Goal: Information Seeking & Learning: Learn about a topic

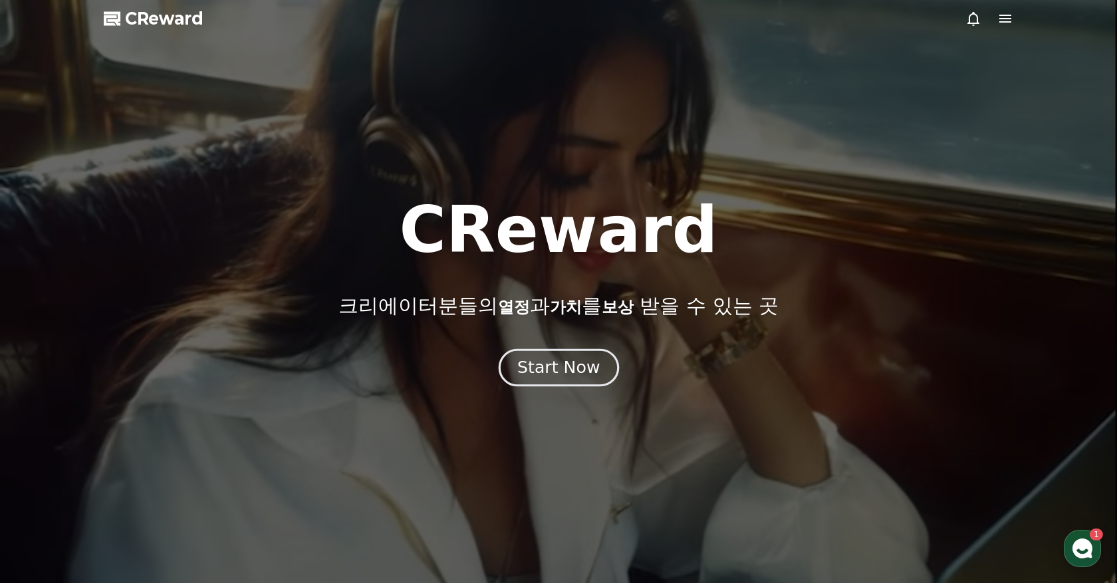
click at [556, 369] on div "Start Now" at bounding box center [558, 368] width 82 height 23
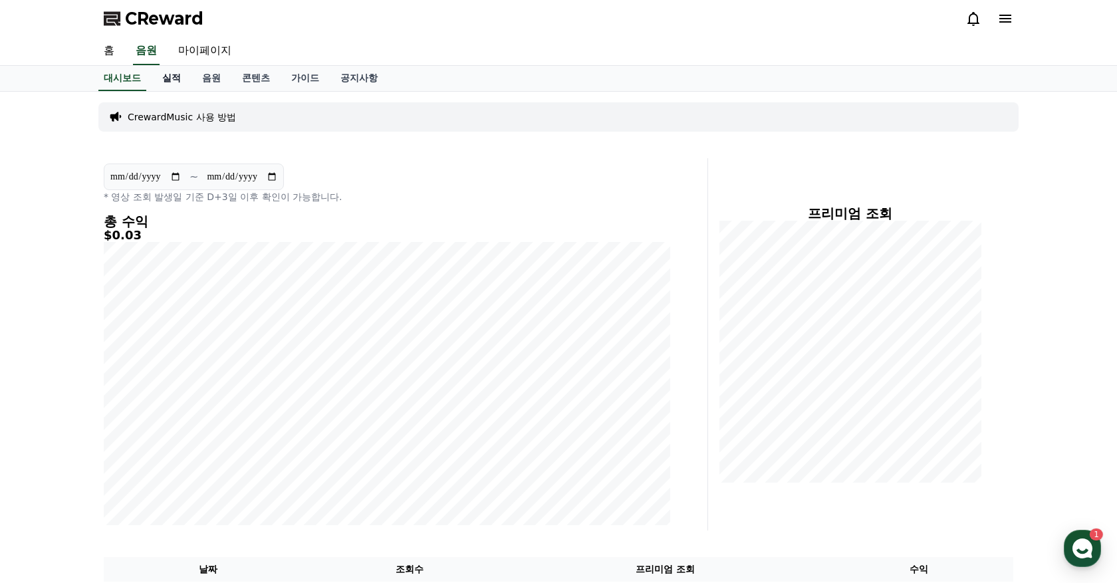
click at [175, 76] on link "실적" at bounding box center [172, 78] width 40 height 25
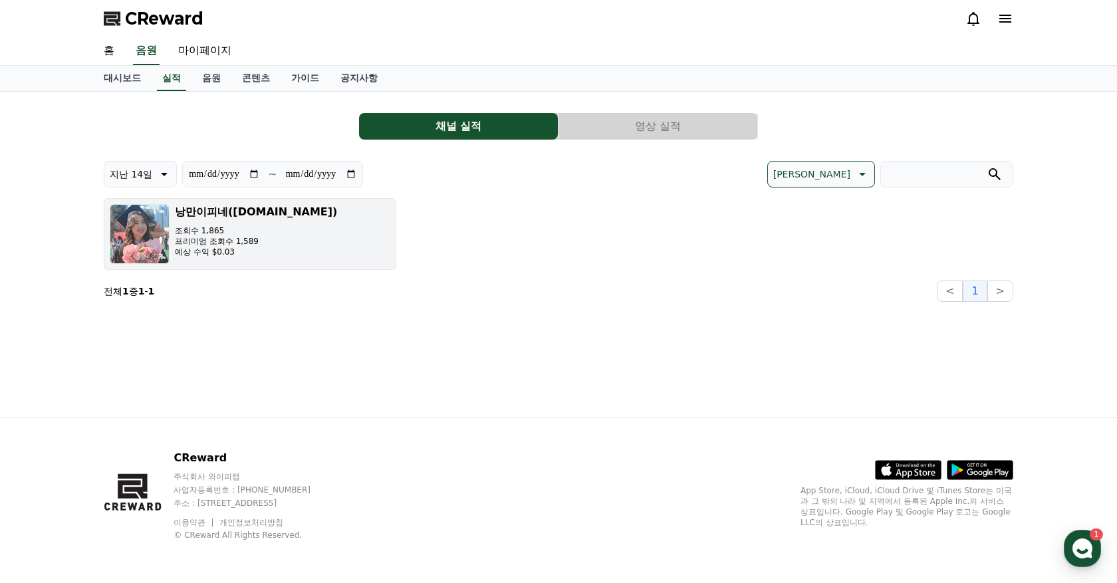
click at [390, 241] on button "낭만이피네([DOMAIN_NAME]) 조회수 1,865 프리미엄 조회수 1,589 예상 수익 $0.03" at bounding box center [250, 234] width 293 height 72
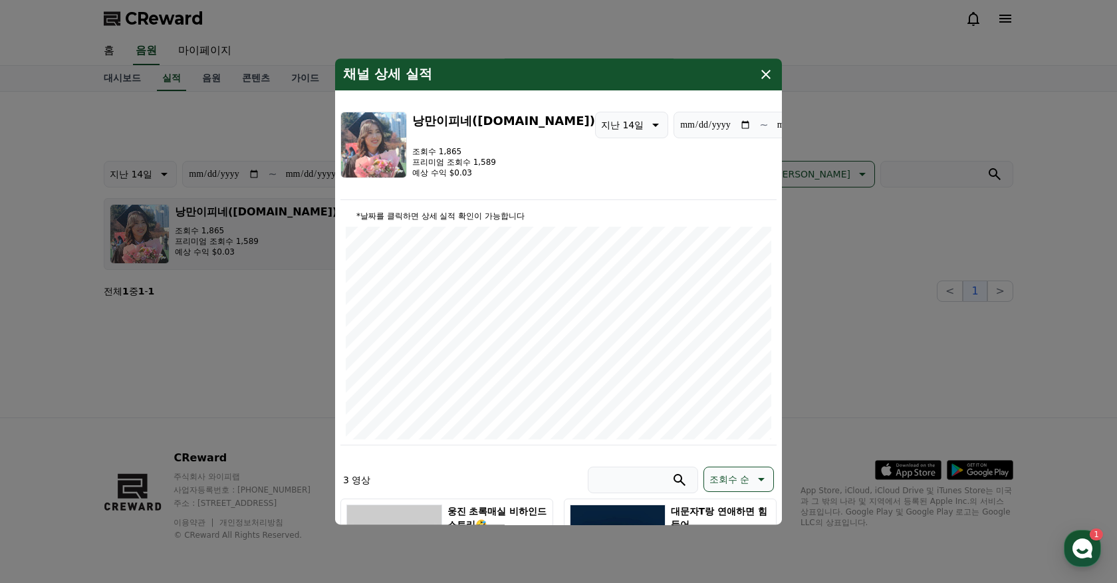
type input "**********"
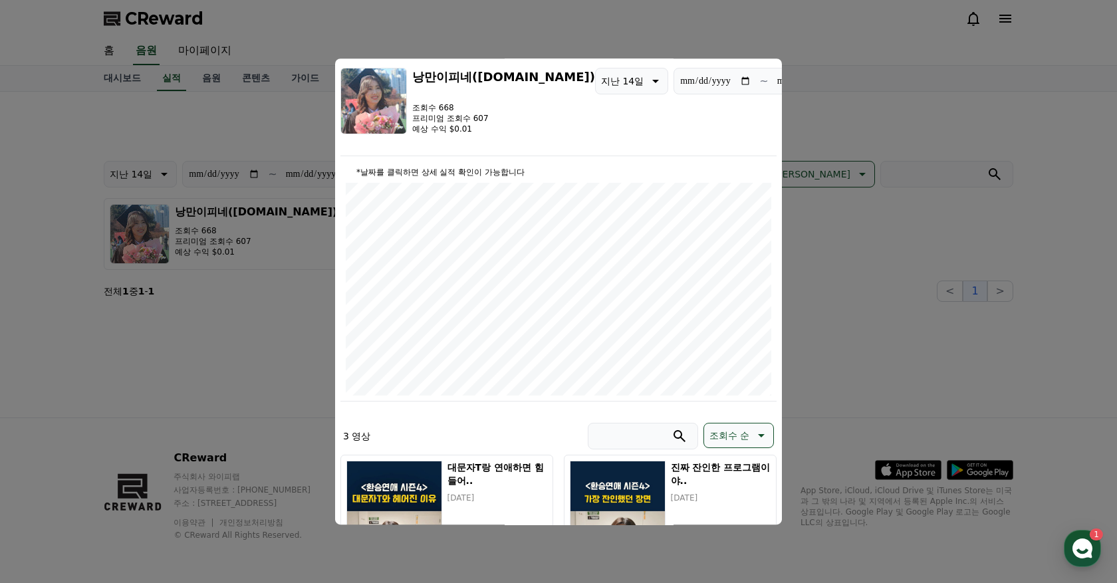
scroll to position [10, 0]
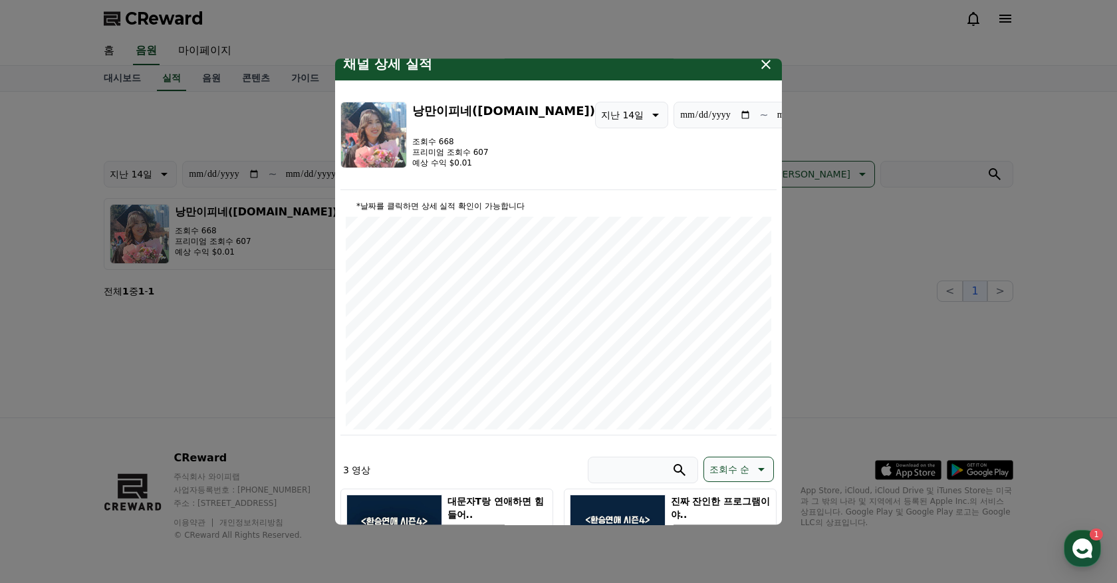
click at [769, 58] on icon "modal" at bounding box center [766, 65] width 16 height 16
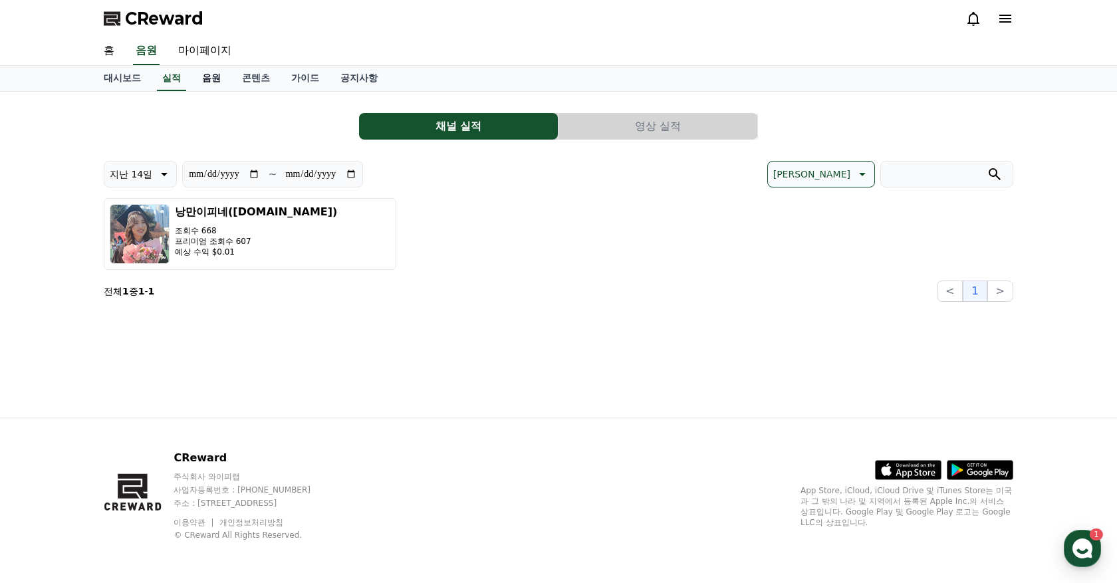
click at [209, 69] on link "음원" at bounding box center [212, 78] width 40 height 25
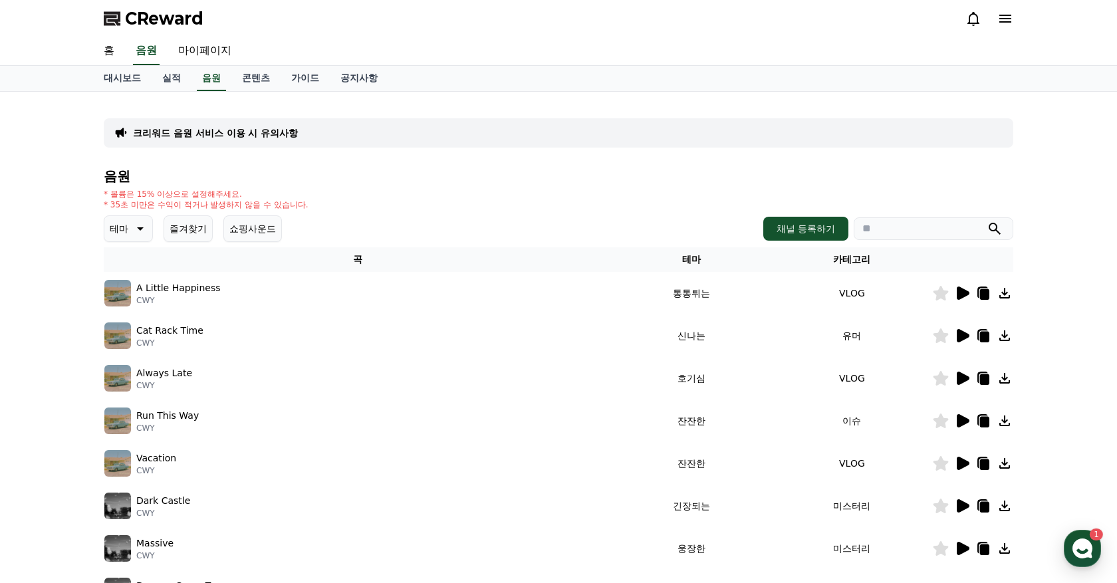
click at [131, 226] on icon at bounding box center [139, 229] width 16 height 16
click at [495, 175] on h4 "음원" at bounding box center [559, 176] width 910 height 15
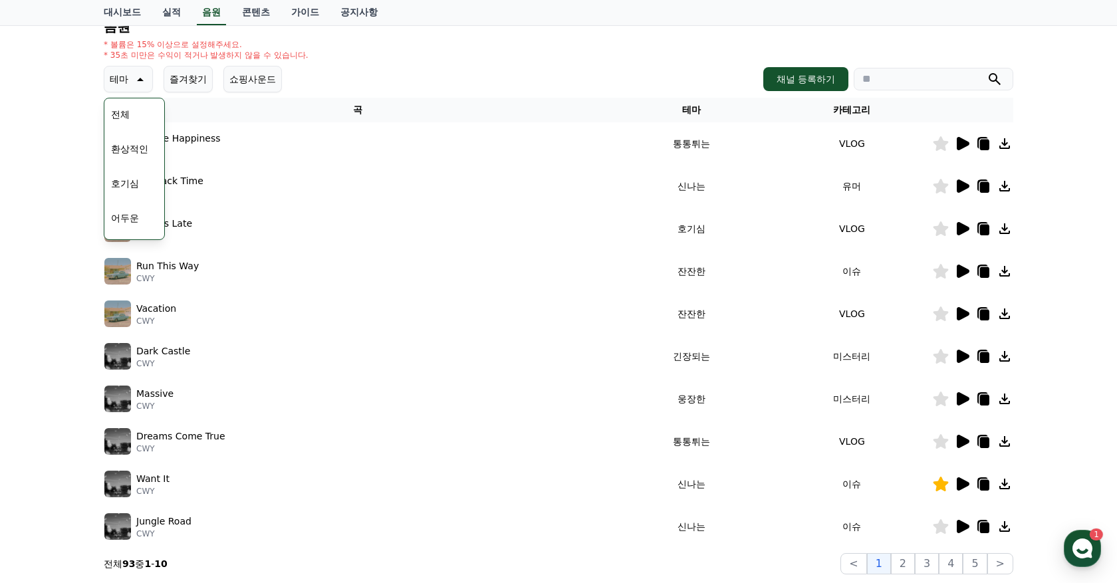
scroll to position [317, 0]
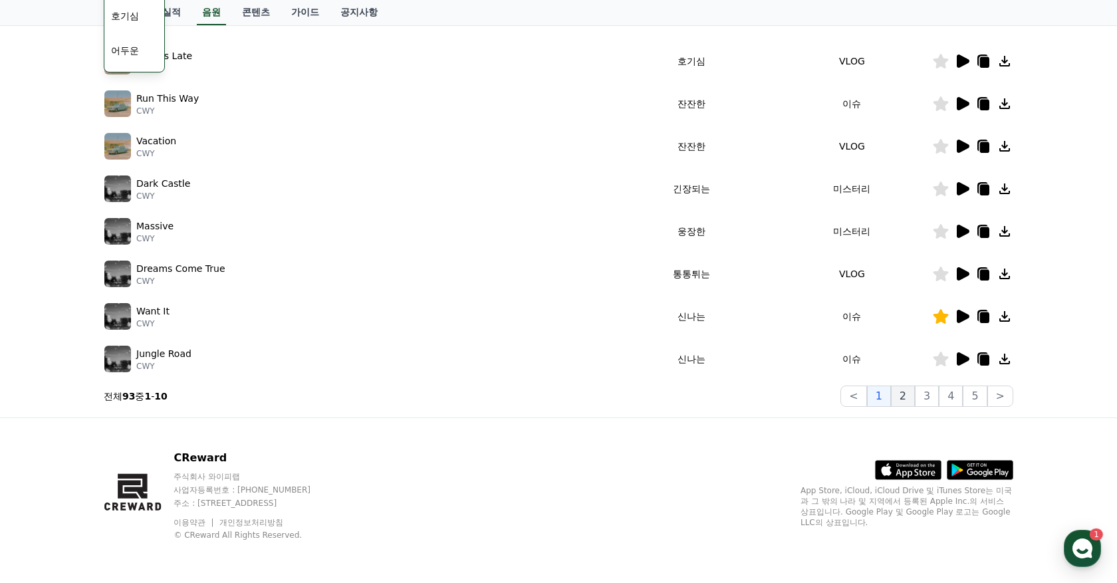
click at [909, 393] on button "2" at bounding box center [903, 396] width 24 height 21
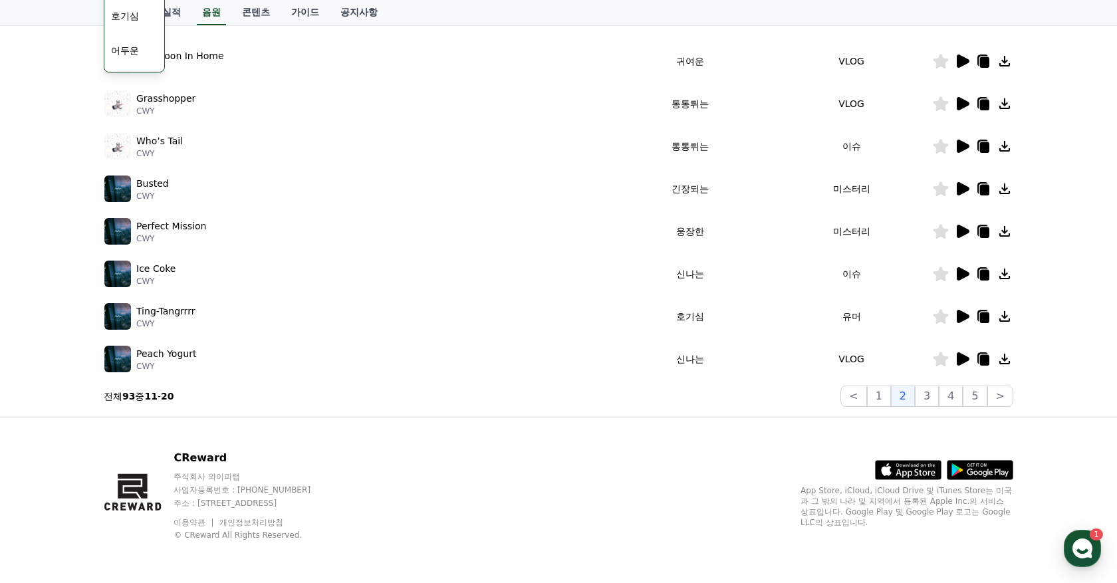
scroll to position [110, 0]
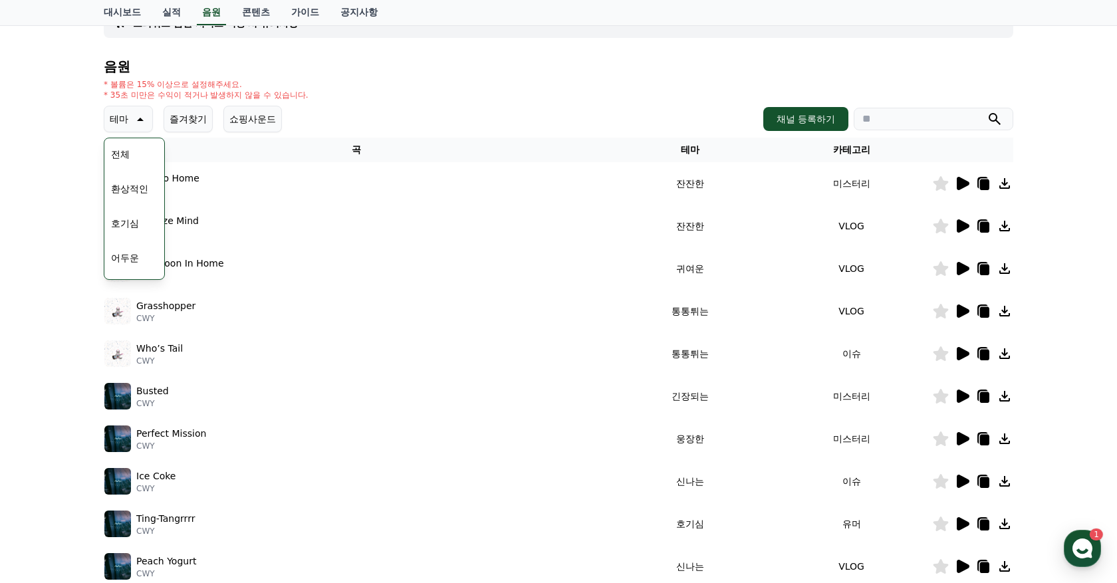
click at [963, 221] on icon at bounding box center [962, 226] width 16 height 16
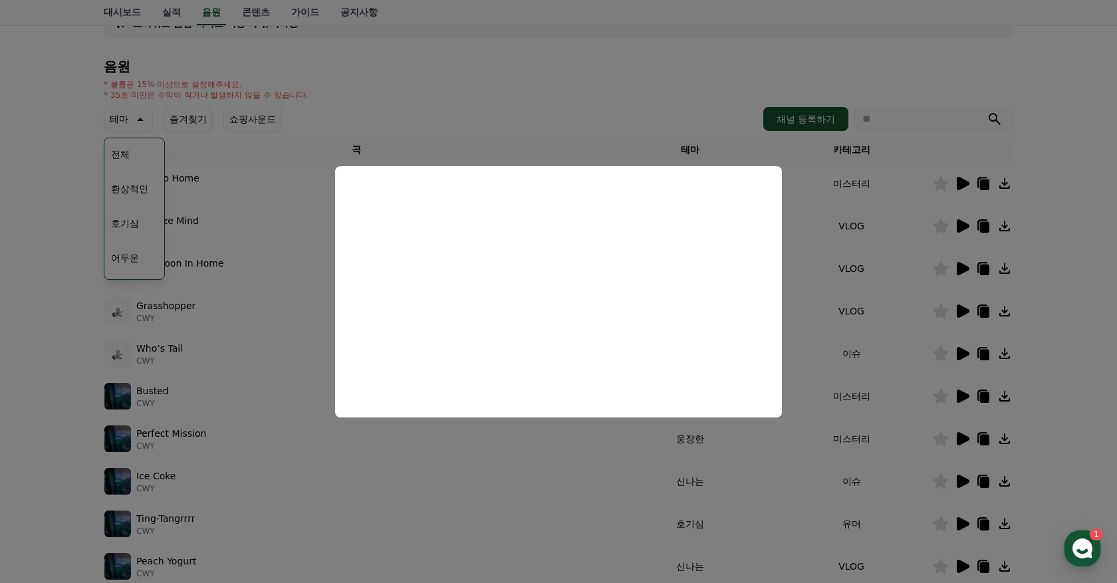
click at [609, 104] on button "close modal" at bounding box center [558, 291] width 1117 height 583
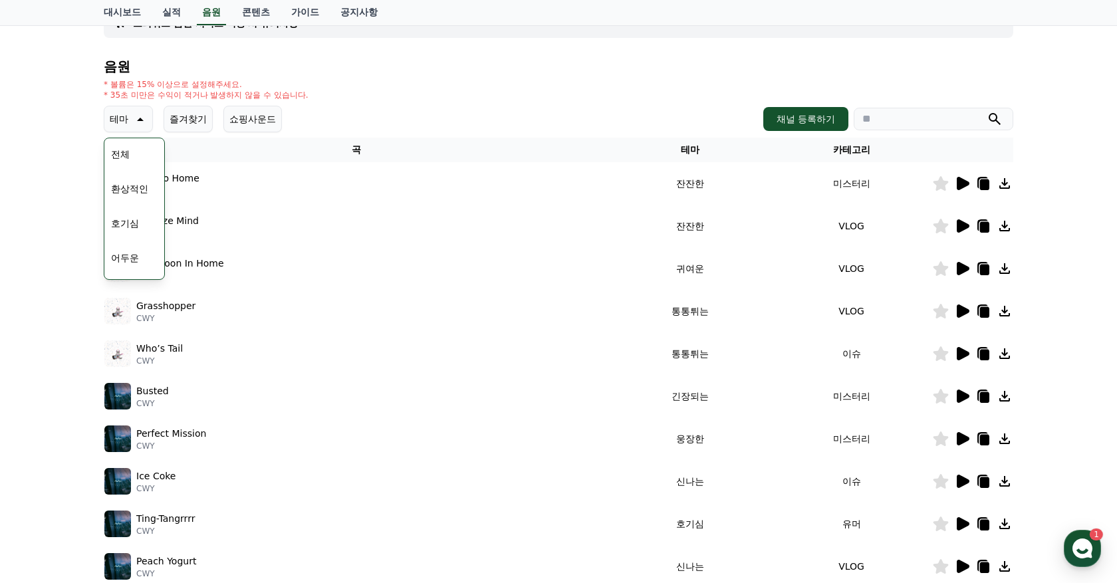
click at [958, 185] on icon at bounding box center [963, 183] width 13 height 13
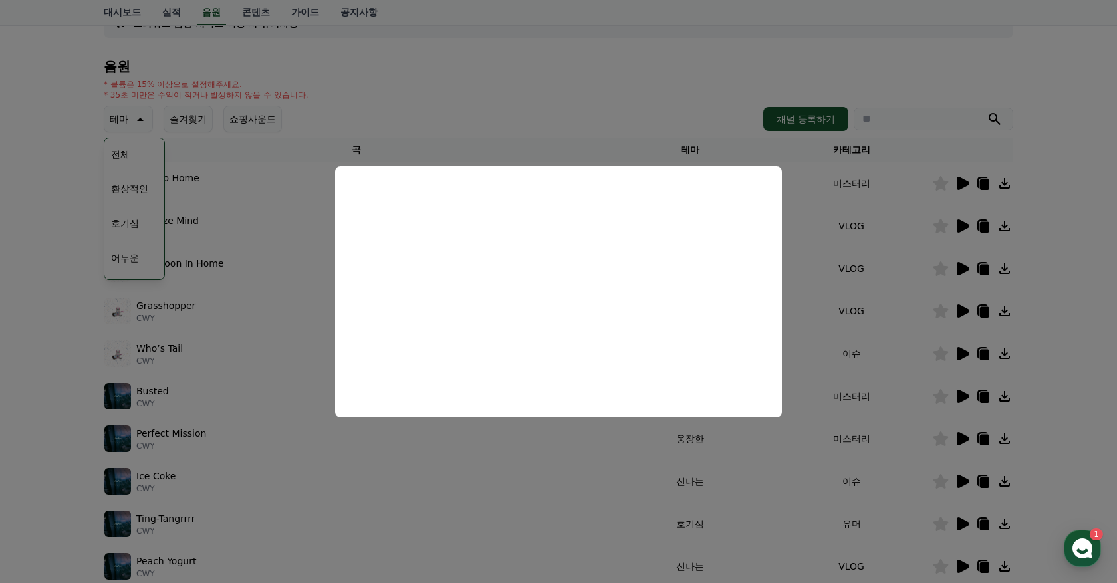
click at [547, 83] on button "close modal" at bounding box center [558, 291] width 1117 height 583
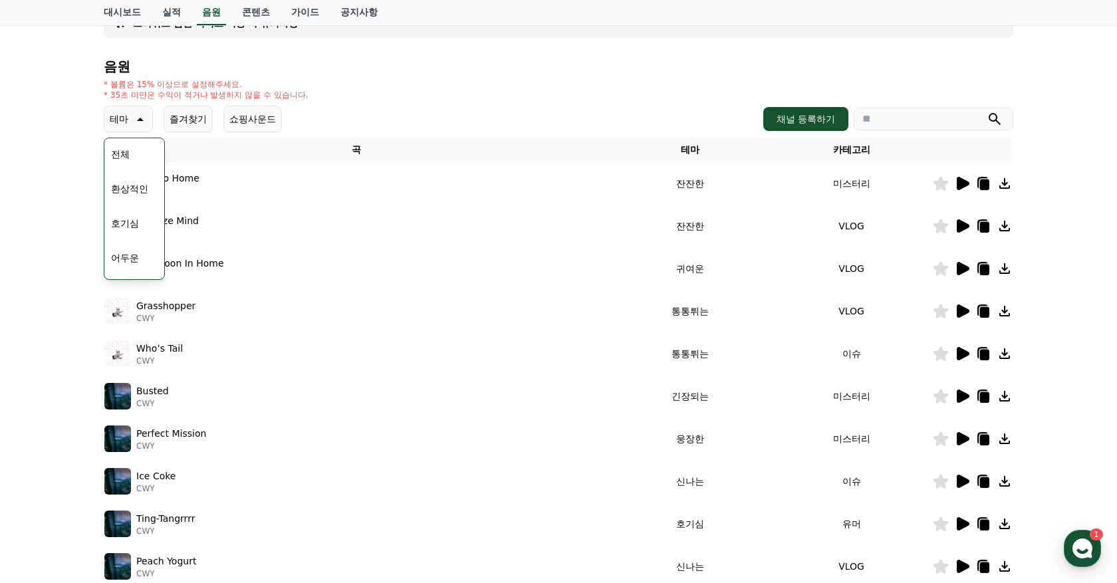
click at [966, 265] on icon at bounding box center [962, 269] width 16 height 16
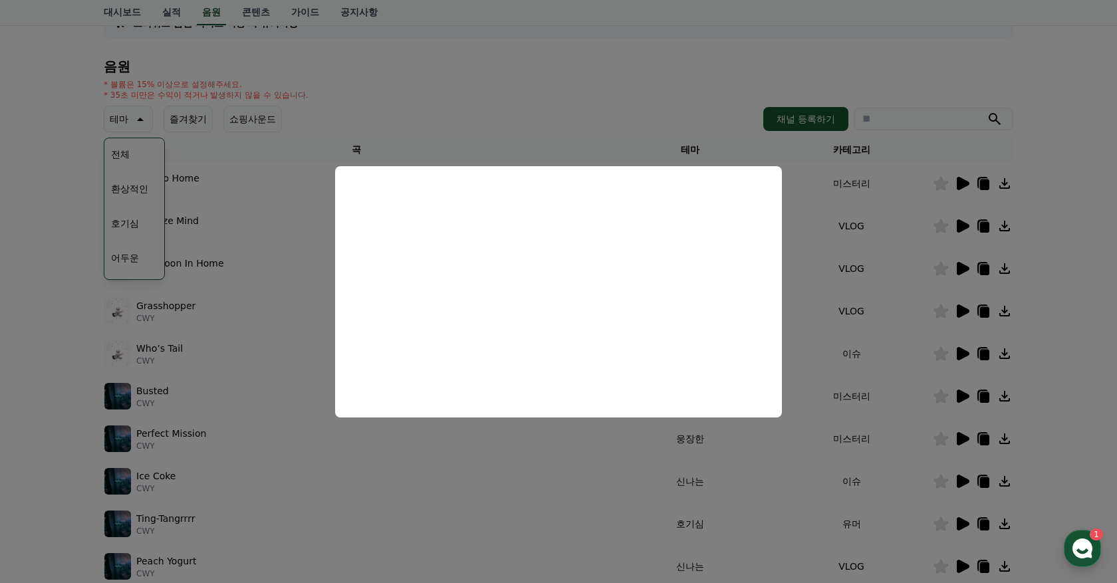
click at [627, 116] on button "close modal" at bounding box center [558, 291] width 1117 height 583
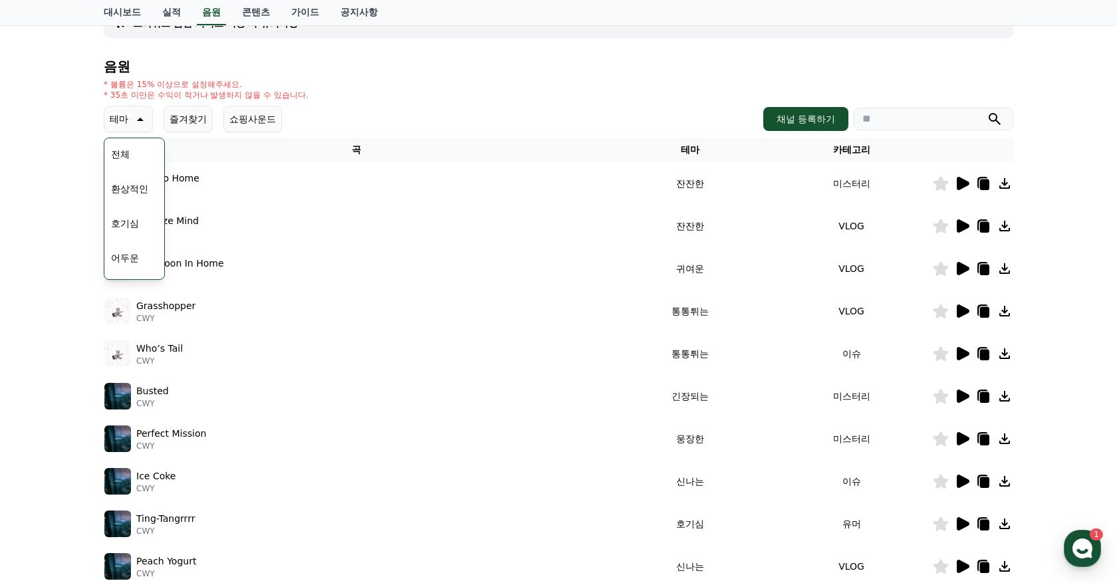
click at [967, 307] on icon at bounding box center [962, 311] width 16 height 16
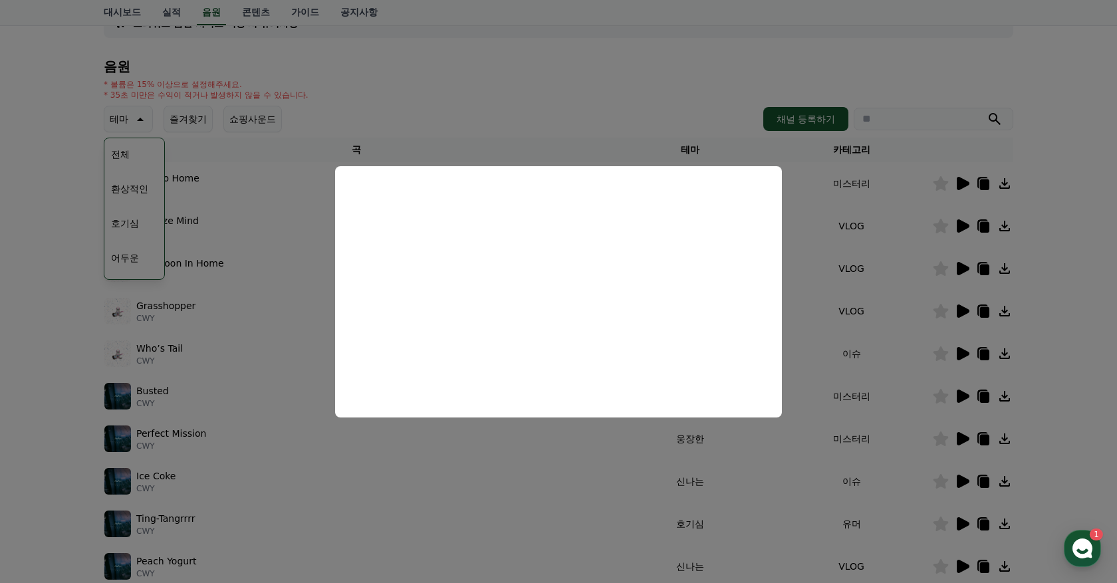
click at [557, 111] on button "close modal" at bounding box center [558, 291] width 1117 height 583
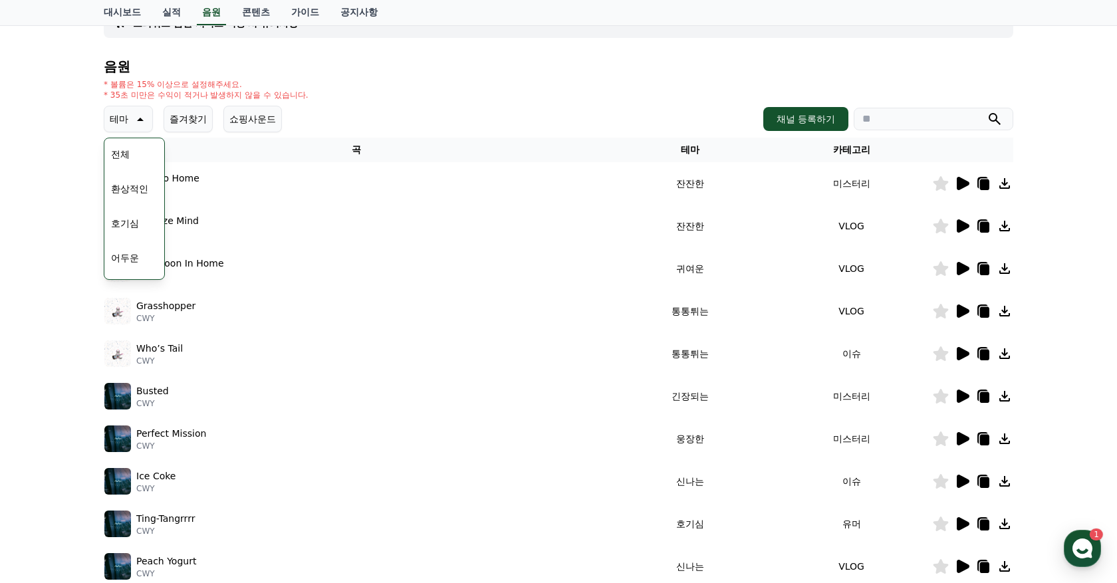
click at [962, 307] on icon at bounding box center [963, 311] width 13 height 13
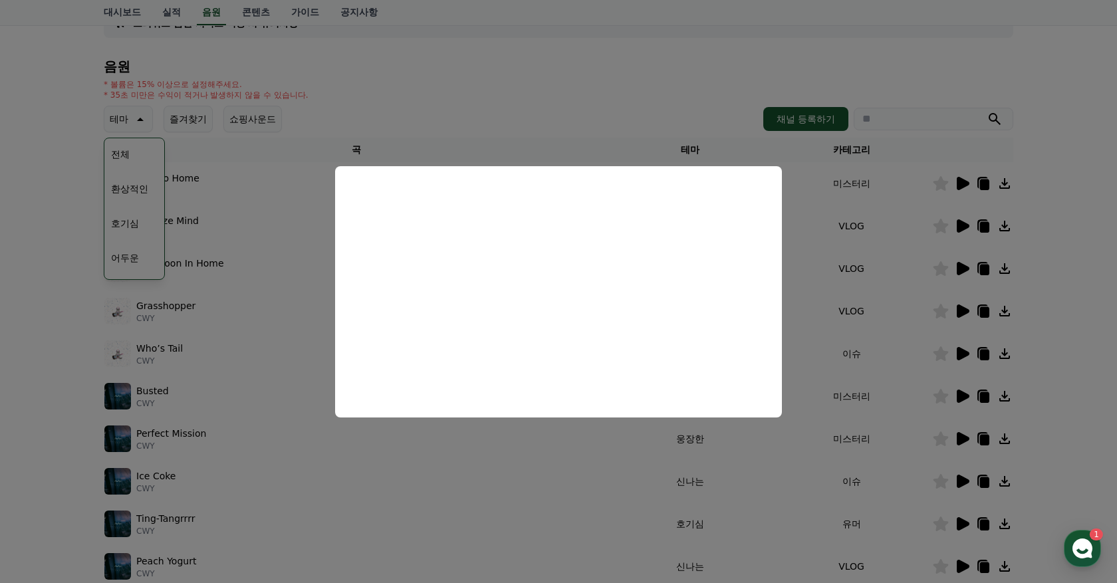
click at [664, 90] on button "close modal" at bounding box center [558, 291] width 1117 height 583
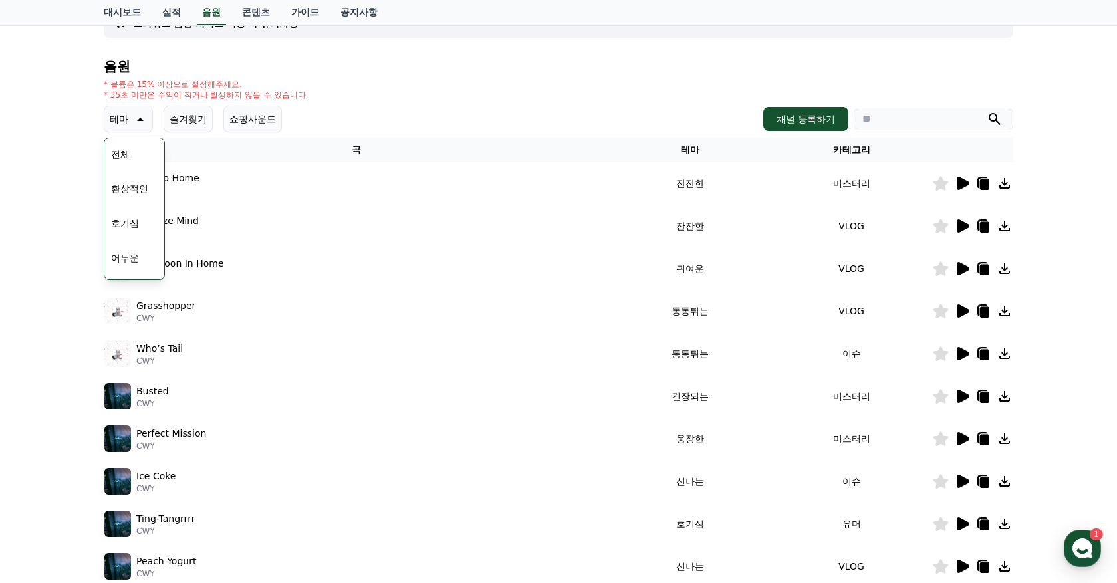
click at [966, 355] on icon at bounding box center [963, 353] width 13 height 13
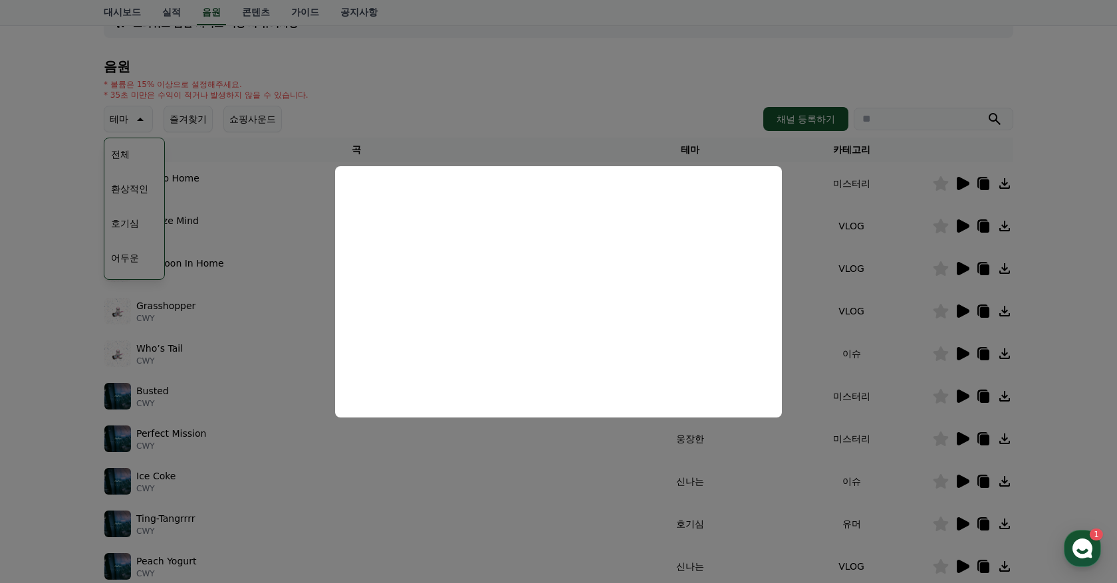
click at [539, 115] on button "close modal" at bounding box center [558, 291] width 1117 height 583
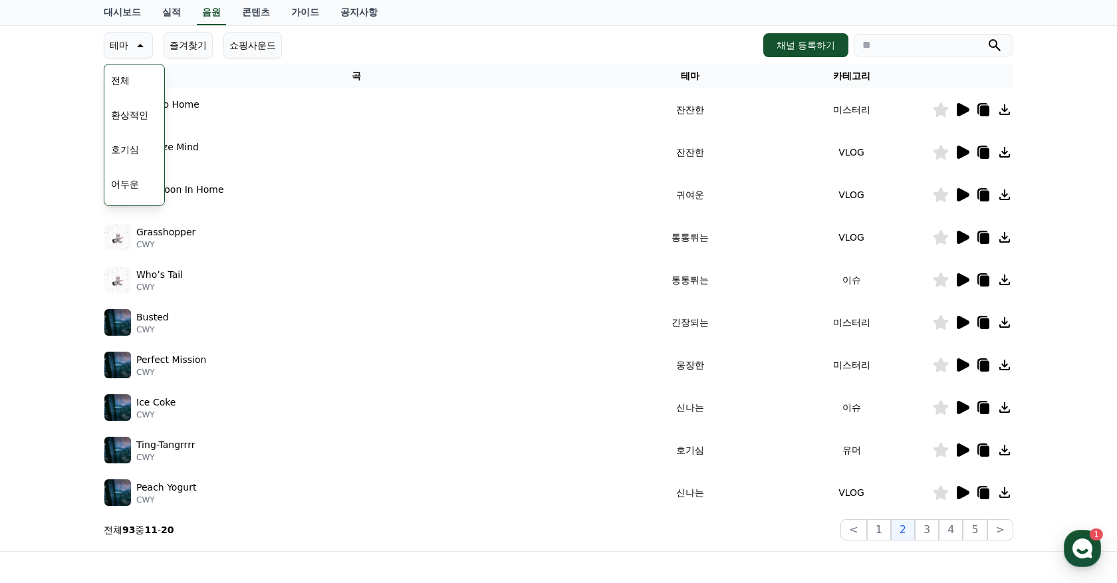
scroll to position [185, 0]
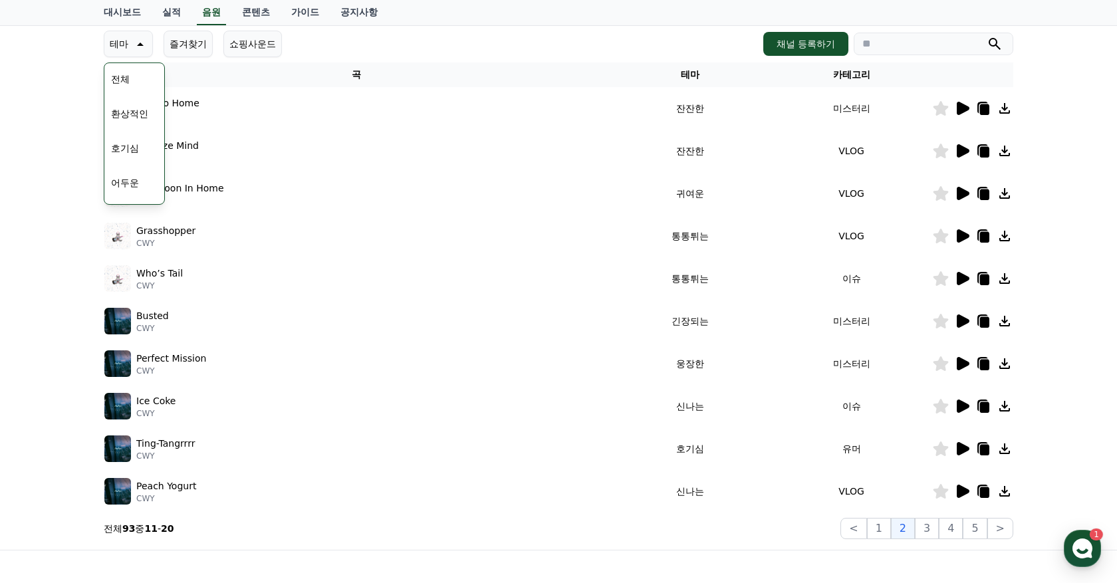
click at [958, 317] on icon at bounding box center [963, 321] width 13 height 13
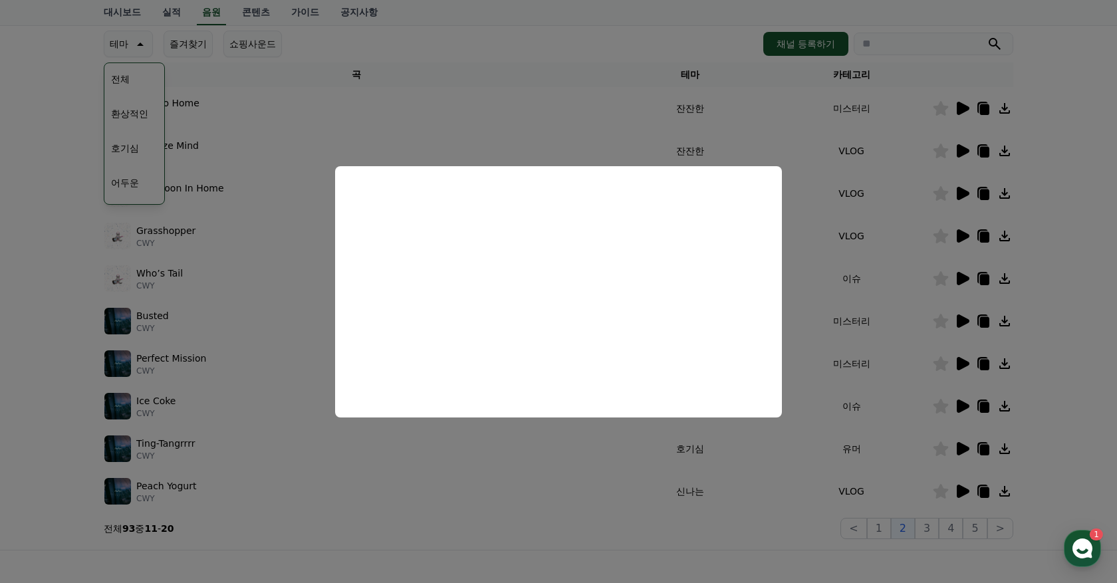
click at [553, 511] on button "close modal" at bounding box center [558, 291] width 1117 height 583
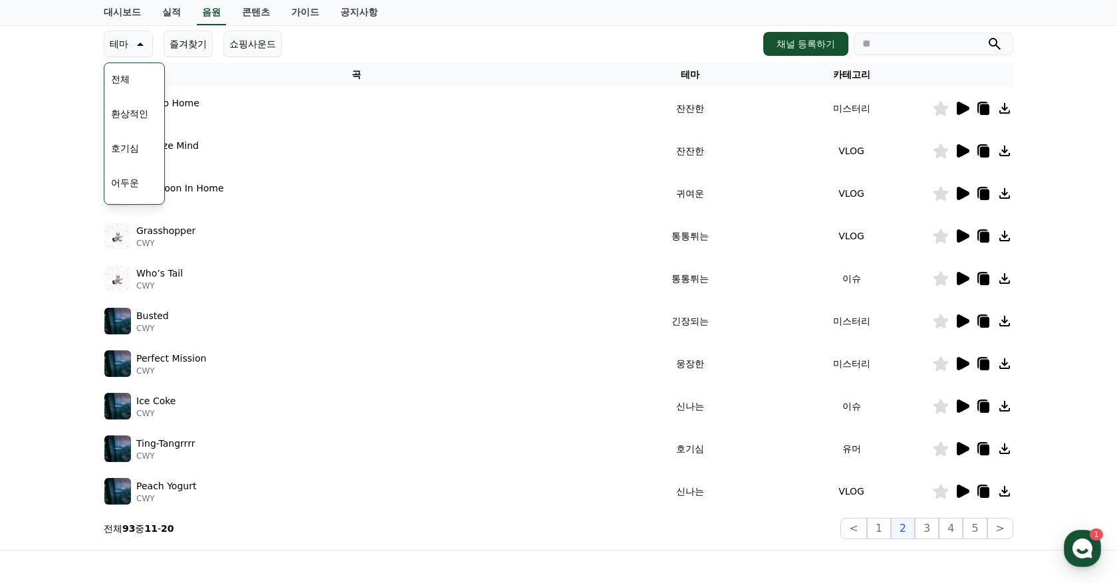
click at [960, 366] on icon at bounding box center [963, 363] width 13 height 13
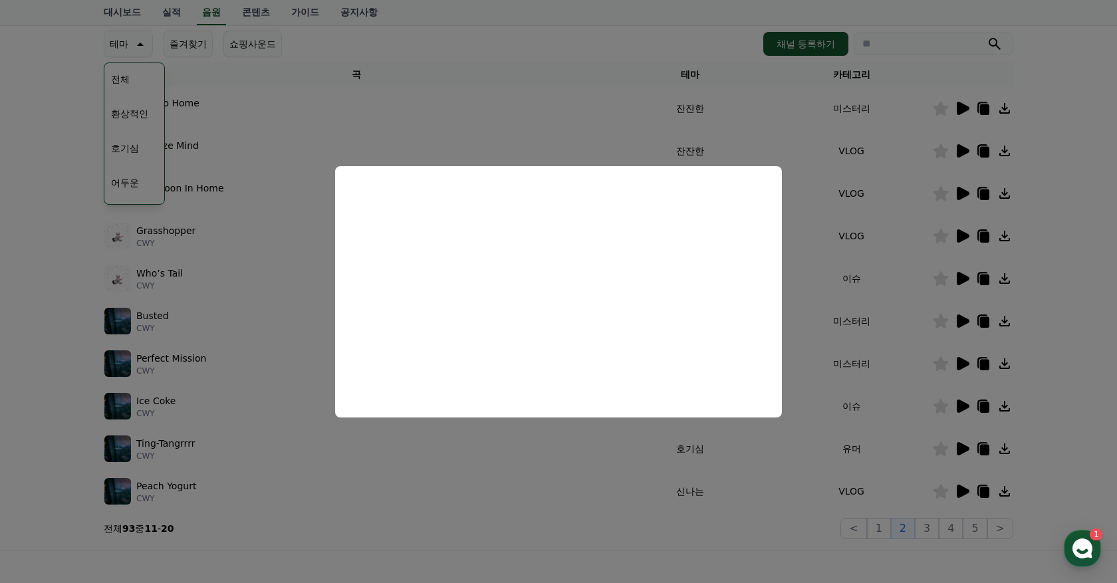
click at [555, 514] on button "close modal" at bounding box center [558, 291] width 1117 height 583
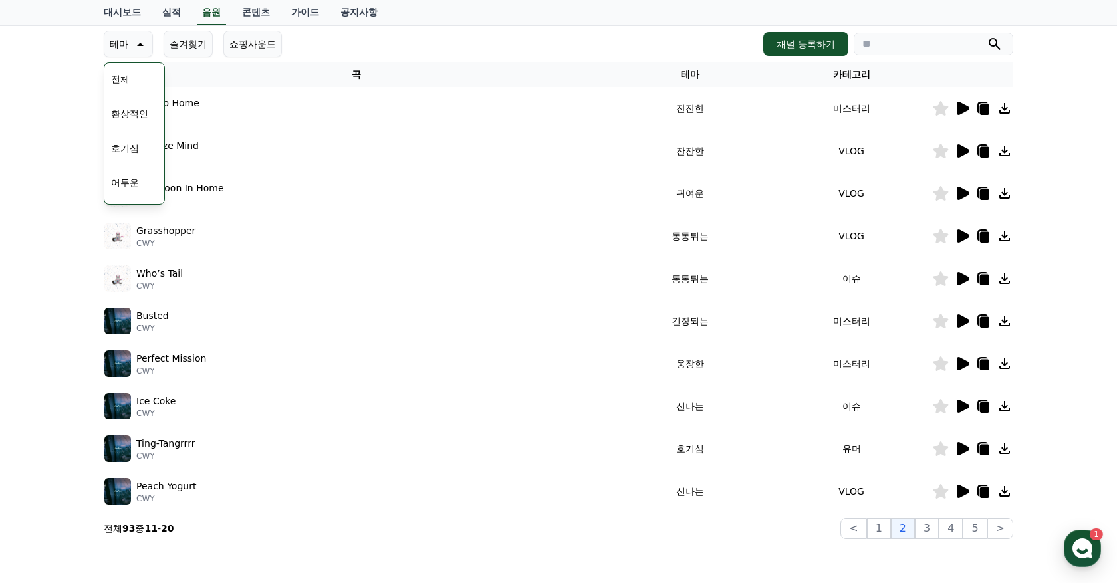
click at [968, 402] on icon at bounding box center [962, 406] width 16 height 16
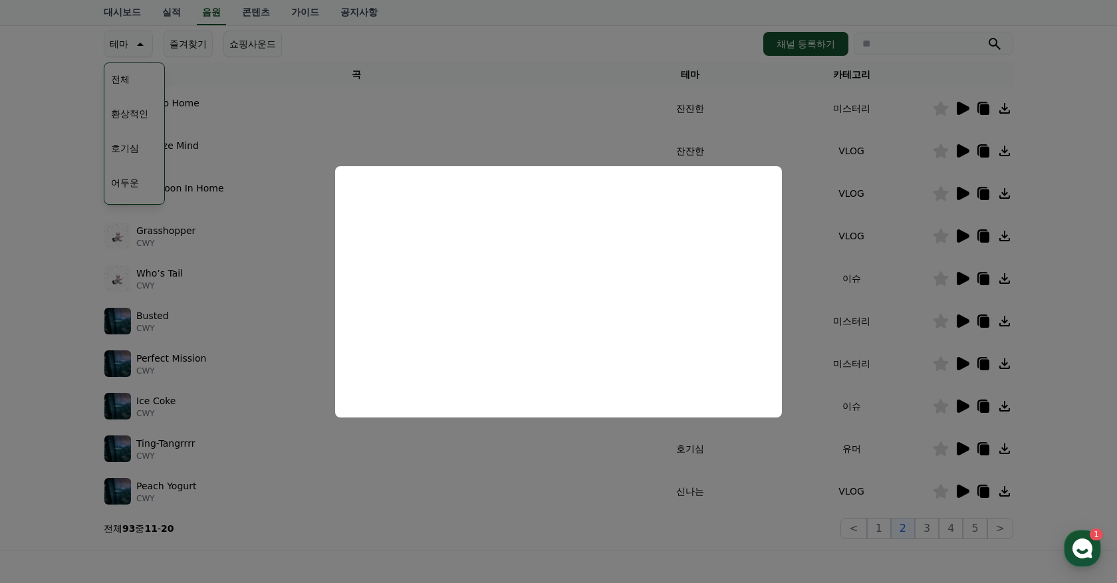
click at [564, 486] on button "close modal" at bounding box center [558, 291] width 1117 height 583
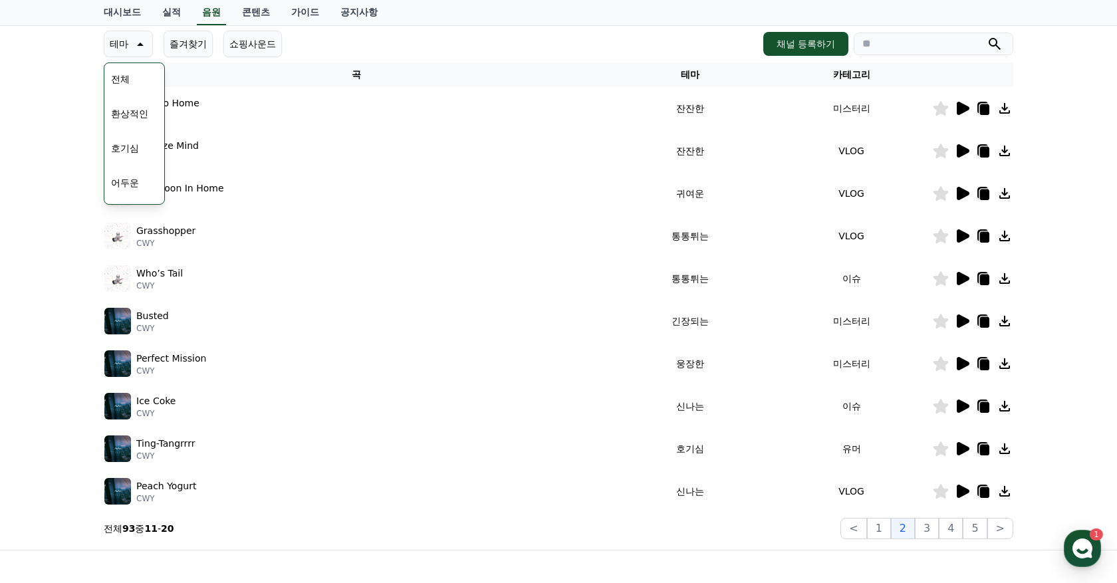
click at [958, 404] on icon at bounding box center [963, 406] width 13 height 13
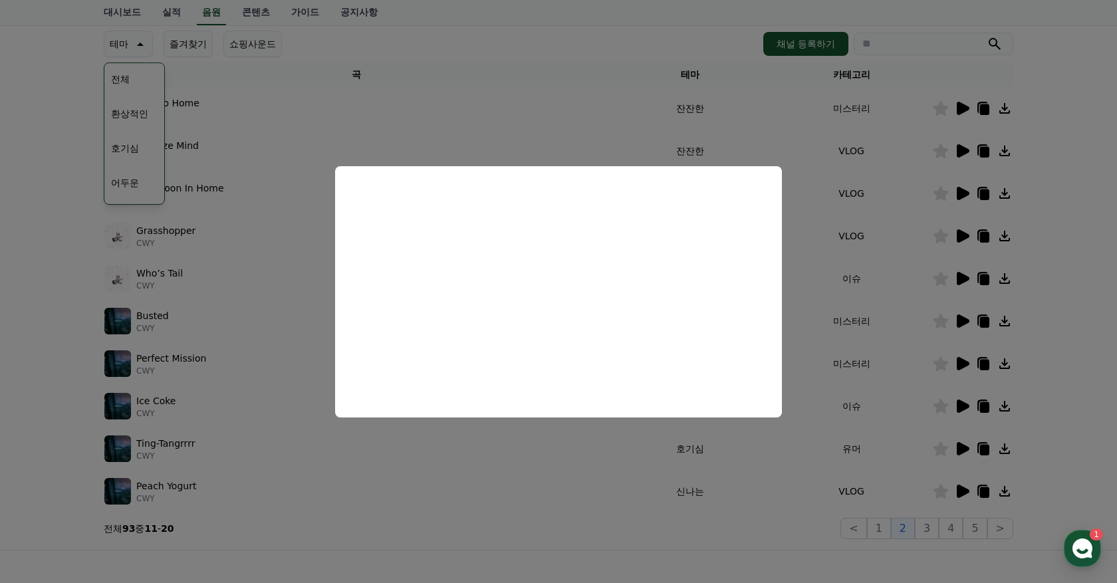
click at [527, 460] on button "close modal" at bounding box center [558, 291] width 1117 height 583
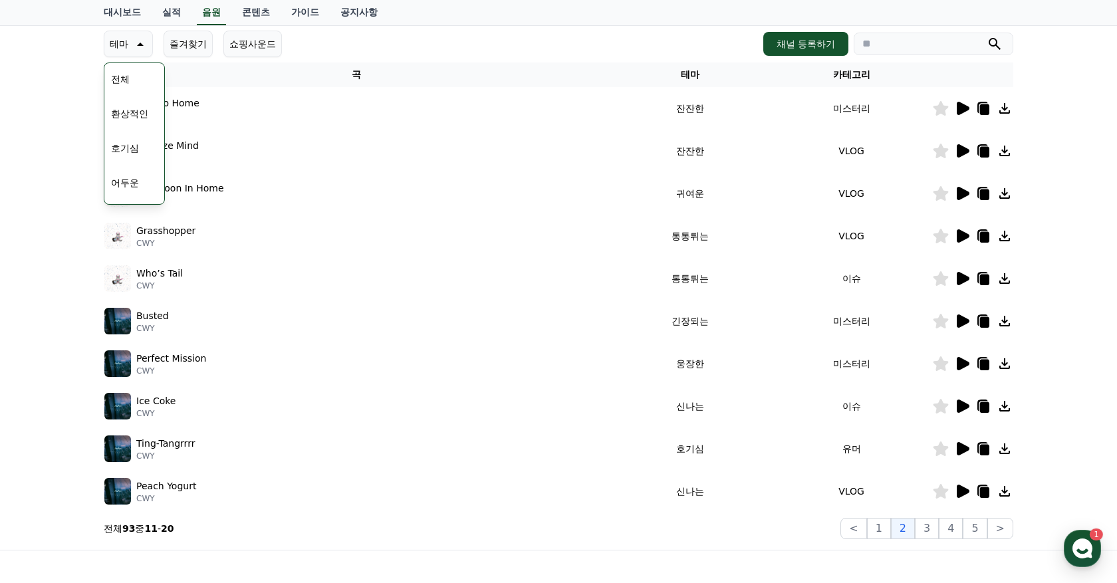
click at [971, 447] on div at bounding box center [973, 449] width 80 height 16
click at [964, 447] on icon at bounding box center [963, 448] width 13 height 13
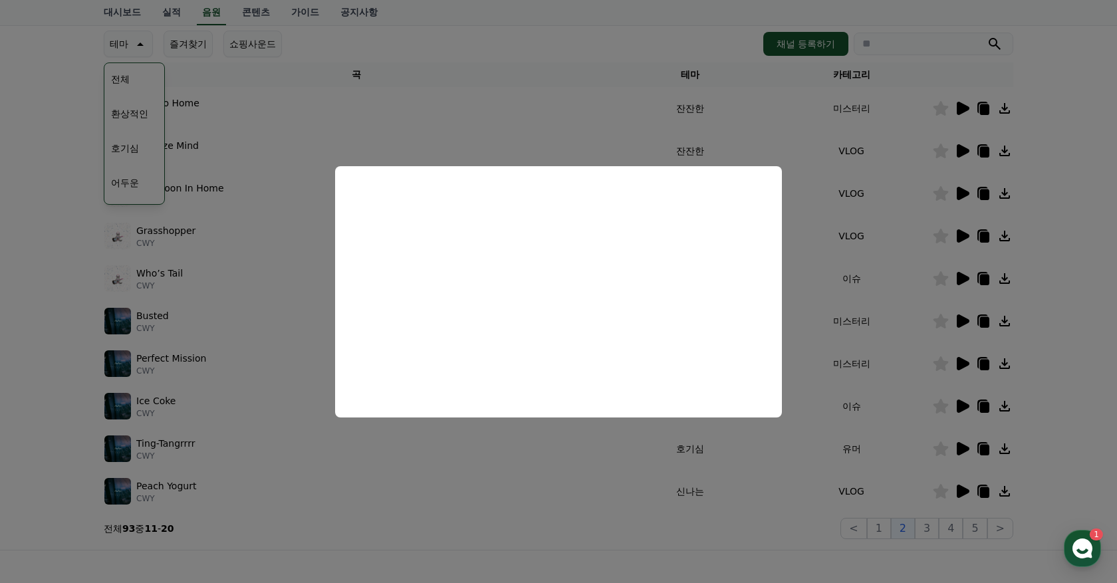
click at [637, 548] on button "close modal" at bounding box center [558, 291] width 1117 height 583
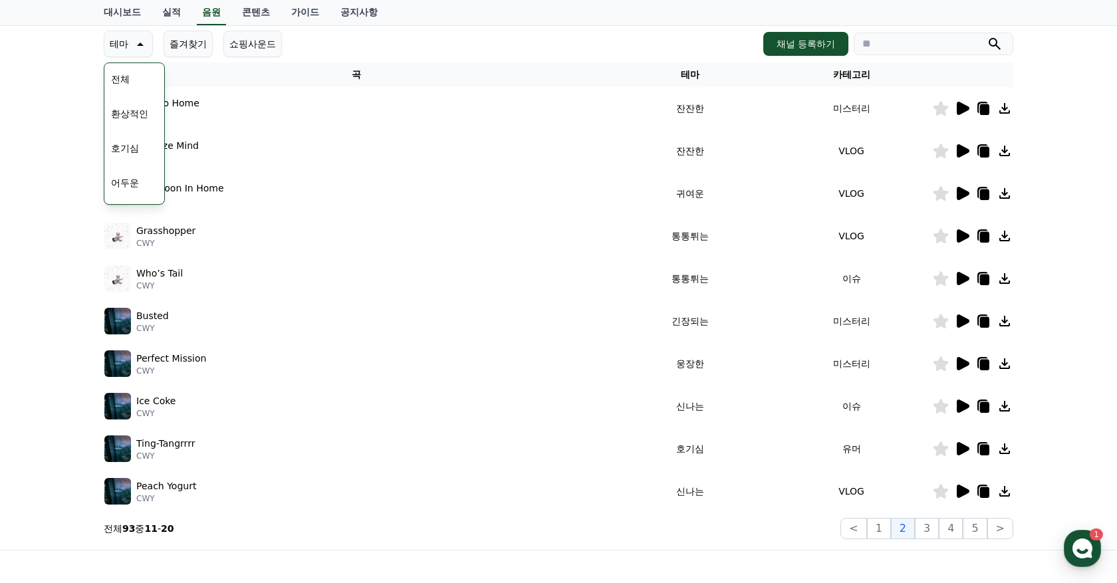
click at [943, 447] on icon at bounding box center [941, 449] width 15 height 15
click at [966, 495] on icon at bounding box center [962, 492] width 16 height 16
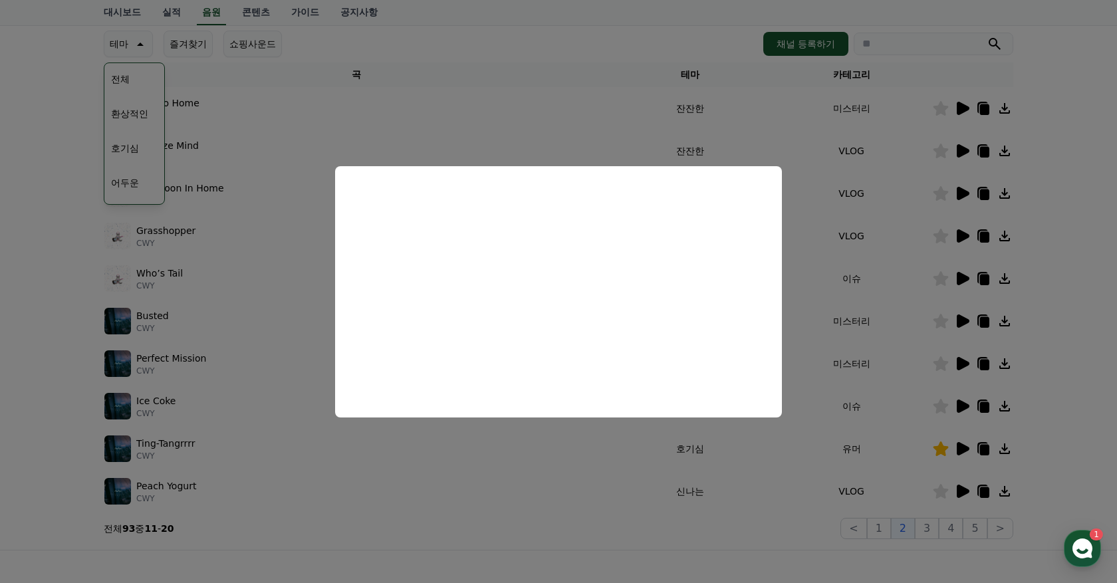
click at [737, 523] on button "close modal" at bounding box center [558, 291] width 1117 height 583
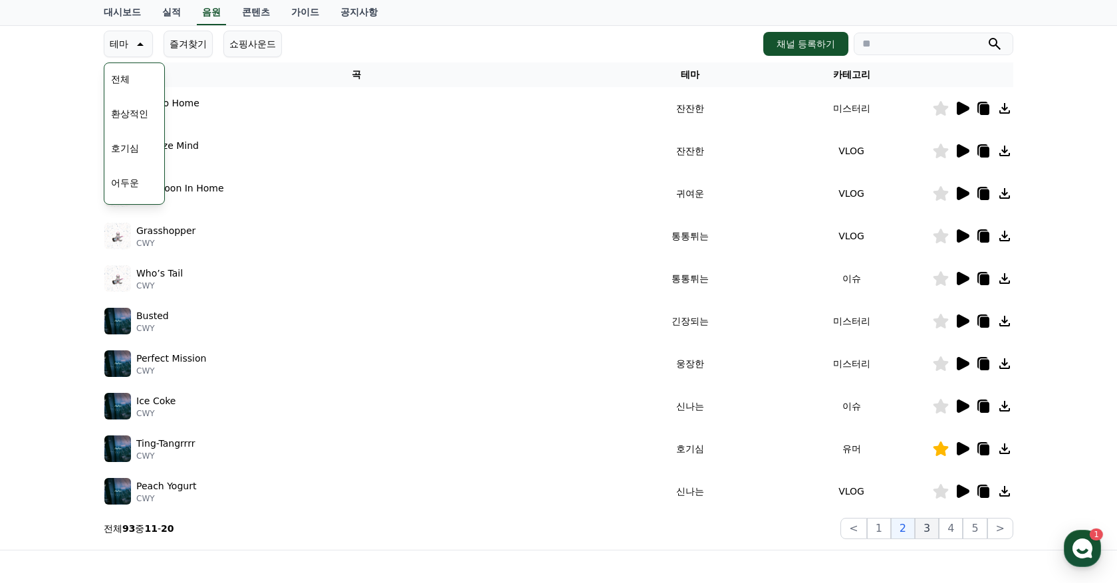
click at [937, 524] on button "3" at bounding box center [927, 528] width 24 height 21
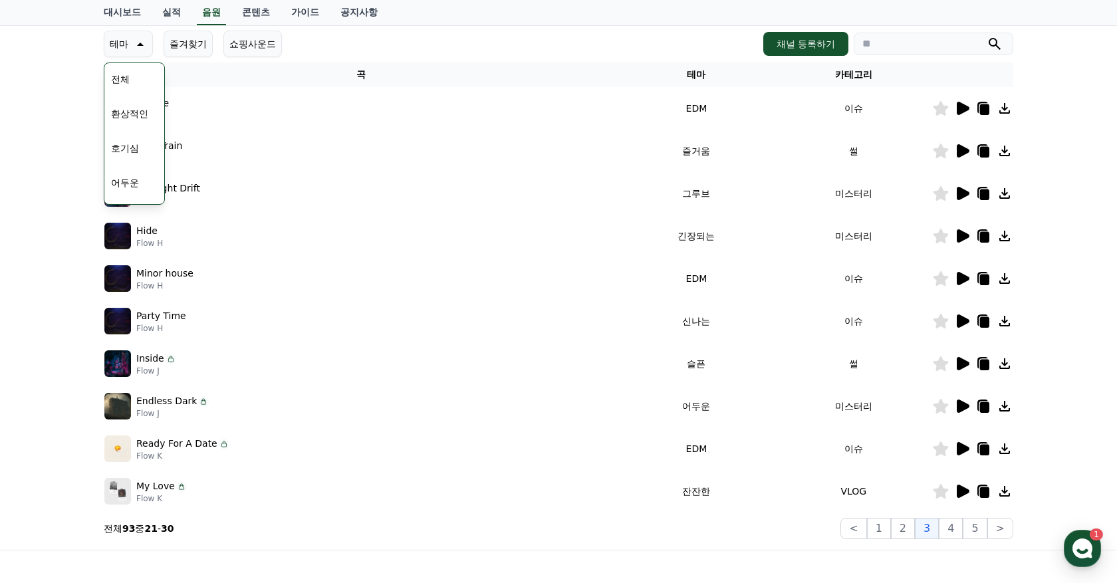
click at [132, 43] on icon at bounding box center [139, 44] width 16 height 16
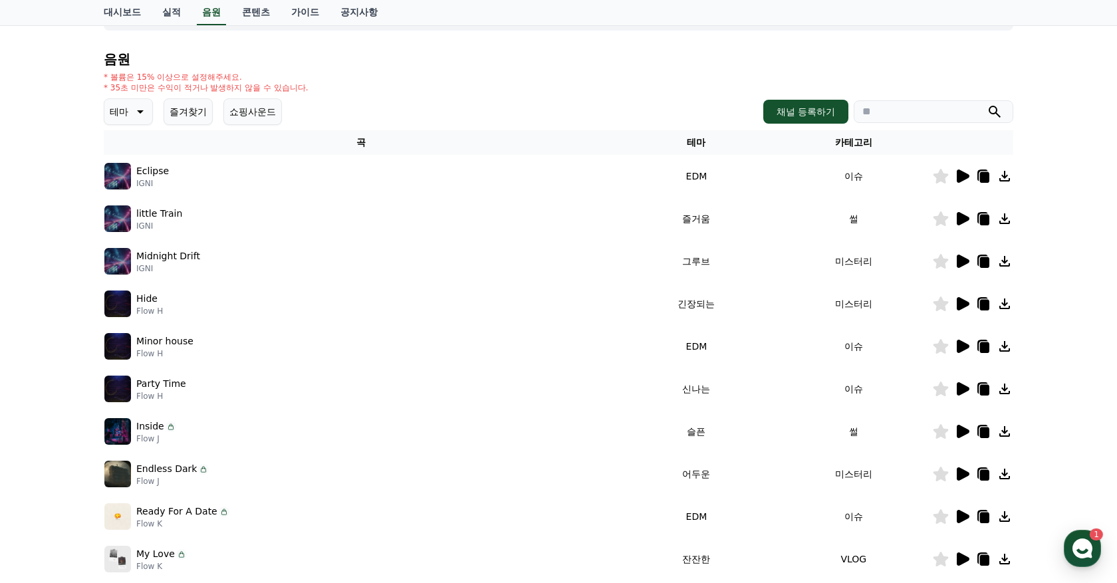
scroll to position [82, 0]
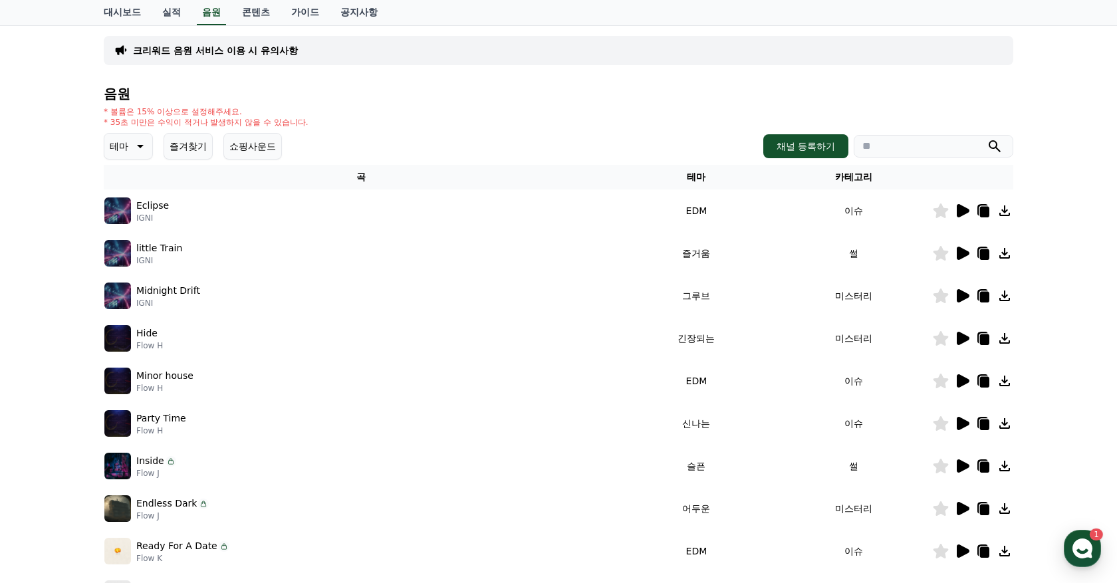
click at [958, 212] on icon at bounding box center [963, 210] width 13 height 13
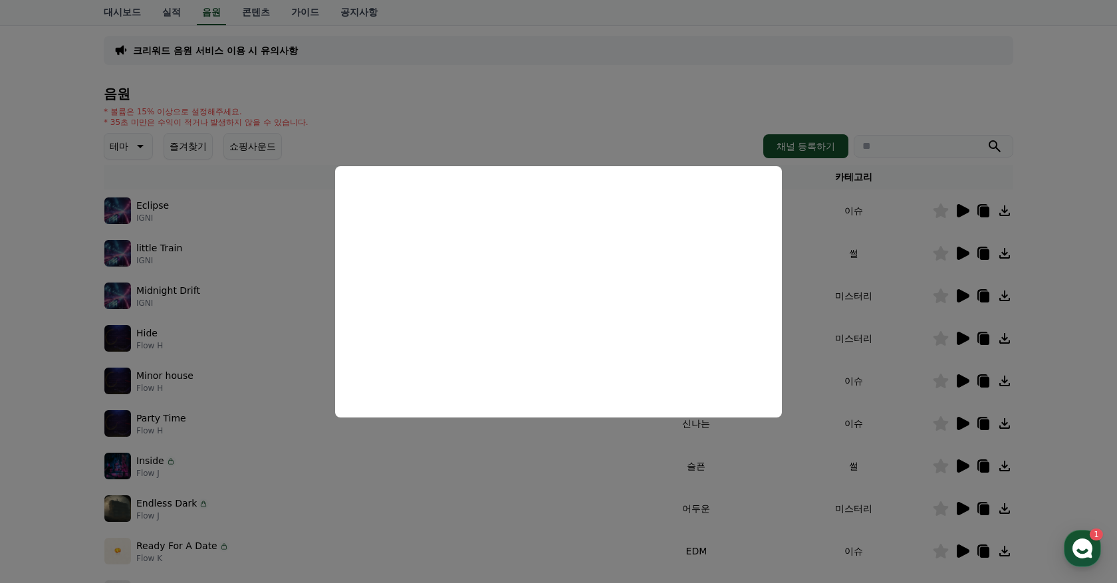
click at [537, 105] on button "close modal" at bounding box center [558, 291] width 1117 height 583
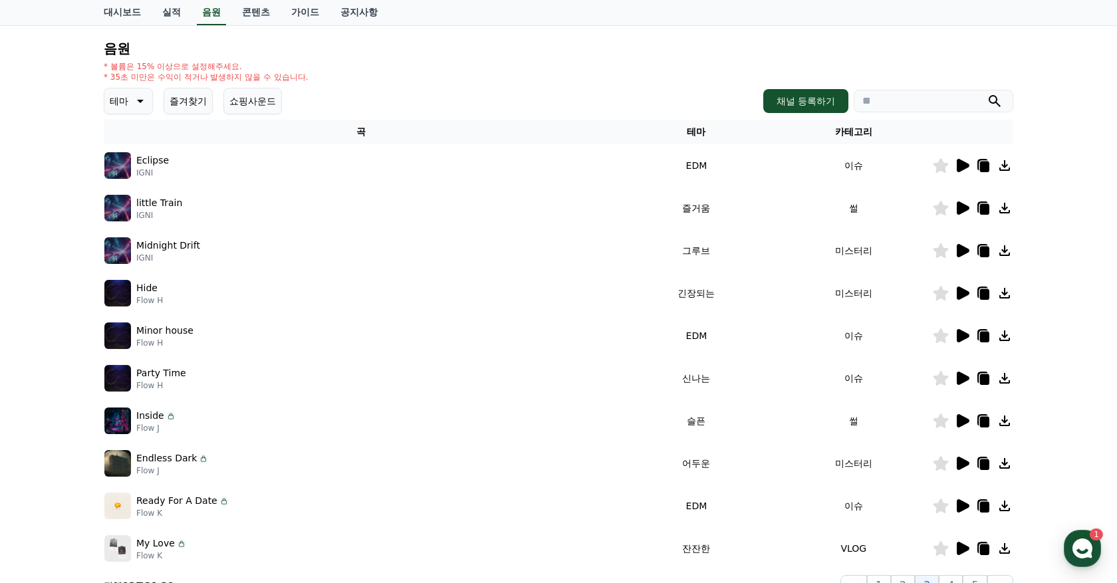
scroll to position [129, 0]
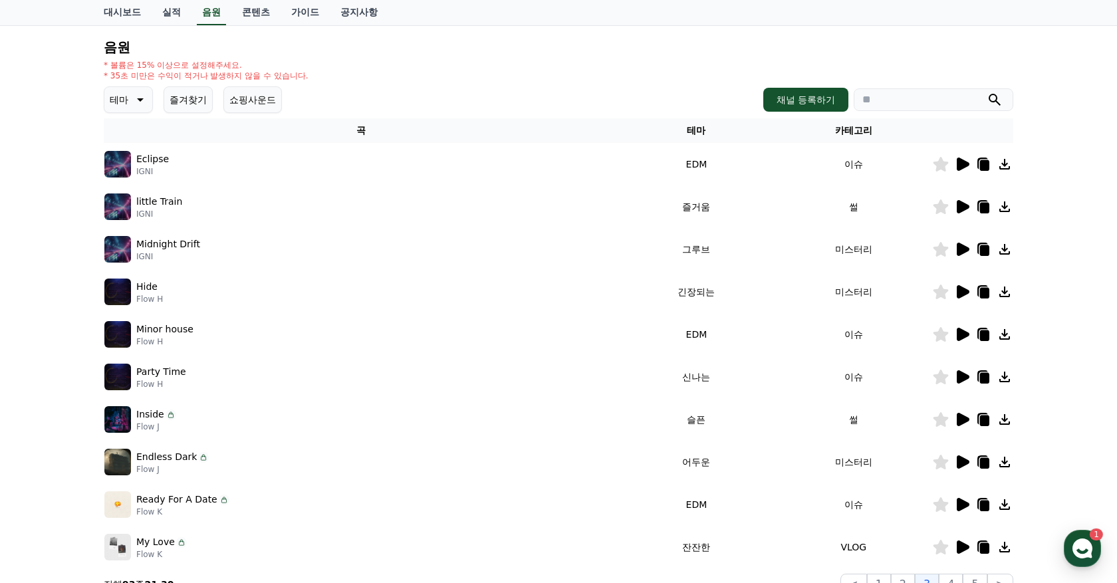
click at [963, 207] on icon at bounding box center [963, 206] width 13 height 13
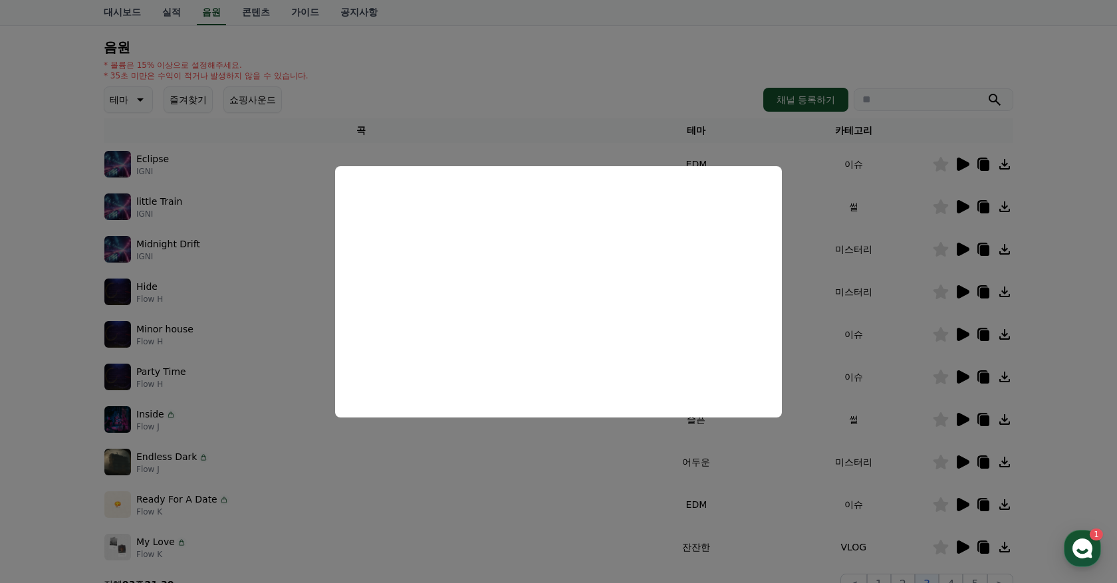
click at [1094, 385] on button "close modal" at bounding box center [558, 291] width 1117 height 583
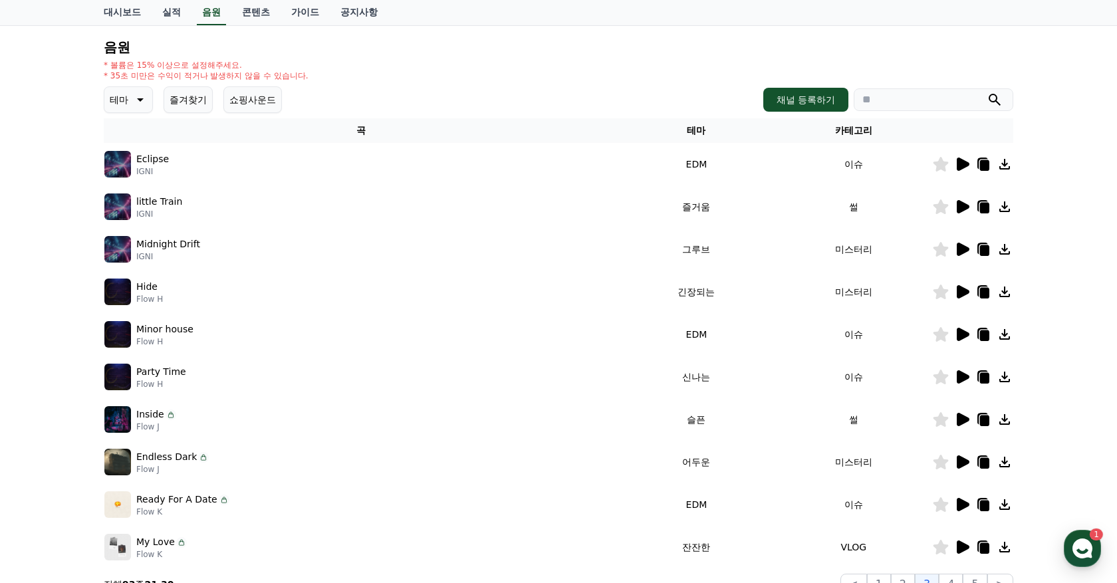
click at [961, 247] on icon at bounding box center [963, 249] width 13 height 13
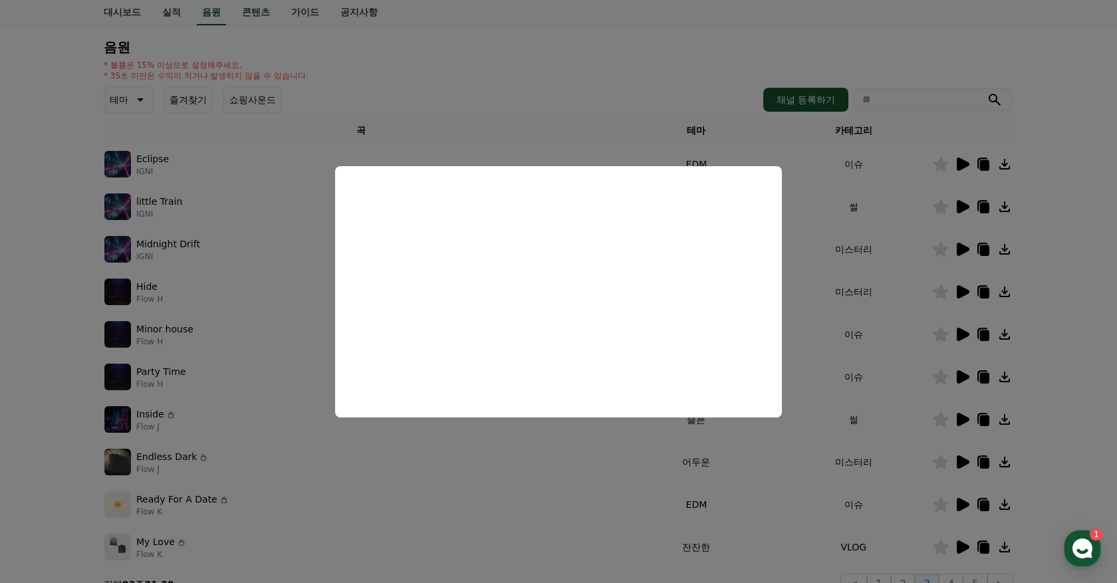
click at [517, 518] on button "close modal" at bounding box center [558, 291] width 1117 height 583
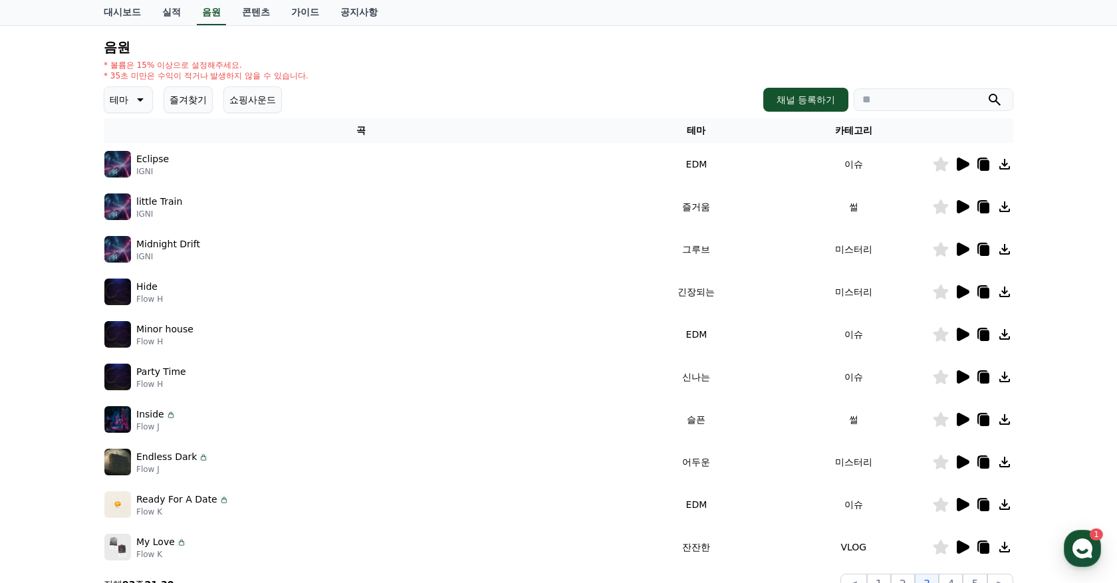
click at [960, 287] on icon at bounding box center [963, 291] width 13 height 13
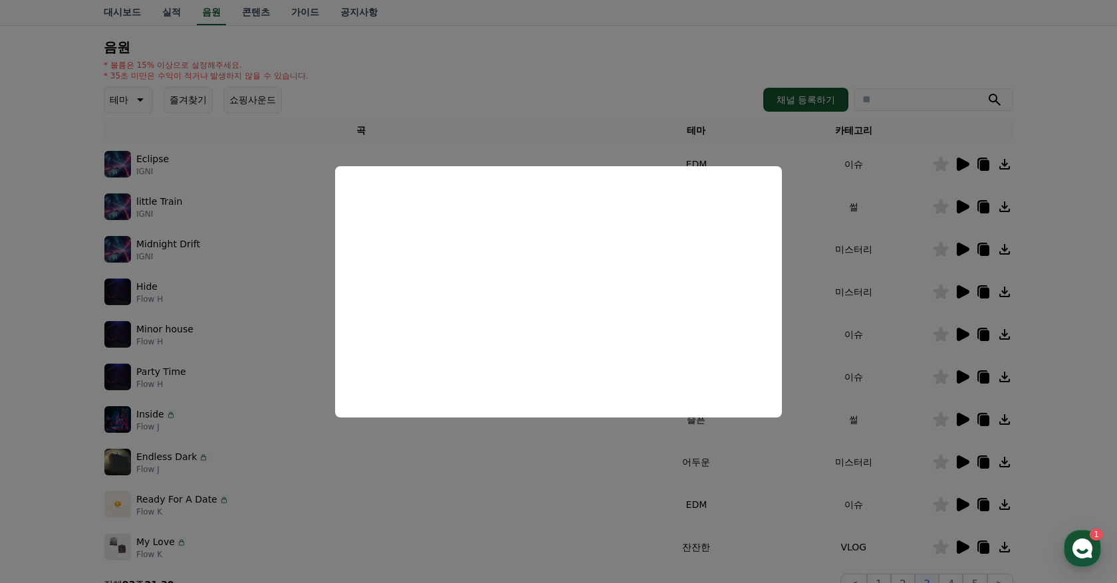
click at [489, 504] on button "close modal" at bounding box center [558, 291] width 1117 height 583
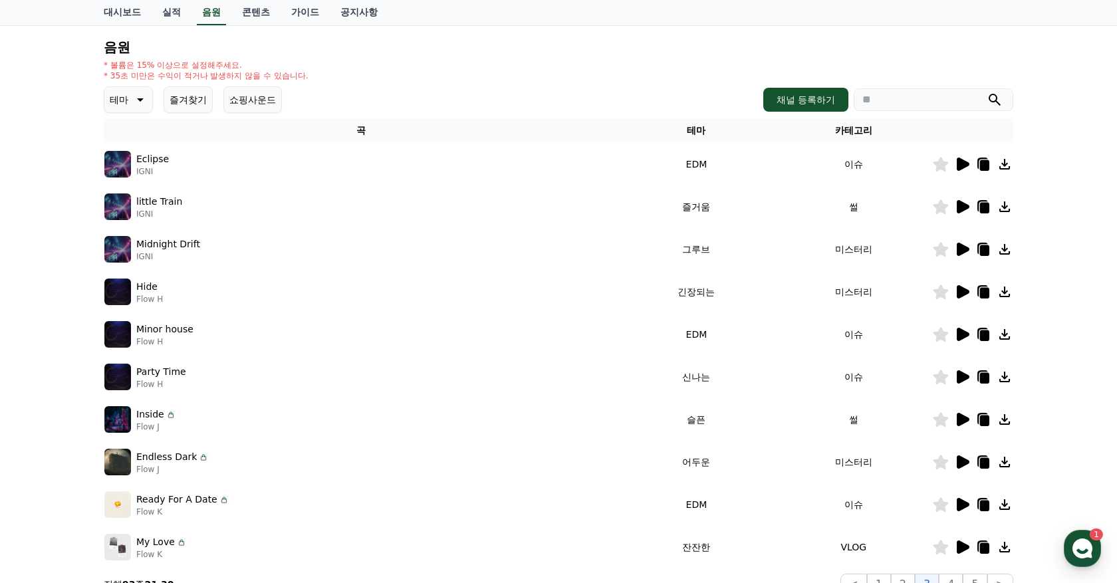
scroll to position [208, 0]
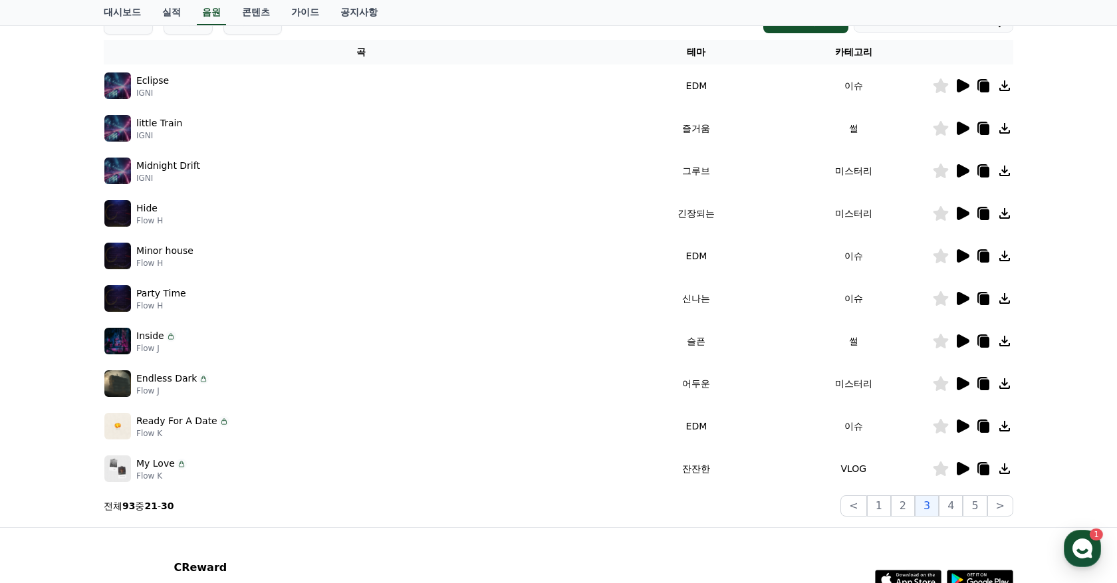
click at [963, 212] on icon at bounding box center [963, 213] width 13 height 13
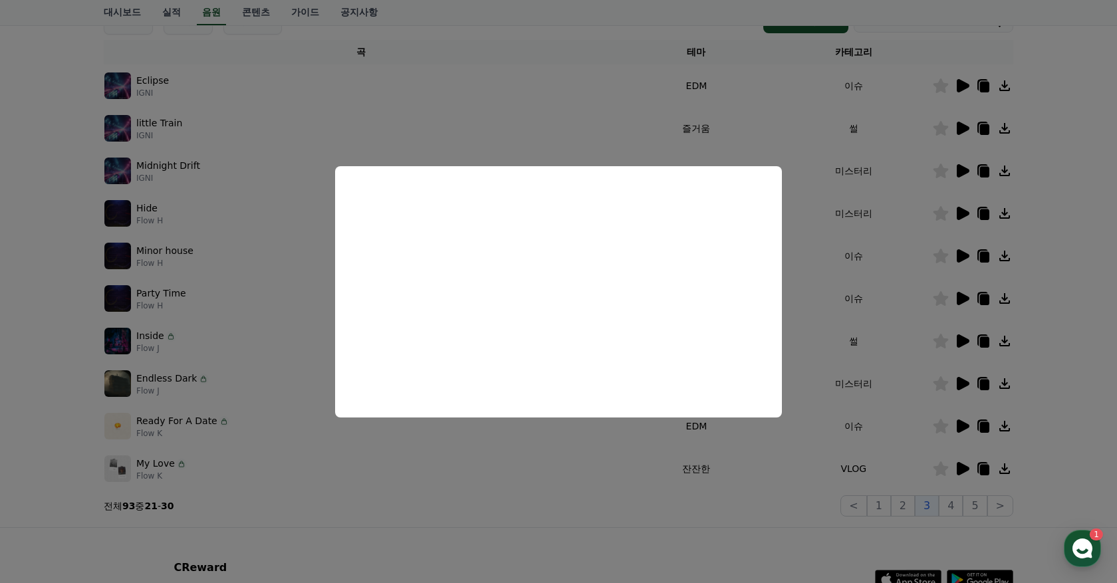
click at [589, 489] on button "close modal" at bounding box center [558, 291] width 1117 height 583
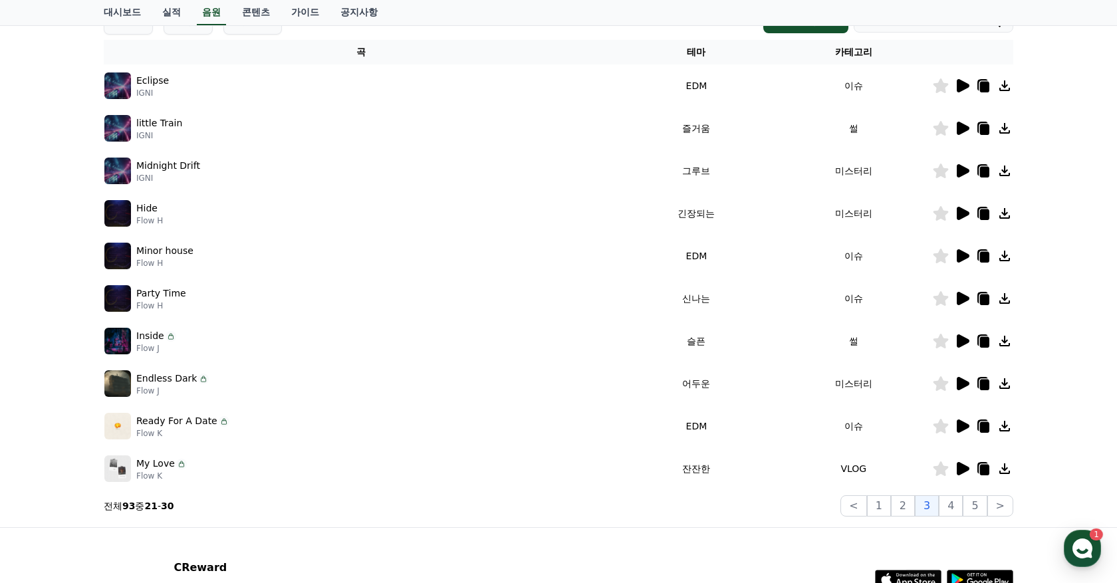
click at [960, 246] on td at bounding box center [973, 256] width 81 height 43
click at [960, 298] on icon at bounding box center [963, 298] width 13 height 13
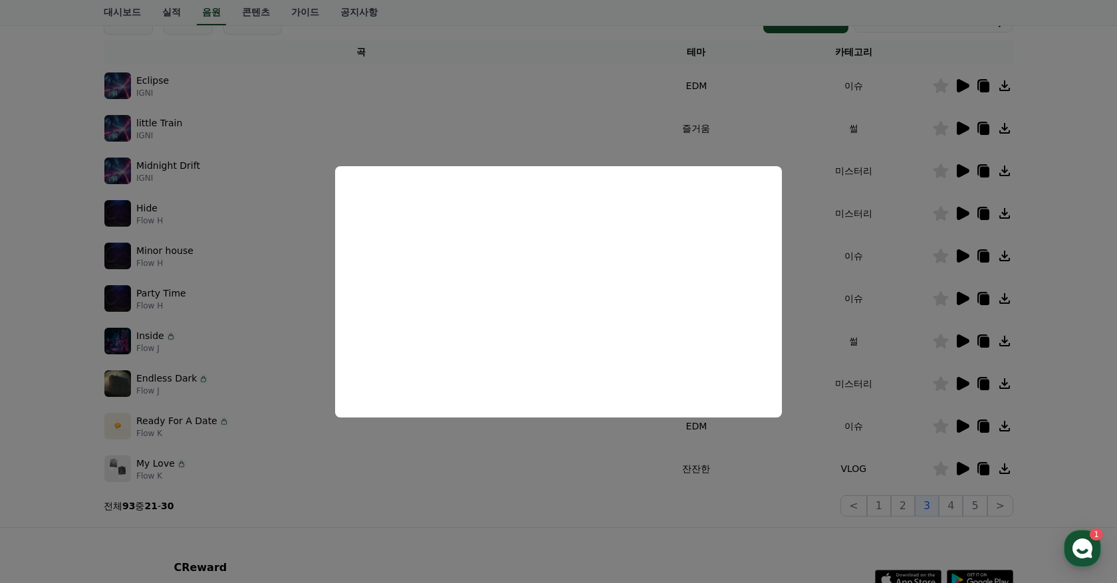
click at [597, 526] on button "close modal" at bounding box center [558, 291] width 1117 height 583
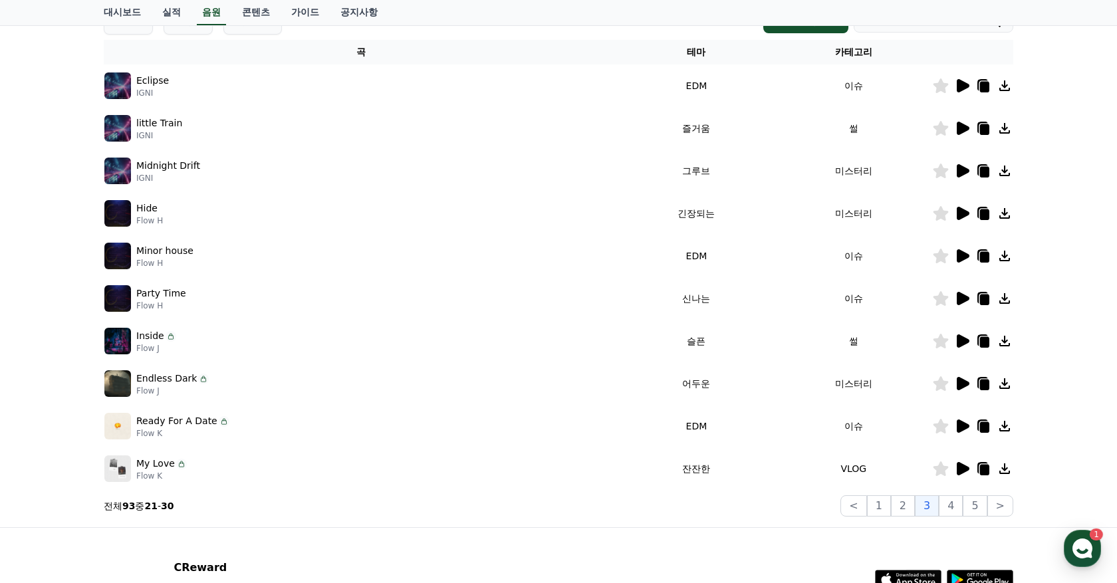
click at [966, 338] on icon at bounding box center [962, 341] width 16 height 16
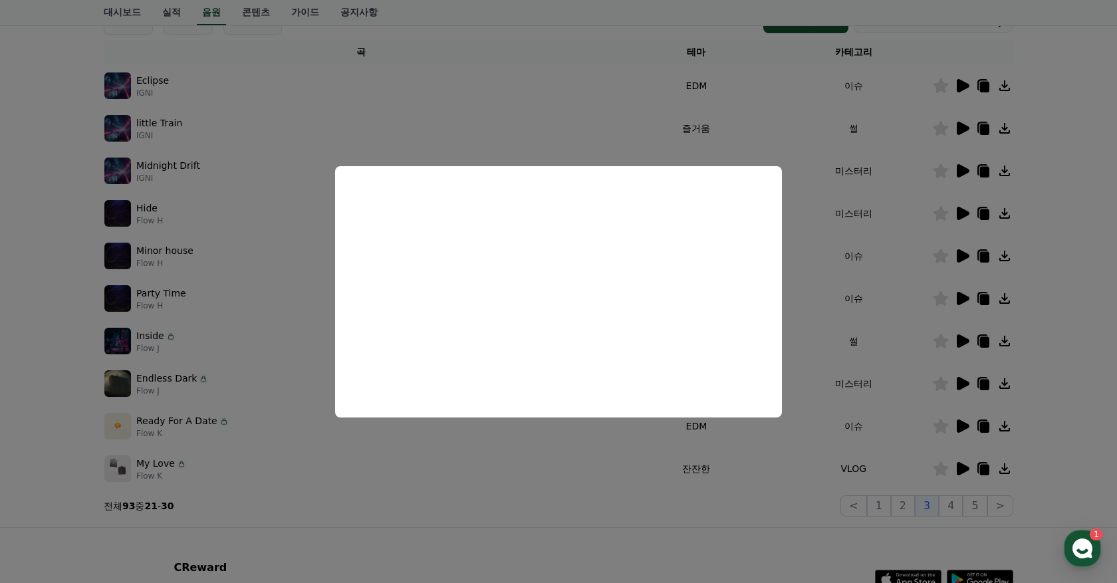
click at [542, 496] on button "close modal" at bounding box center [558, 291] width 1117 height 583
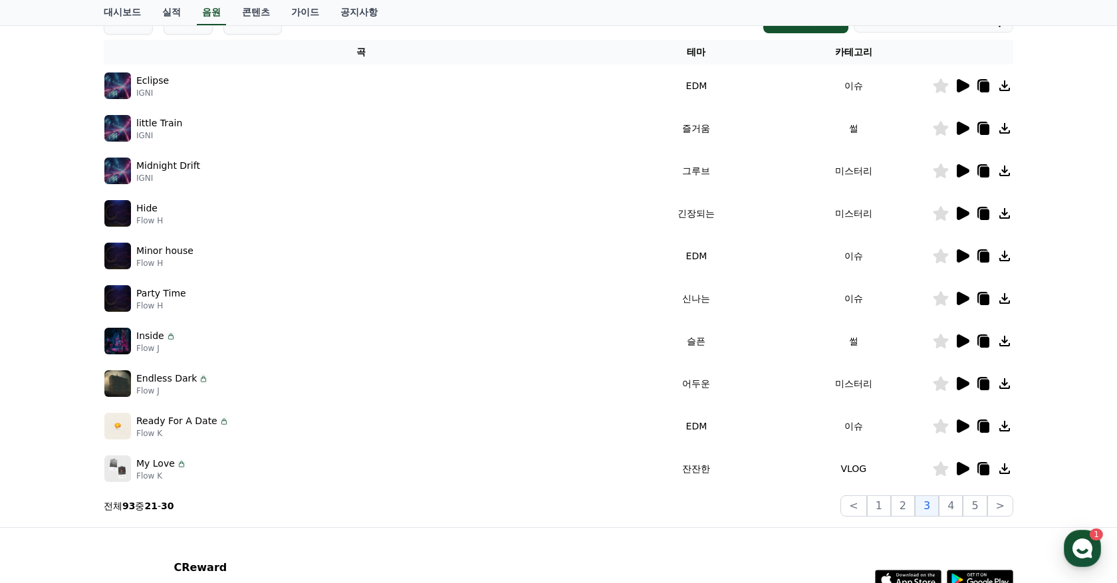
click at [202, 378] on icon at bounding box center [204, 380] width 5 height 4
click at [953, 509] on button "4" at bounding box center [951, 506] width 24 height 21
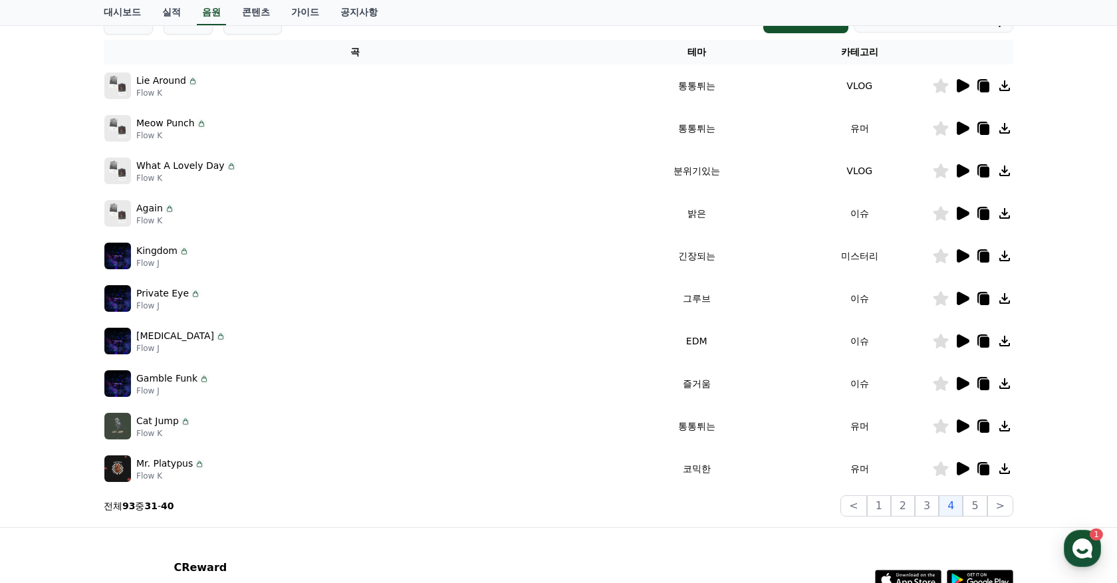
click at [968, 258] on icon at bounding box center [962, 256] width 16 height 16
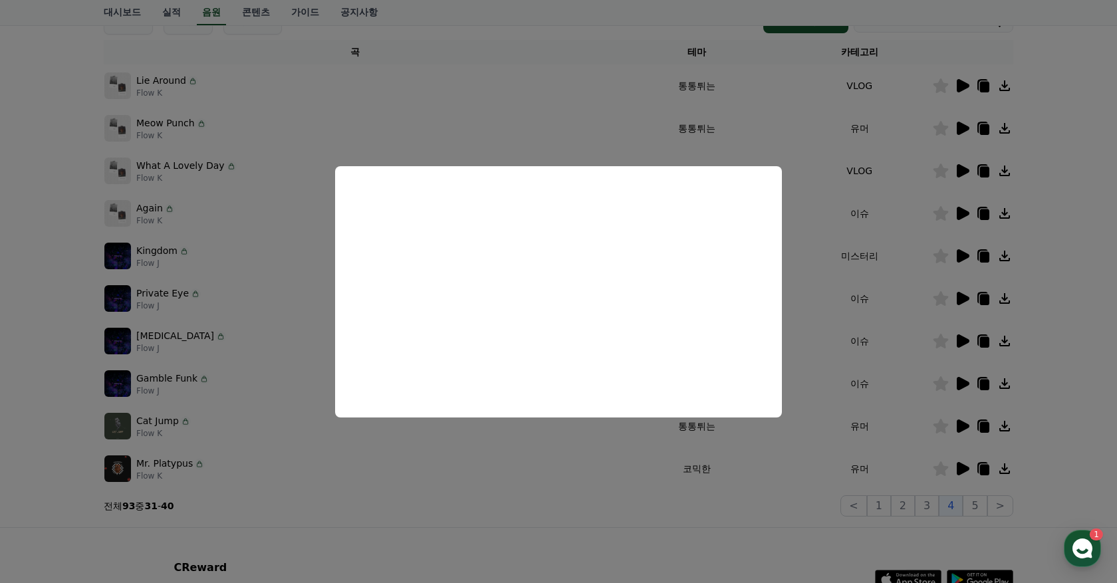
click at [600, 520] on button "close modal" at bounding box center [558, 291] width 1117 height 583
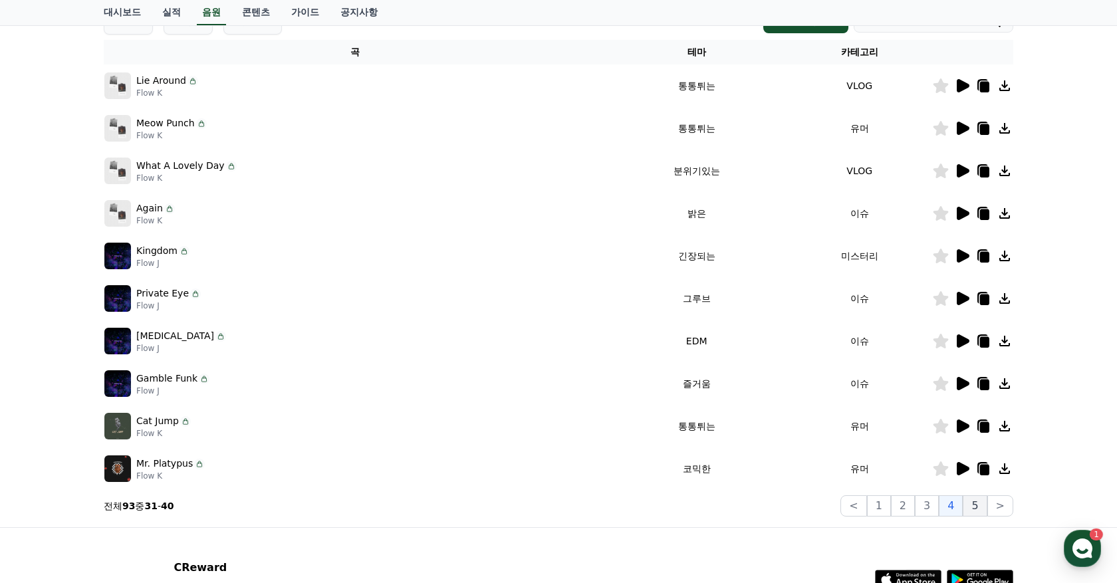
click at [976, 506] on button "5" at bounding box center [975, 506] width 24 height 21
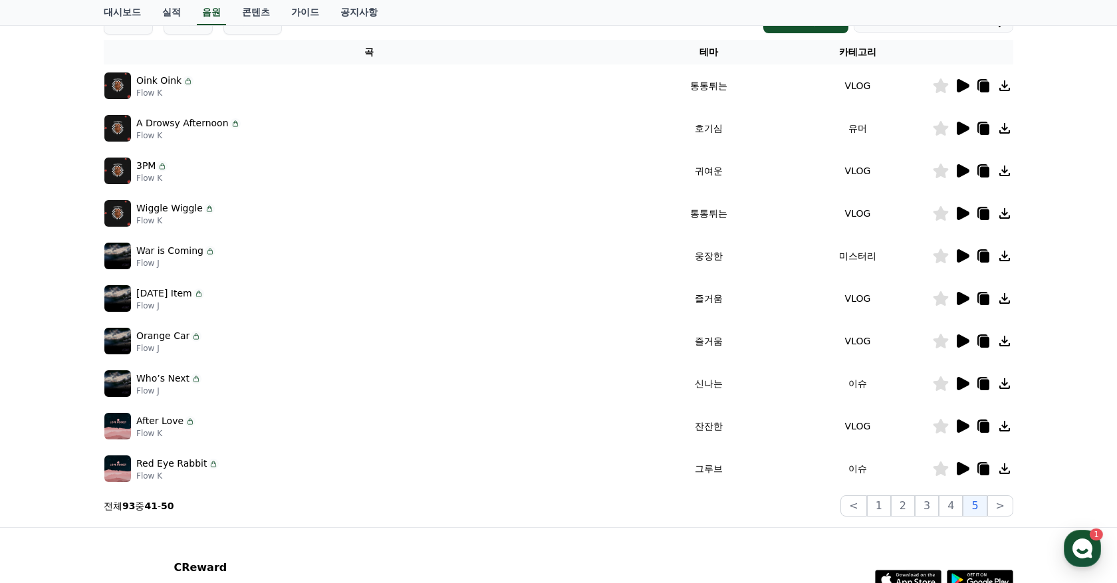
click at [960, 426] on icon at bounding box center [963, 426] width 13 height 13
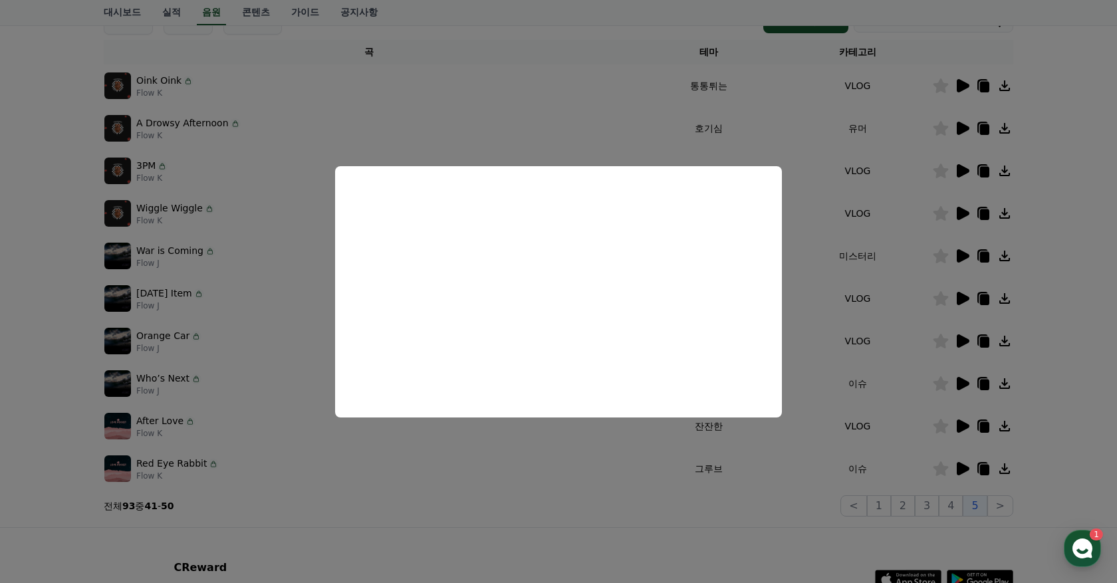
click at [540, 514] on button "close modal" at bounding box center [558, 291] width 1117 height 583
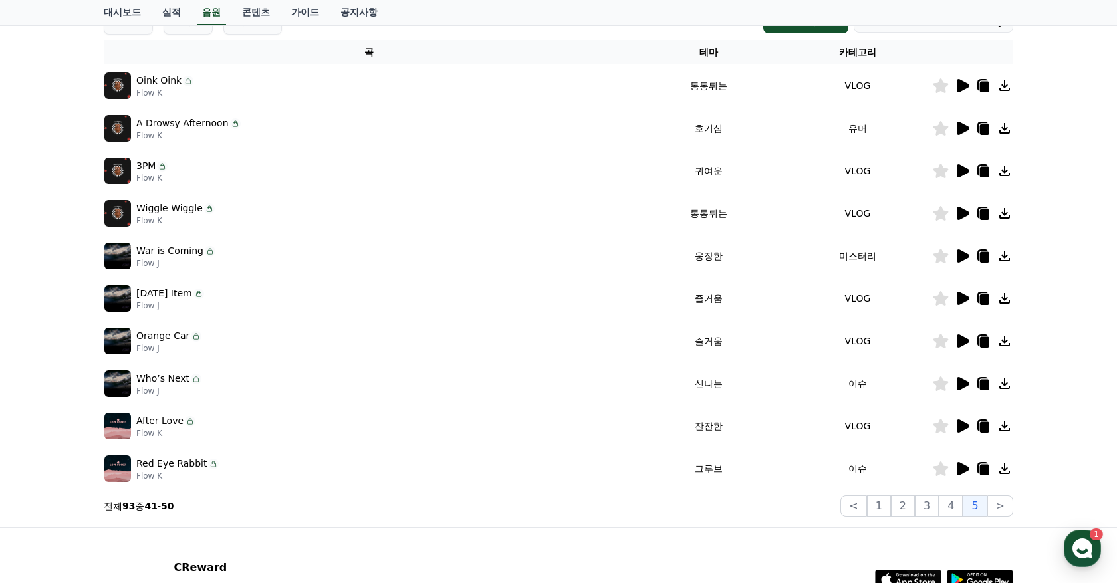
click at [965, 380] on icon at bounding box center [962, 384] width 16 height 16
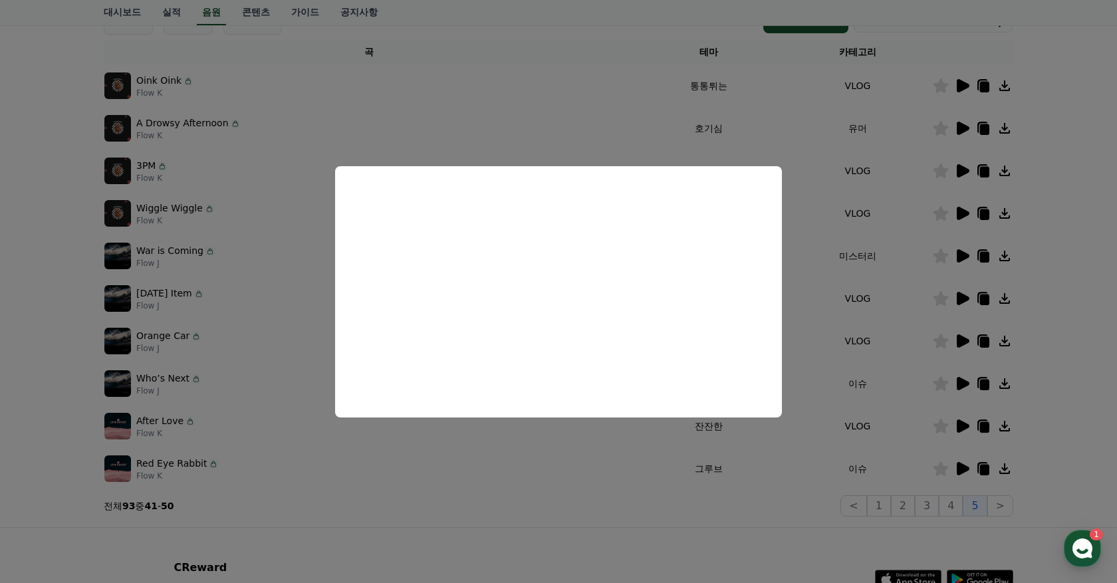
click at [533, 517] on button "close modal" at bounding box center [558, 291] width 1117 height 583
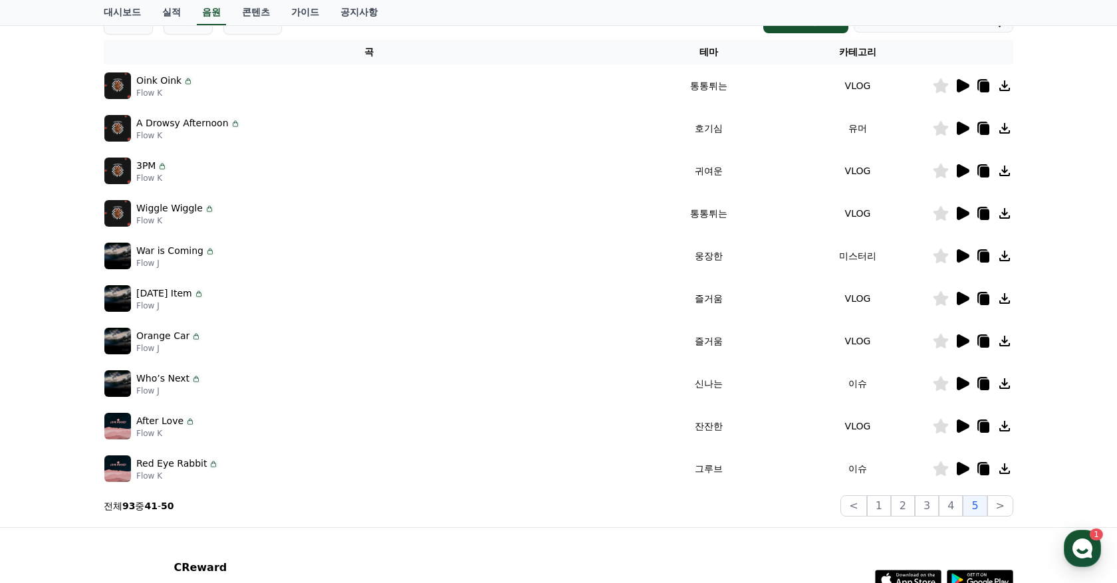
click at [962, 127] on icon at bounding box center [963, 128] width 13 height 13
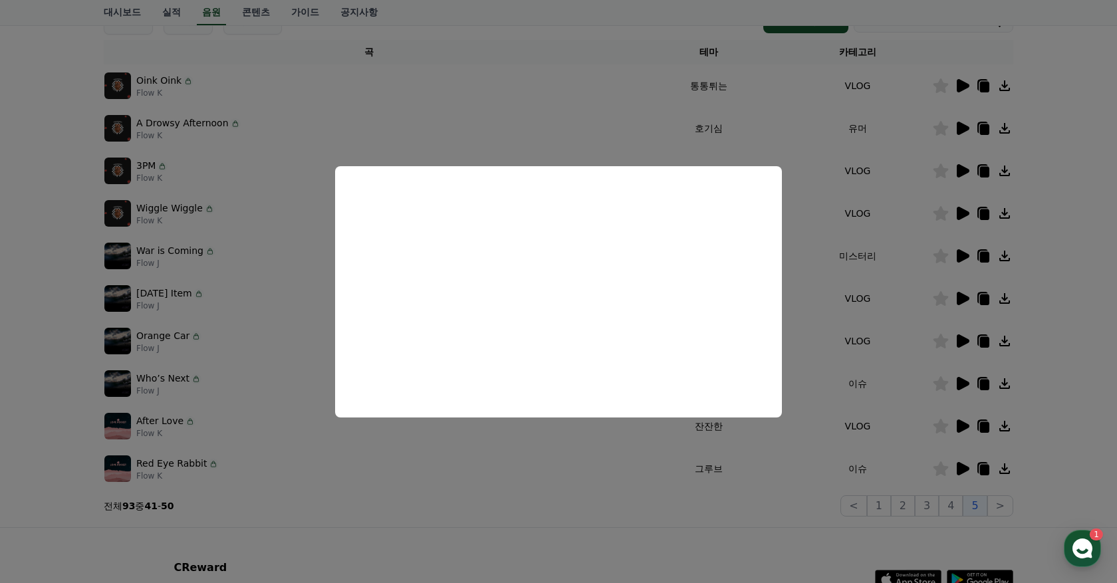
click at [649, 105] on button "close modal" at bounding box center [558, 291] width 1117 height 583
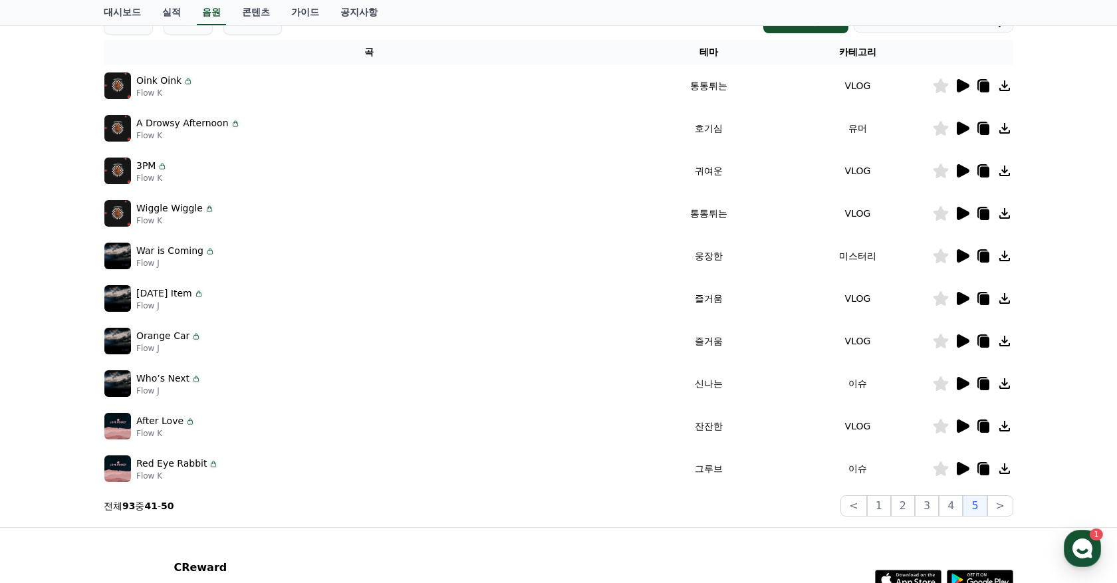
click at [990, 129] on icon at bounding box center [984, 128] width 16 height 16
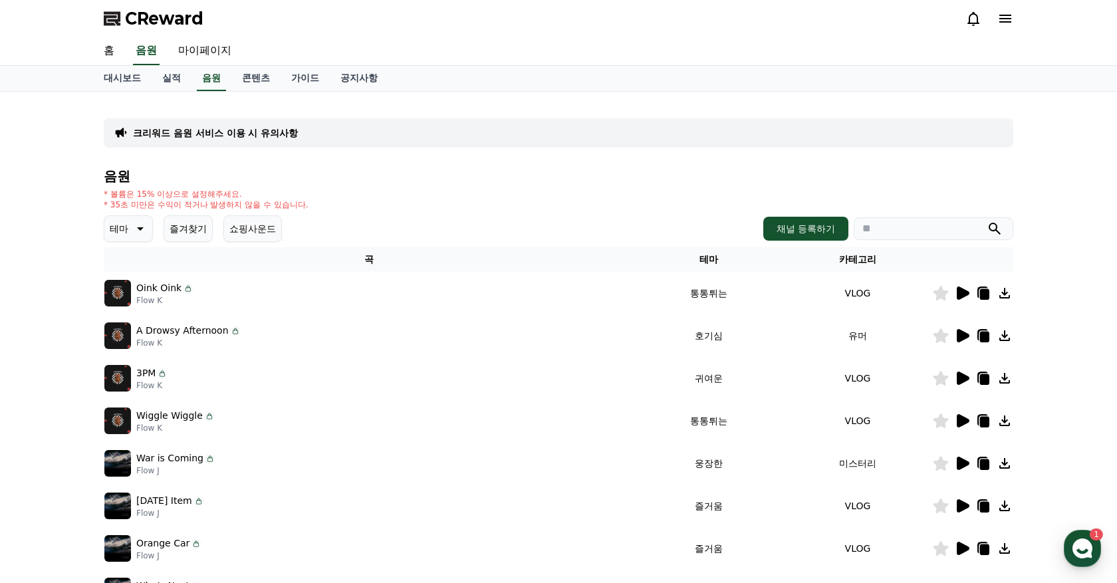
click at [241, 137] on p "크리워드 음원 서비스 이용 시 유의사항" at bounding box center [215, 132] width 165 height 13
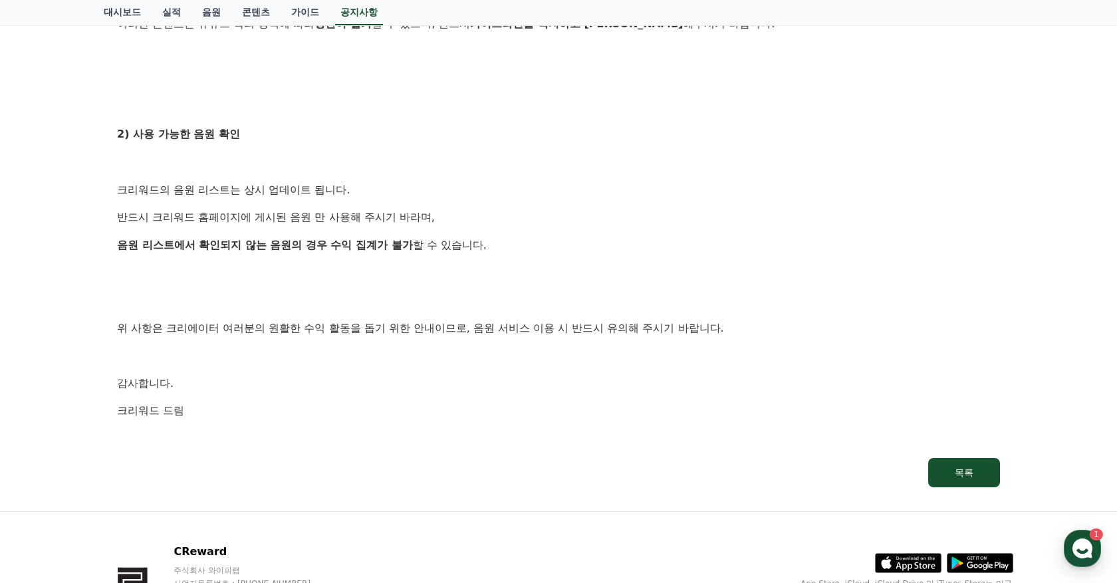
scroll to position [694, 0]
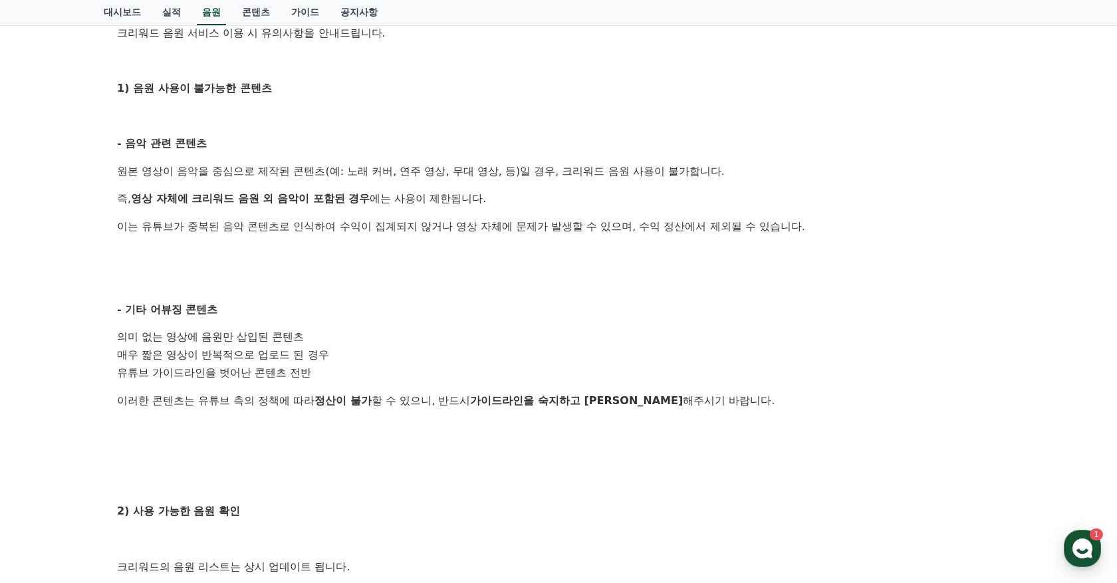
scroll to position [214, 0]
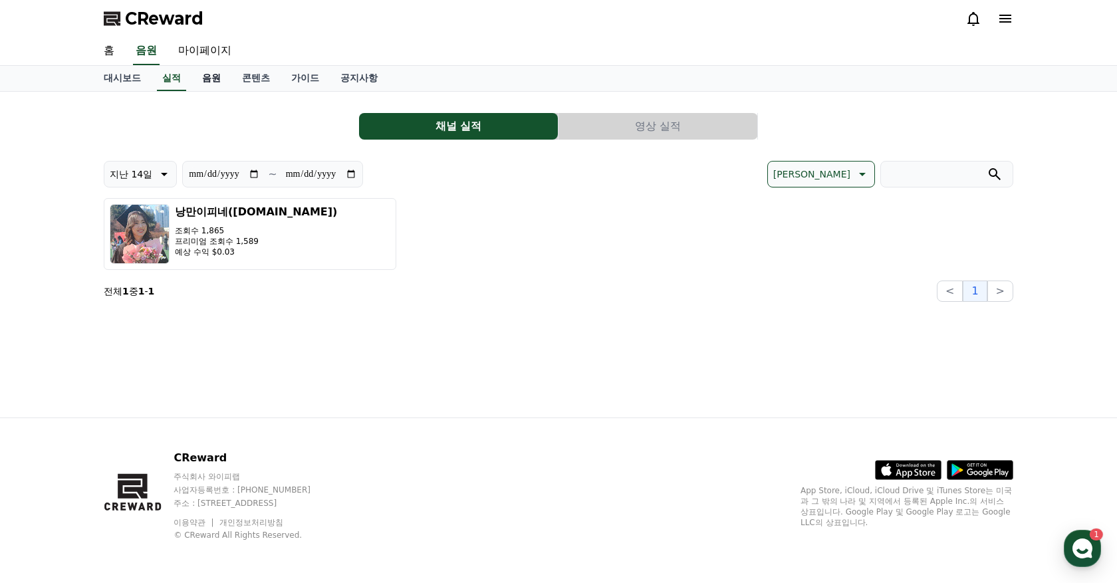
click at [192, 73] on link "음원" at bounding box center [212, 78] width 40 height 25
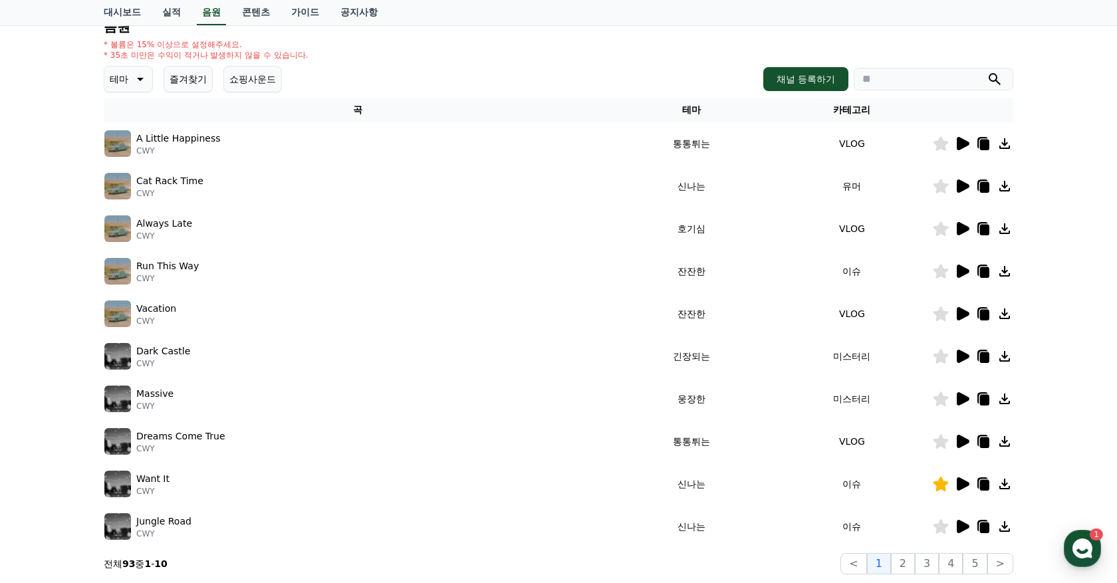
scroll to position [303, 0]
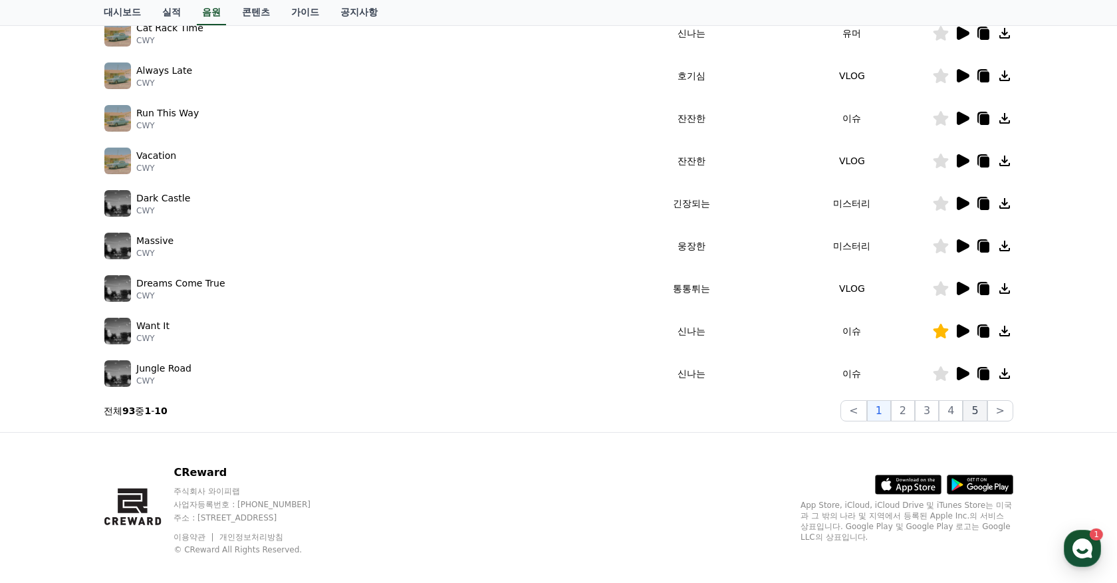
click at [982, 408] on button "5" at bounding box center [975, 410] width 24 height 21
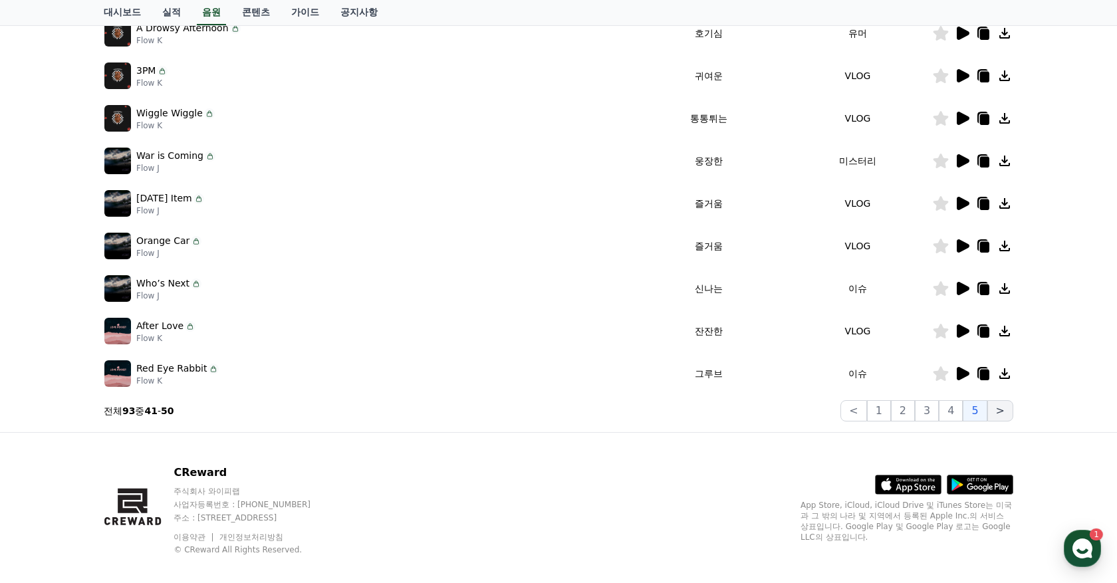
click at [1006, 410] on button ">" at bounding box center [1001, 410] width 26 height 21
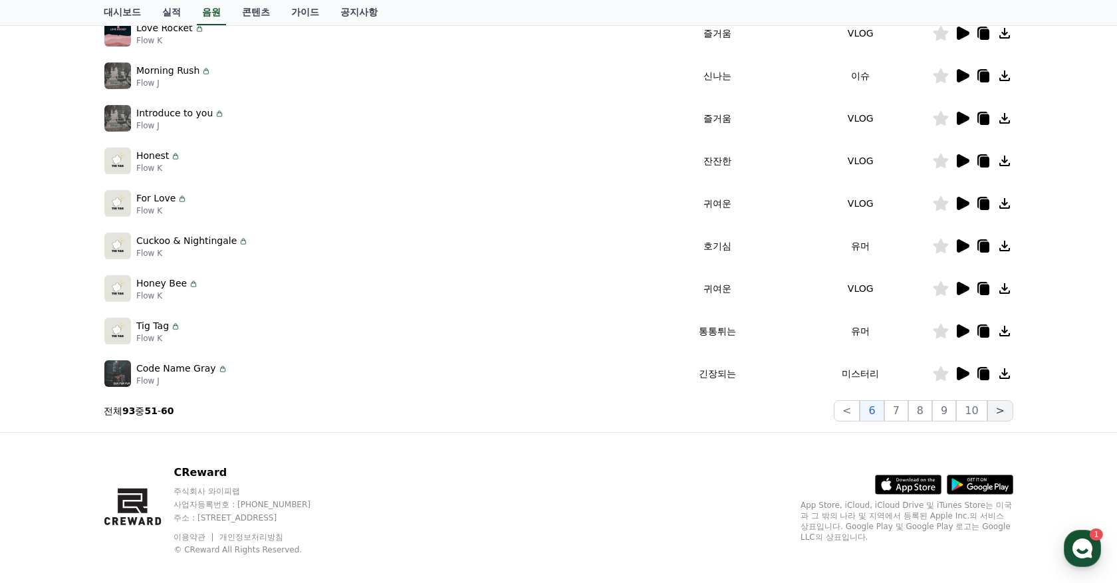
click at [1006, 410] on button ">" at bounding box center [1001, 410] width 26 height 21
click at [974, 412] on button "10" at bounding box center [971, 410] width 31 height 21
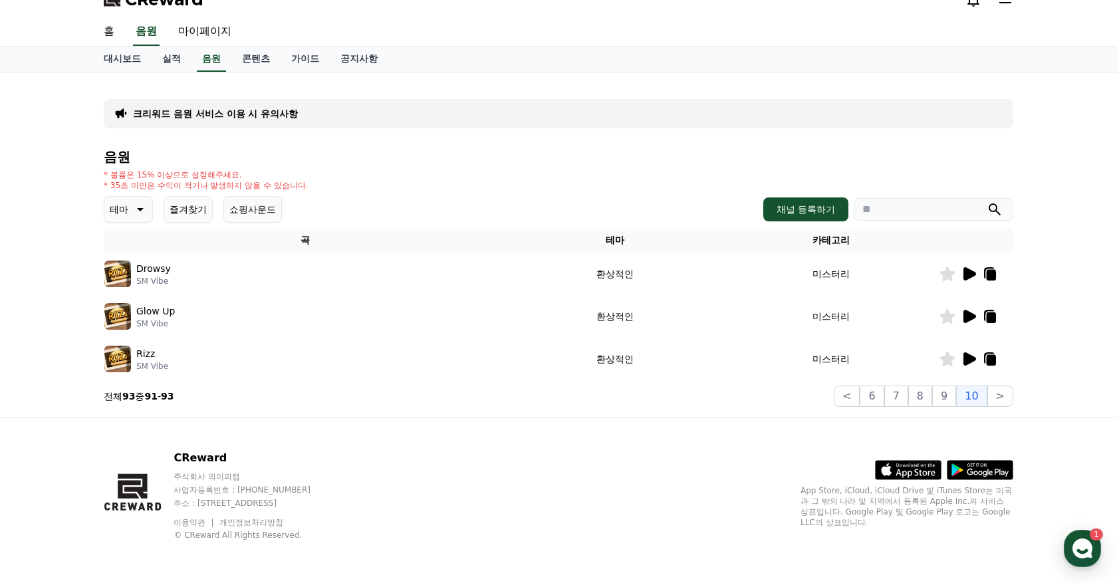
click at [966, 349] on td at bounding box center [976, 359] width 74 height 43
click at [966, 355] on icon at bounding box center [970, 359] width 13 height 13
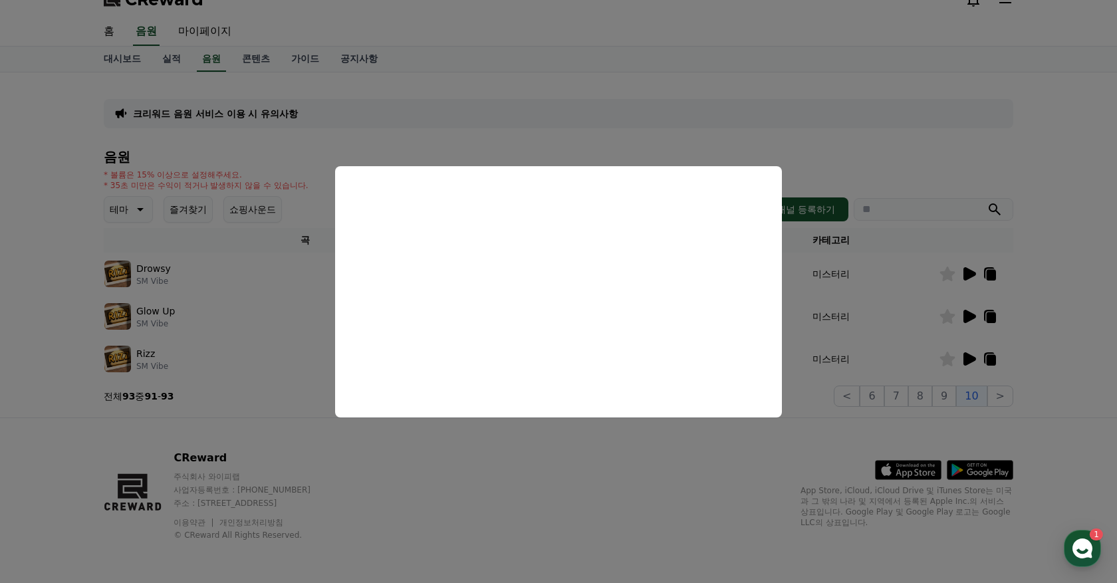
click at [746, 113] on button "close modal" at bounding box center [558, 291] width 1117 height 583
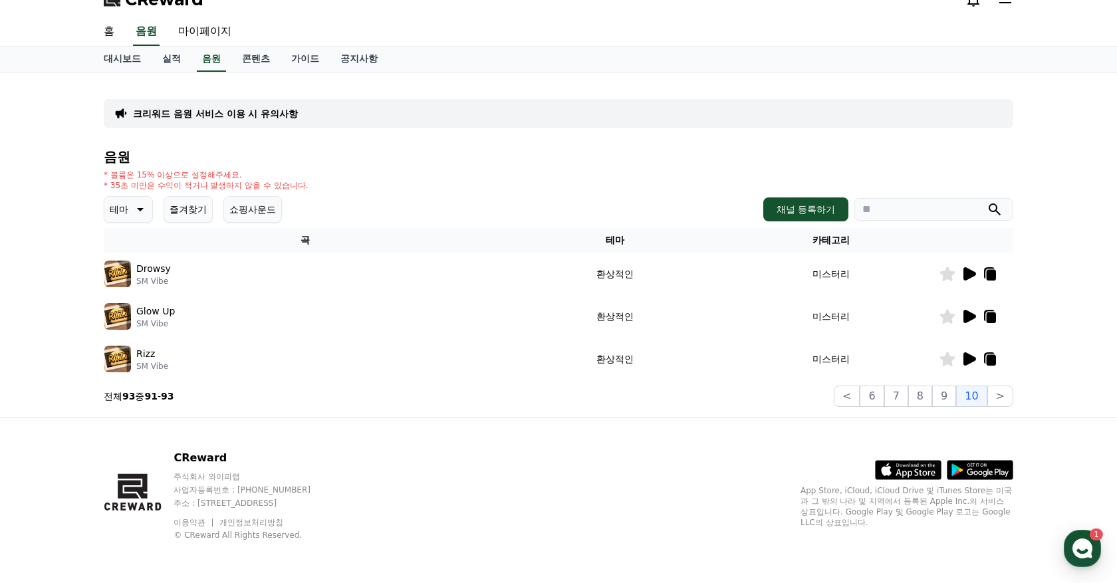
click at [972, 321] on icon at bounding box center [969, 317] width 16 height 16
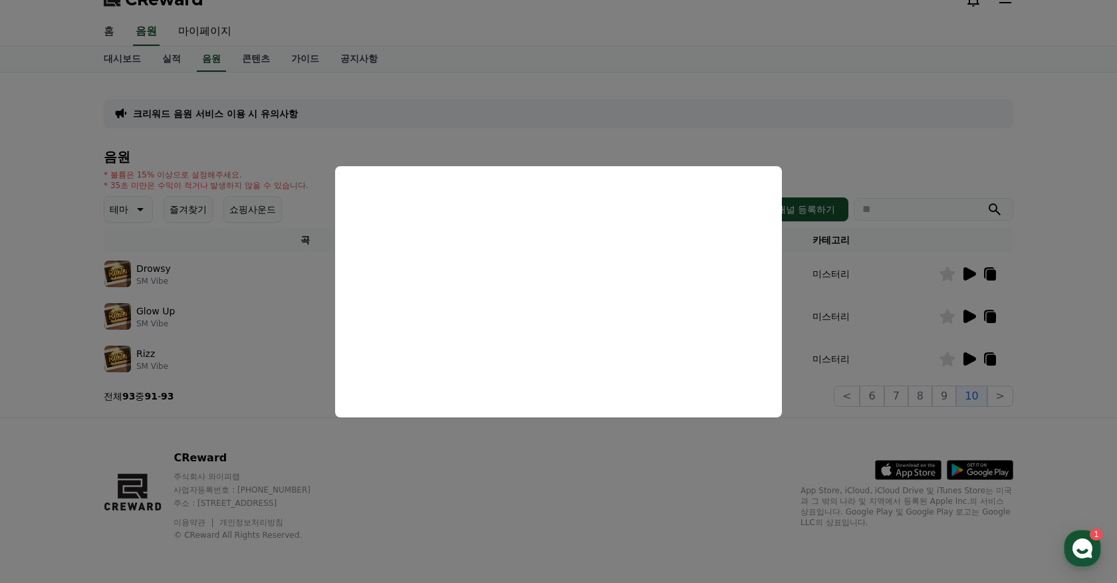
click at [632, 472] on button "close modal" at bounding box center [558, 291] width 1117 height 583
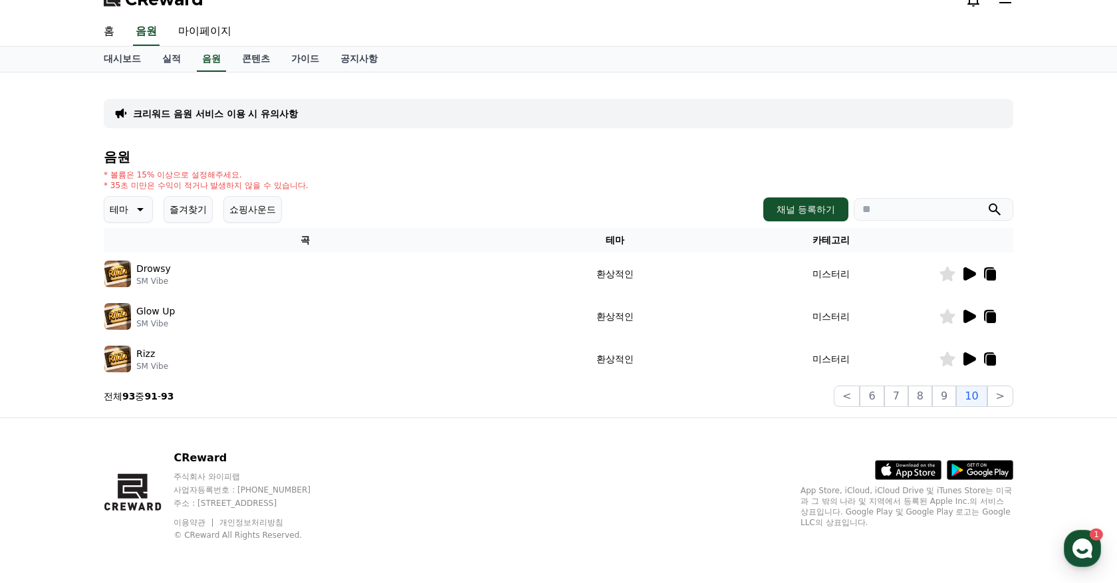
click at [970, 271] on icon at bounding box center [970, 273] width 13 height 13
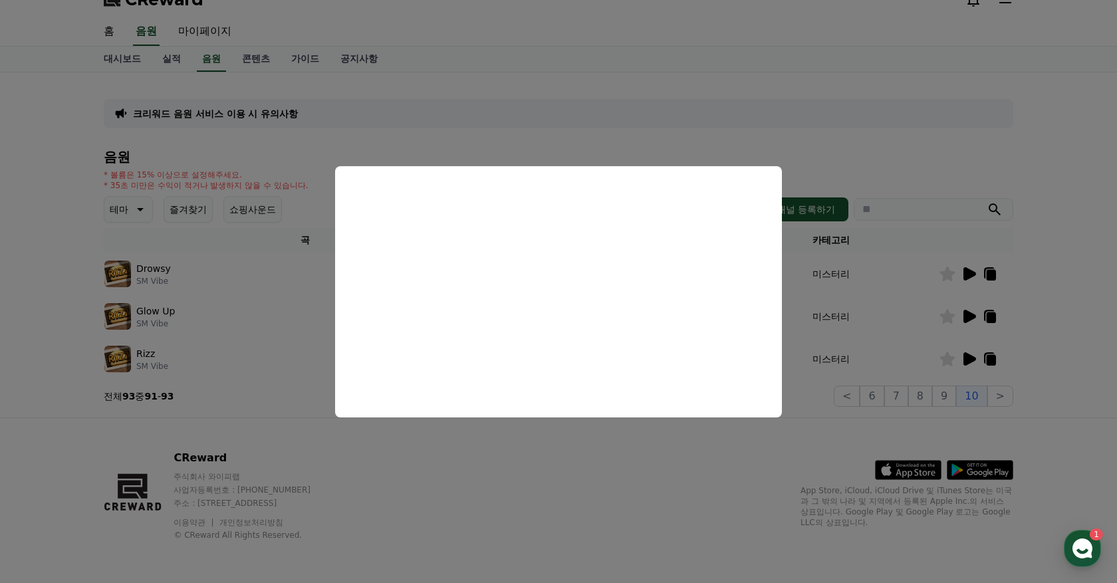
click at [639, 479] on button "close modal" at bounding box center [558, 291] width 1117 height 583
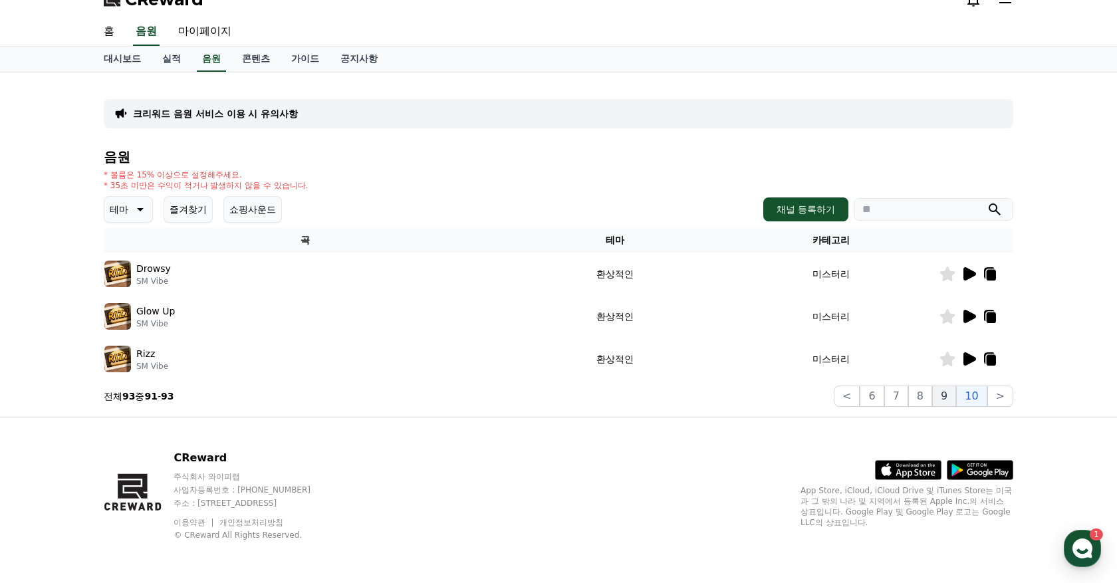
click at [948, 389] on button "9" at bounding box center [945, 396] width 24 height 21
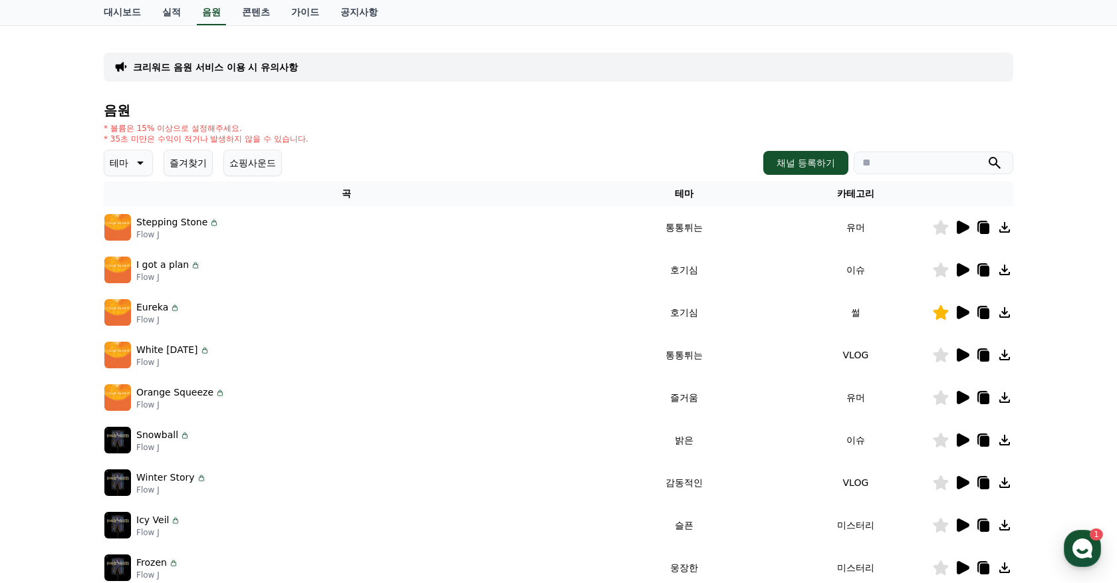
scroll to position [198, 0]
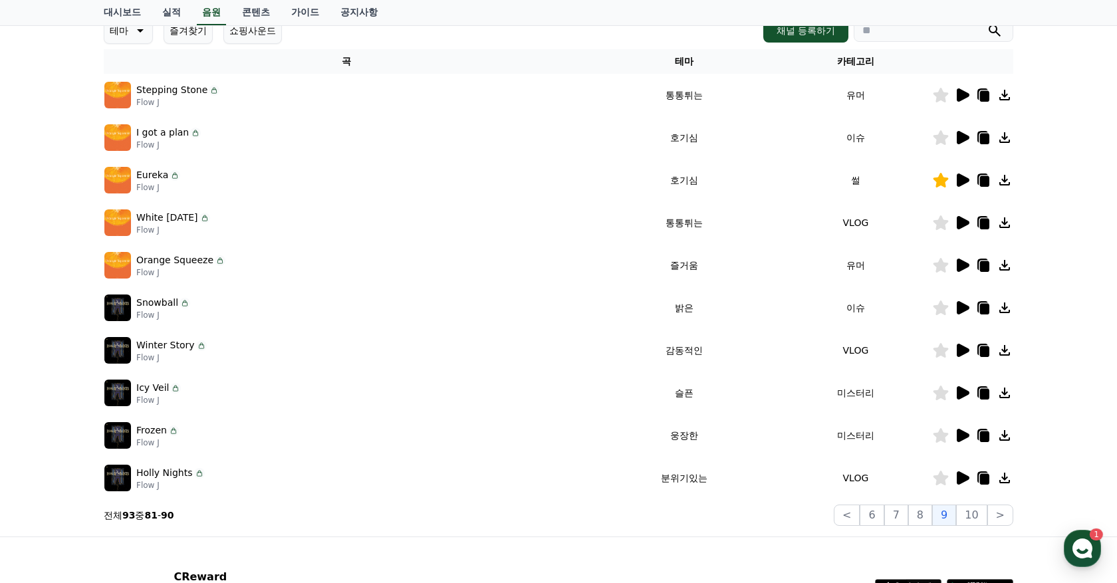
click at [958, 478] on icon at bounding box center [963, 478] width 13 height 13
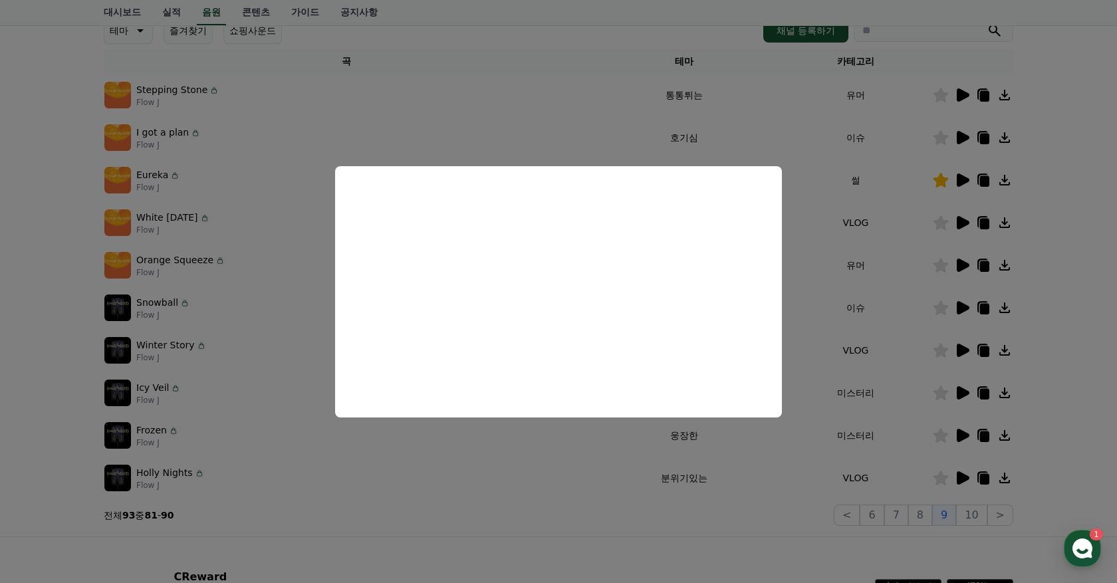
click at [643, 535] on button "close modal" at bounding box center [558, 291] width 1117 height 583
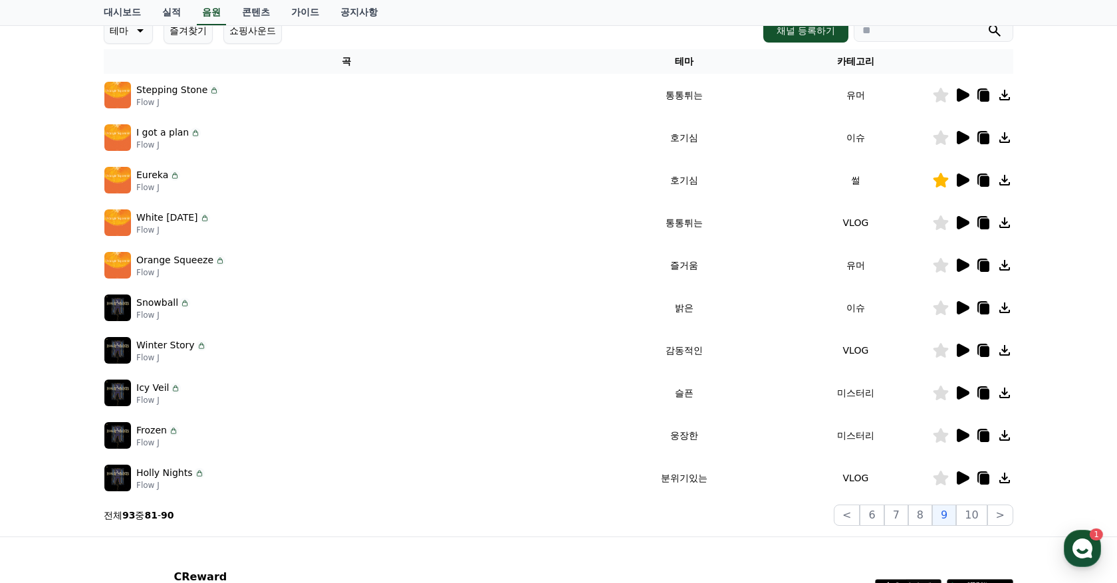
click at [964, 90] on icon at bounding box center [962, 95] width 16 height 16
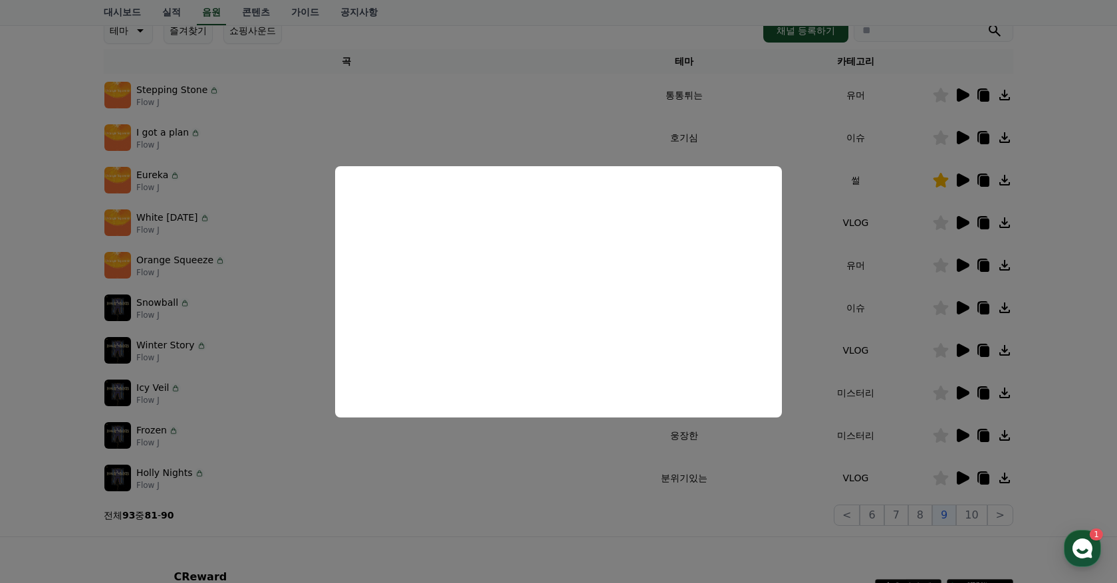
click at [643, 128] on button "close modal" at bounding box center [558, 291] width 1117 height 583
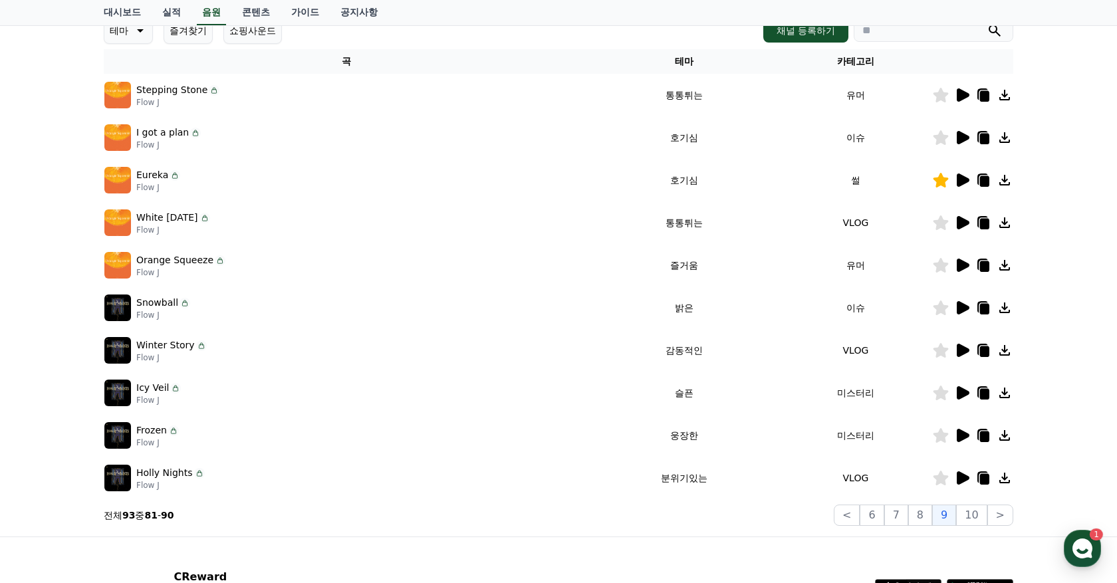
click at [962, 134] on icon at bounding box center [963, 137] width 13 height 13
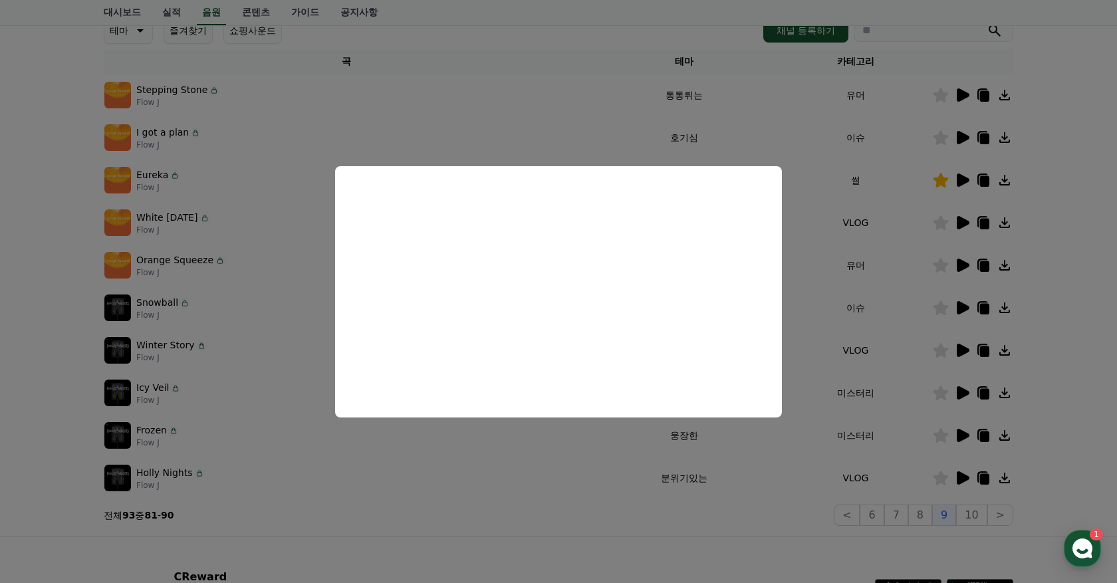
click at [508, 502] on button "close modal" at bounding box center [558, 291] width 1117 height 583
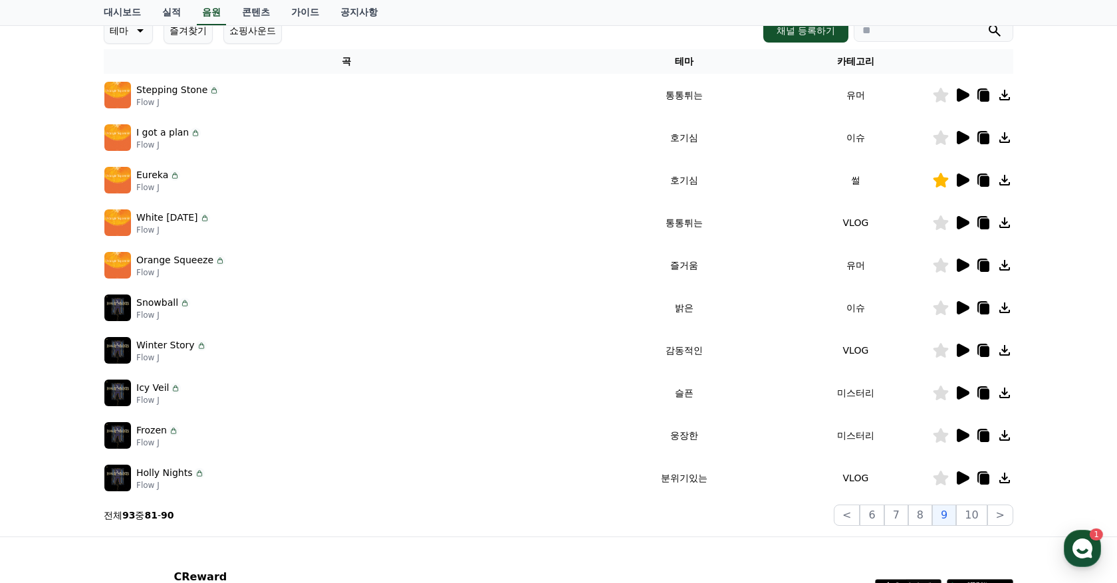
click at [964, 219] on icon at bounding box center [963, 222] width 13 height 13
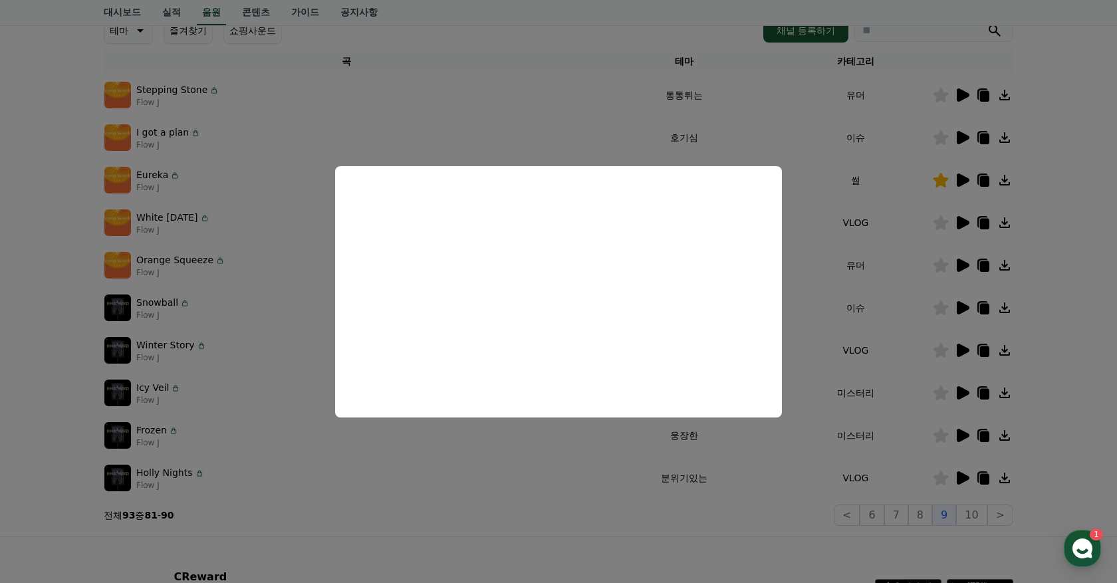
click at [421, 491] on button "close modal" at bounding box center [558, 291] width 1117 height 583
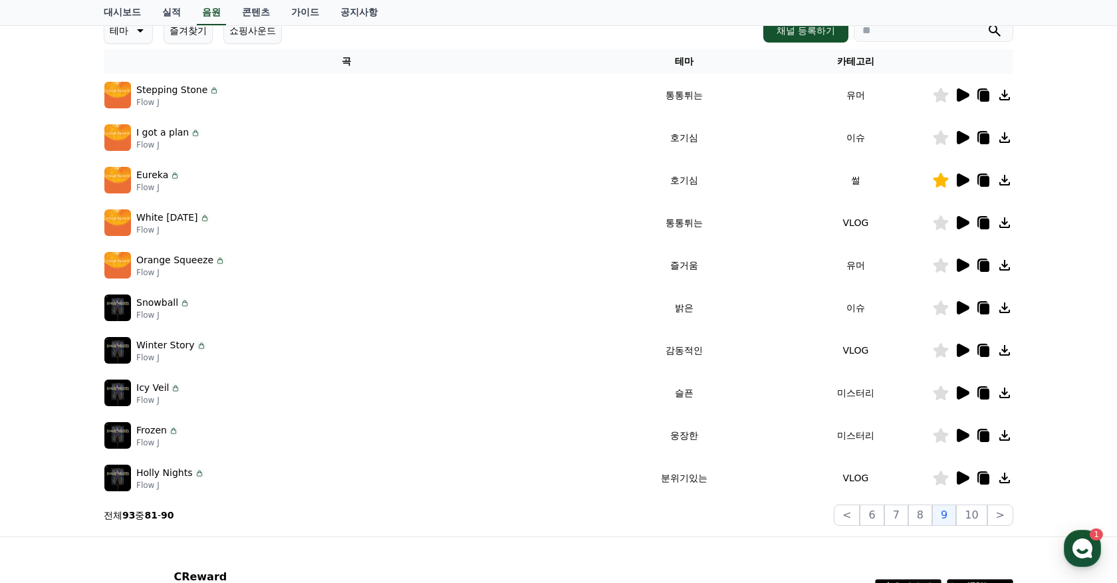
click at [964, 262] on icon at bounding box center [963, 265] width 13 height 13
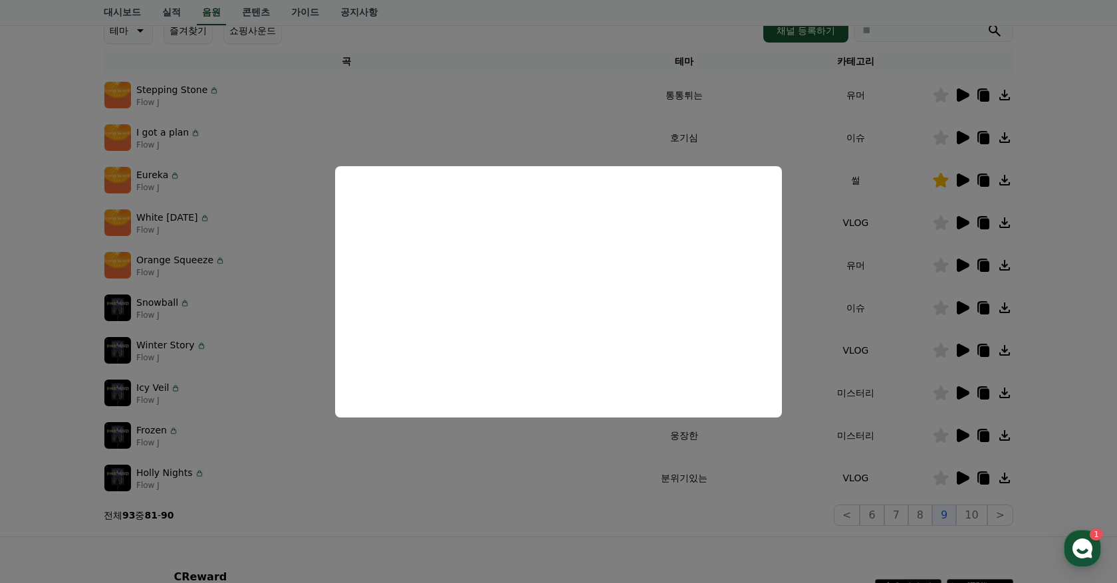
click at [702, 531] on button "close modal" at bounding box center [558, 291] width 1117 height 583
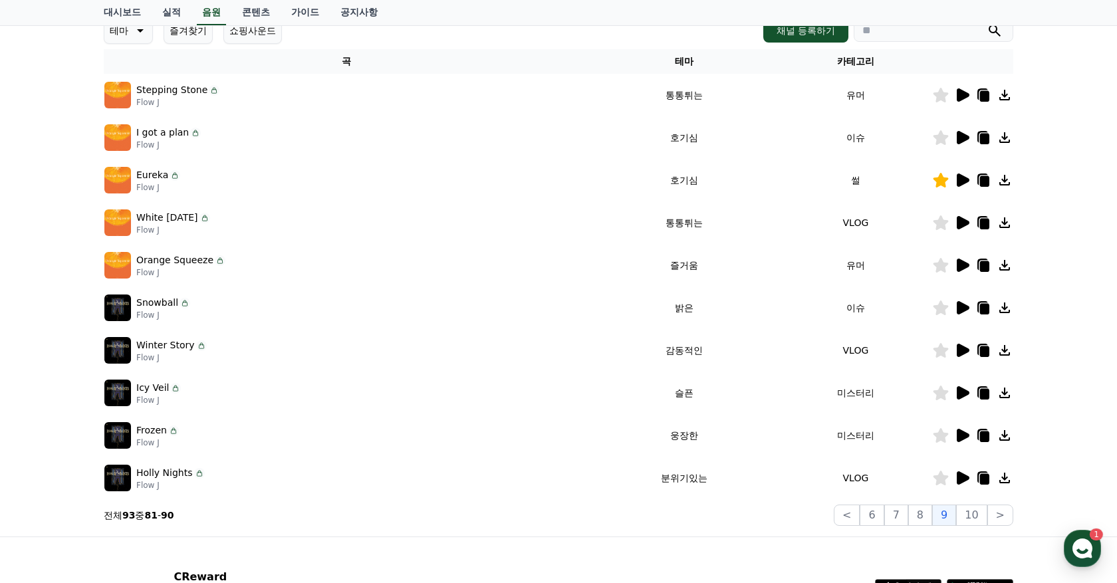
click at [954, 300] on icon at bounding box center [962, 308] width 16 height 16
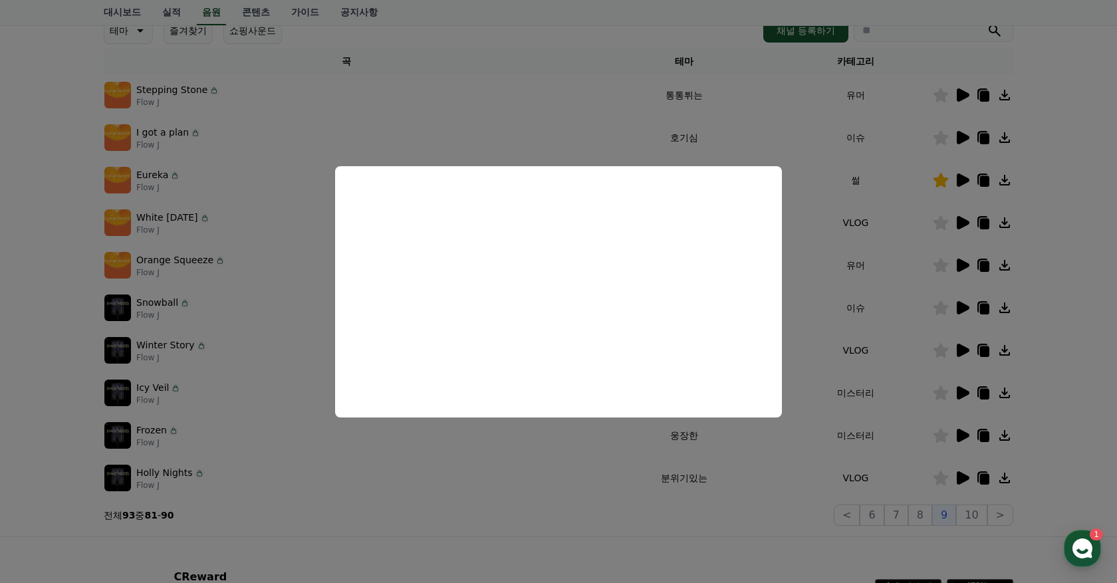
click at [577, 529] on button "close modal" at bounding box center [558, 291] width 1117 height 583
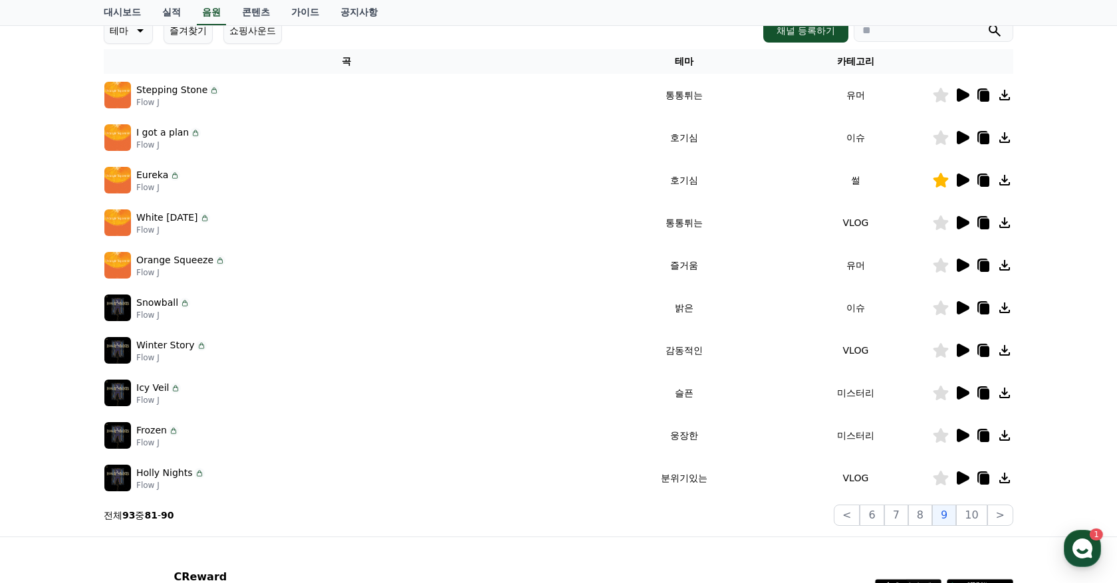
click at [964, 304] on icon at bounding box center [963, 307] width 13 height 13
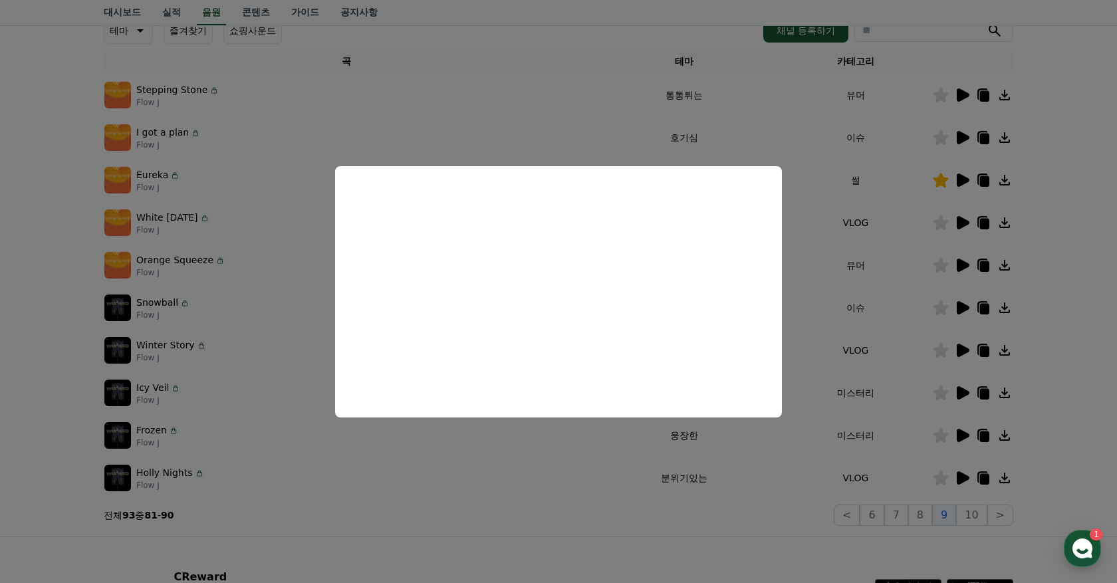
click at [904, 406] on button "close modal" at bounding box center [558, 291] width 1117 height 583
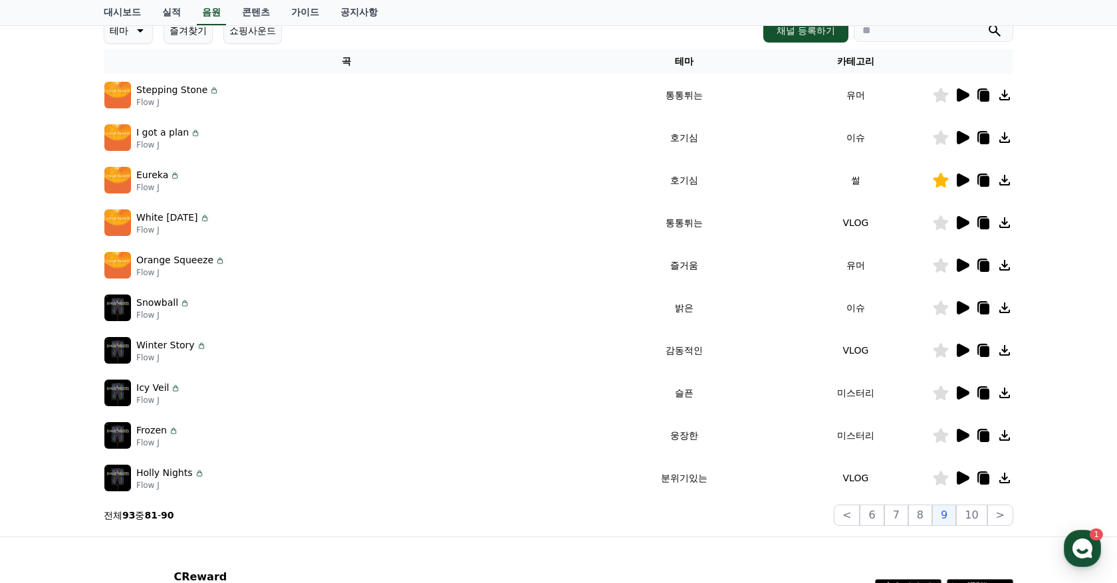
click at [958, 348] on icon at bounding box center [963, 350] width 13 height 13
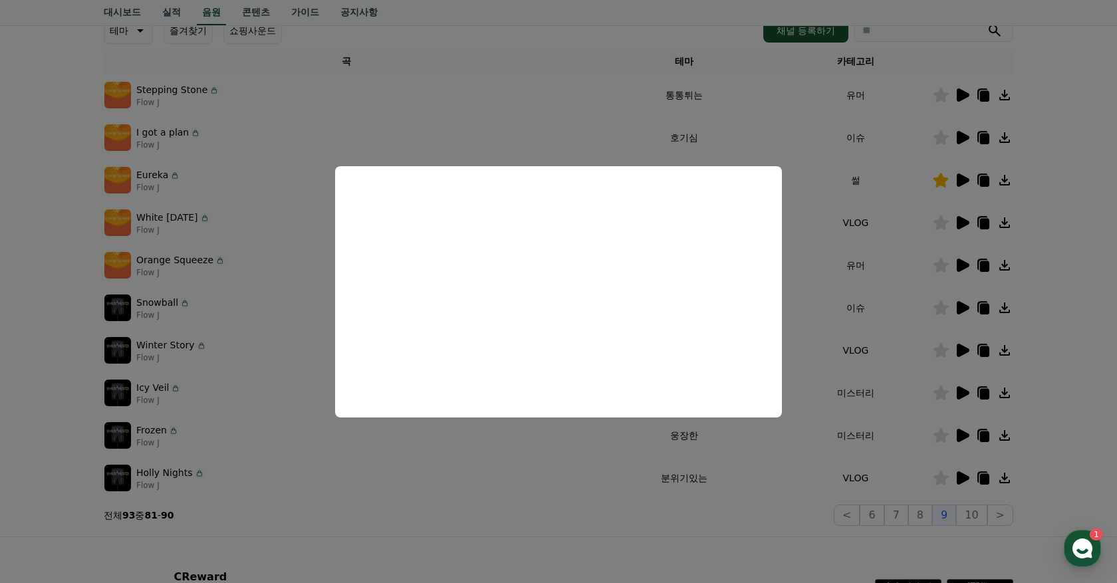
click at [794, 469] on button "close modal" at bounding box center [558, 291] width 1117 height 583
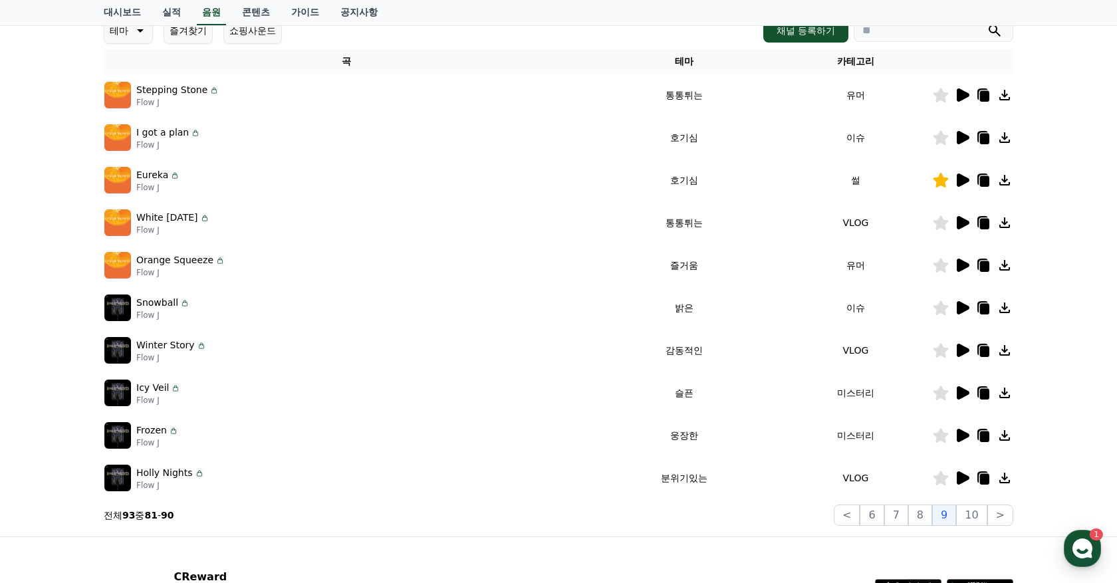
click at [963, 390] on icon at bounding box center [963, 392] width 13 height 13
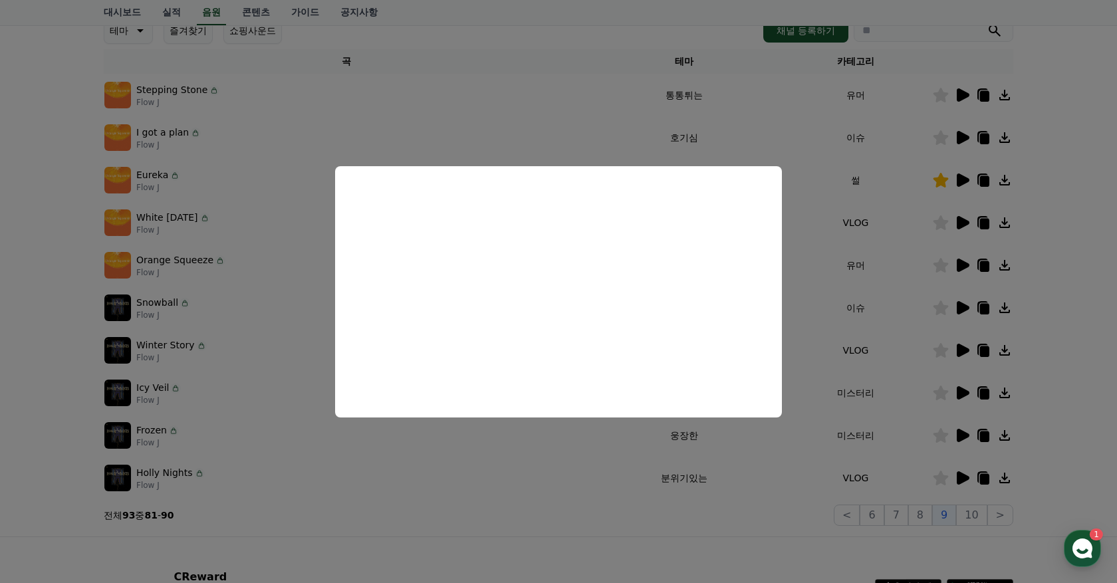
click at [582, 484] on button "close modal" at bounding box center [558, 291] width 1117 height 583
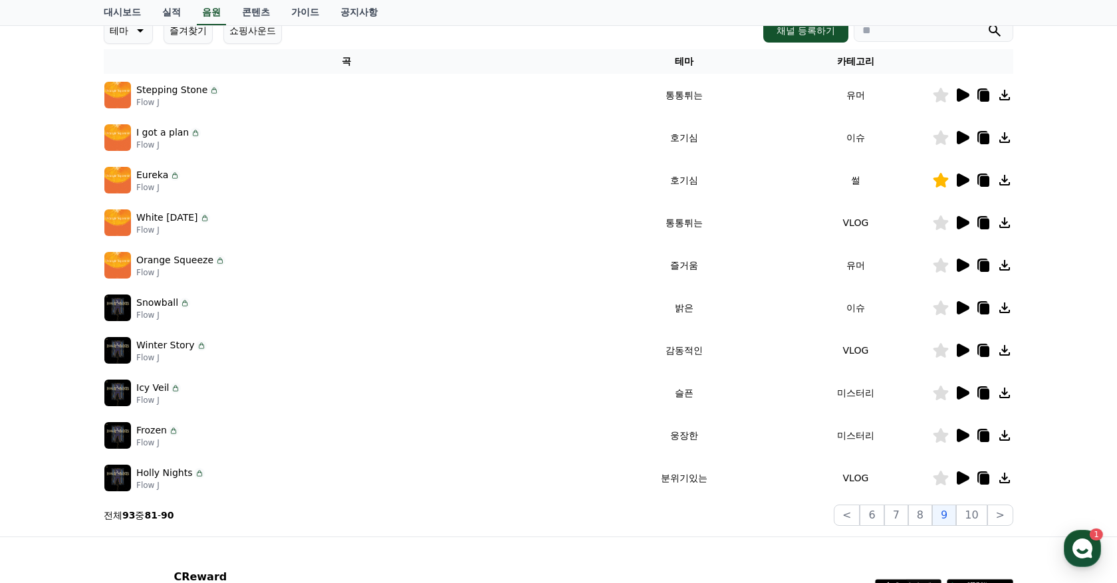
click at [970, 432] on div at bounding box center [973, 436] width 80 height 16
click at [960, 430] on icon at bounding box center [963, 435] width 13 height 13
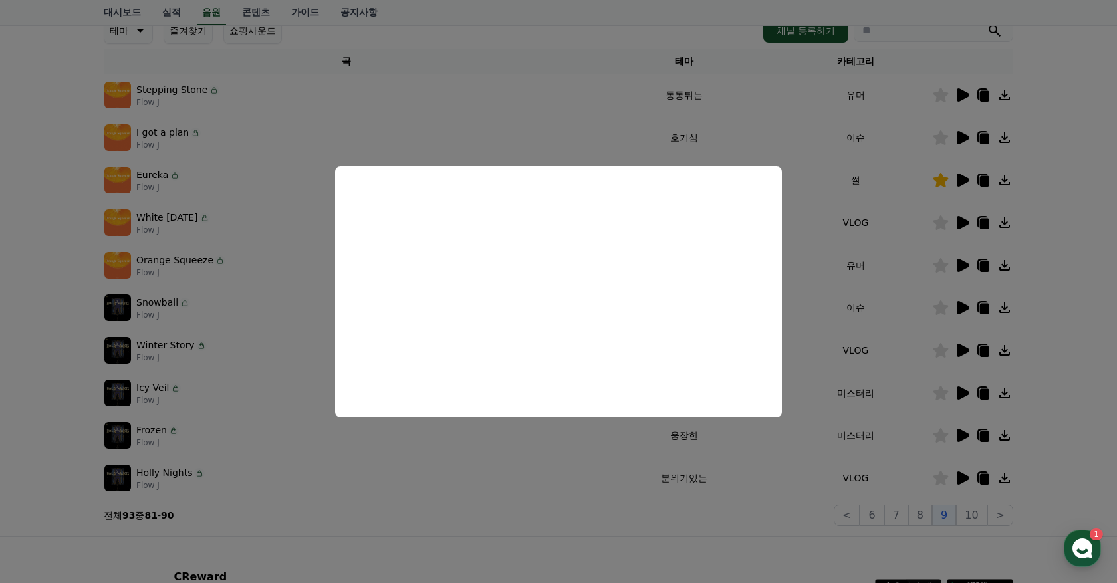
click at [816, 472] on button "close modal" at bounding box center [558, 291] width 1117 height 583
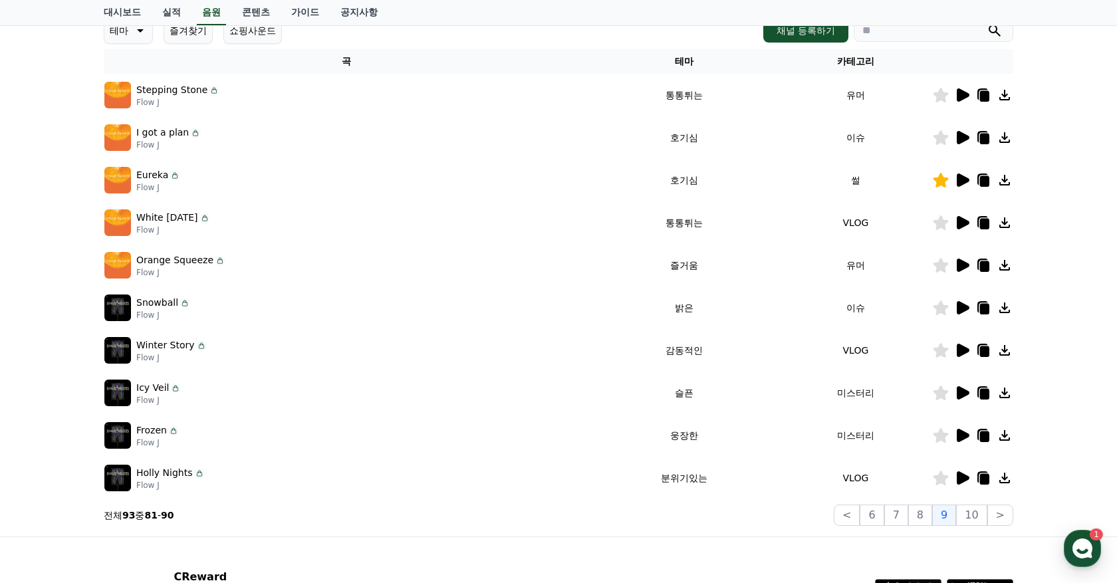
click at [962, 476] on icon at bounding box center [963, 478] width 13 height 13
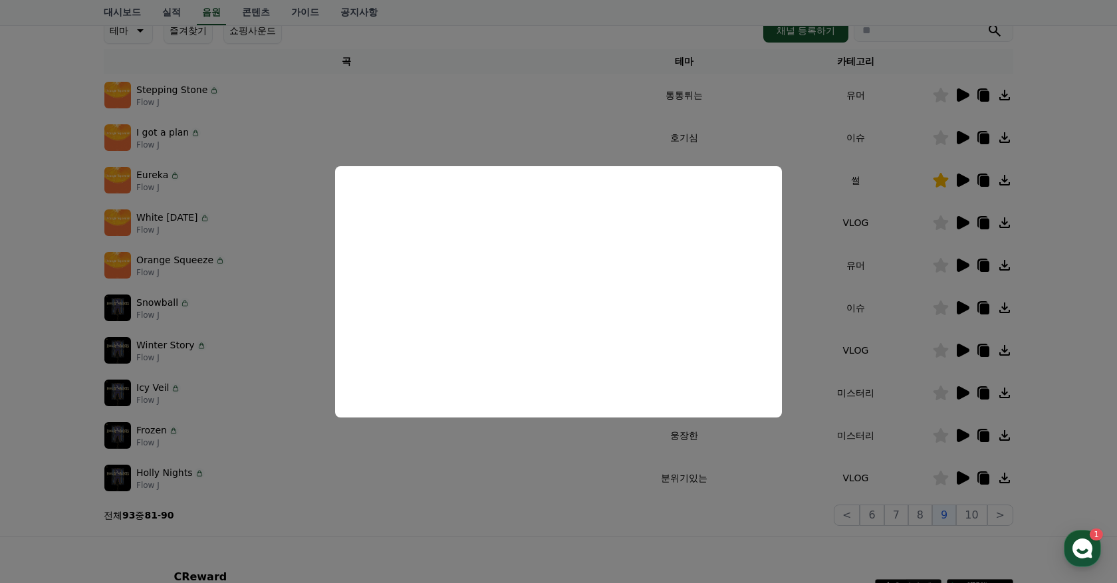
click at [736, 509] on button "close modal" at bounding box center [558, 291] width 1117 height 583
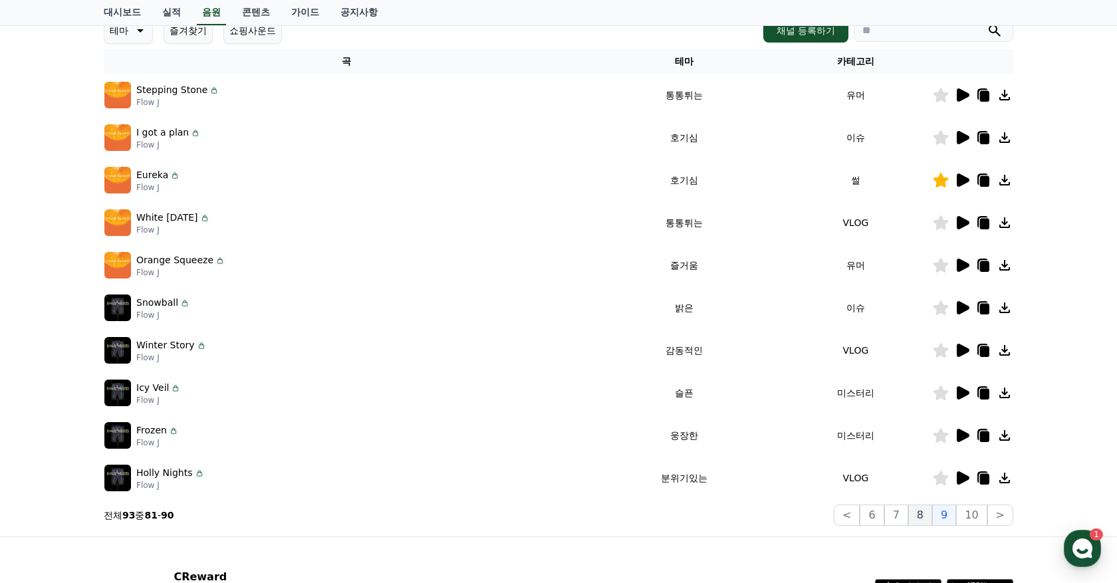
click at [925, 517] on button "8" at bounding box center [921, 515] width 24 height 21
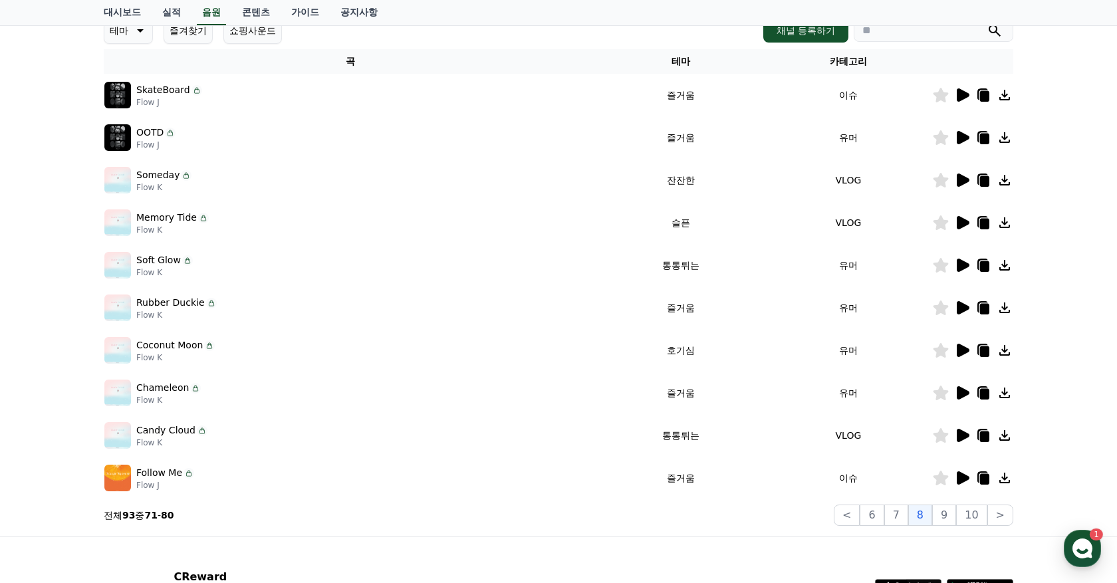
click at [966, 90] on icon at bounding box center [962, 95] width 16 height 16
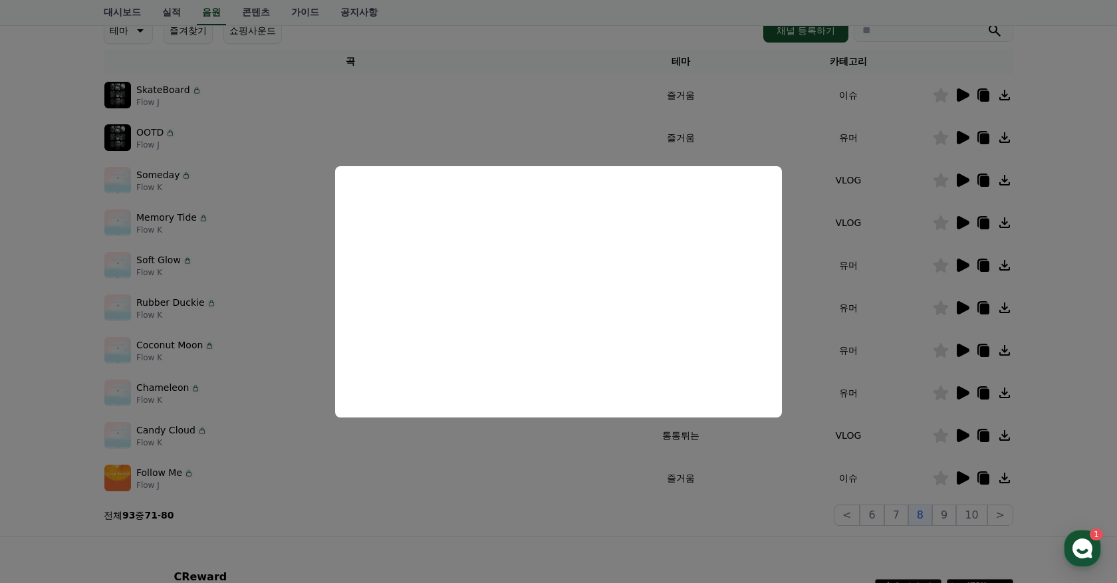
click at [634, 129] on button "close modal" at bounding box center [558, 291] width 1117 height 583
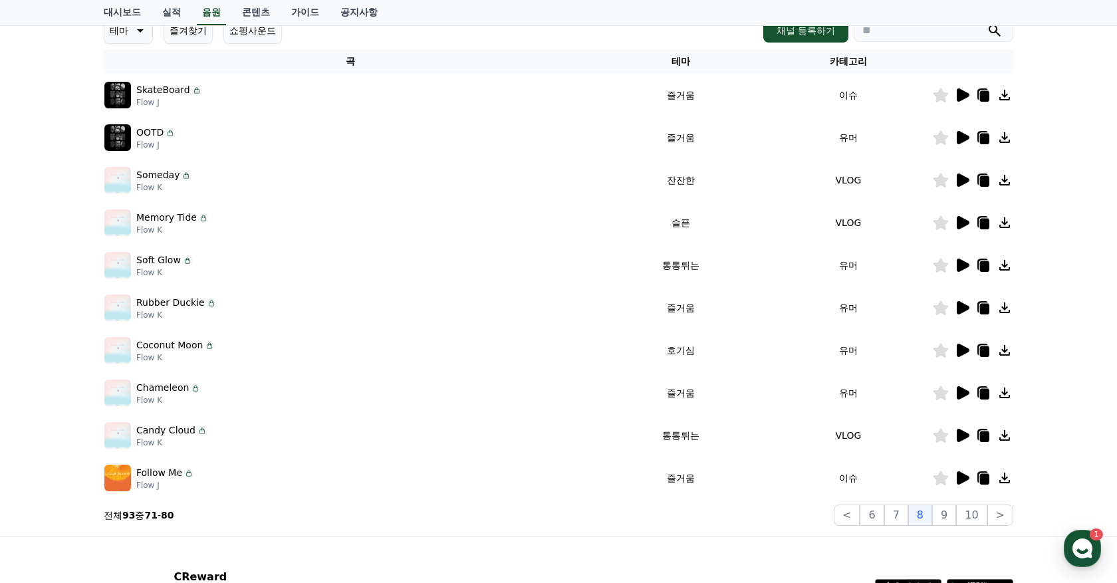
click at [965, 135] on icon at bounding box center [963, 137] width 13 height 13
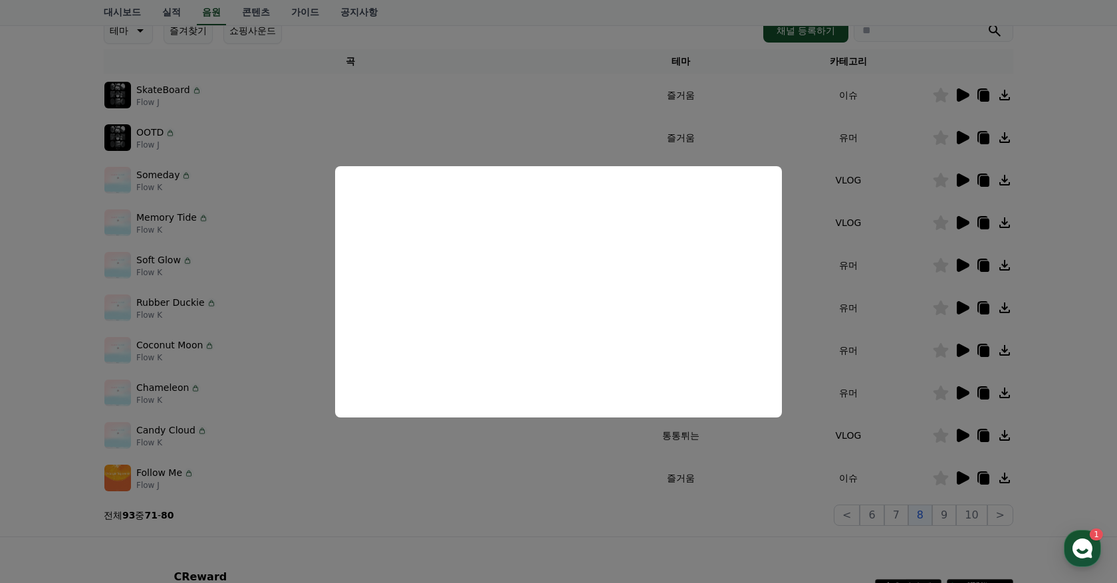
click at [622, 112] on button "close modal" at bounding box center [558, 291] width 1117 height 583
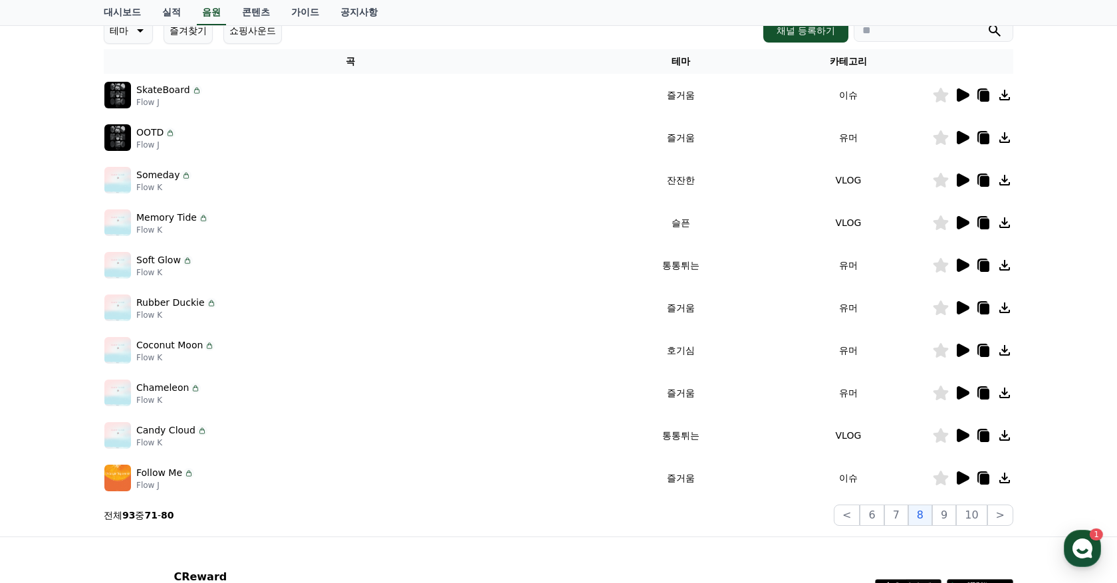
click at [960, 176] on icon at bounding box center [963, 180] width 13 height 13
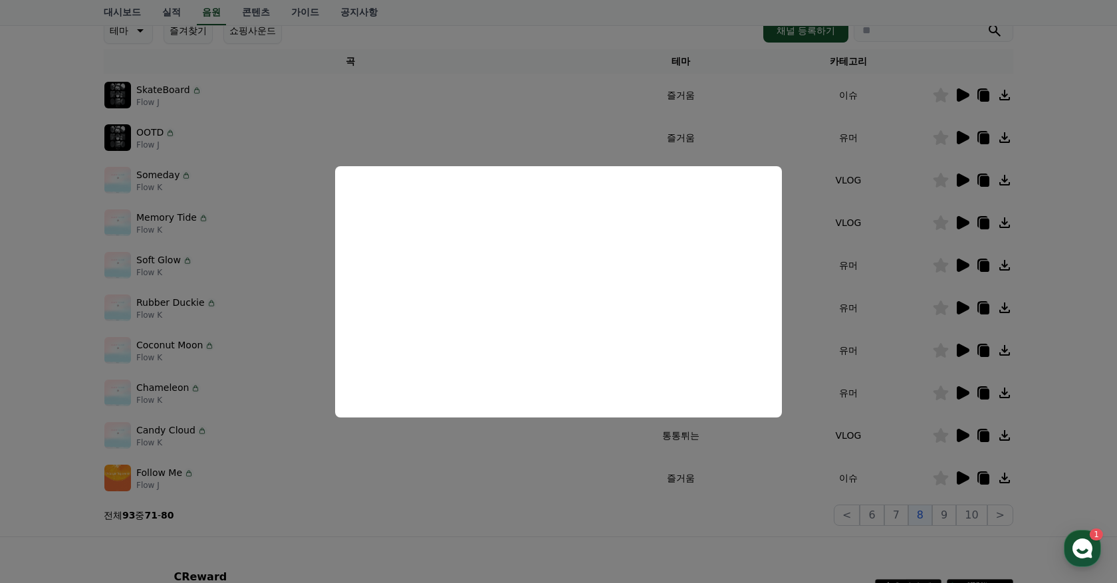
click at [891, 263] on button "close modal" at bounding box center [558, 291] width 1117 height 583
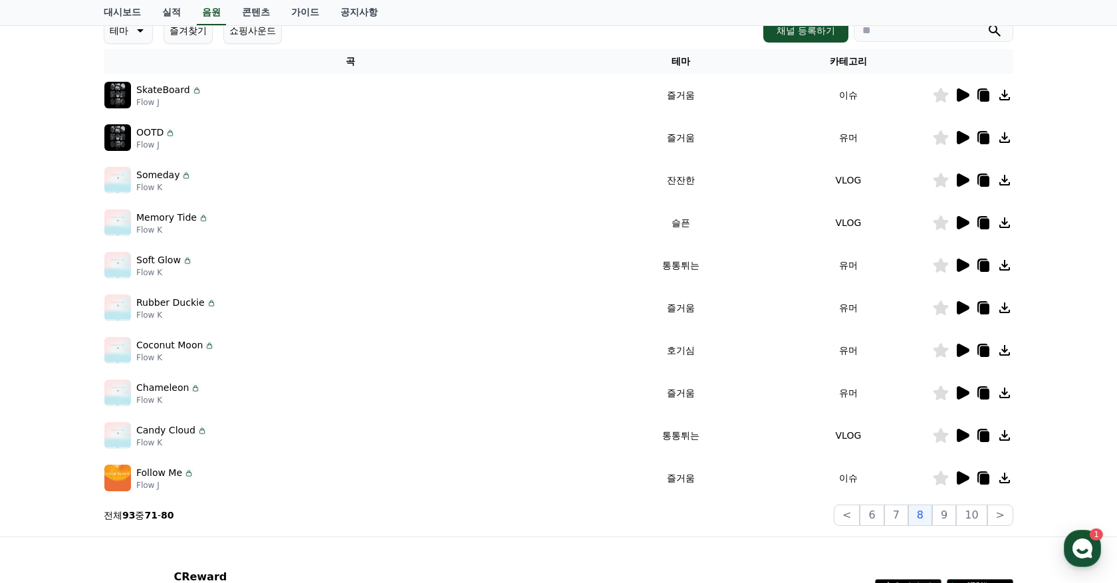
click at [943, 178] on icon at bounding box center [941, 180] width 15 height 15
click at [961, 222] on icon at bounding box center [963, 222] width 13 height 13
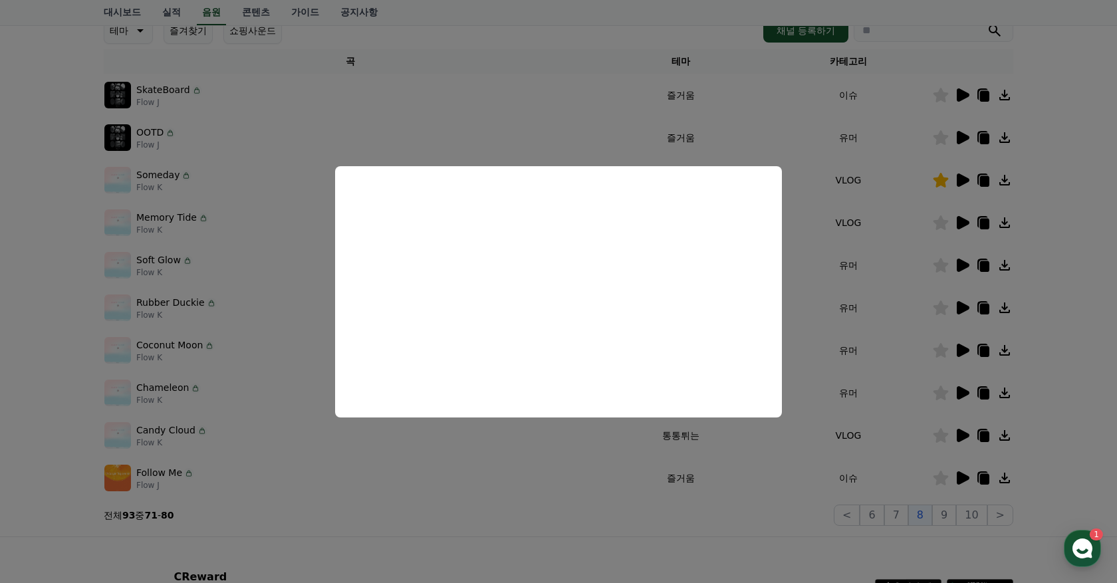
click at [883, 332] on button "close modal" at bounding box center [558, 291] width 1117 height 583
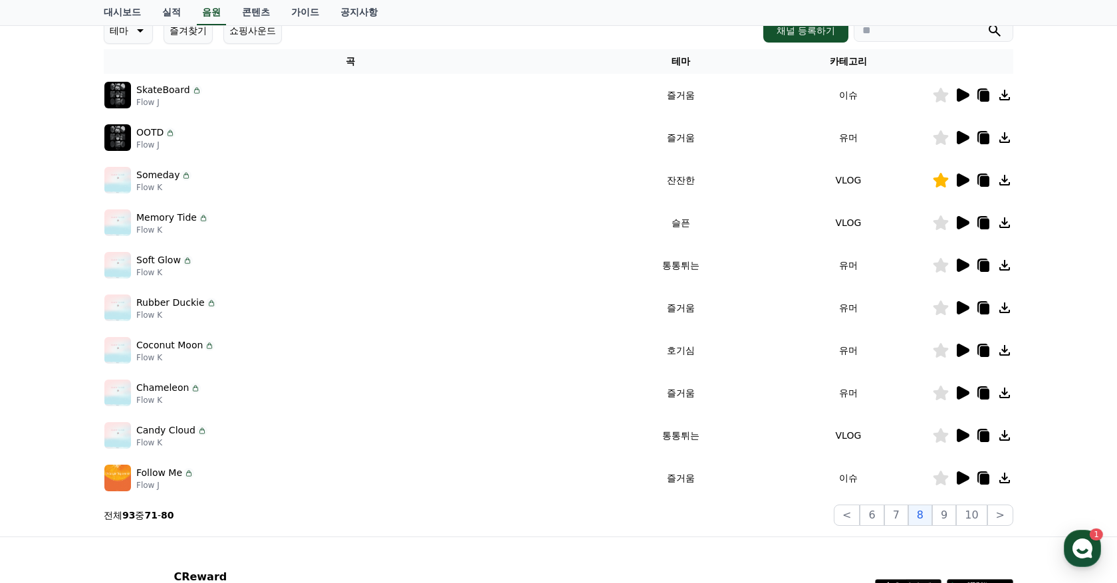
click at [963, 264] on icon at bounding box center [963, 265] width 13 height 13
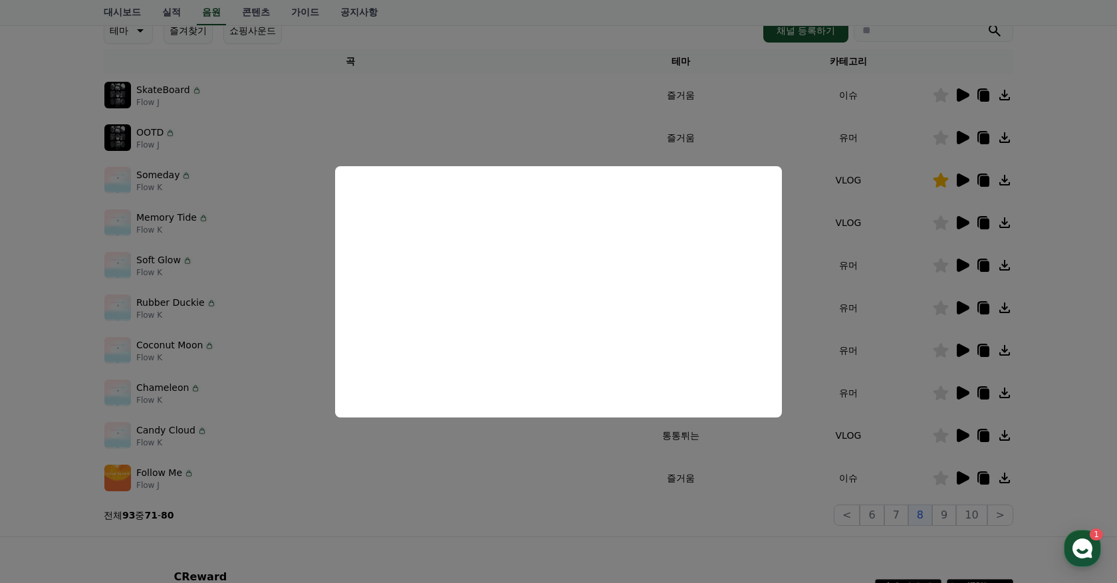
click at [893, 260] on button "close modal" at bounding box center [558, 291] width 1117 height 583
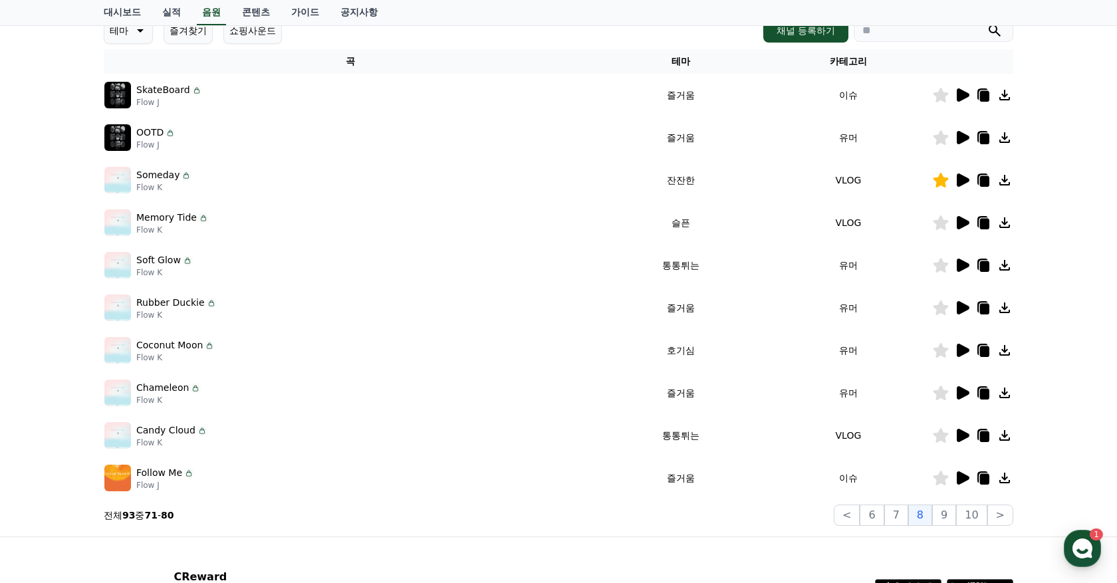
click at [941, 263] on icon at bounding box center [941, 265] width 15 height 15
click at [964, 303] on icon at bounding box center [962, 308] width 16 height 16
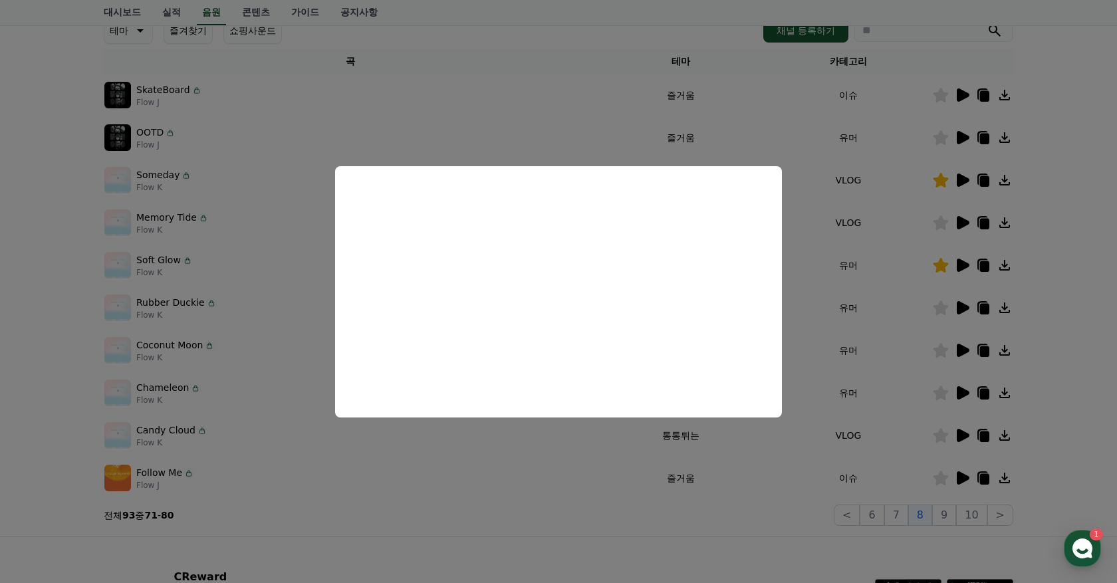
click at [905, 367] on button "close modal" at bounding box center [558, 291] width 1117 height 583
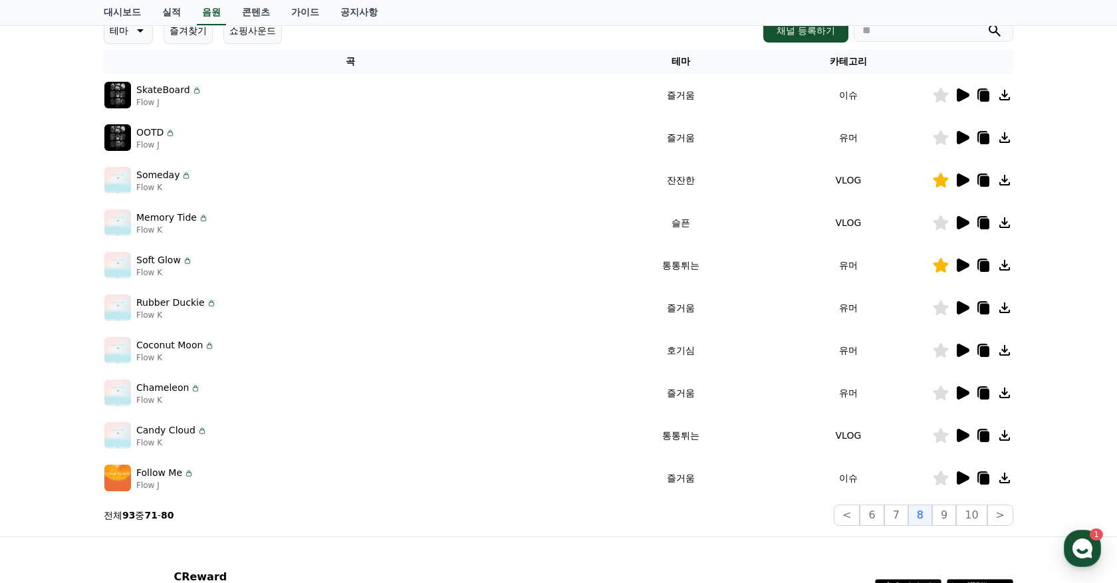
click at [962, 349] on icon at bounding box center [963, 350] width 13 height 13
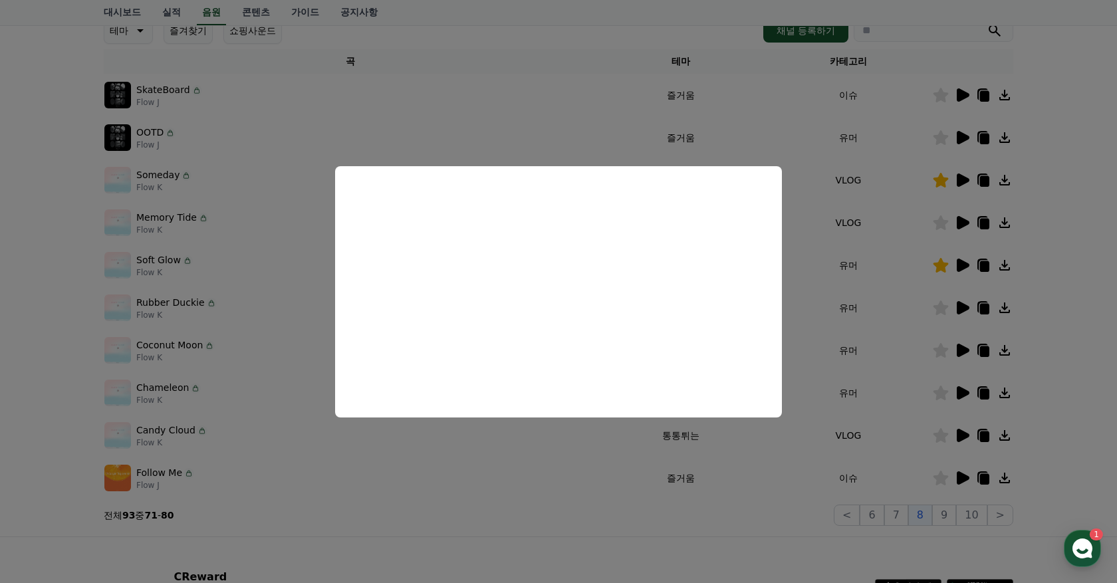
click at [890, 388] on button "close modal" at bounding box center [558, 291] width 1117 height 583
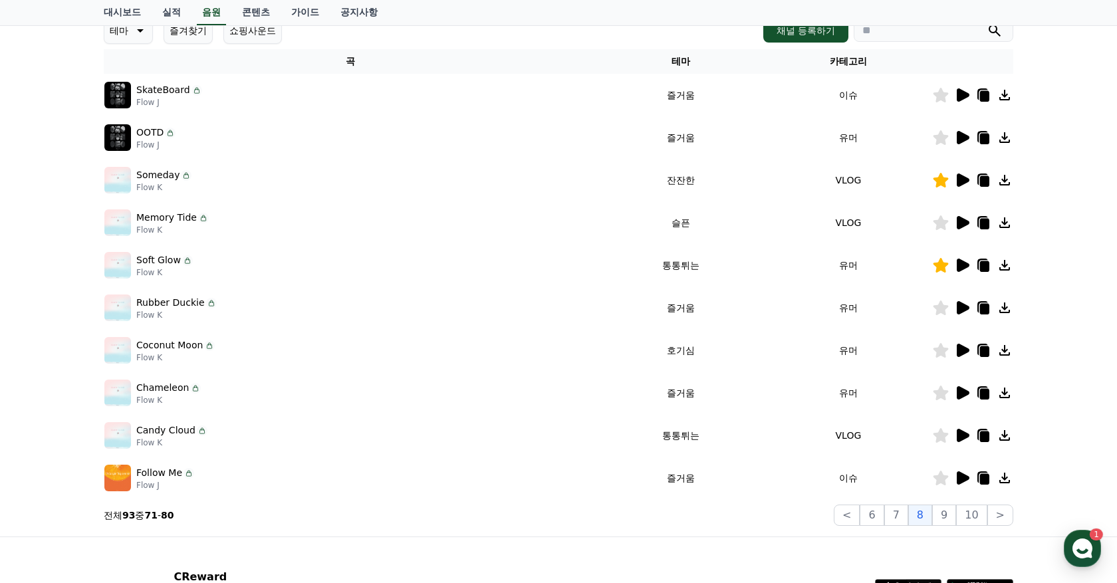
click at [952, 353] on div at bounding box center [973, 351] width 80 height 16
click at [943, 353] on icon at bounding box center [941, 350] width 15 height 15
click at [957, 388] on icon at bounding box center [963, 392] width 13 height 13
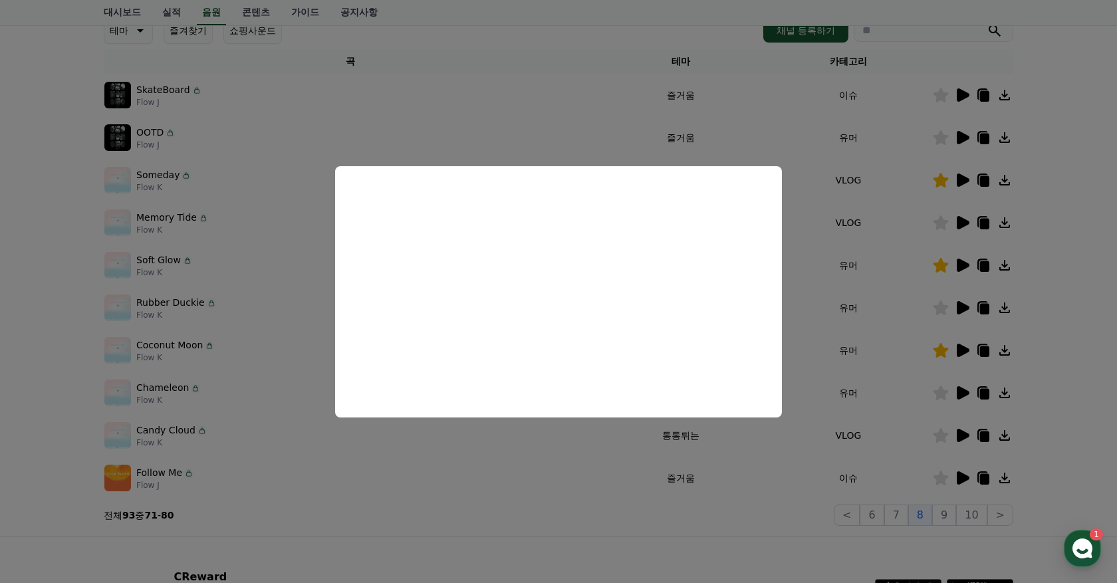
click at [587, 504] on button "close modal" at bounding box center [558, 291] width 1117 height 583
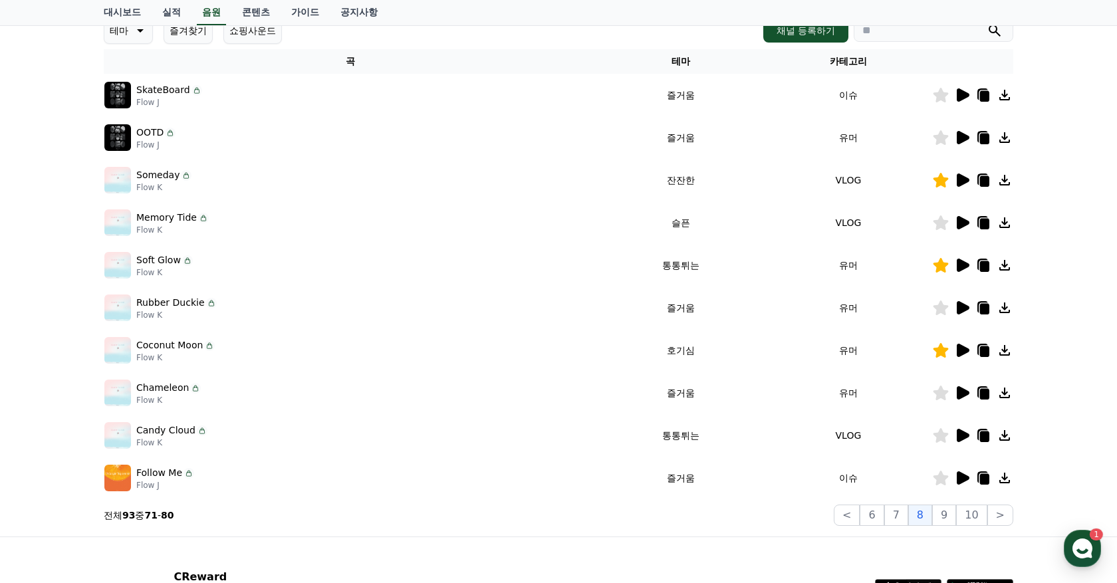
click at [963, 436] on icon at bounding box center [963, 435] width 13 height 13
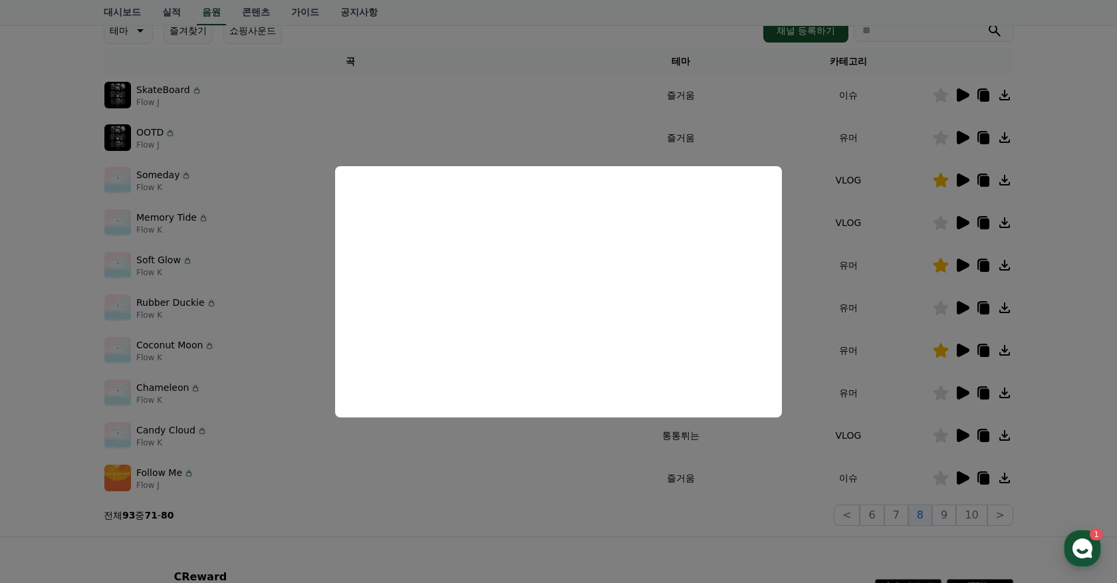
click at [901, 446] on button "close modal" at bounding box center [558, 291] width 1117 height 583
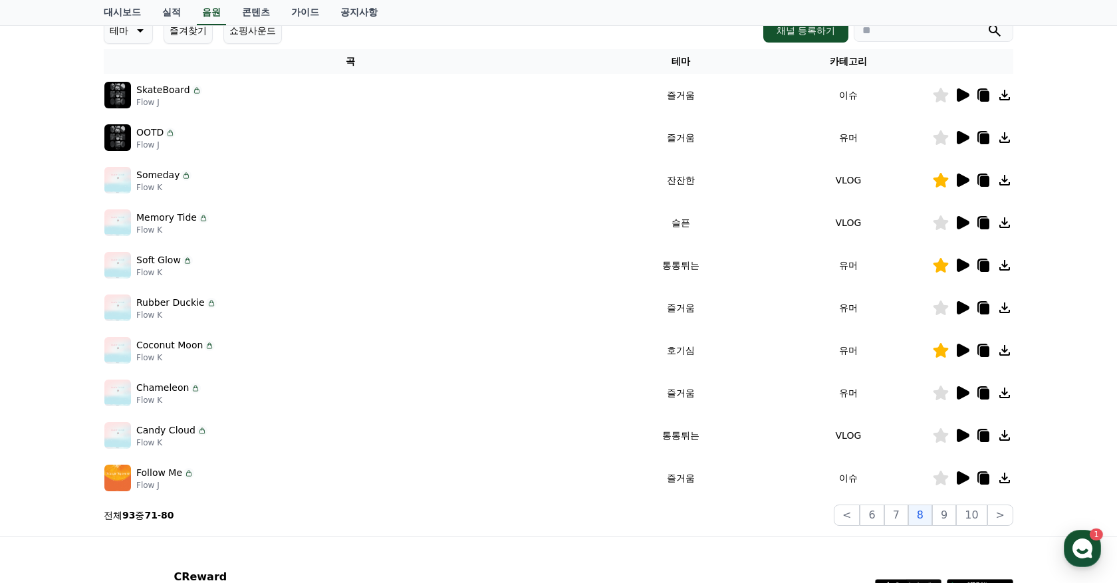
click at [946, 436] on icon at bounding box center [941, 435] width 15 height 15
click at [962, 476] on icon at bounding box center [963, 478] width 13 height 13
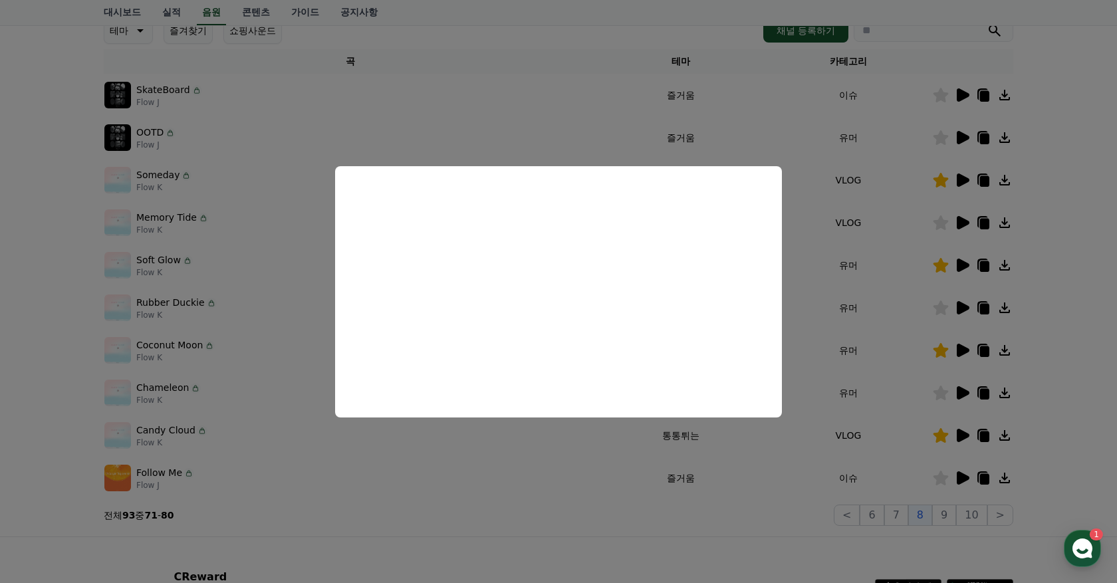
click at [783, 573] on button "close modal" at bounding box center [558, 291] width 1117 height 583
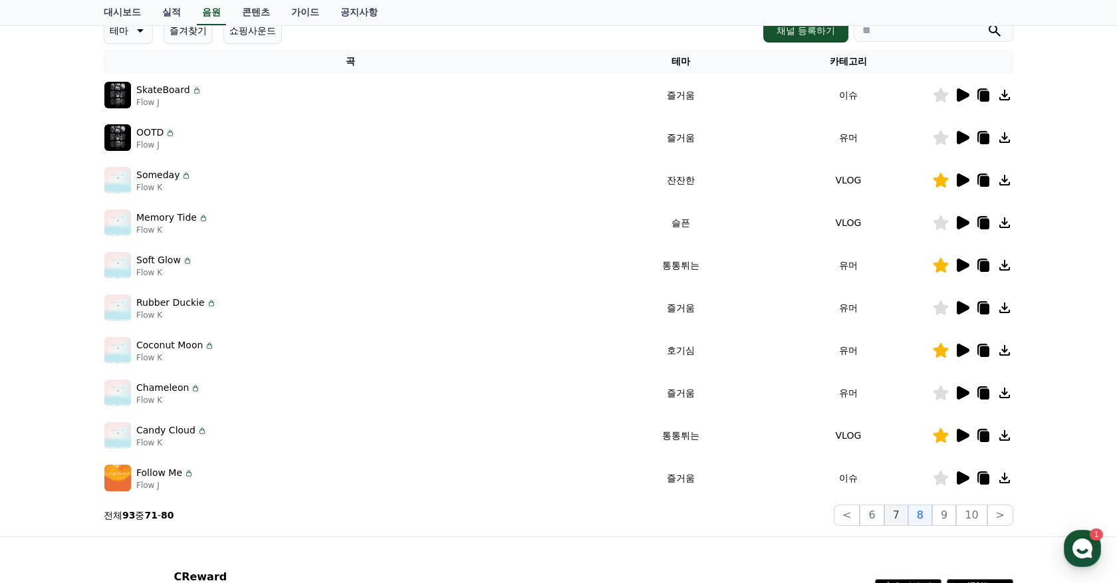
click at [899, 515] on button "7" at bounding box center [897, 515] width 24 height 21
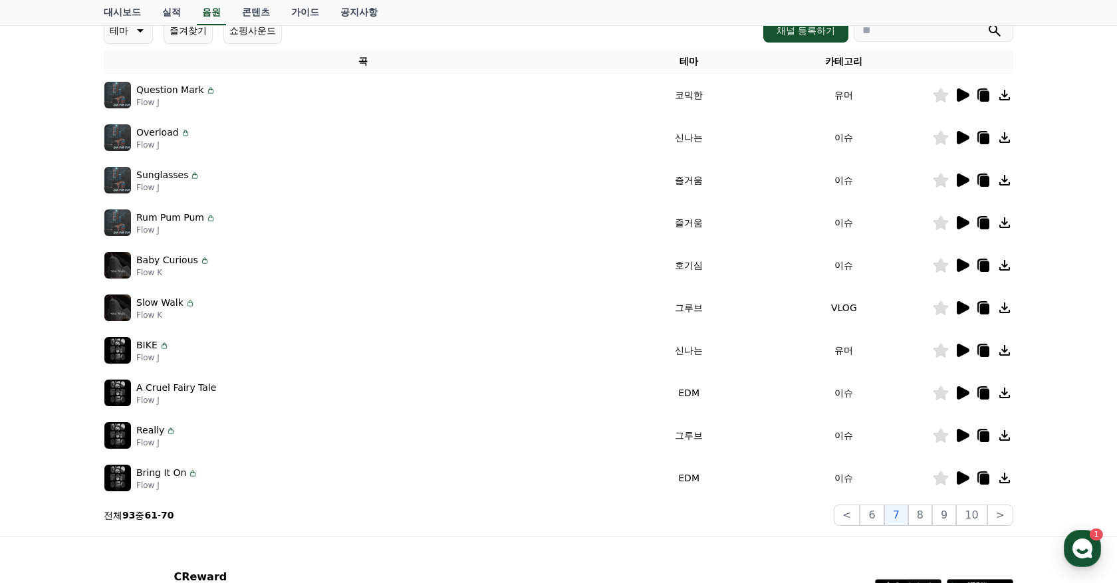
click at [962, 89] on icon at bounding box center [962, 95] width 16 height 16
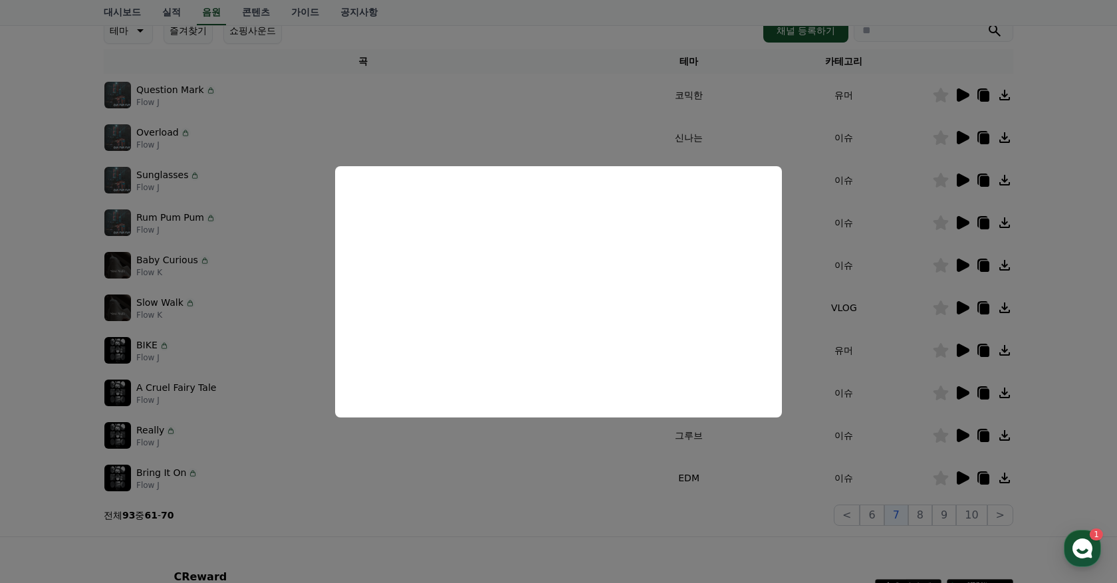
click at [898, 120] on button "close modal" at bounding box center [558, 291] width 1117 height 583
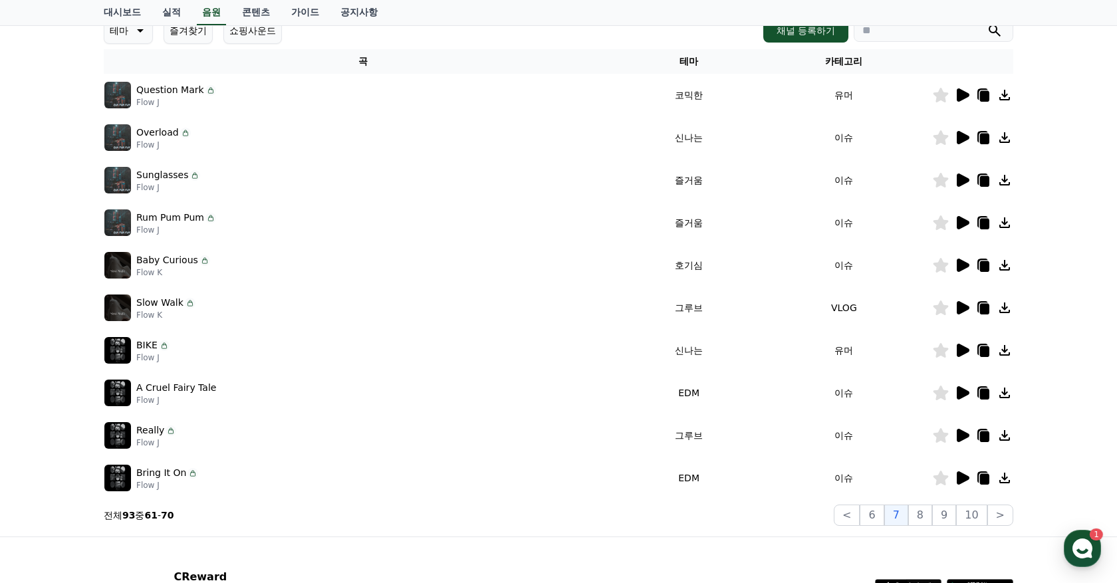
click at [946, 94] on icon at bounding box center [941, 95] width 15 height 15
click at [962, 131] on icon at bounding box center [962, 138] width 16 height 16
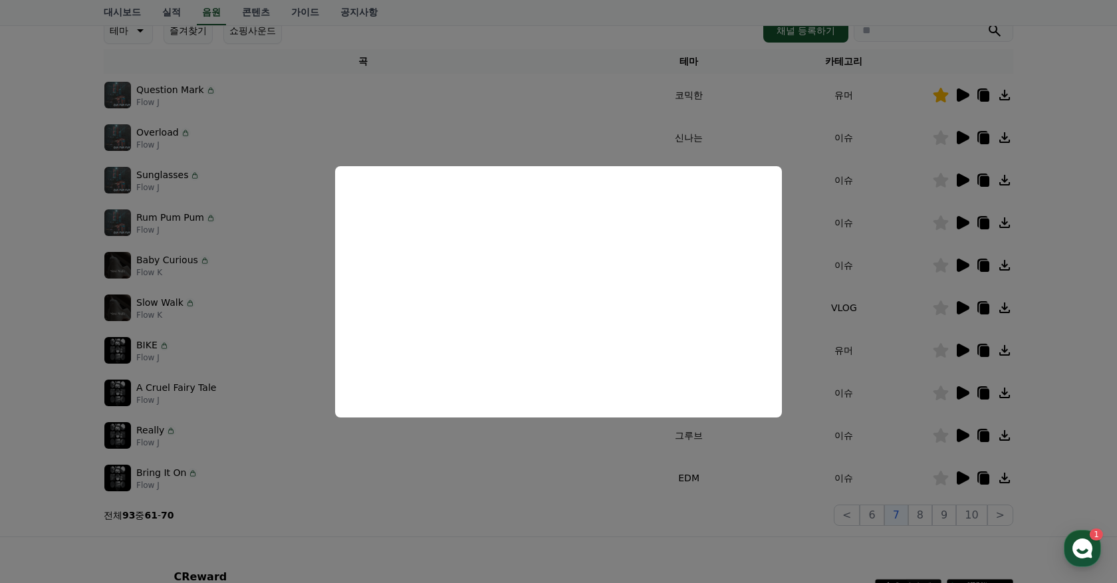
click at [889, 191] on button "close modal" at bounding box center [558, 291] width 1117 height 583
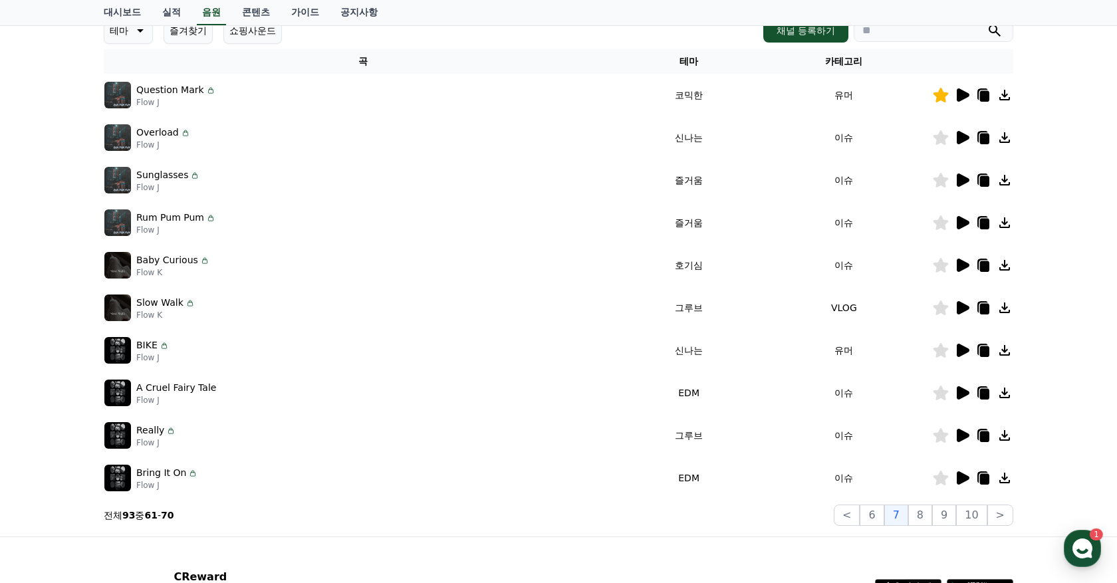
click at [966, 176] on icon at bounding box center [962, 180] width 16 height 16
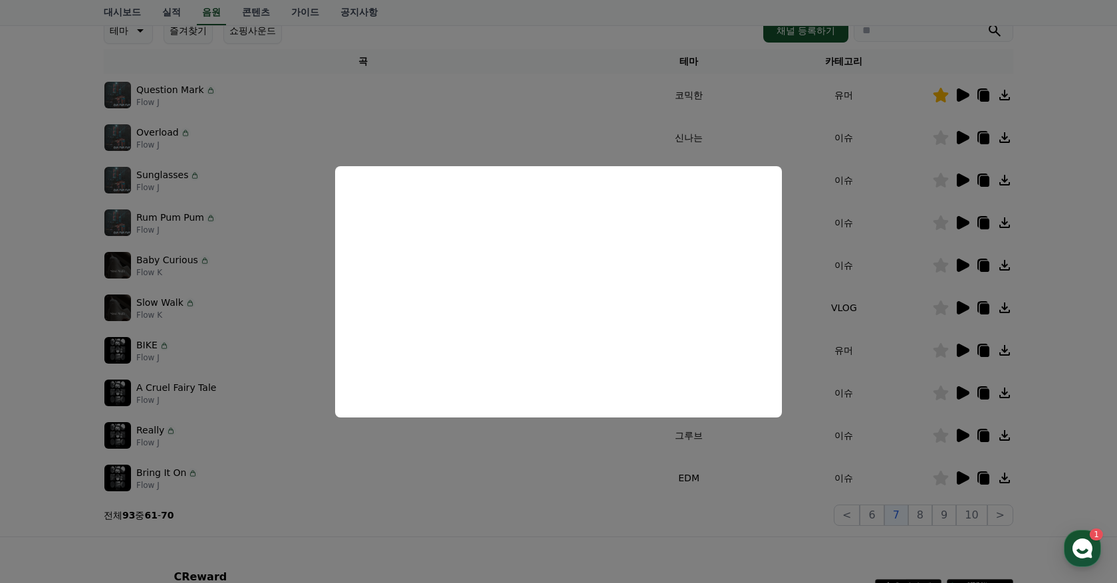
click at [891, 282] on button "close modal" at bounding box center [558, 291] width 1117 height 583
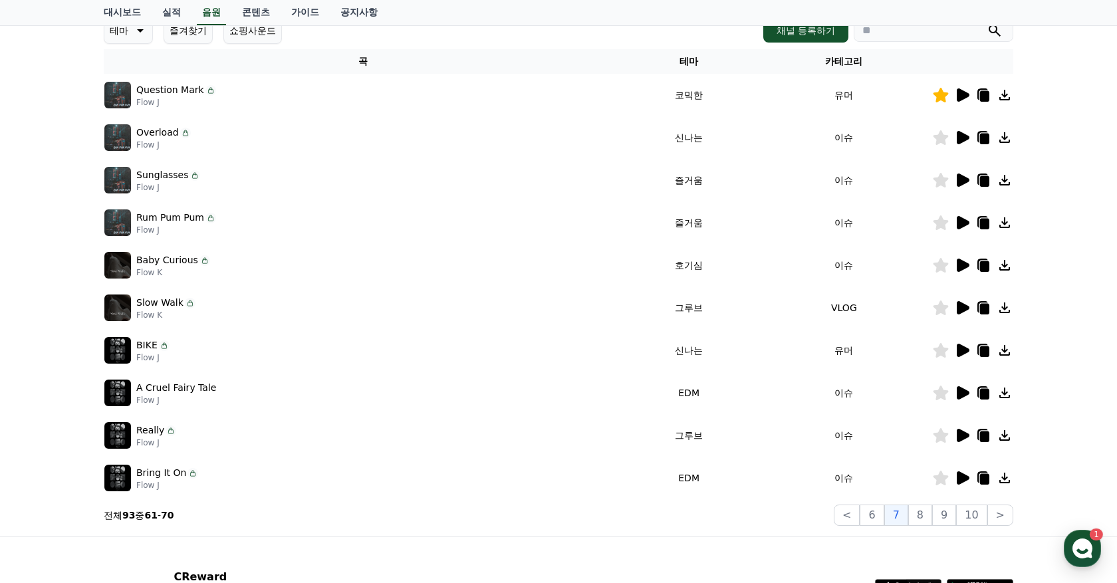
click at [964, 224] on icon at bounding box center [963, 222] width 13 height 13
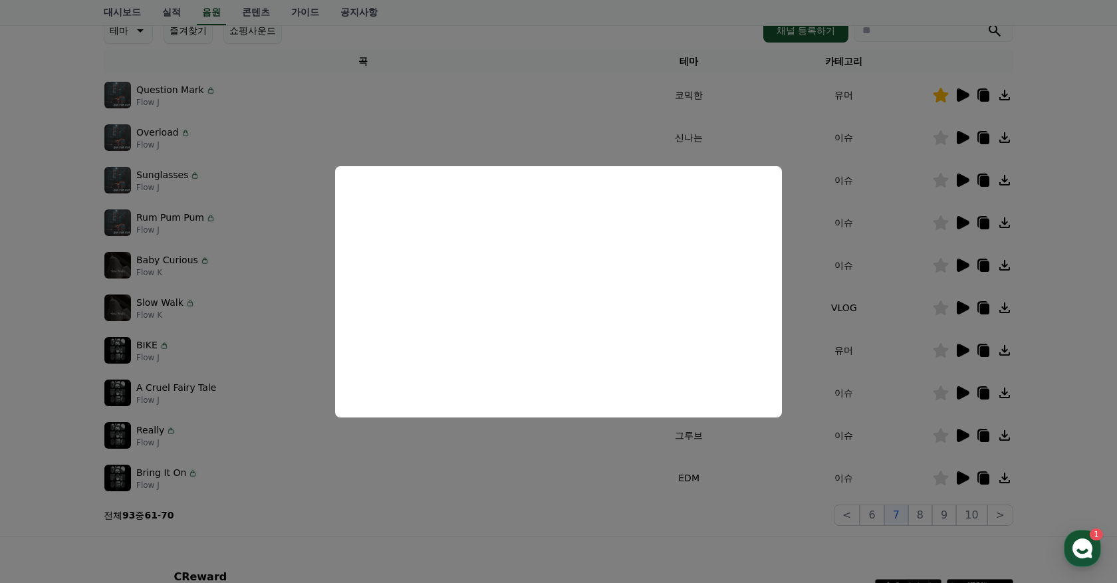
click at [927, 296] on button "close modal" at bounding box center [558, 291] width 1117 height 583
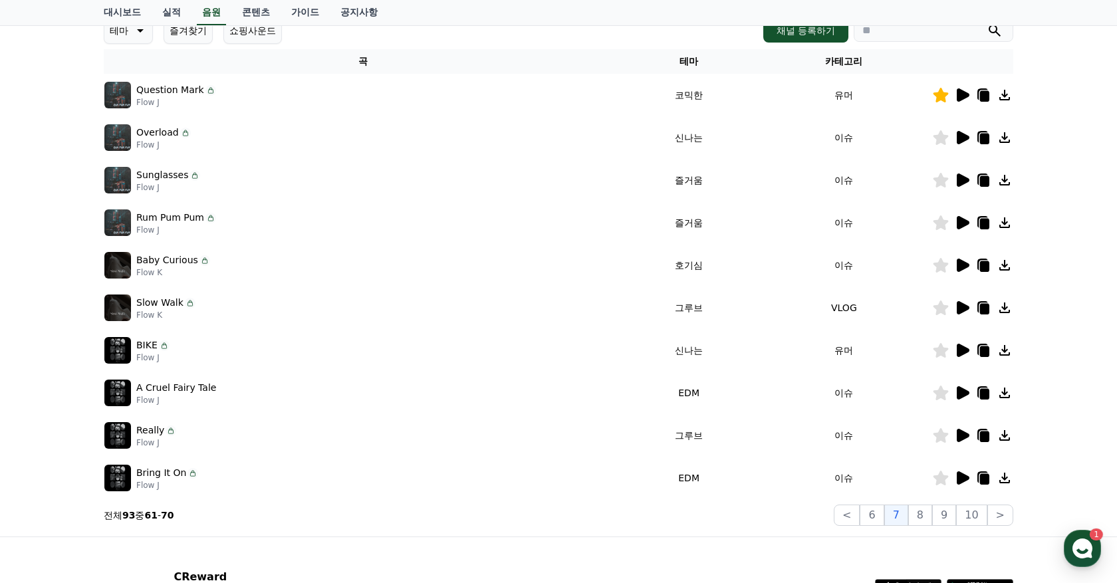
click at [964, 262] on icon at bounding box center [963, 265] width 13 height 13
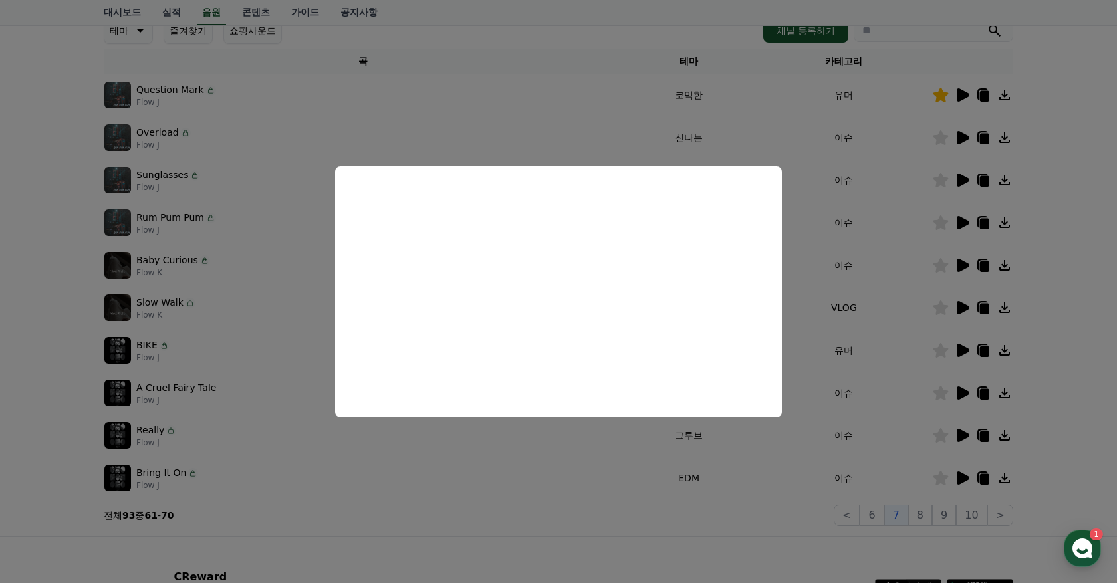
click at [934, 341] on button "close modal" at bounding box center [558, 291] width 1117 height 583
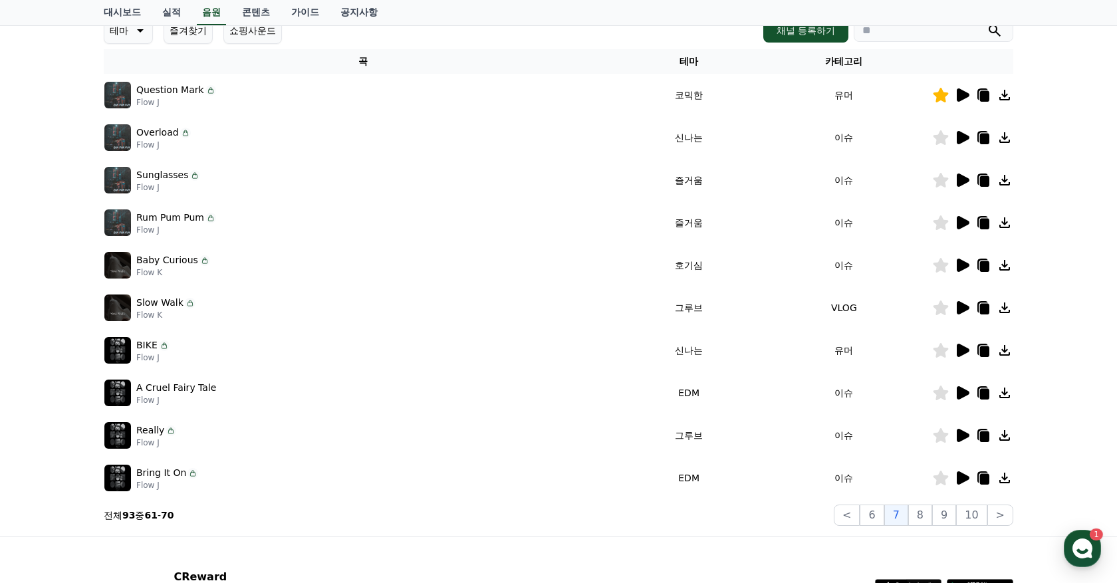
click at [968, 305] on icon at bounding box center [962, 308] width 16 height 16
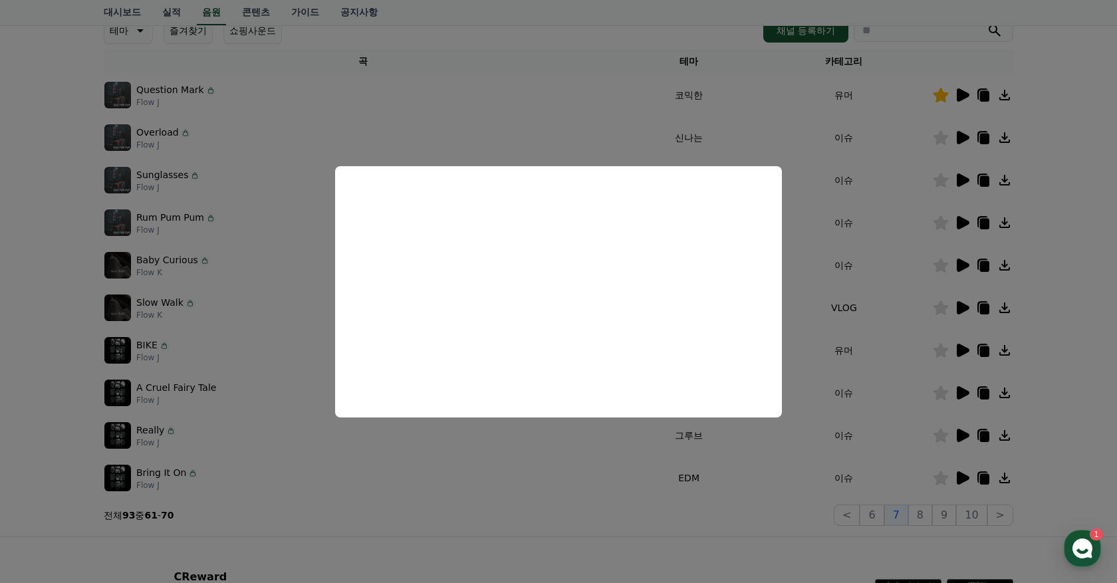
click at [905, 364] on button "close modal" at bounding box center [558, 291] width 1117 height 583
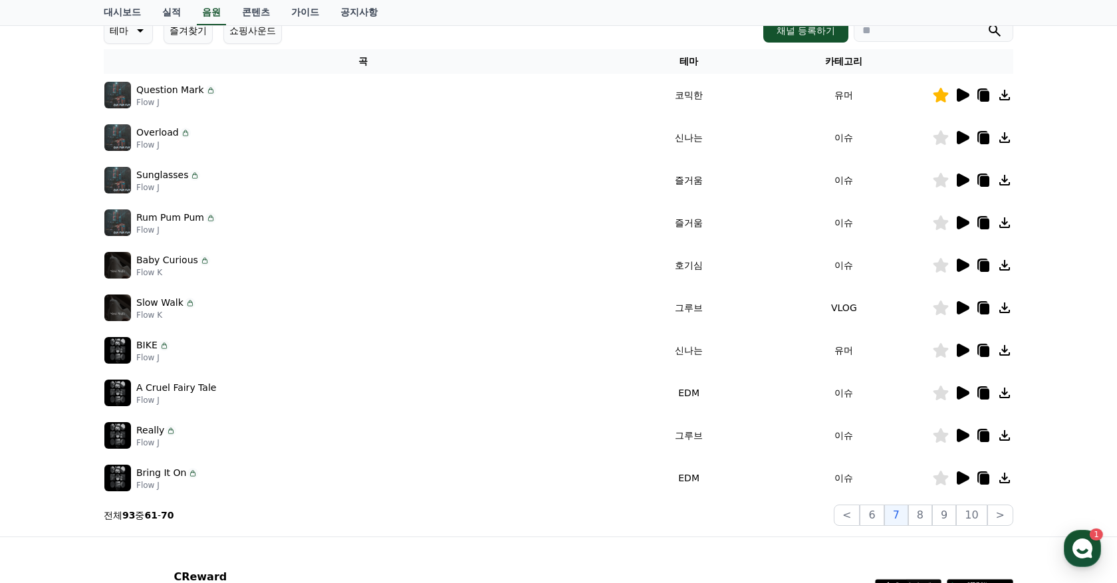
click at [960, 347] on icon at bounding box center [963, 350] width 13 height 13
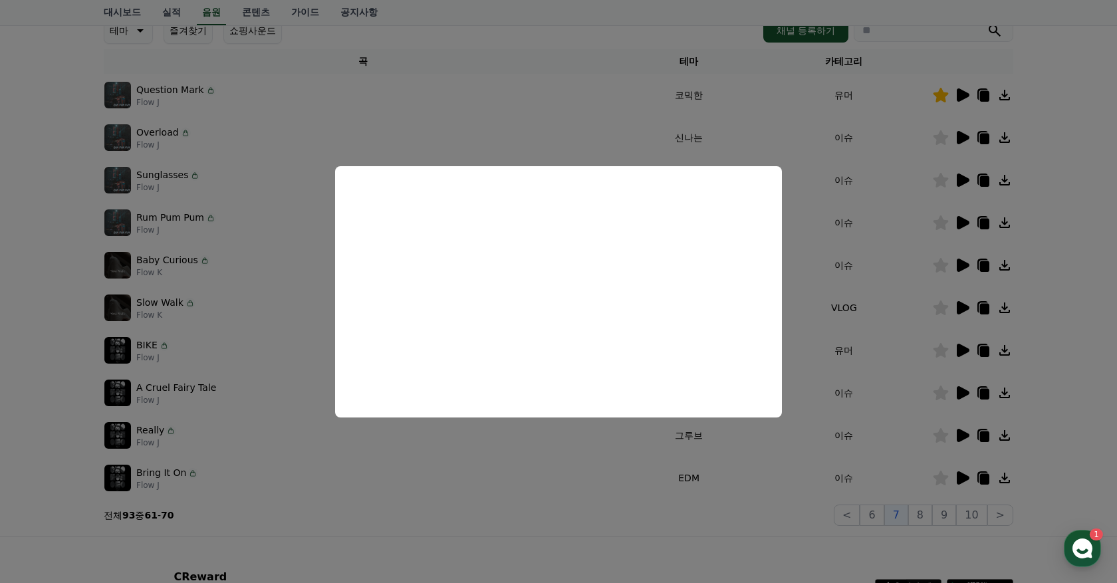
click at [927, 398] on button "close modal" at bounding box center [558, 291] width 1117 height 583
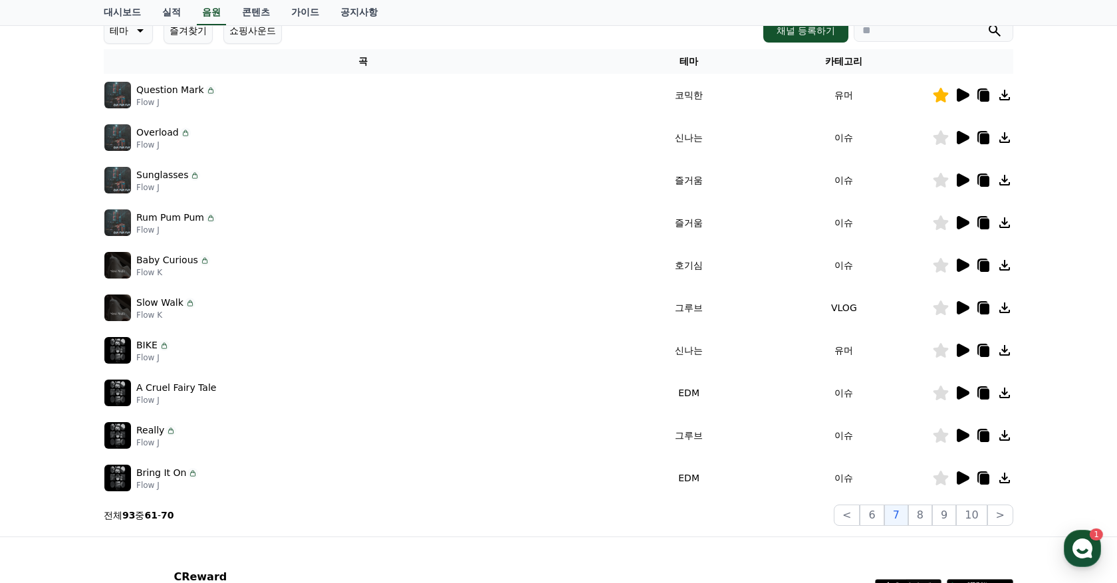
click at [962, 393] on icon at bounding box center [963, 392] width 13 height 13
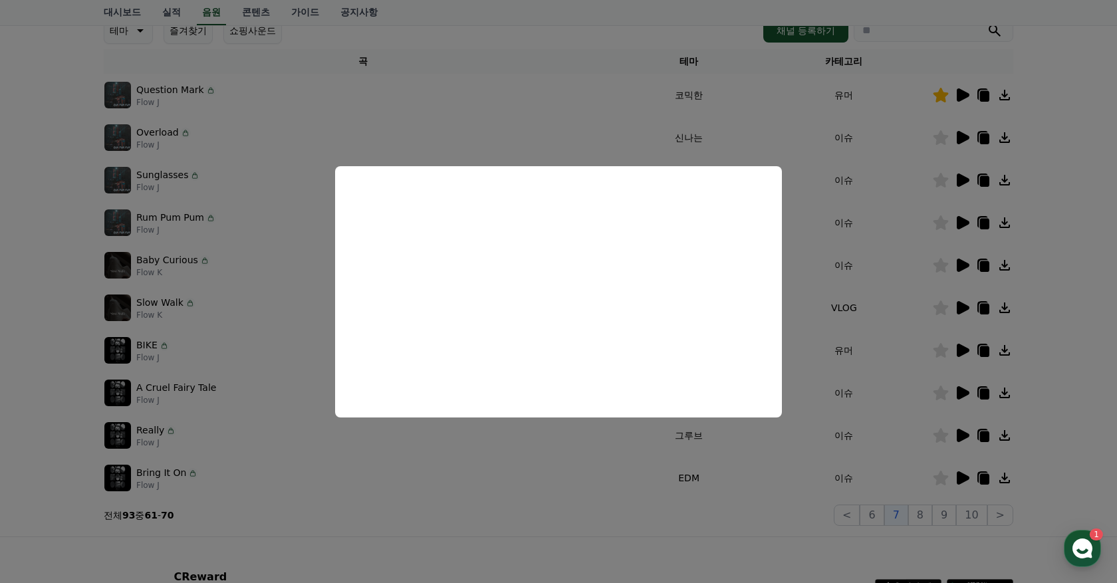
click at [651, 489] on button "close modal" at bounding box center [558, 291] width 1117 height 583
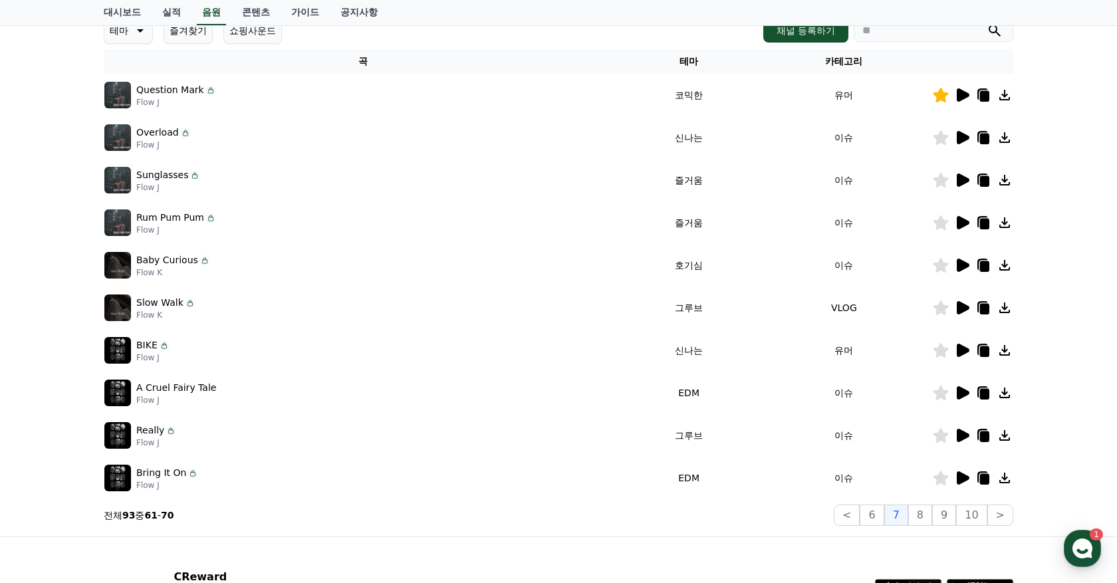
click at [956, 429] on icon at bounding box center [962, 436] width 16 height 16
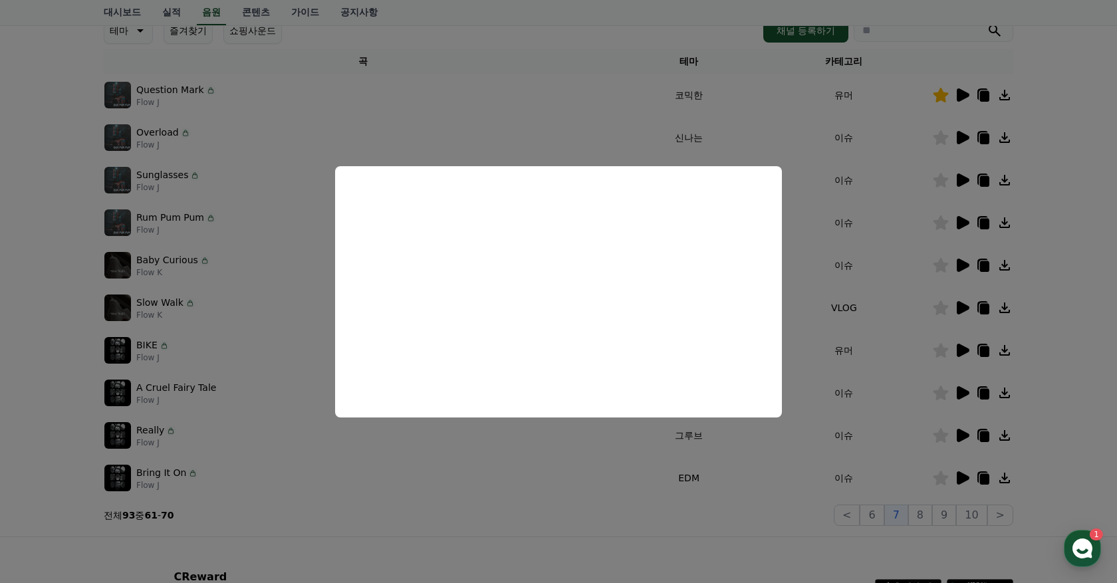
click at [909, 429] on button "close modal" at bounding box center [558, 291] width 1117 height 583
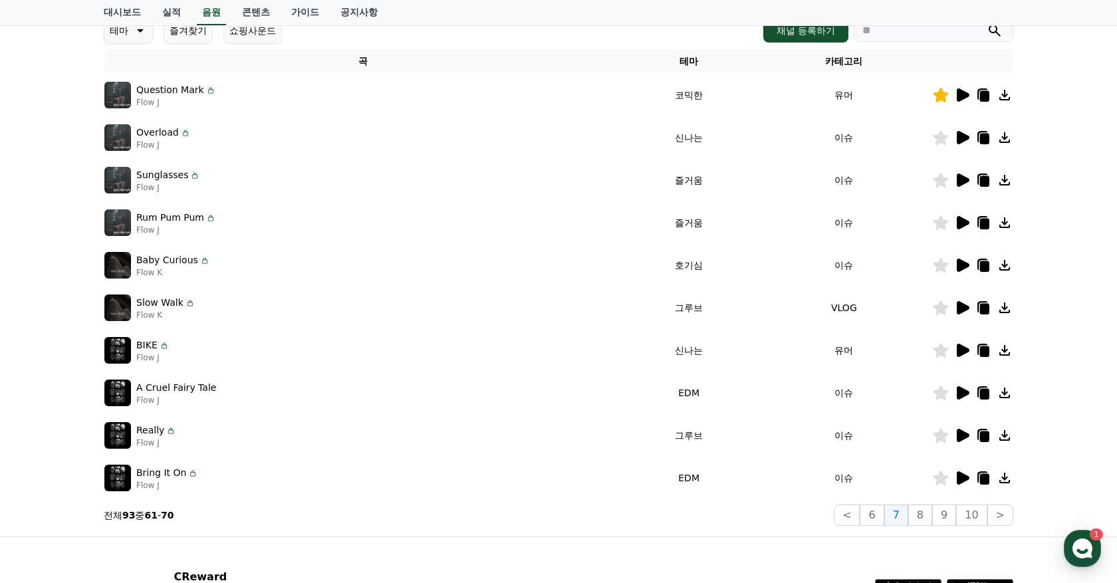
click at [962, 476] on icon at bounding box center [963, 478] width 13 height 13
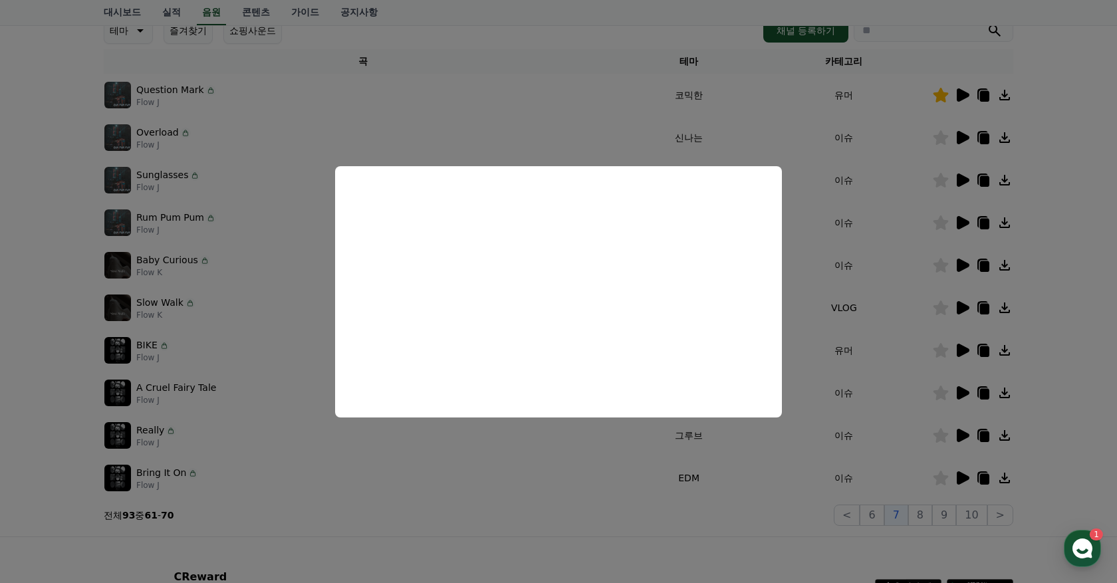
click at [764, 537] on button "close modal" at bounding box center [558, 291] width 1117 height 583
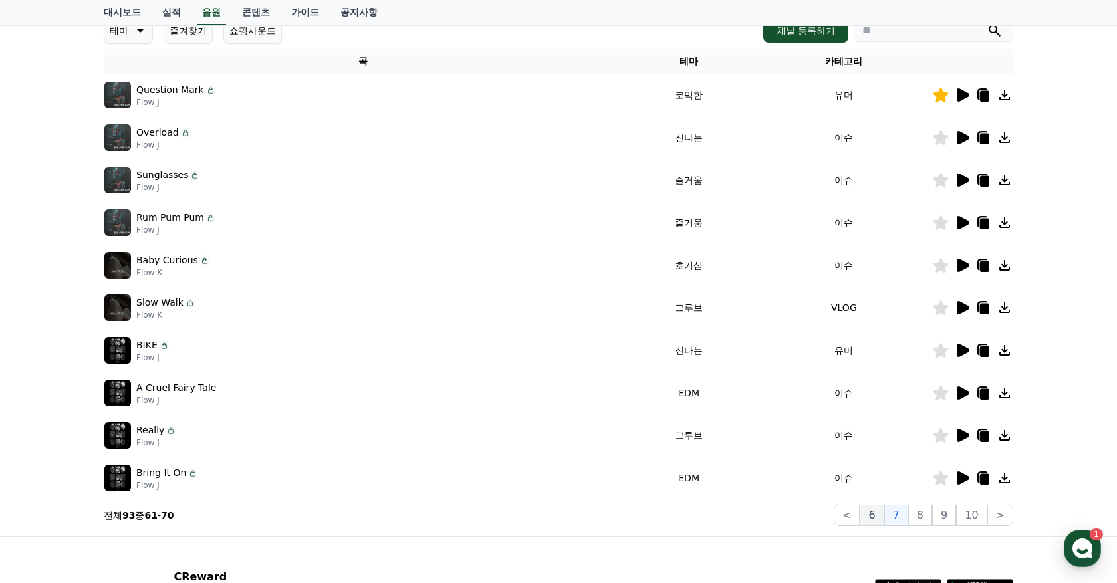
click at [877, 519] on button "6" at bounding box center [872, 515] width 24 height 21
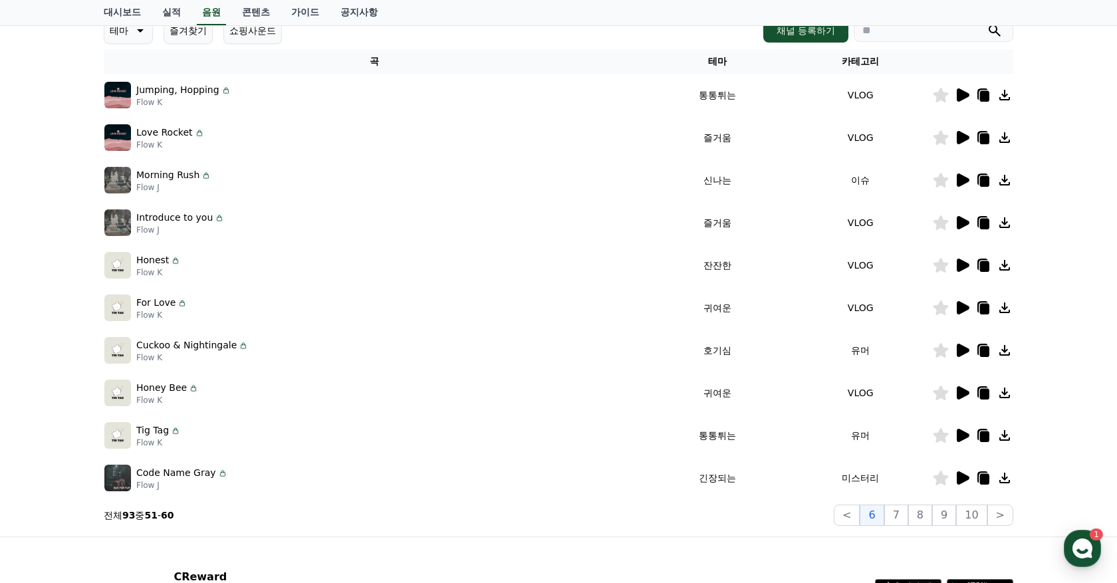
click at [964, 96] on icon at bounding box center [963, 94] width 13 height 13
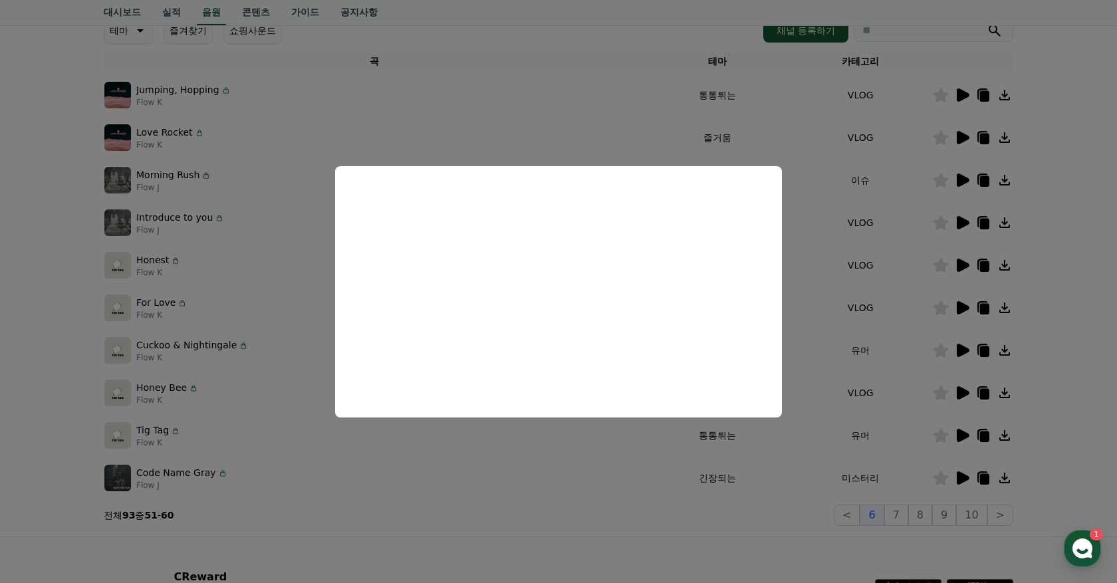
click at [921, 155] on button "close modal" at bounding box center [558, 291] width 1117 height 583
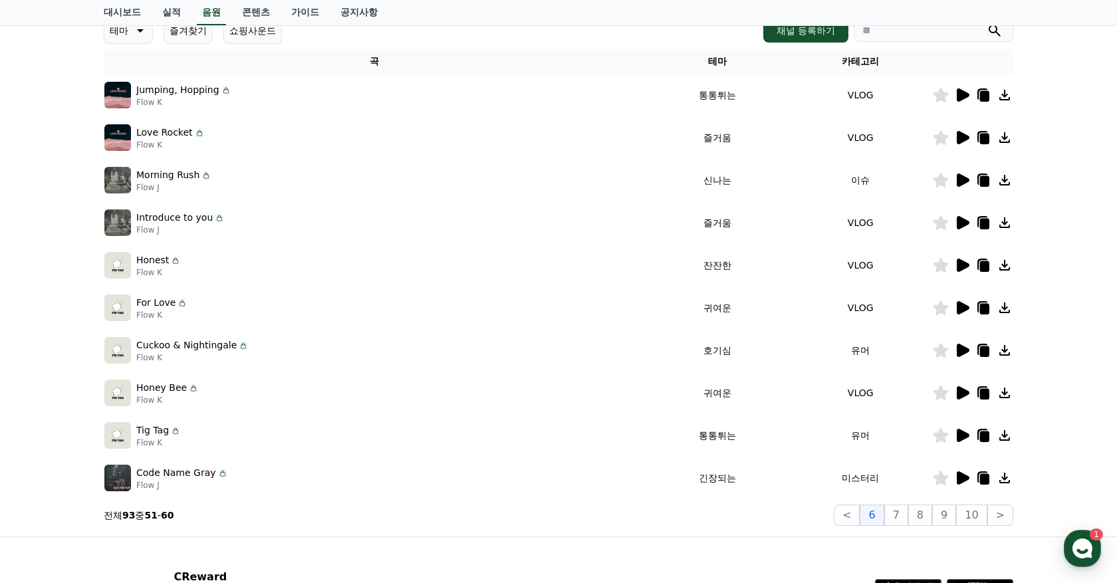
click at [961, 136] on icon at bounding box center [963, 137] width 13 height 13
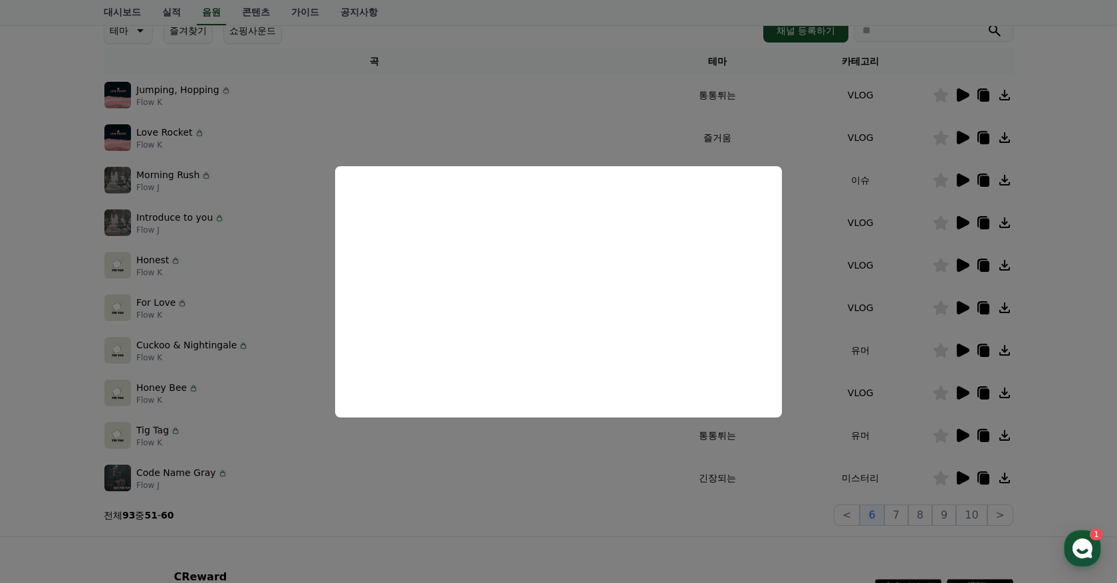
click at [795, 144] on button "close modal" at bounding box center [558, 291] width 1117 height 583
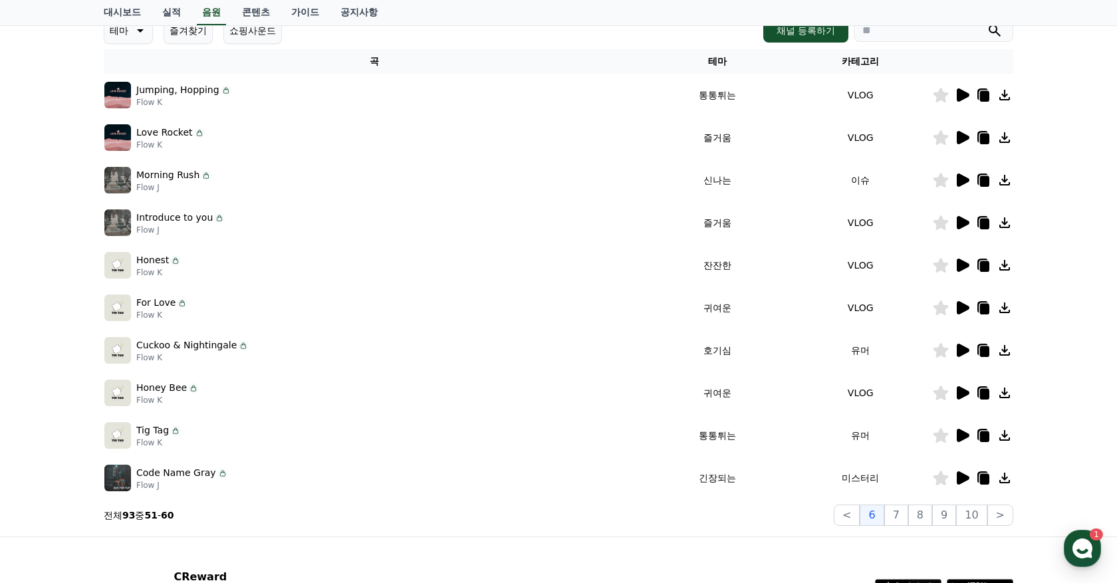
click at [959, 177] on icon at bounding box center [963, 180] width 13 height 13
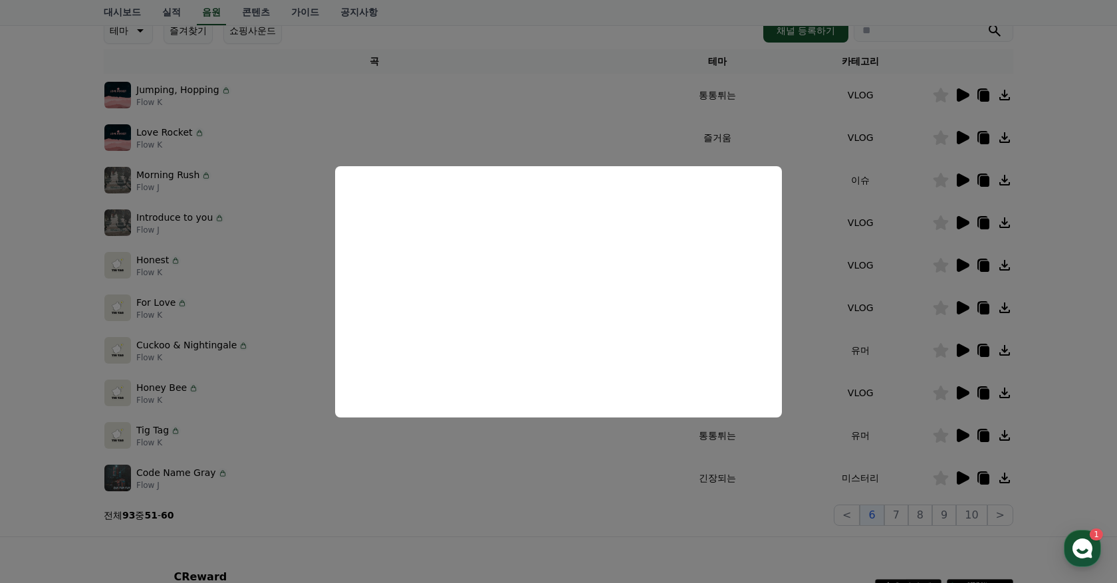
click at [913, 135] on button "close modal" at bounding box center [558, 291] width 1117 height 583
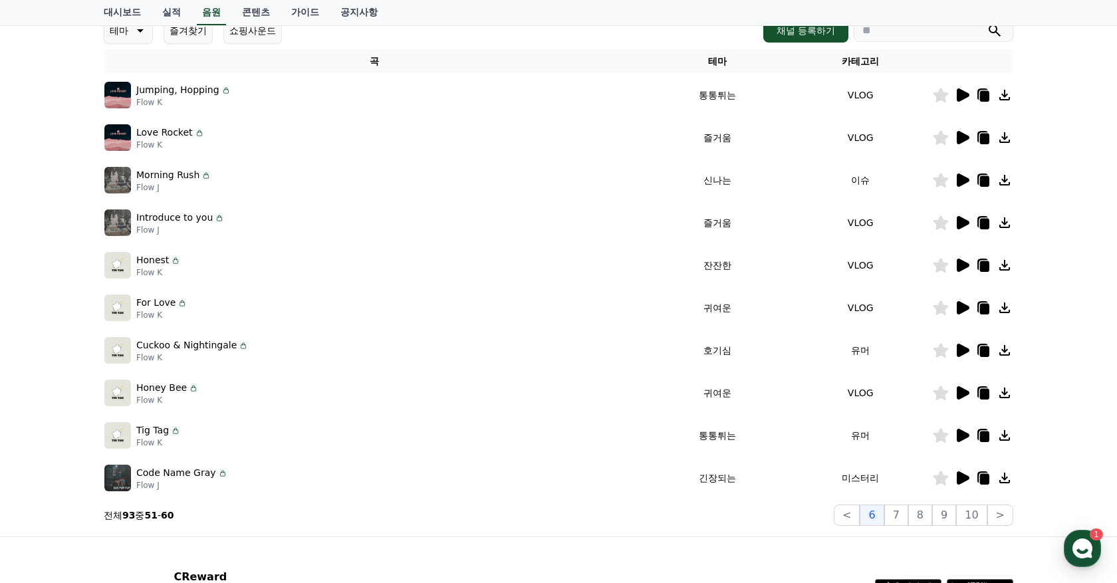
click at [945, 138] on icon at bounding box center [941, 137] width 15 height 15
click at [962, 176] on icon at bounding box center [963, 180] width 13 height 13
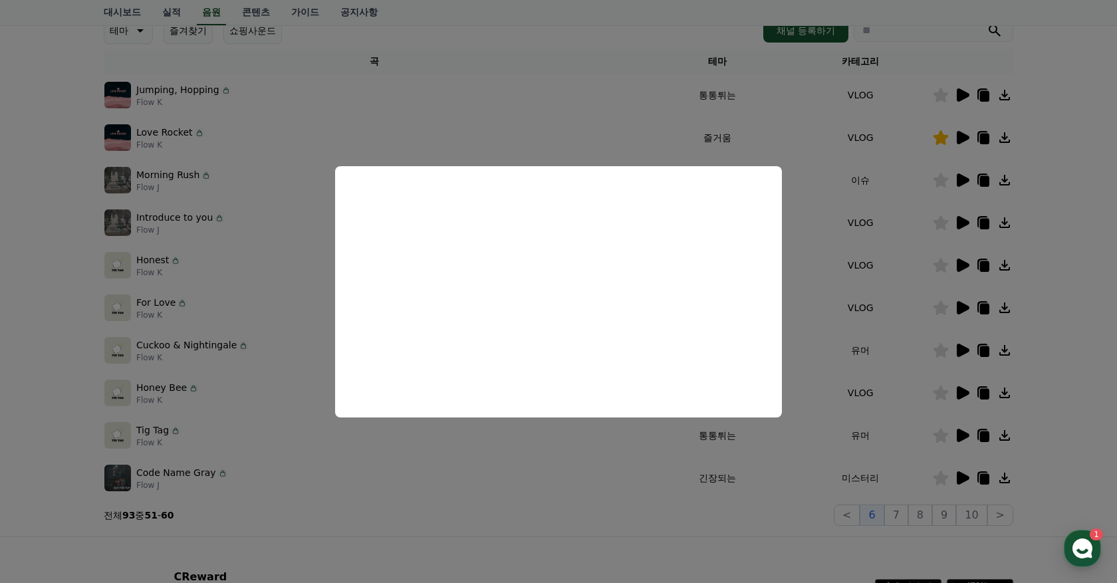
click at [900, 271] on button "close modal" at bounding box center [558, 291] width 1117 height 583
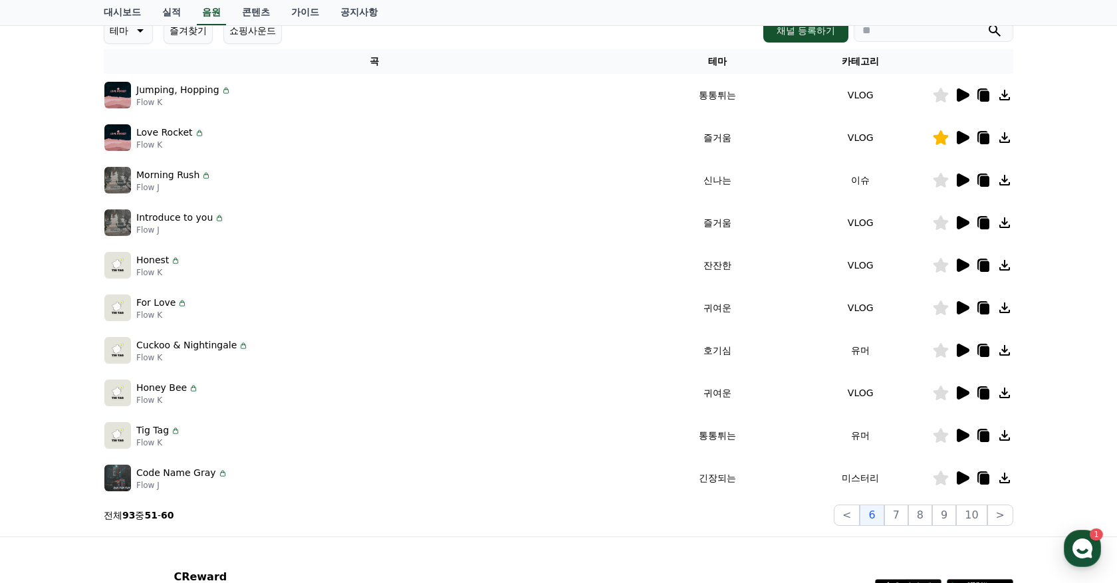
click at [963, 221] on icon at bounding box center [963, 222] width 13 height 13
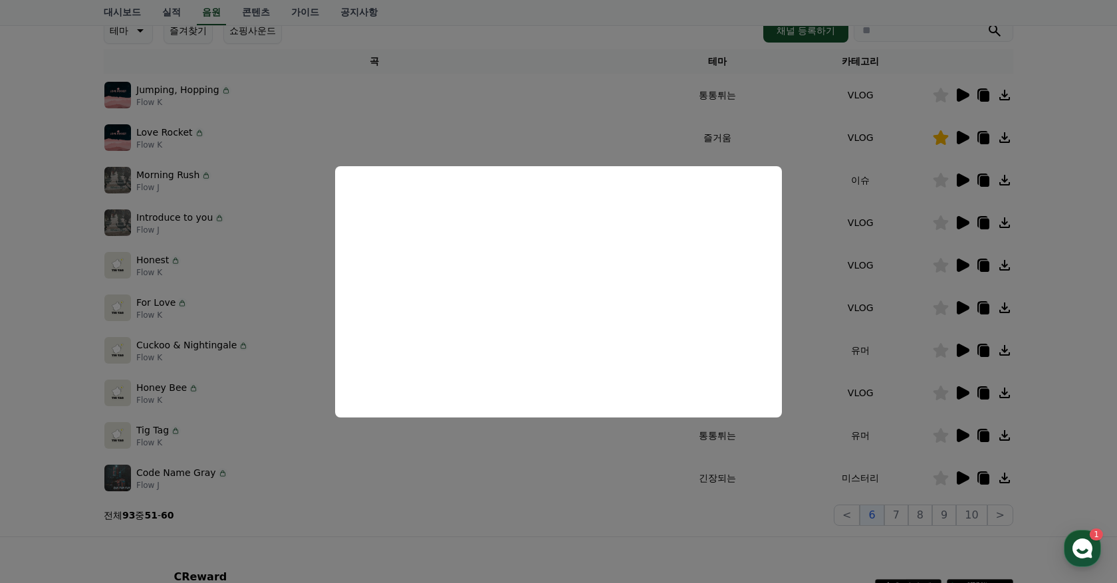
click at [901, 274] on button "close modal" at bounding box center [558, 291] width 1117 height 583
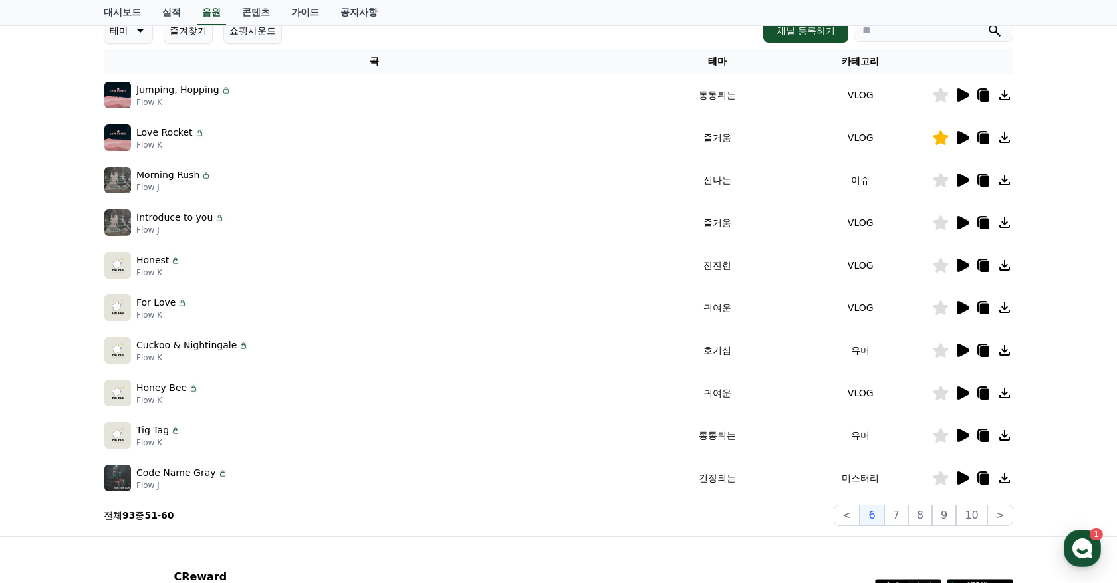
click at [962, 263] on icon at bounding box center [963, 265] width 13 height 13
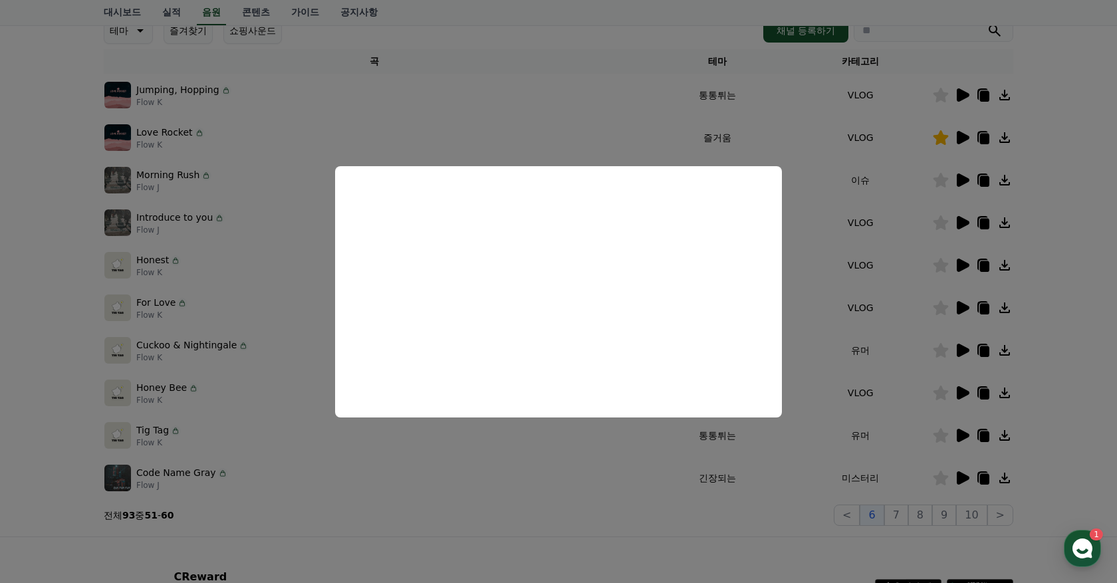
click at [871, 318] on button "close modal" at bounding box center [558, 291] width 1117 height 583
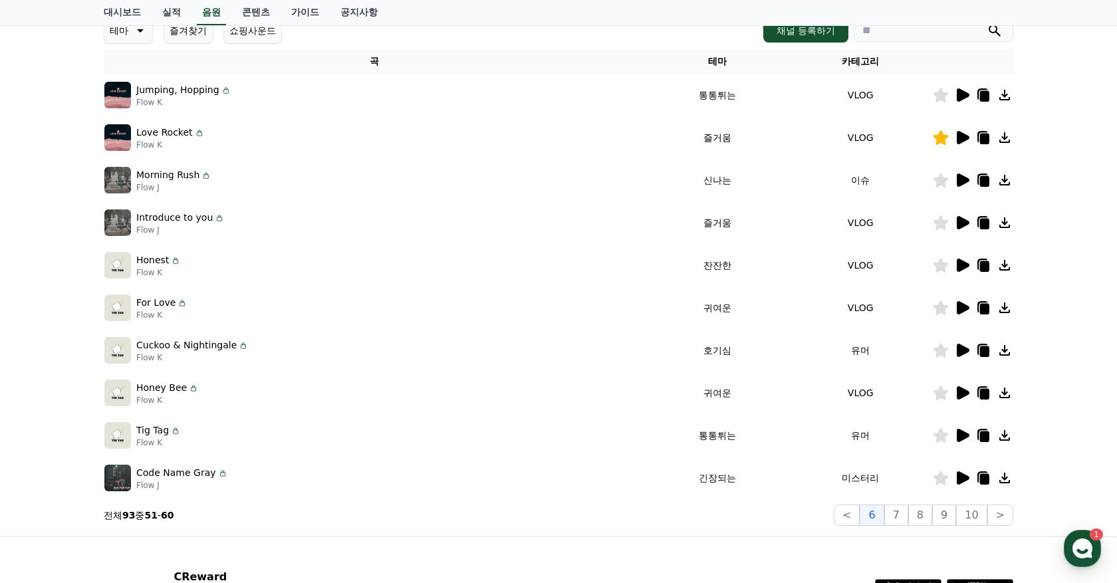
click at [962, 259] on icon at bounding box center [962, 265] width 16 height 16
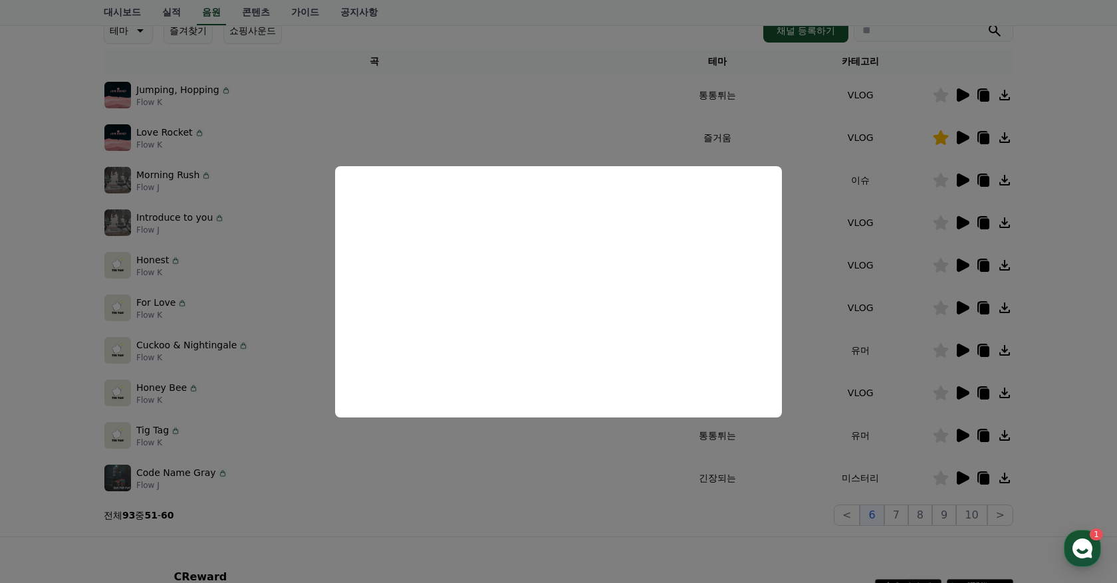
click at [893, 384] on button "close modal" at bounding box center [558, 291] width 1117 height 583
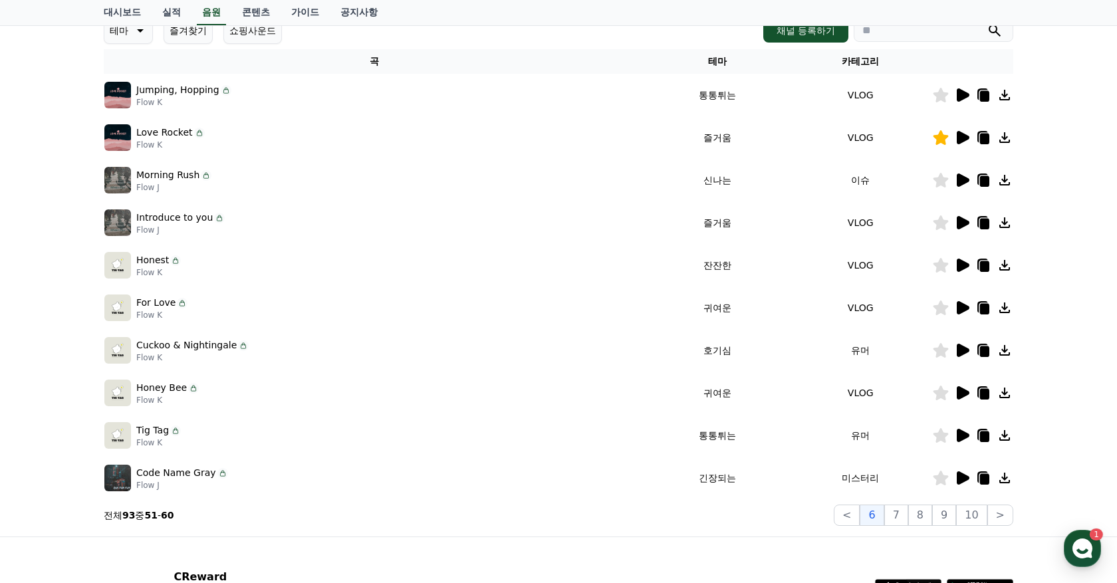
click at [965, 306] on icon at bounding box center [963, 307] width 13 height 13
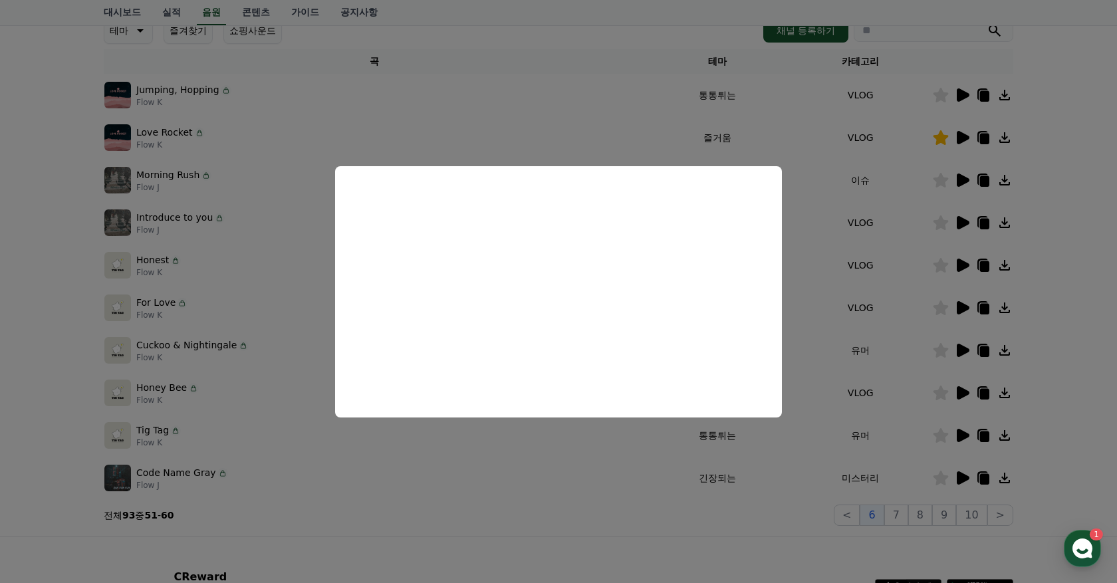
click at [915, 384] on button "close modal" at bounding box center [558, 291] width 1117 height 583
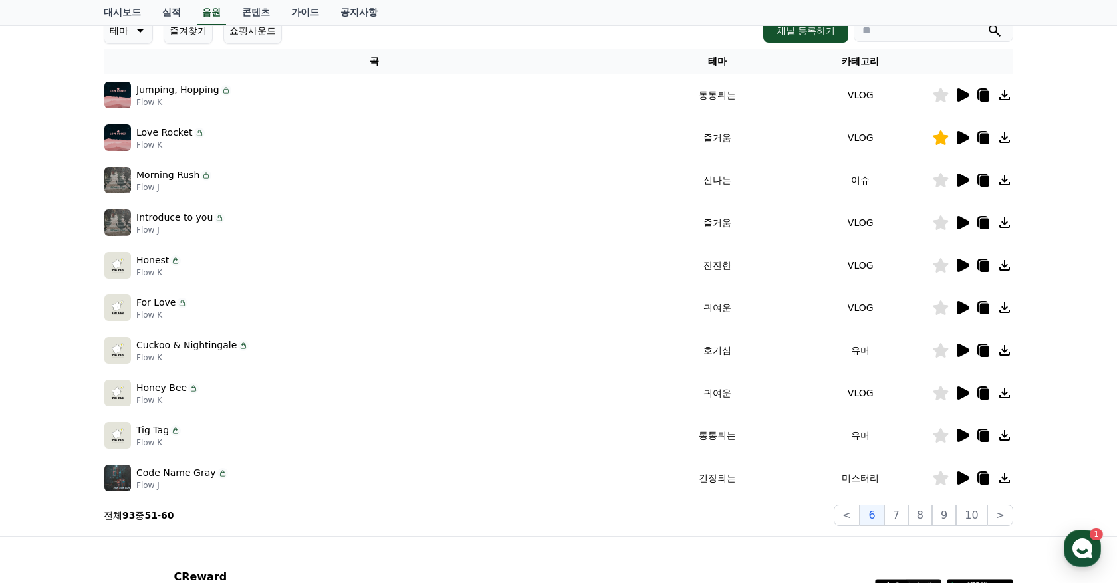
click at [963, 348] on icon at bounding box center [963, 350] width 13 height 13
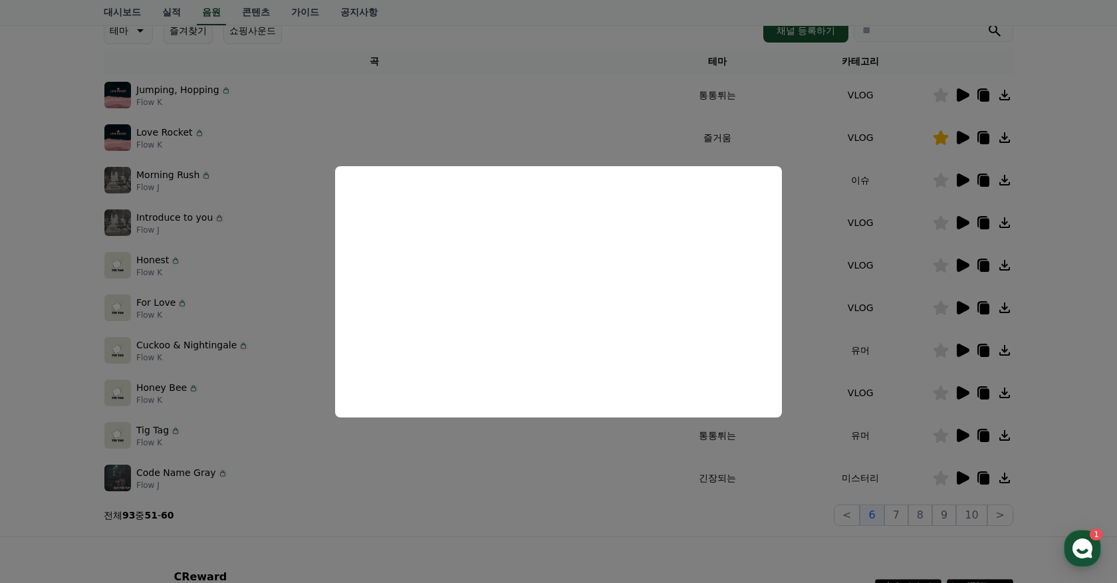
click at [908, 362] on button "close modal" at bounding box center [558, 291] width 1117 height 583
click at [948, 351] on icon at bounding box center [941, 350] width 16 height 15
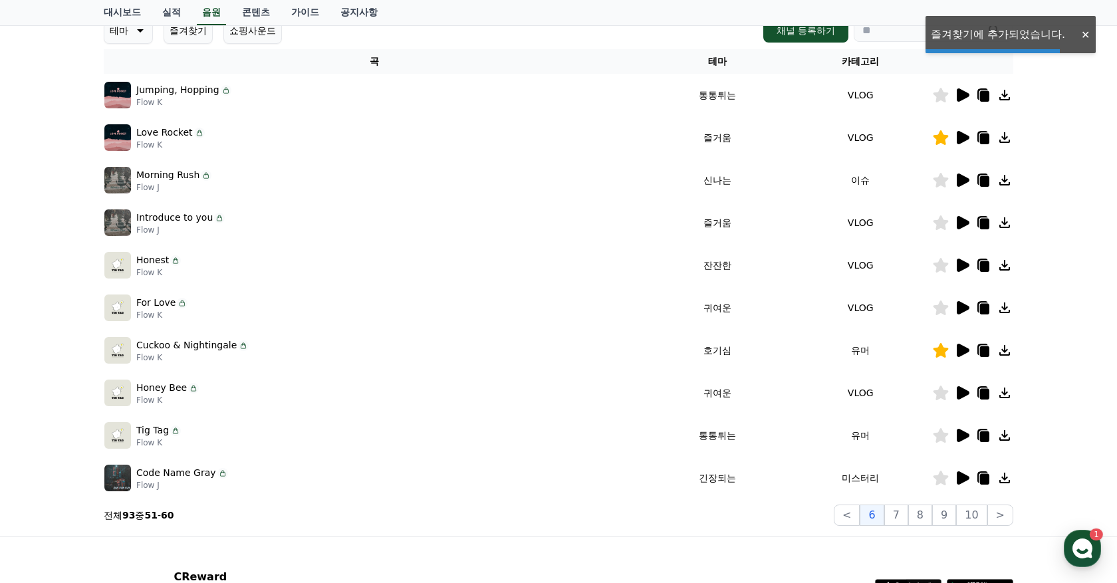
click at [958, 385] on icon at bounding box center [962, 393] width 16 height 16
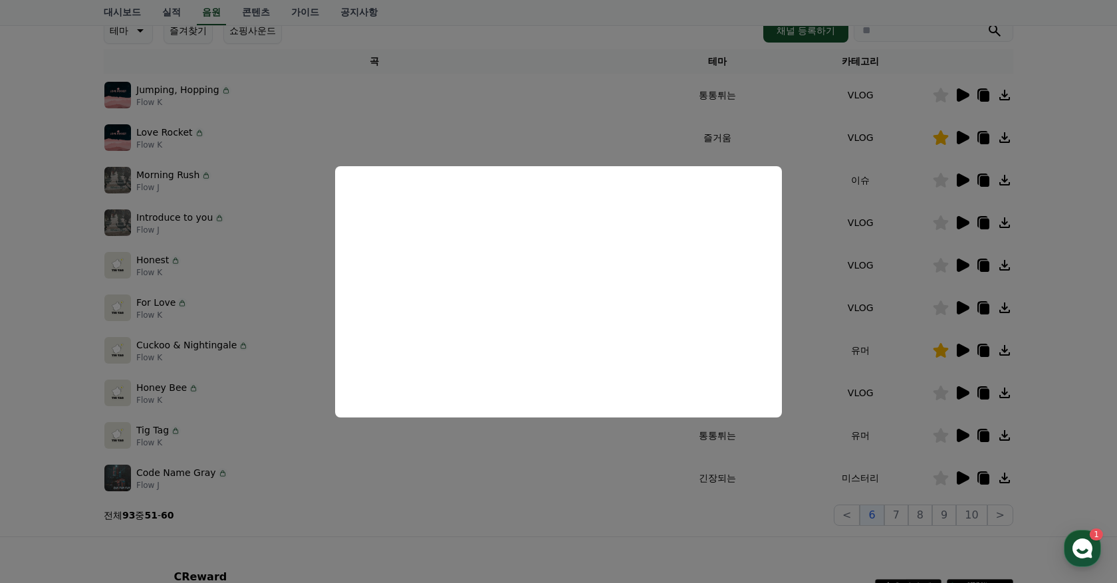
click at [894, 453] on button "close modal" at bounding box center [558, 291] width 1117 height 583
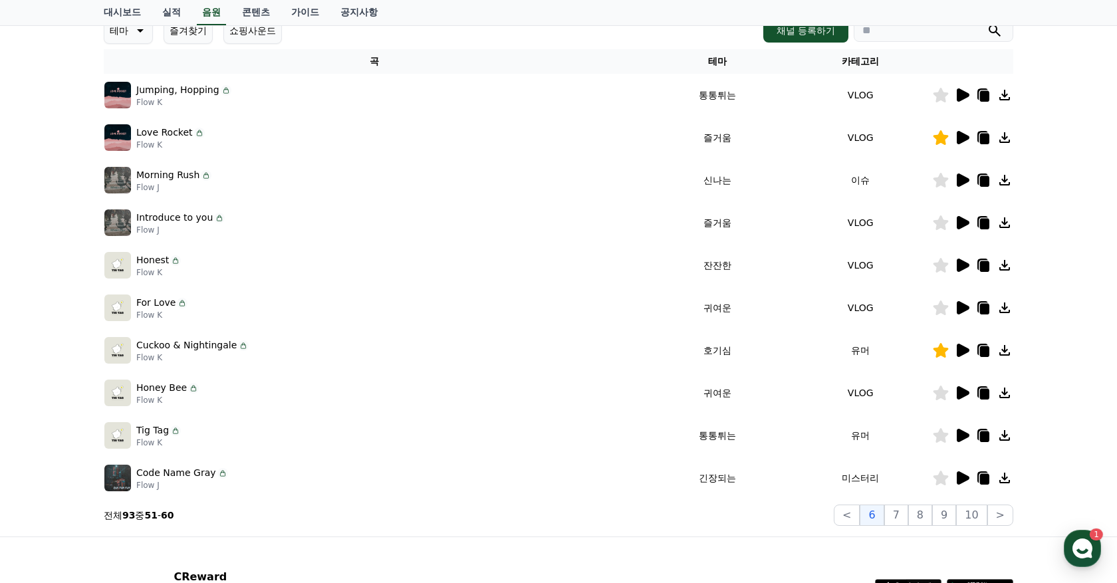
click at [957, 438] on icon at bounding box center [963, 435] width 13 height 13
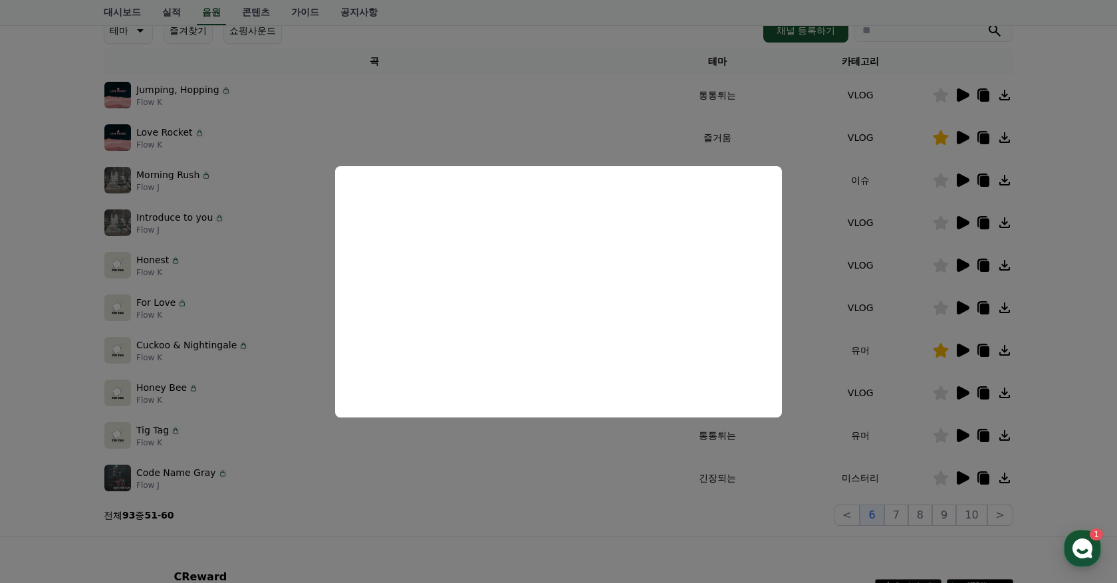
click at [773, 515] on button "close modal" at bounding box center [558, 291] width 1117 height 583
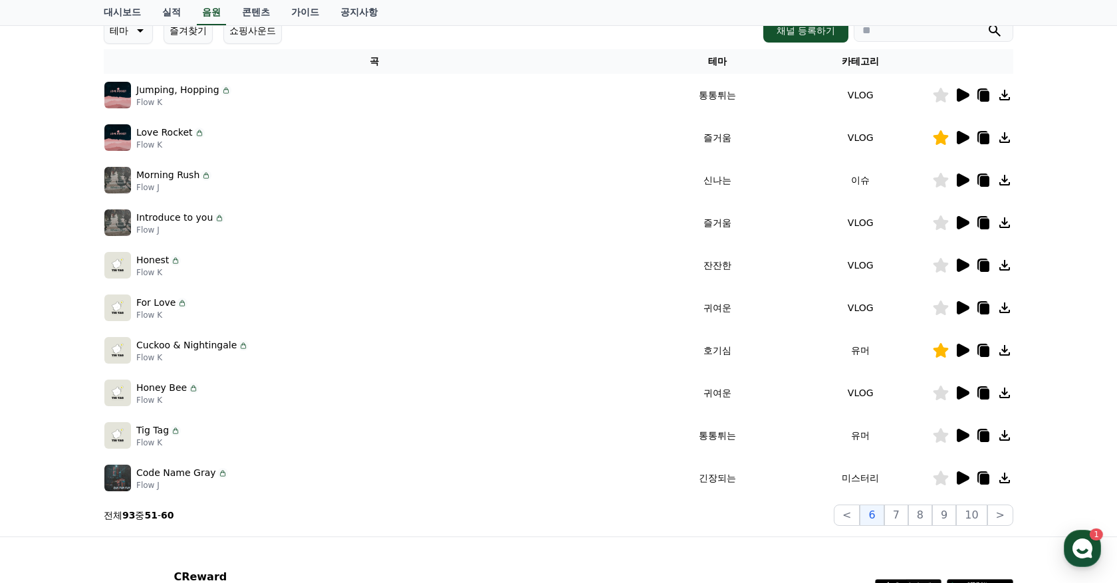
click at [962, 473] on icon at bounding box center [963, 478] width 13 height 13
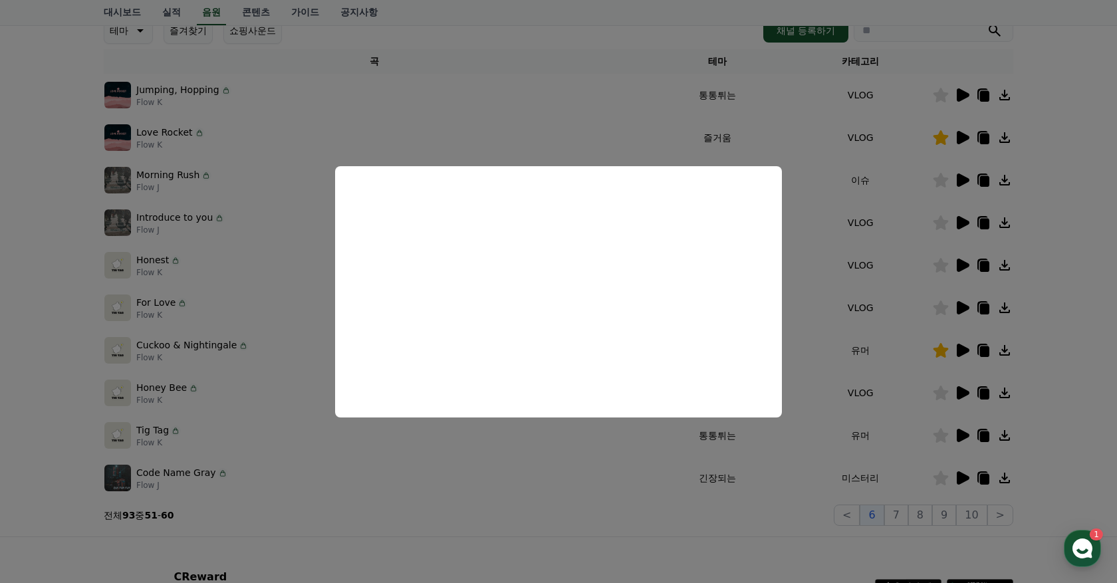
click at [682, 537] on button "close modal" at bounding box center [558, 291] width 1117 height 583
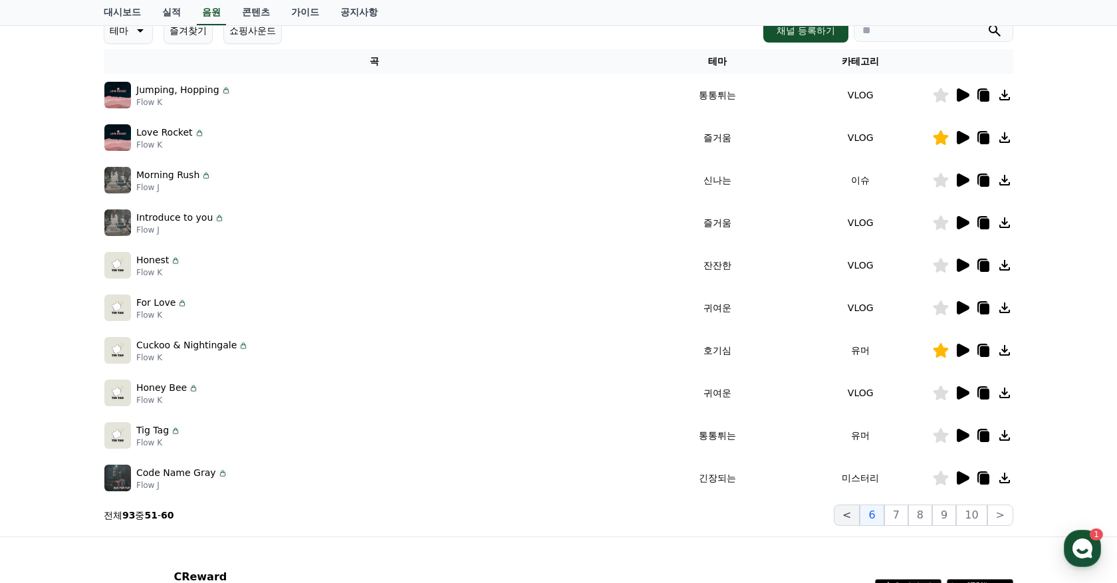
click at [856, 515] on button "<" at bounding box center [847, 515] width 26 height 21
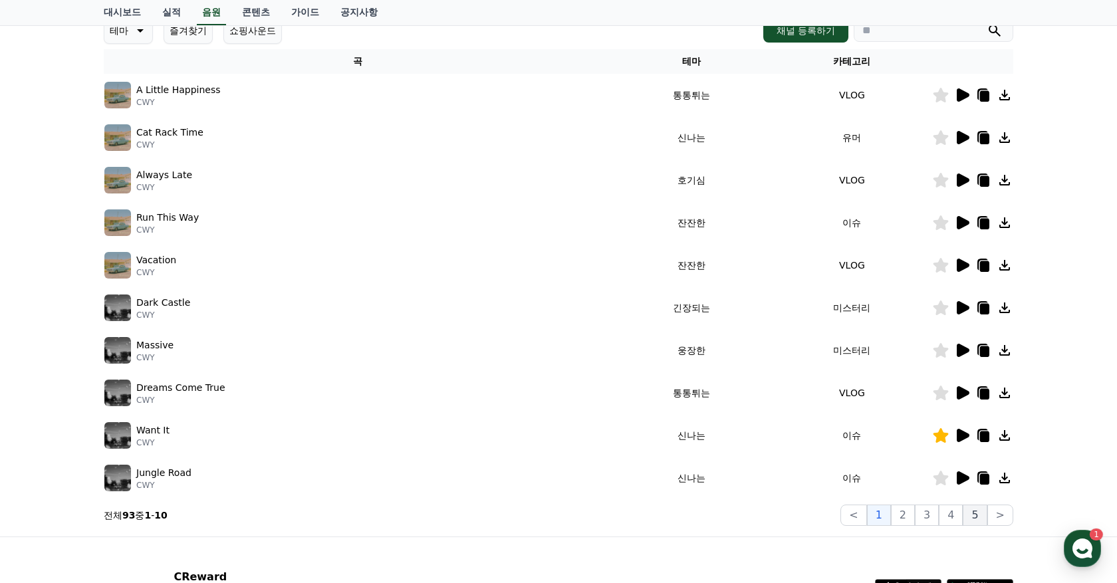
click at [980, 518] on button "5" at bounding box center [975, 515] width 24 height 21
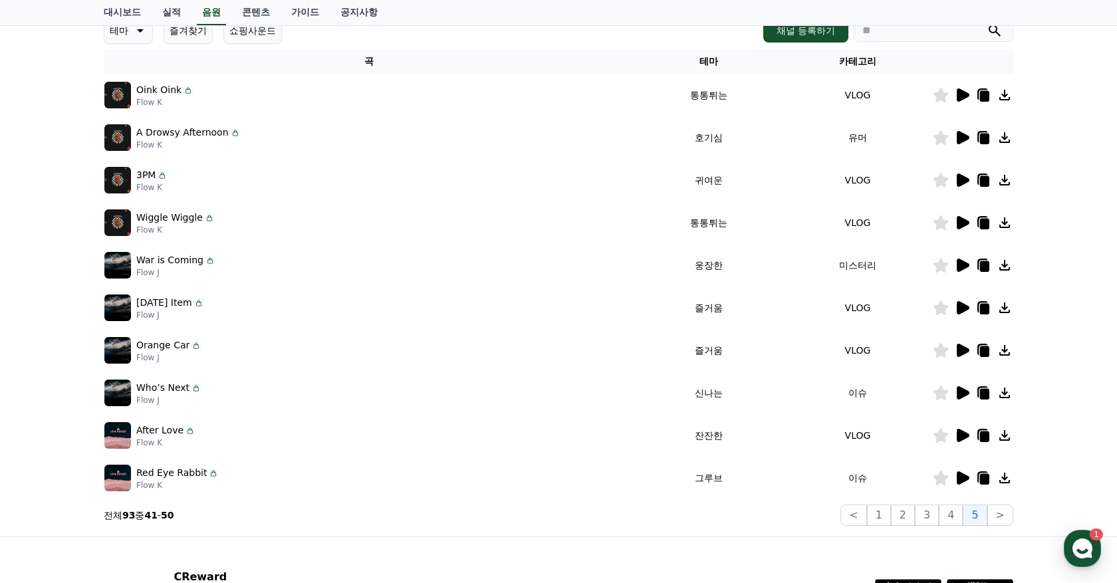
click at [963, 92] on icon at bounding box center [963, 94] width 13 height 13
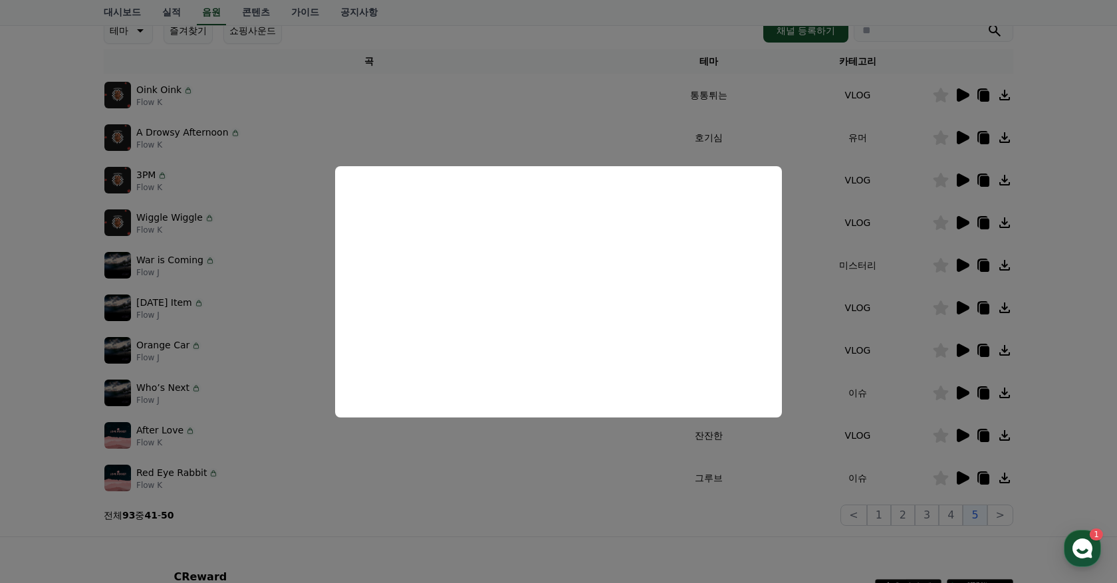
click at [924, 51] on button "close modal" at bounding box center [558, 291] width 1117 height 583
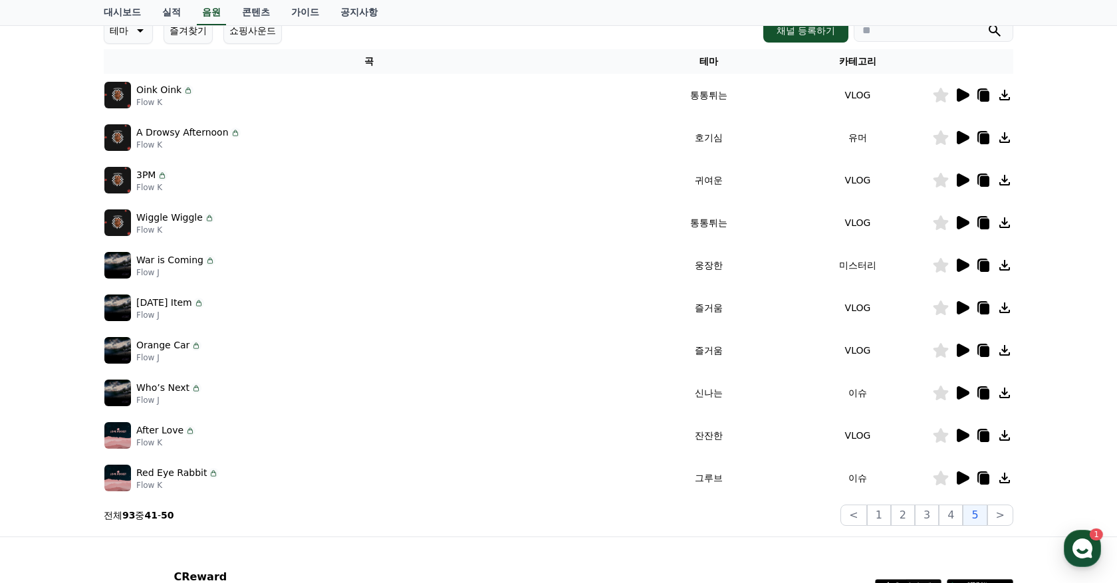
click at [943, 96] on icon at bounding box center [941, 95] width 15 height 15
click at [958, 134] on icon at bounding box center [963, 137] width 13 height 13
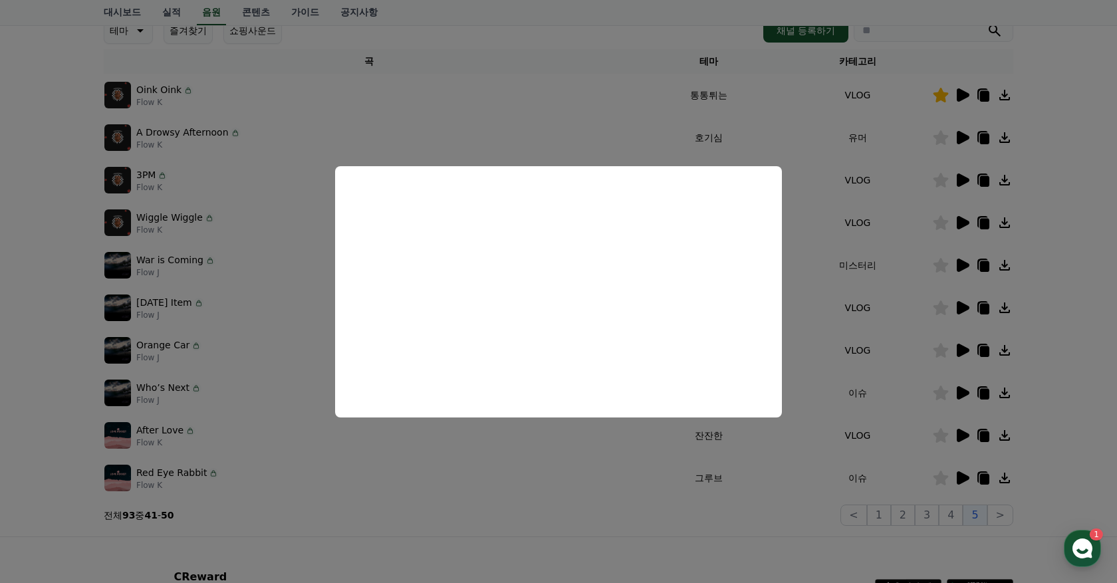
click at [922, 118] on button "close modal" at bounding box center [558, 291] width 1117 height 583
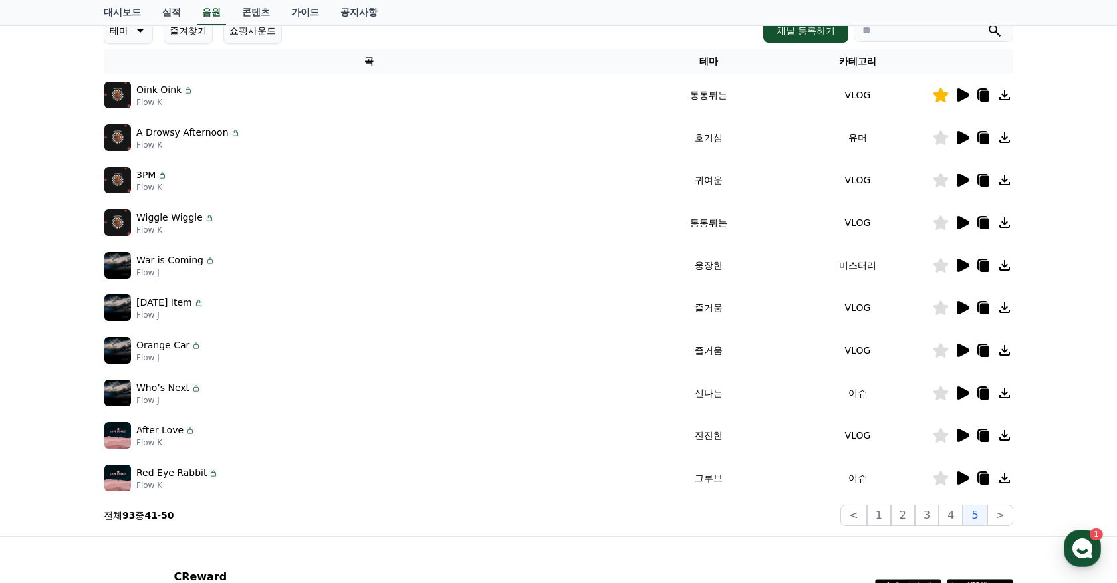
click at [945, 138] on icon at bounding box center [941, 137] width 15 height 15
click at [963, 177] on icon at bounding box center [963, 180] width 13 height 13
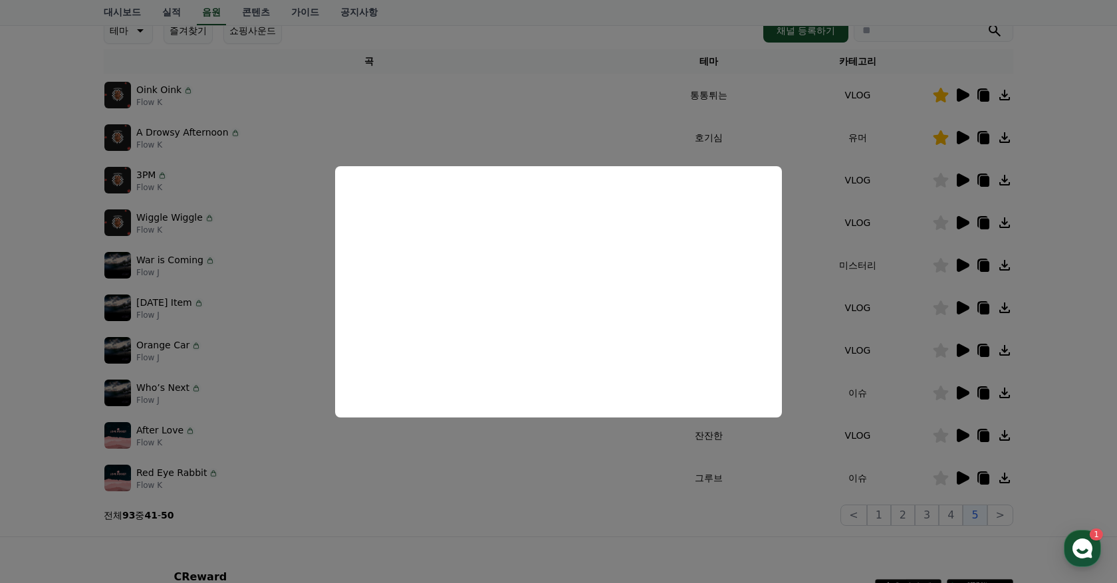
click at [903, 263] on button "close modal" at bounding box center [558, 291] width 1117 height 583
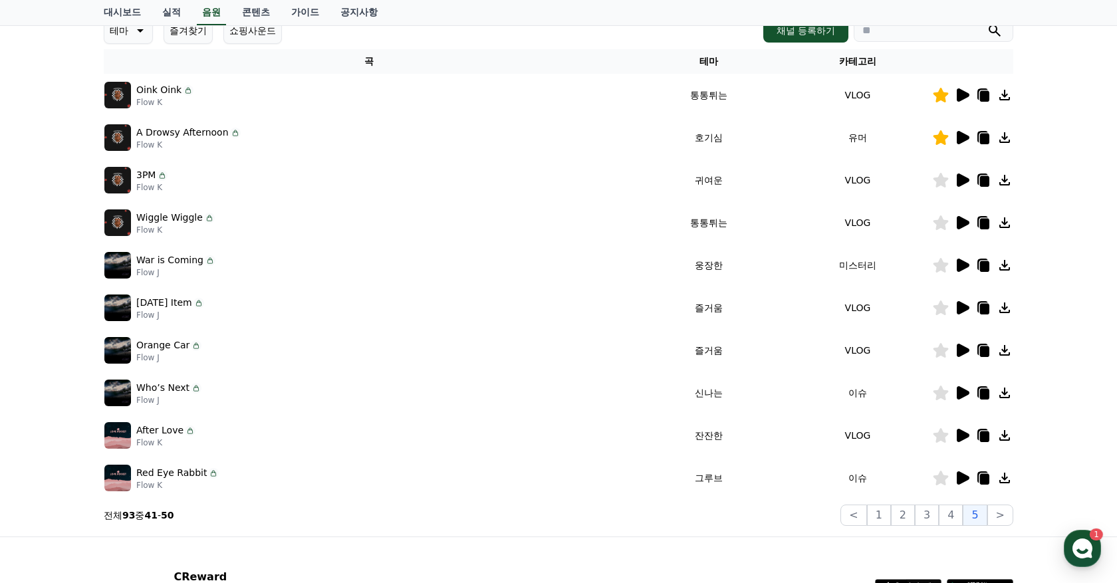
click at [943, 218] on icon at bounding box center [941, 223] width 15 height 15
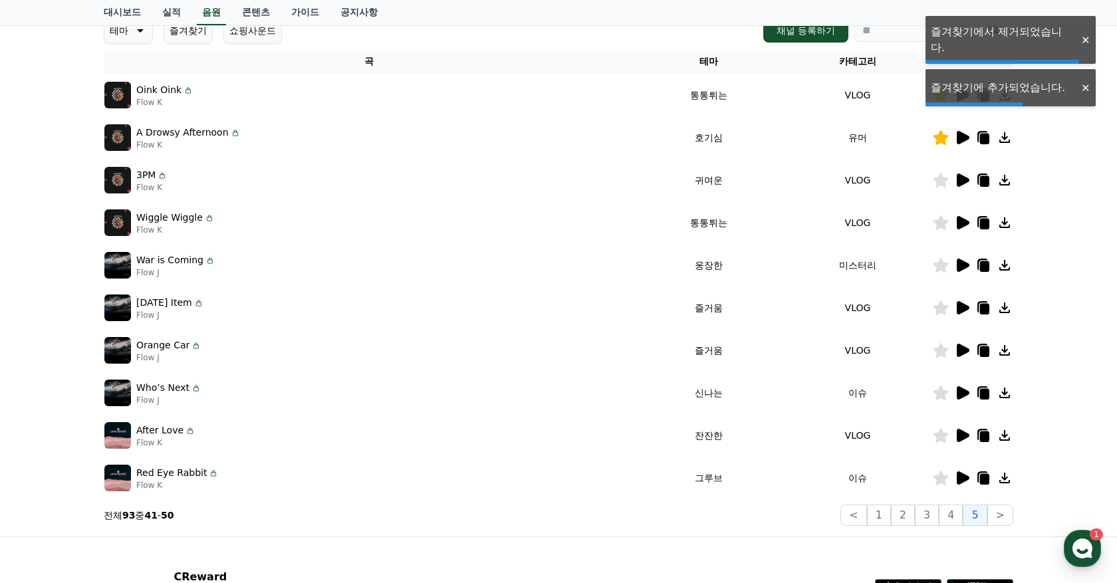
click at [964, 218] on icon at bounding box center [963, 222] width 13 height 13
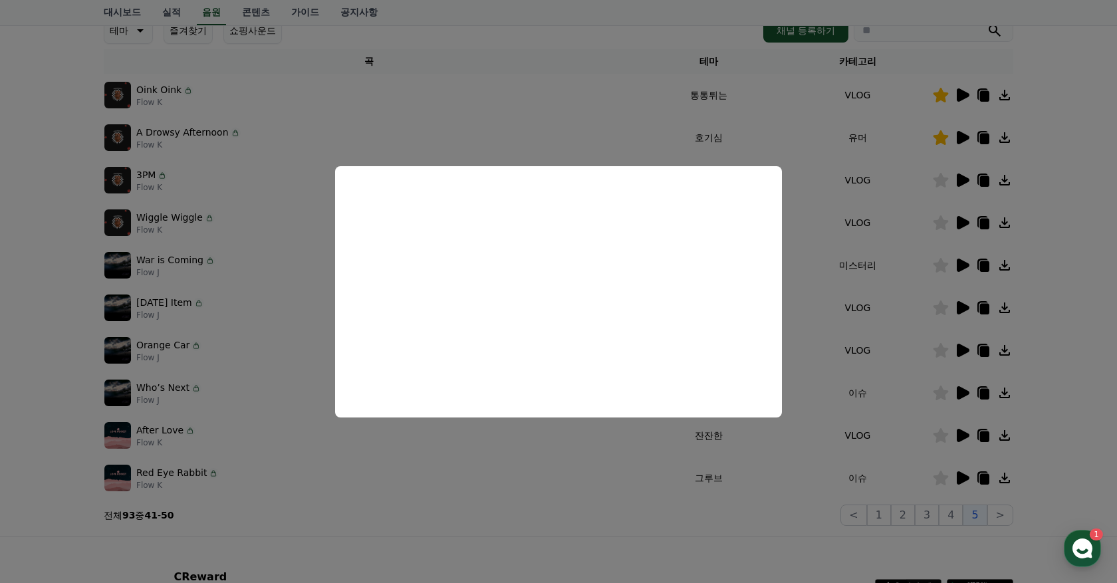
click at [893, 288] on button "close modal" at bounding box center [558, 291] width 1117 height 583
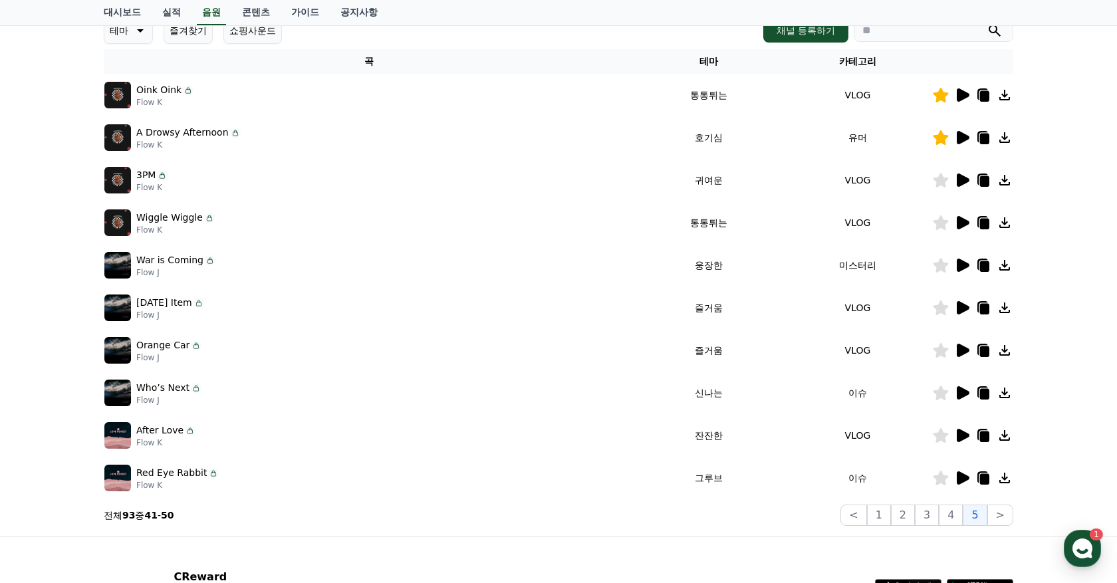
click at [945, 218] on icon at bounding box center [941, 223] width 16 height 15
click at [966, 261] on icon at bounding box center [962, 265] width 16 height 16
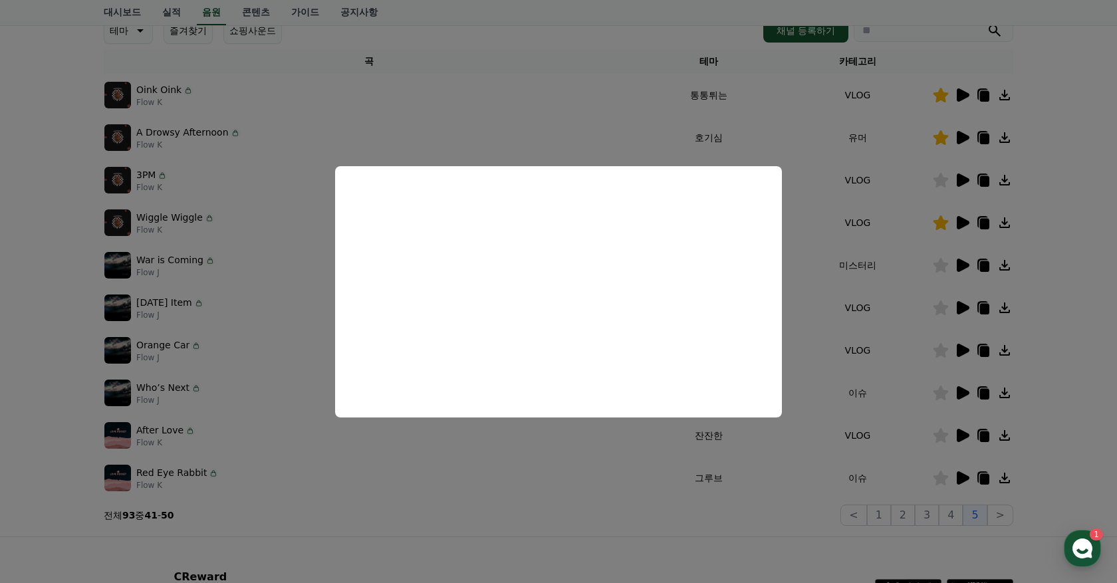
click at [754, 489] on button "close modal" at bounding box center [558, 291] width 1117 height 583
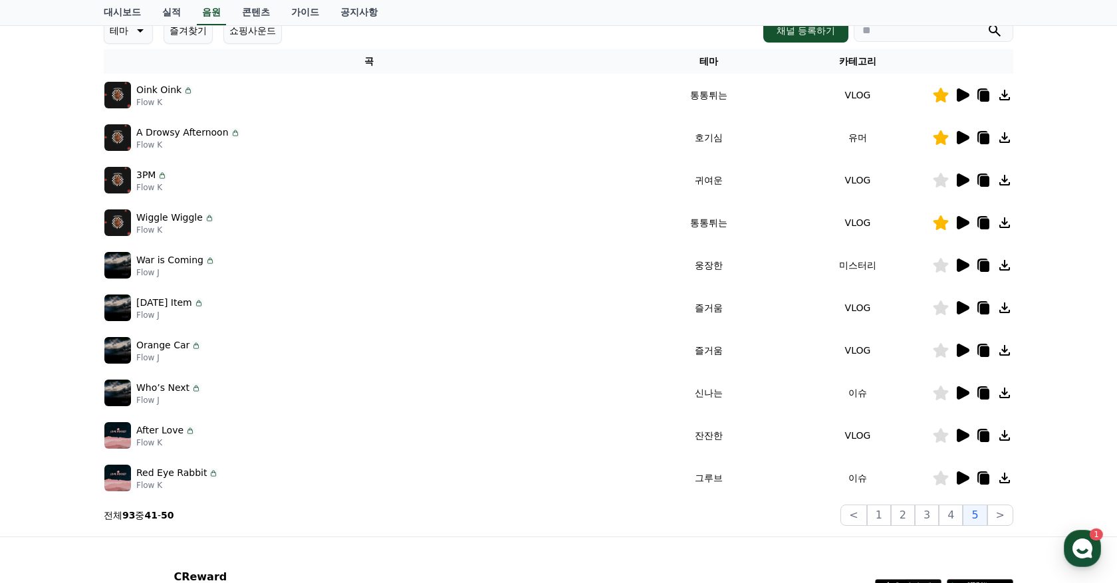
click at [964, 266] on icon at bounding box center [963, 265] width 13 height 13
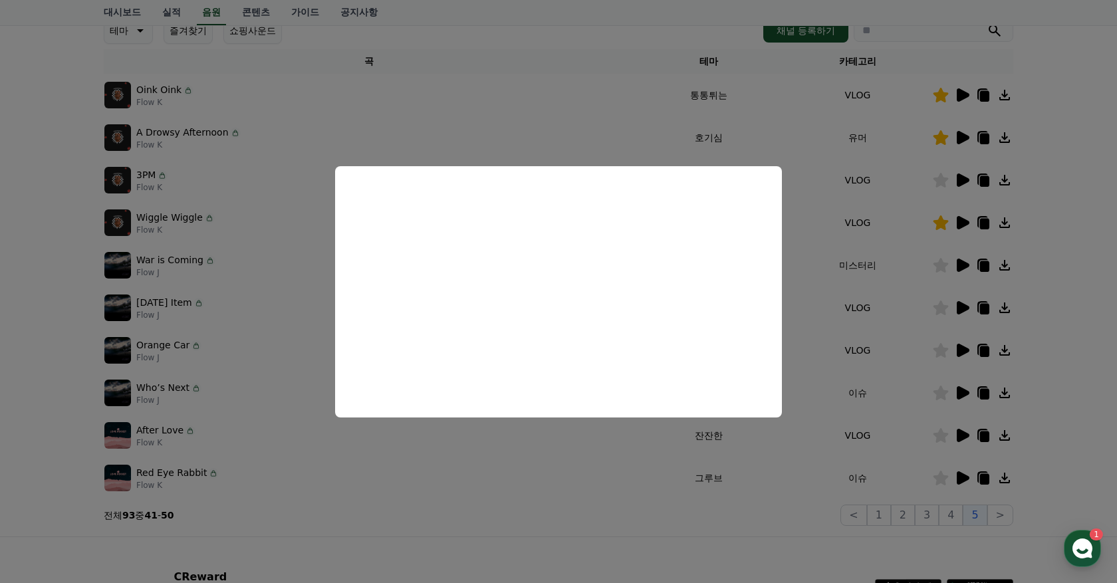
click at [964, 307] on button "close modal" at bounding box center [558, 291] width 1117 height 583
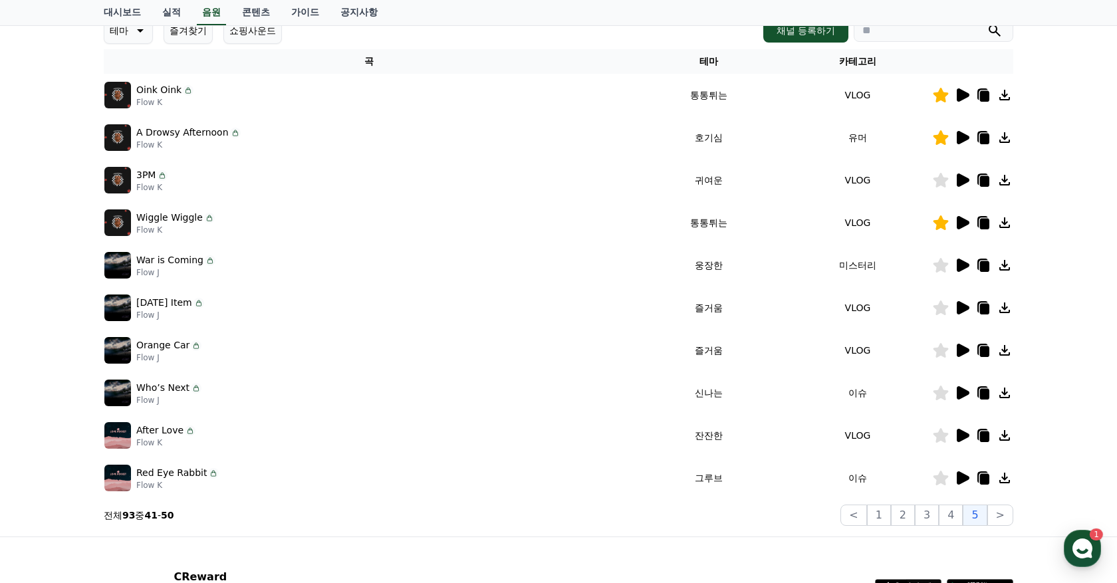
click at [962, 300] on icon at bounding box center [962, 308] width 16 height 16
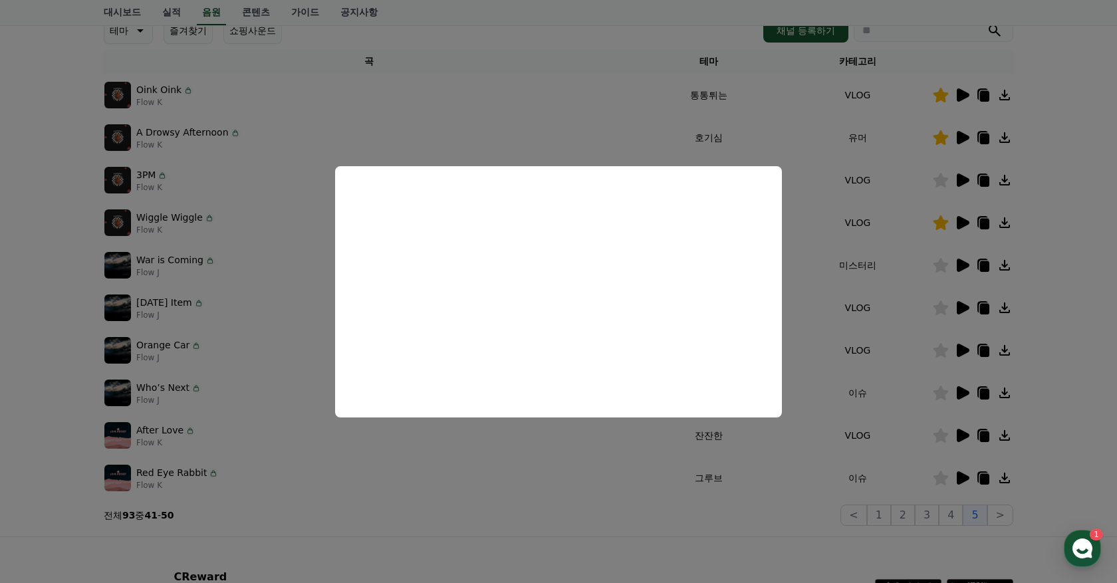
click at [849, 383] on button "close modal" at bounding box center [558, 291] width 1117 height 583
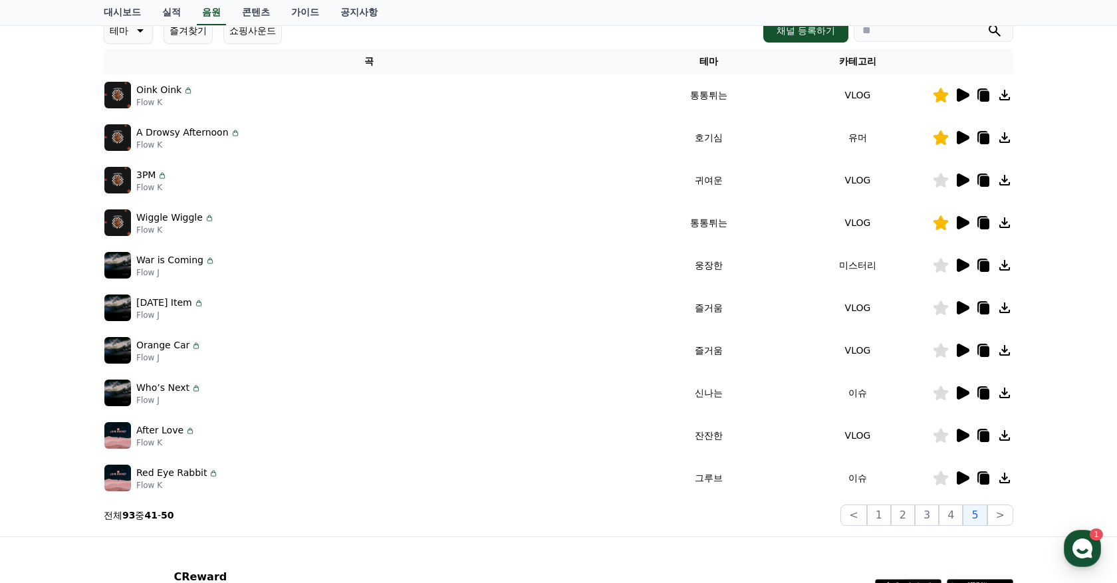
click at [964, 343] on icon at bounding box center [962, 351] width 16 height 16
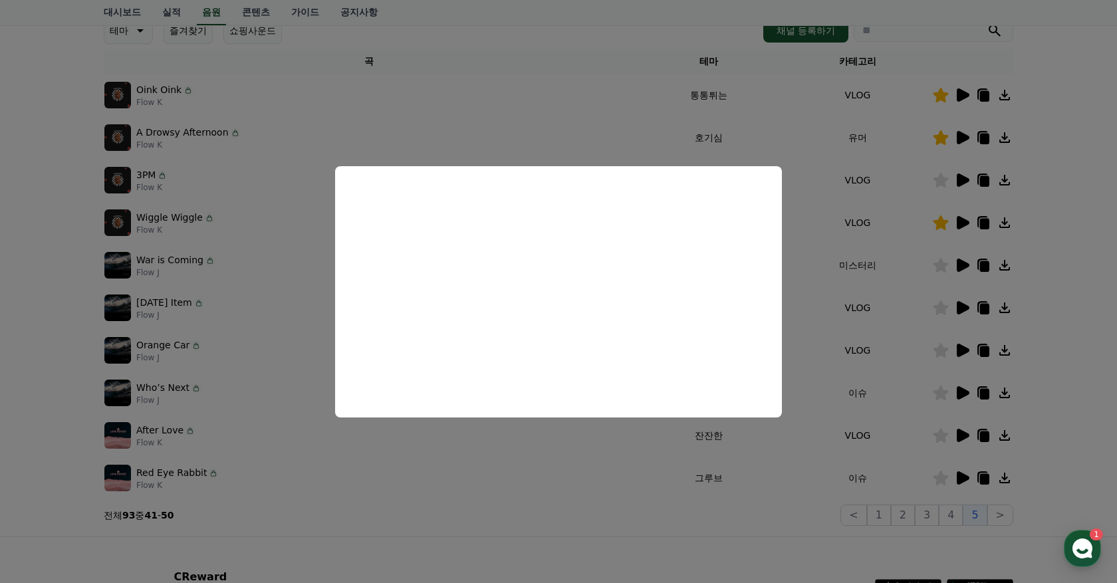
click at [837, 451] on button "close modal" at bounding box center [558, 291] width 1117 height 583
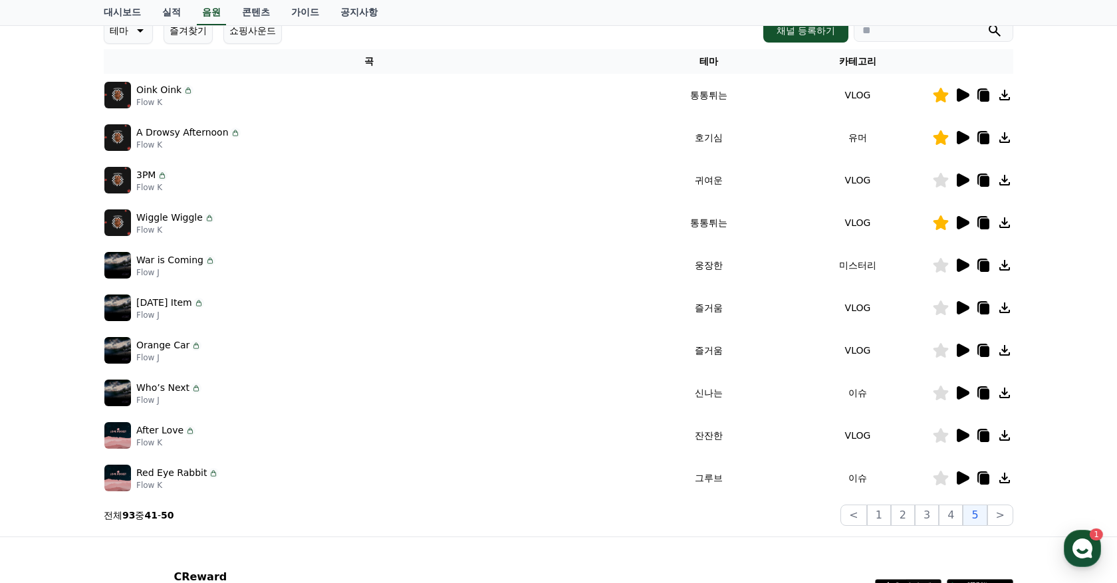
click at [961, 391] on icon at bounding box center [963, 392] width 13 height 13
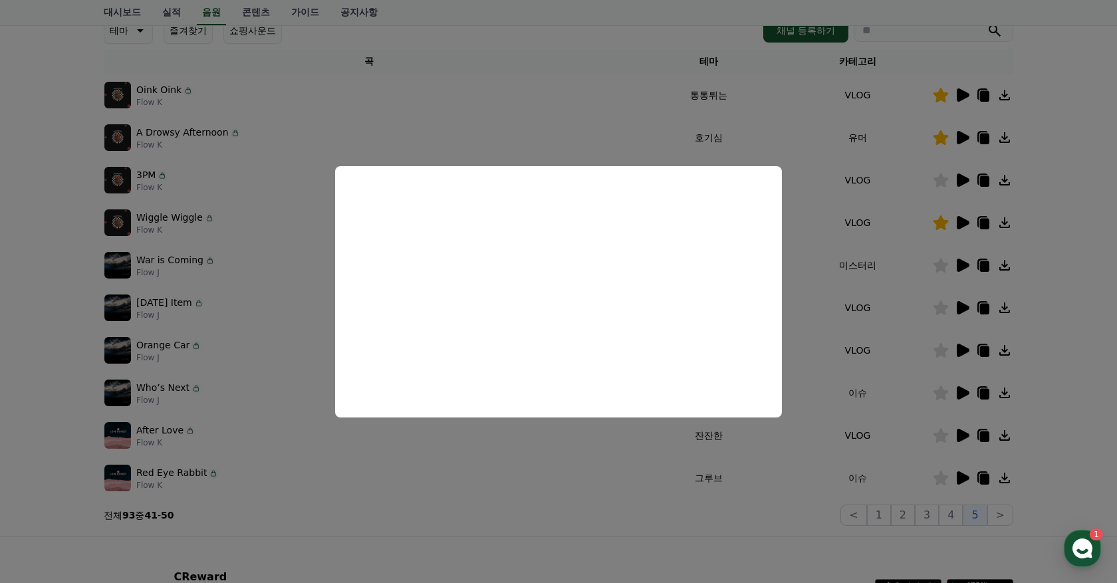
click at [813, 492] on button "close modal" at bounding box center [558, 291] width 1117 height 583
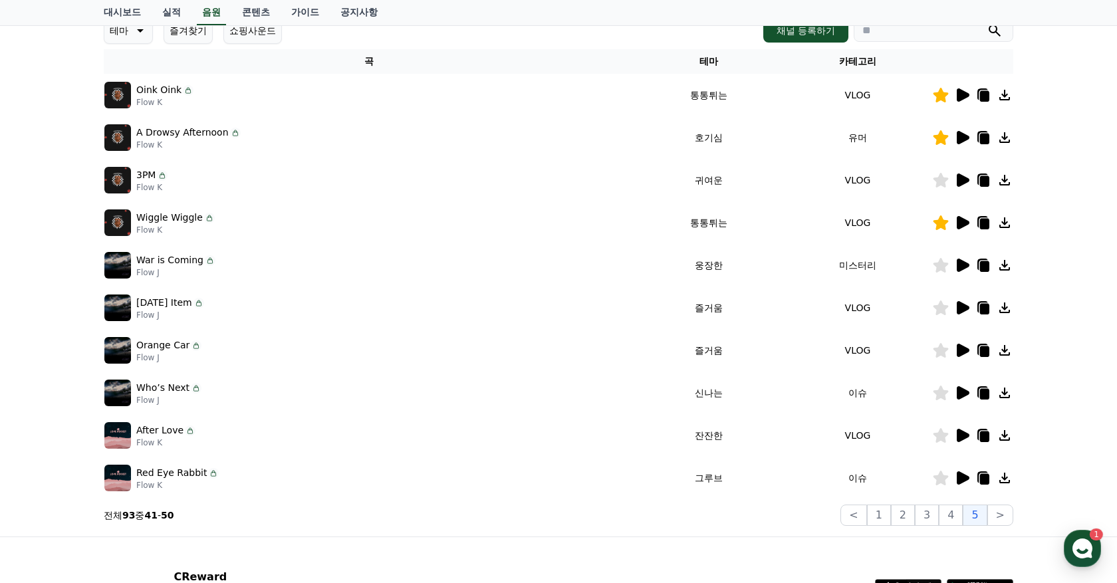
click at [965, 435] on icon at bounding box center [963, 435] width 13 height 13
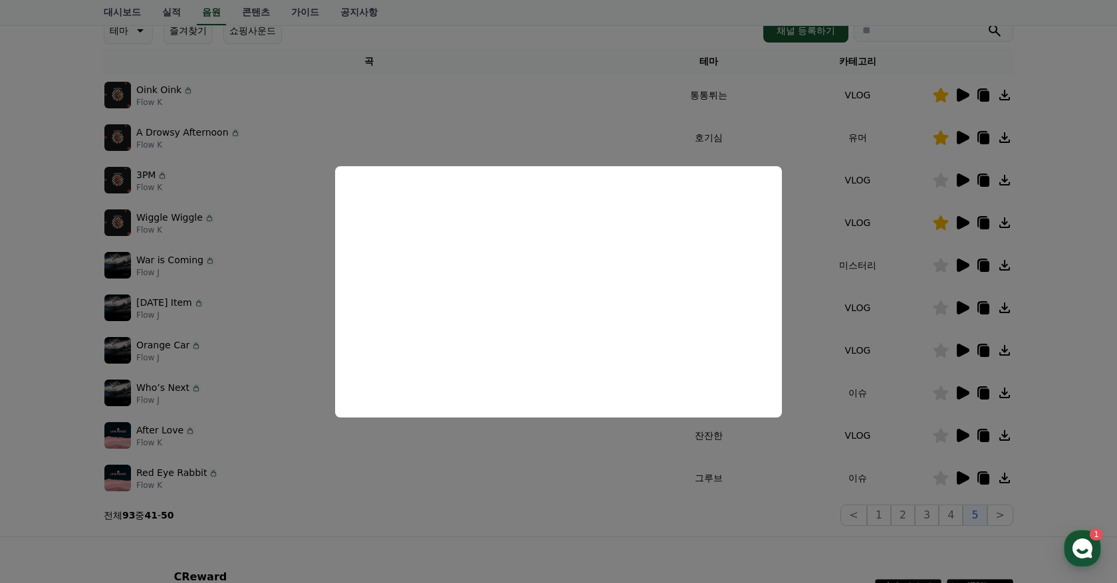
click at [926, 451] on button "close modal" at bounding box center [558, 291] width 1117 height 583
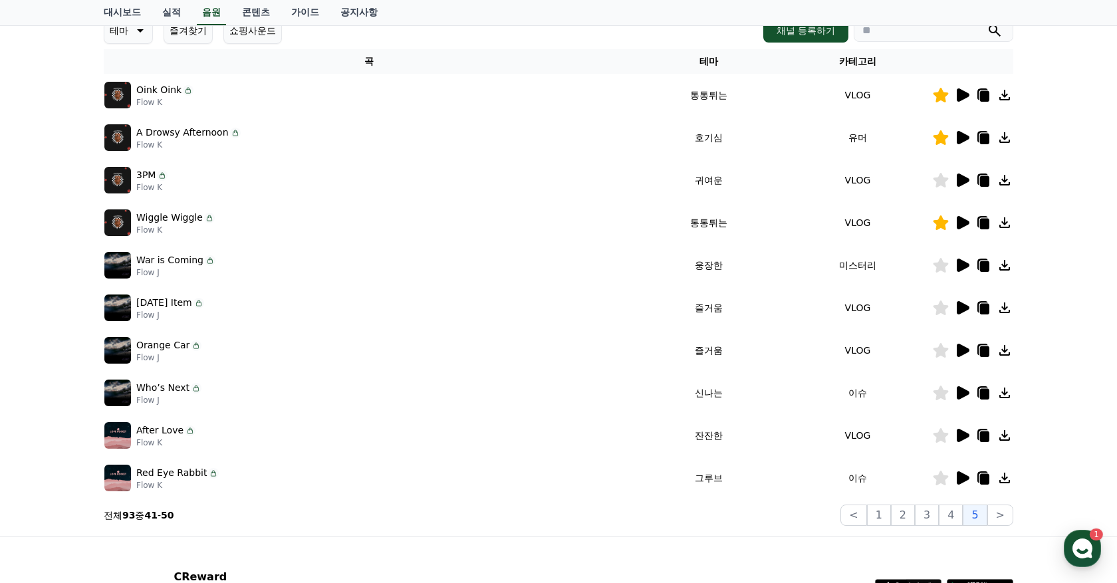
click at [964, 481] on icon at bounding box center [963, 478] width 13 height 13
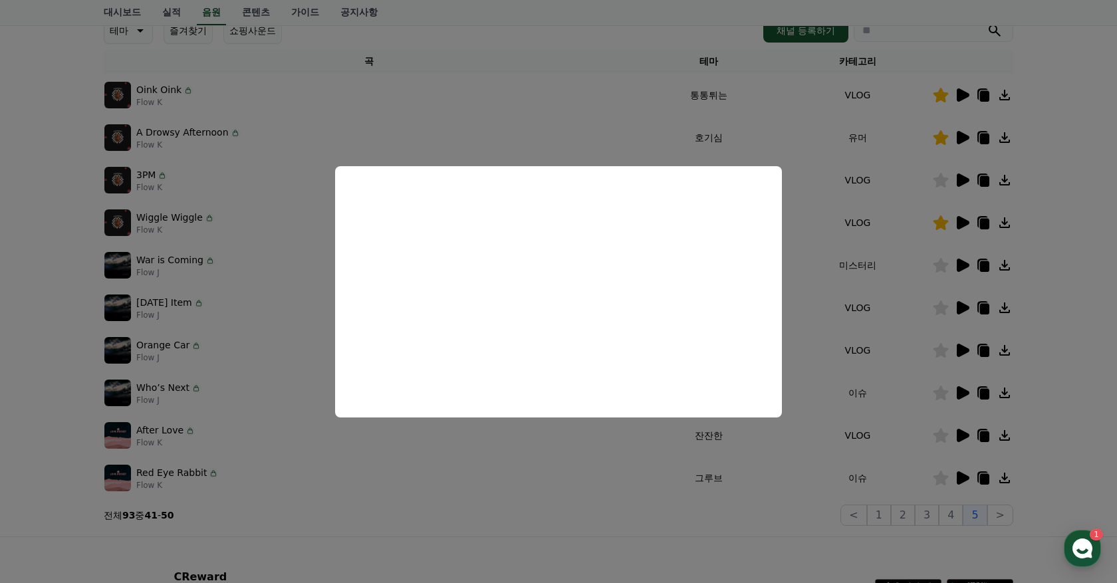
click at [836, 515] on button "close modal" at bounding box center [558, 291] width 1117 height 583
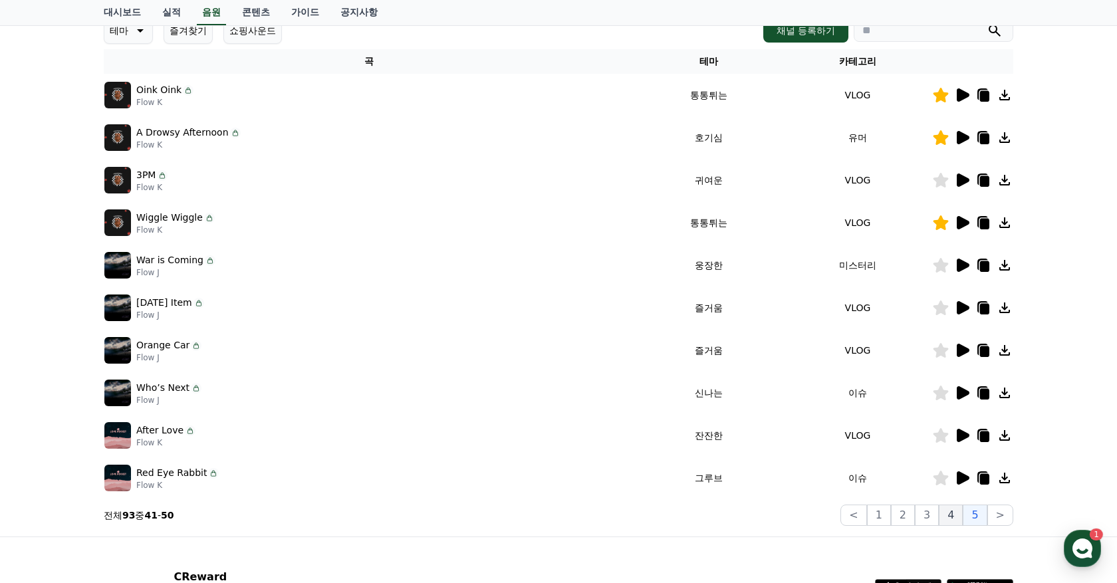
click at [954, 519] on button "4" at bounding box center [951, 515] width 24 height 21
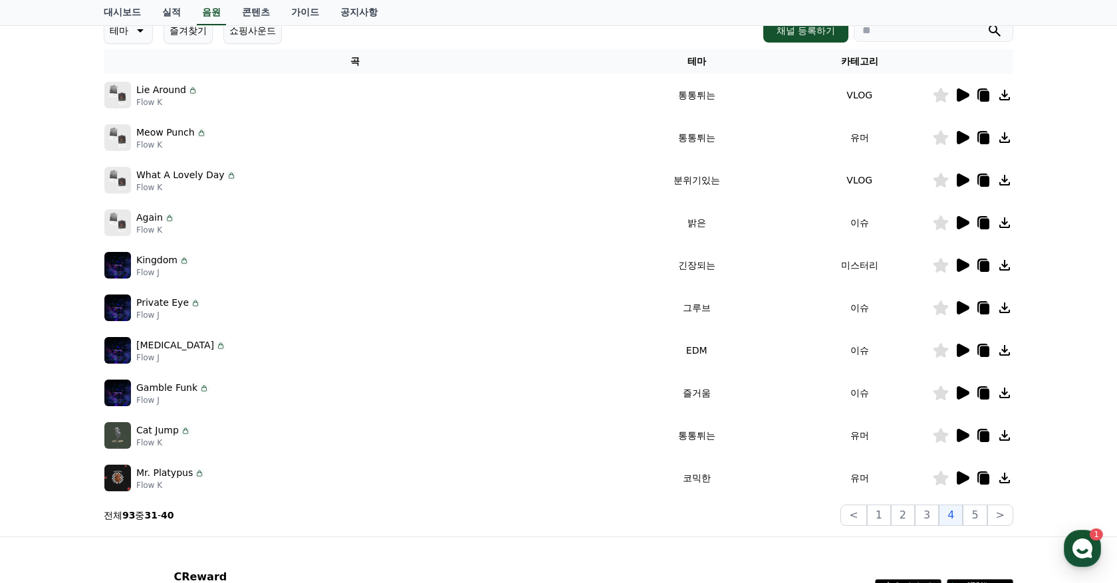
click at [969, 92] on icon at bounding box center [962, 95] width 16 height 16
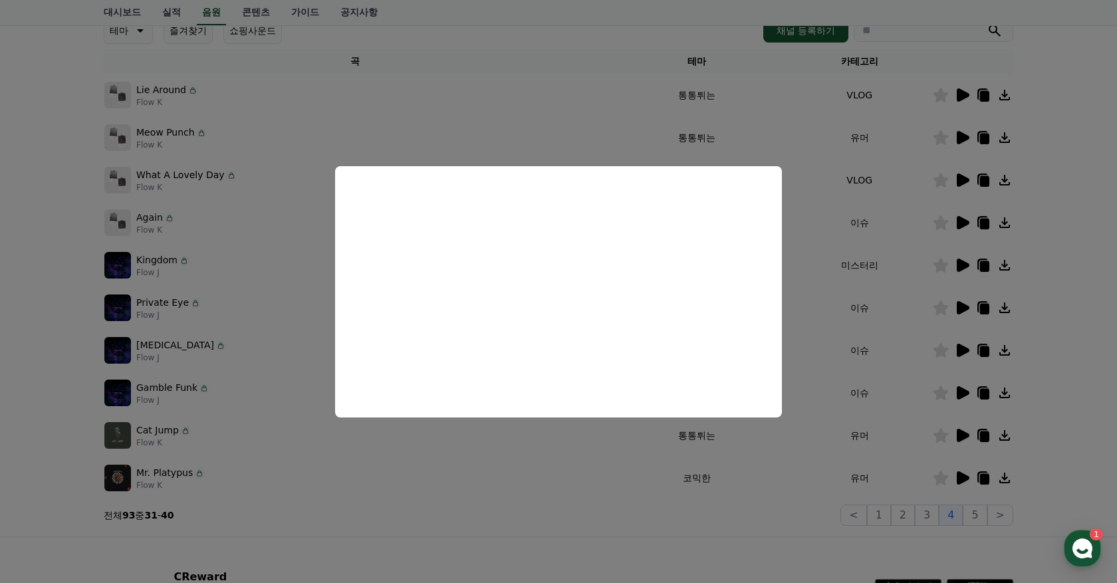
click at [920, 57] on button "close modal" at bounding box center [558, 291] width 1117 height 583
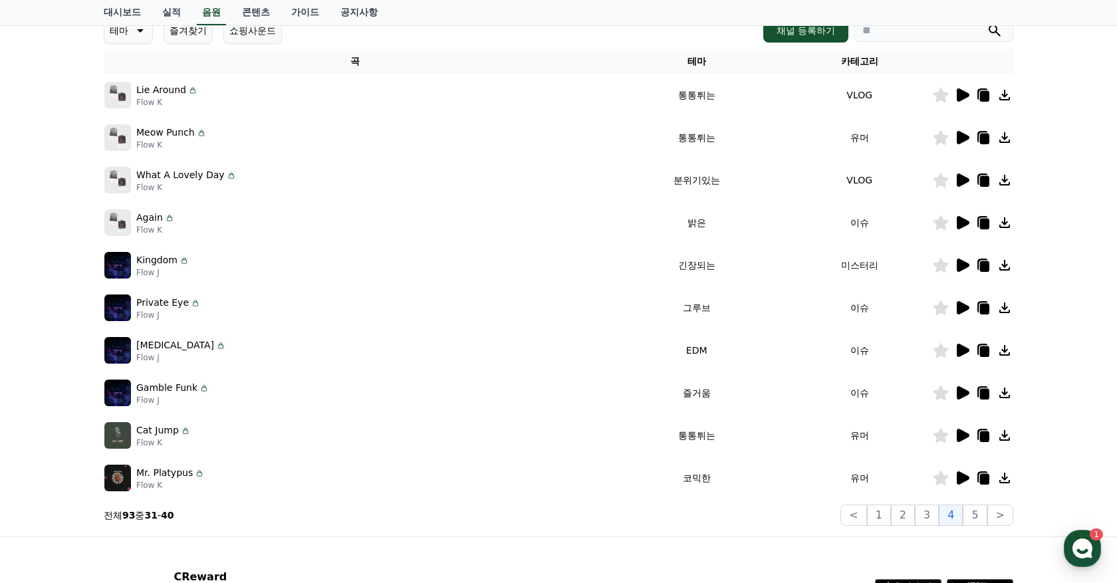
click at [940, 96] on icon at bounding box center [941, 95] width 15 height 15
click at [960, 136] on icon at bounding box center [963, 137] width 13 height 13
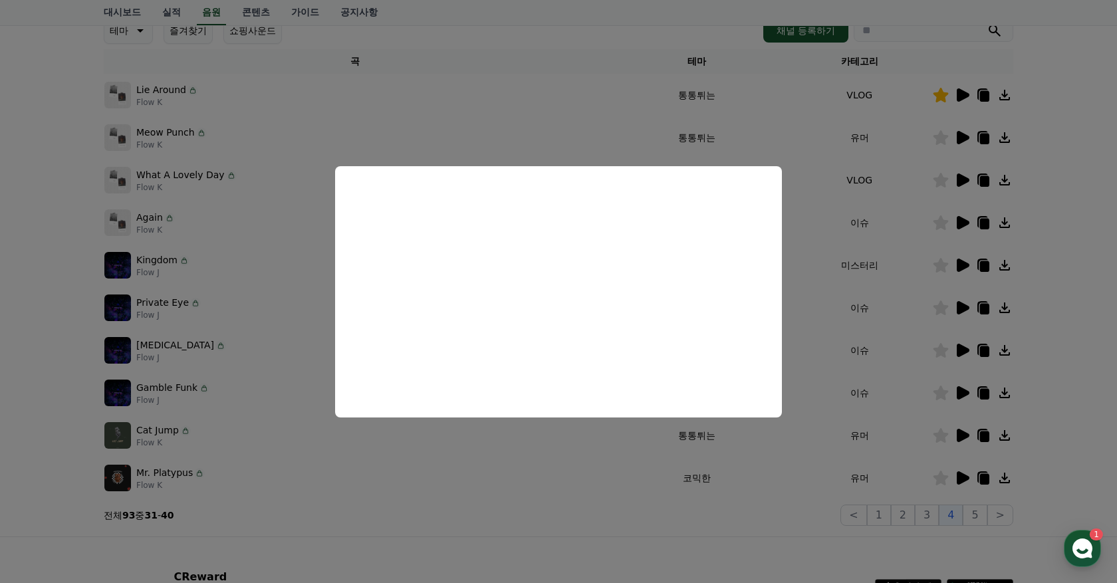
click at [838, 120] on button "close modal" at bounding box center [558, 291] width 1117 height 583
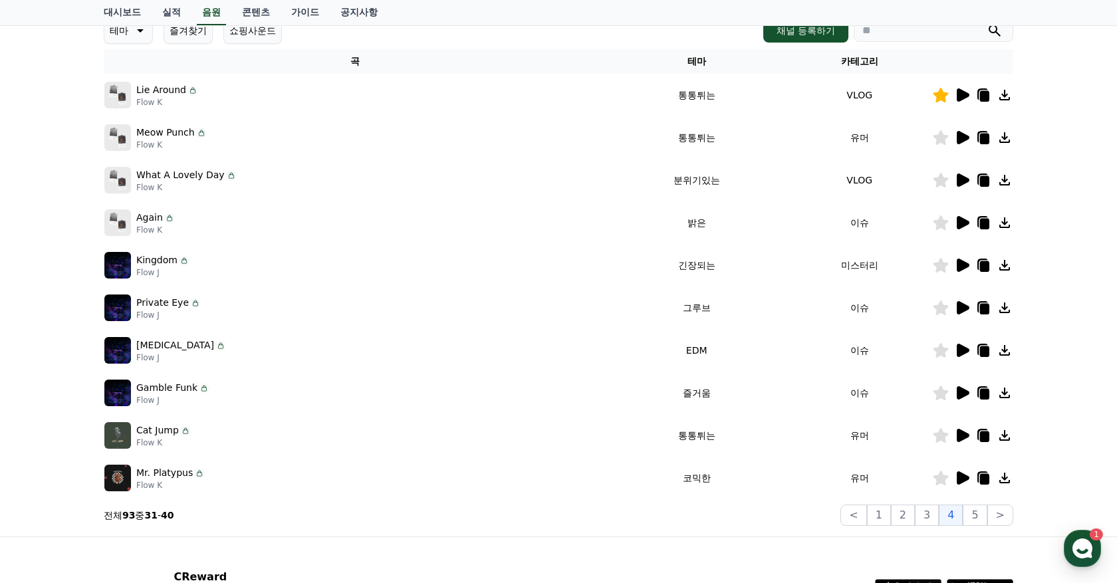
click at [939, 137] on icon at bounding box center [941, 137] width 15 height 15
click at [962, 172] on icon at bounding box center [962, 180] width 16 height 16
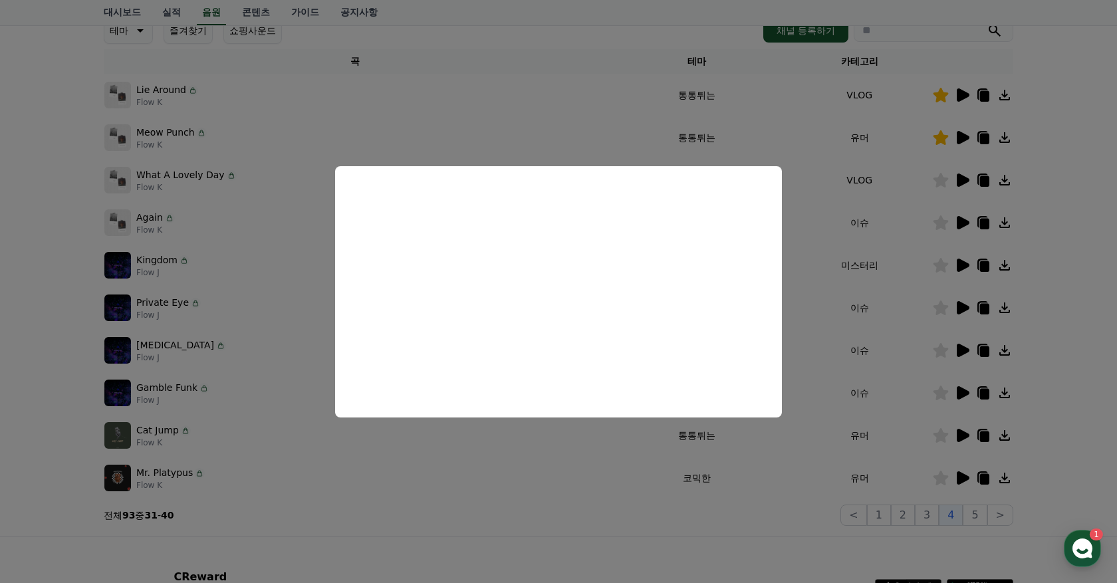
click at [912, 203] on button "close modal" at bounding box center [558, 291] width 1117 height 583
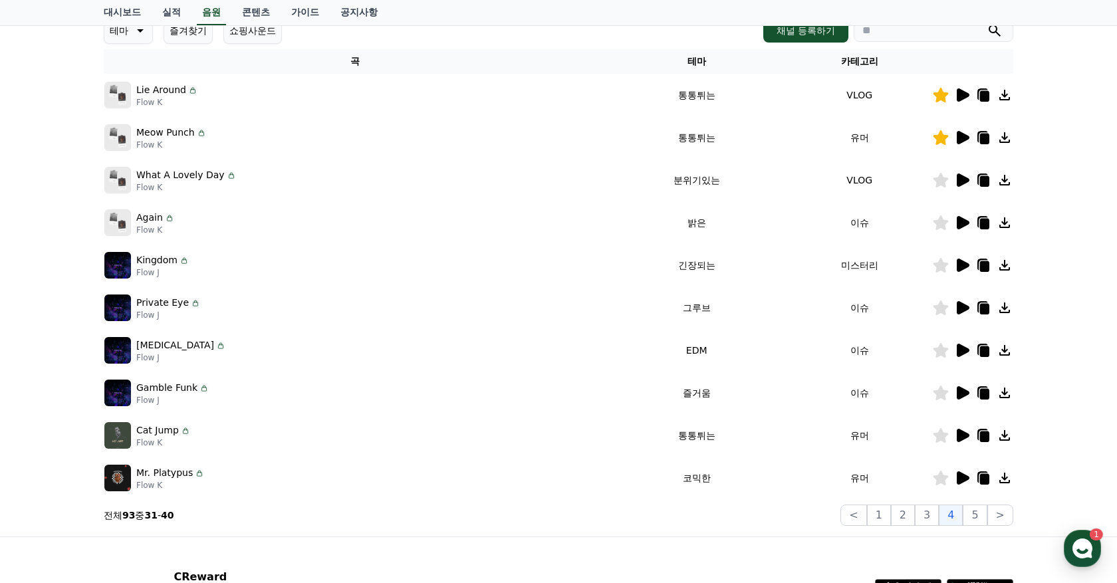
click at [966, 223] on icon at bounding box center [963, 222] width 13 height 13
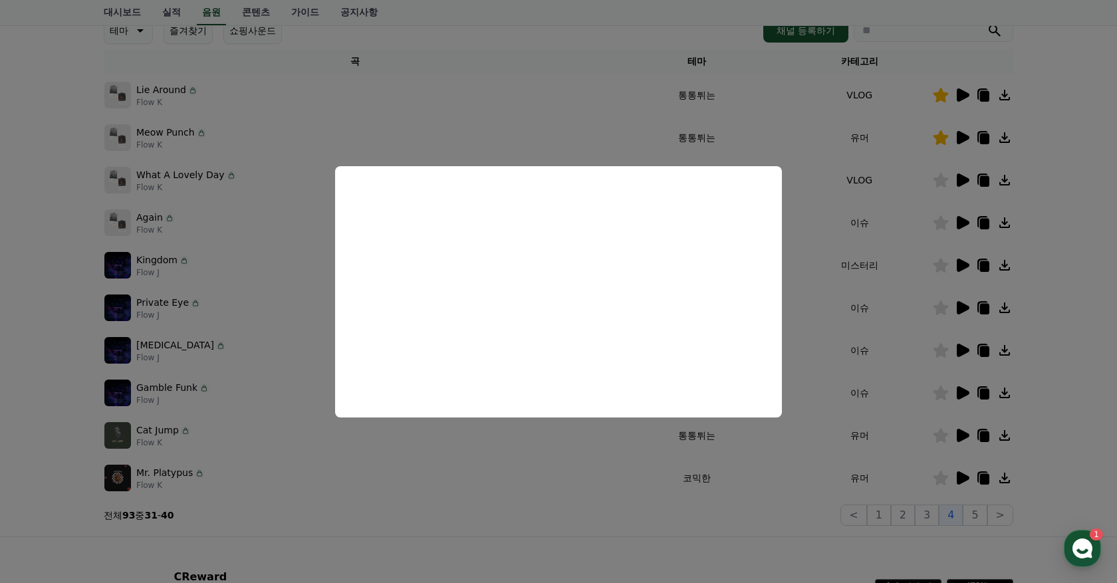
click at [917, 292] on button "close modal" at bounding box center [558, 291] width 1117 height 583
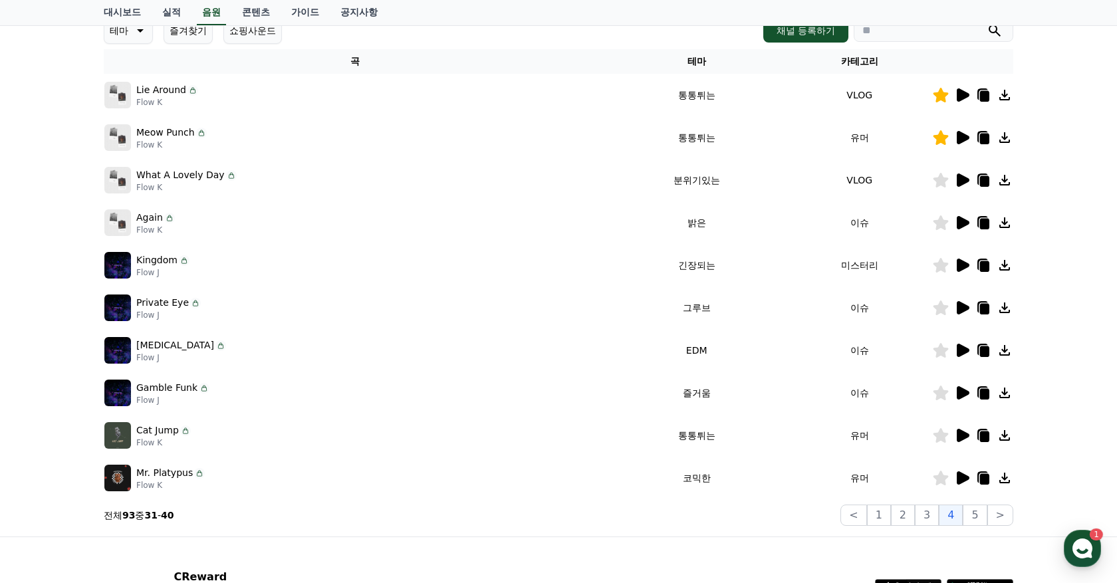
click at [965, 261] on icon at bounding box center [963, 265] width 13 height 13
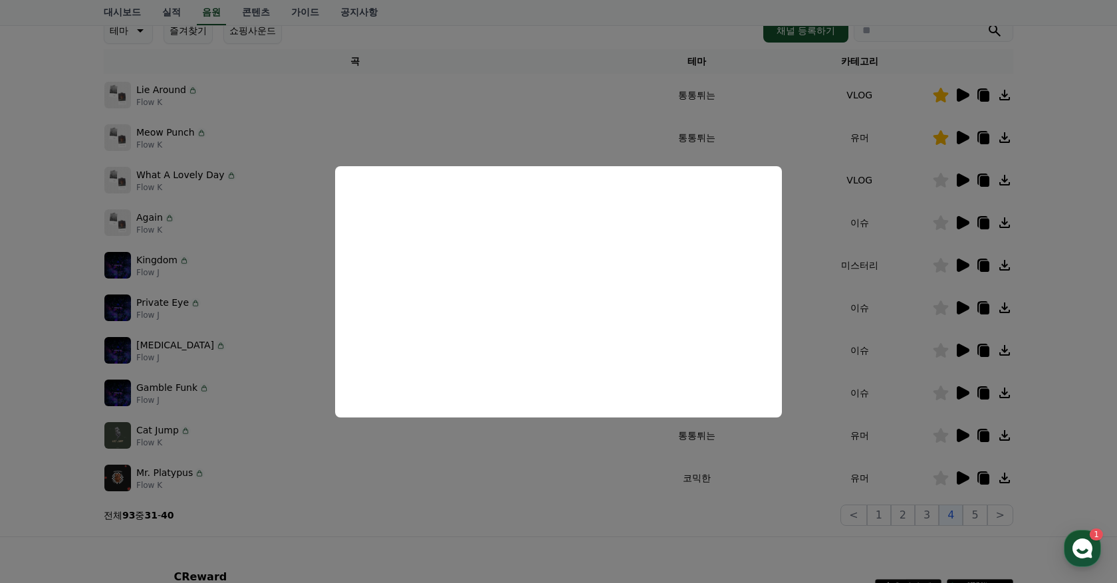
click at [942, 334] on button "close modal" at bounding box center [558, 291] width 1117 height 583
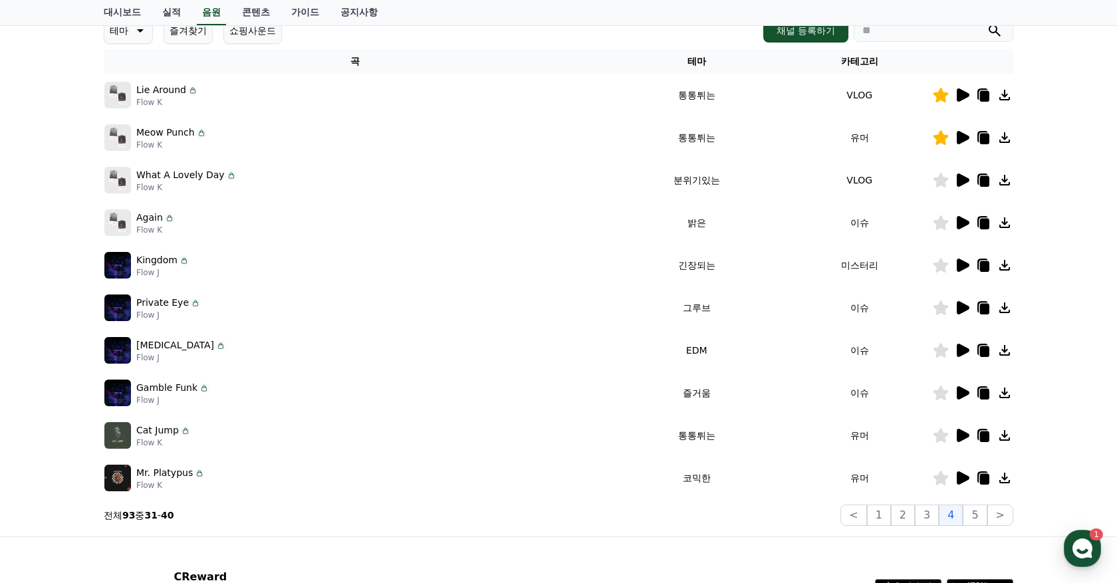
click at [968, 307] on icon at bounding box center [963, 307] width 13 height 13
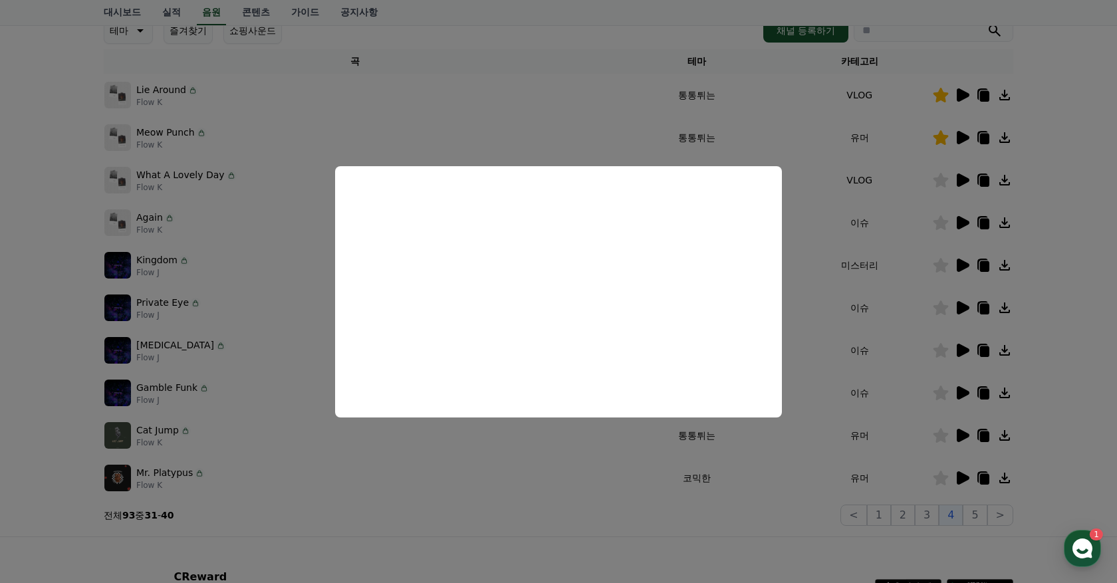
click at [921, 345] on button "close modal" at bounding box center [558, 291] width 1117 height 583
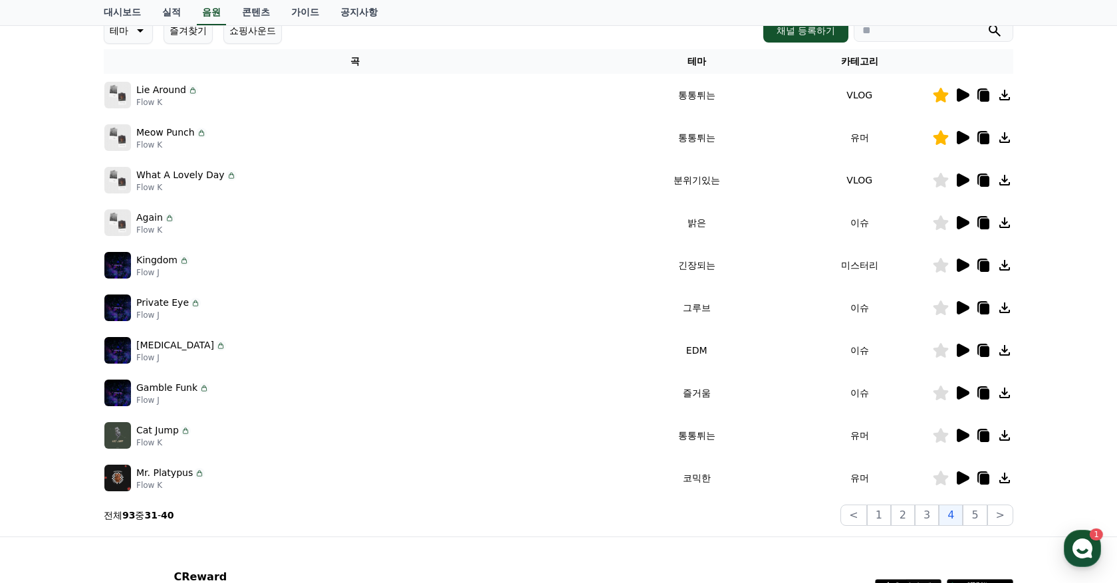
click at [966, 345] on icon at bounding box center [962, 351] width 16 height 16
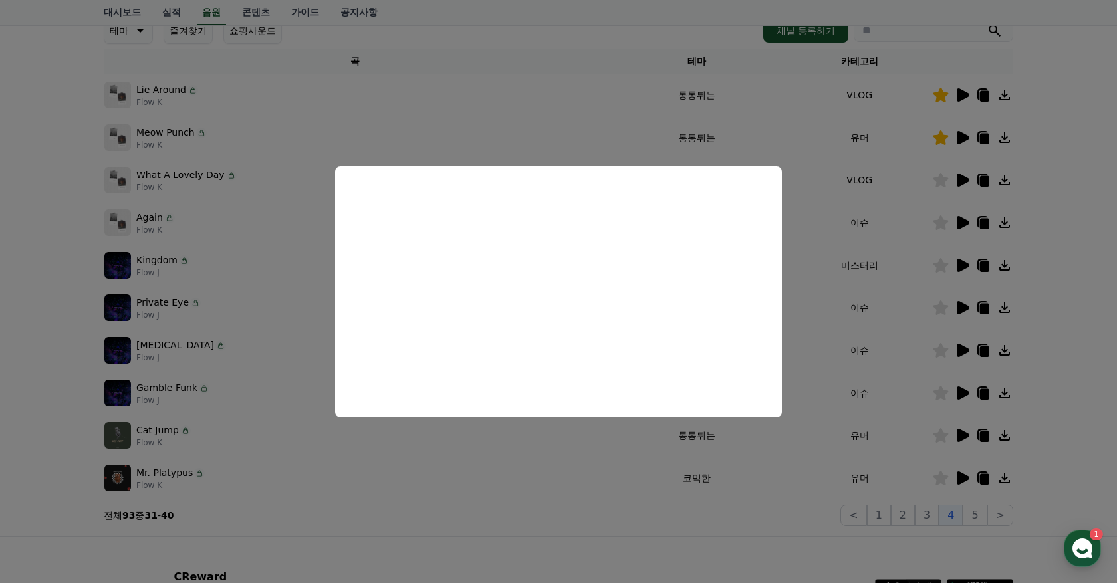
click at [861, 372] on button "close modal" at bounding box center [558, 291] width 1117 height 583
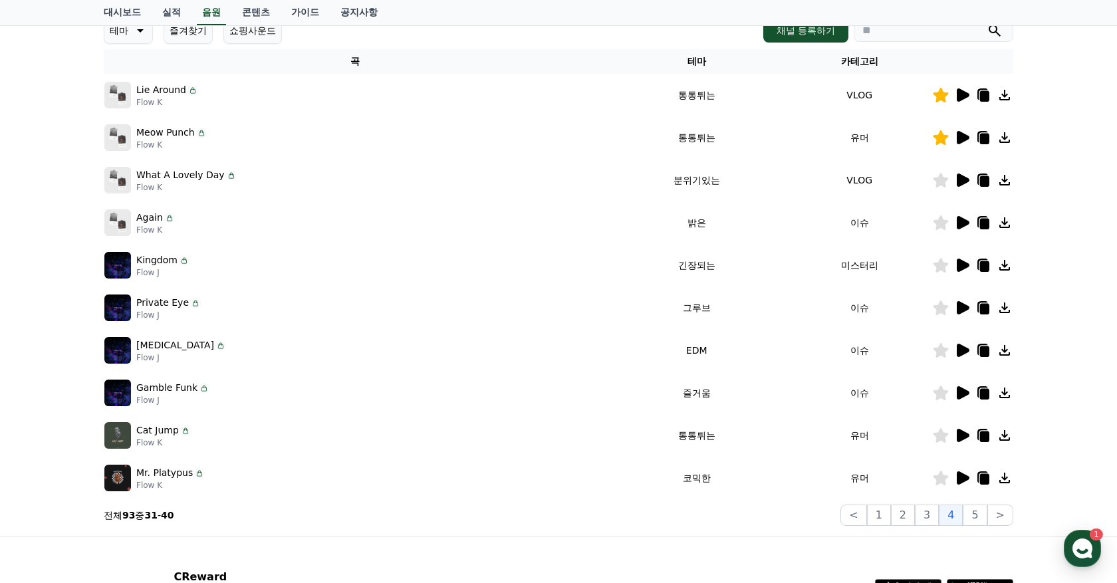
click at [966, 396] on icon at bounding box center [963, 392] width 13 height 13
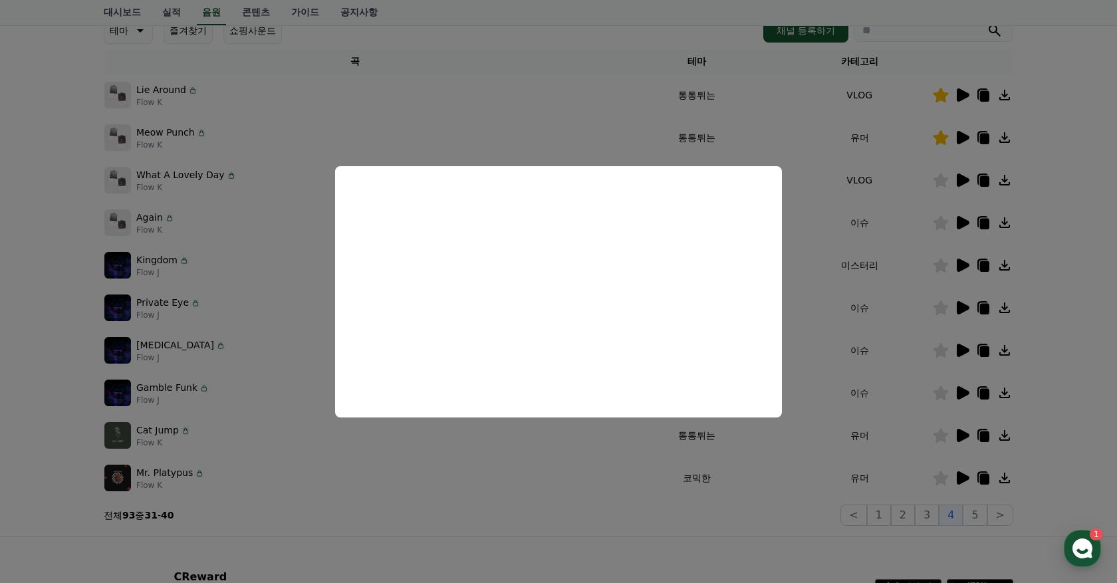
click at [961, 406] on button "close modal" at bounding box center [558, 291] width 1117 height 583
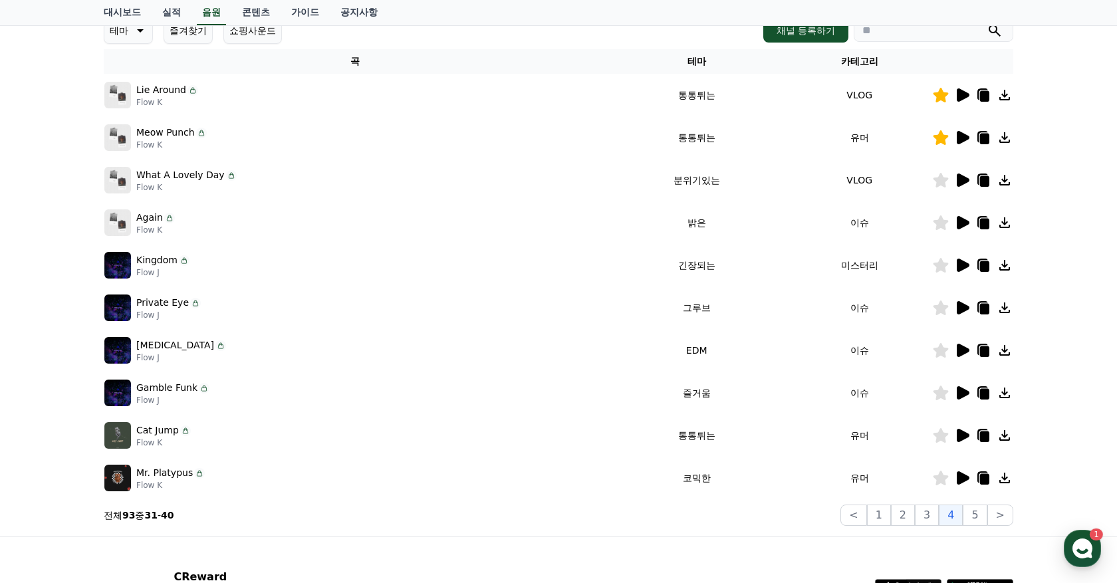
click at [964, 441] on icon at bounding box center [962, 436] width 16 height 16
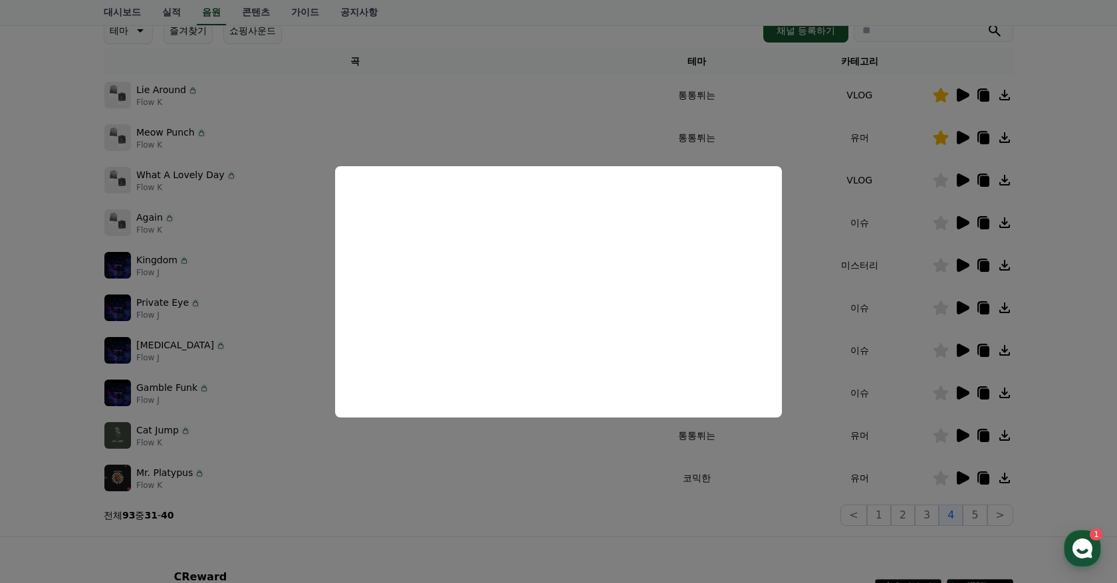
click at [943, 448] on button "close modal" at bounding box center [558, 291] width 1117 height 583
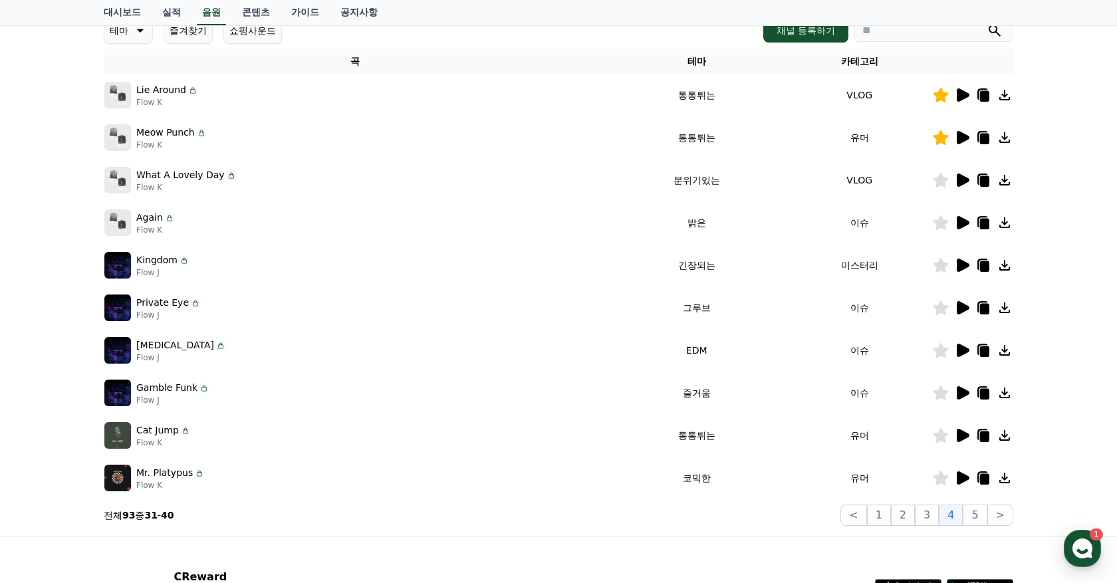
click at [966, 484] on icon at bounding box center [962, 478] width 16 height 16
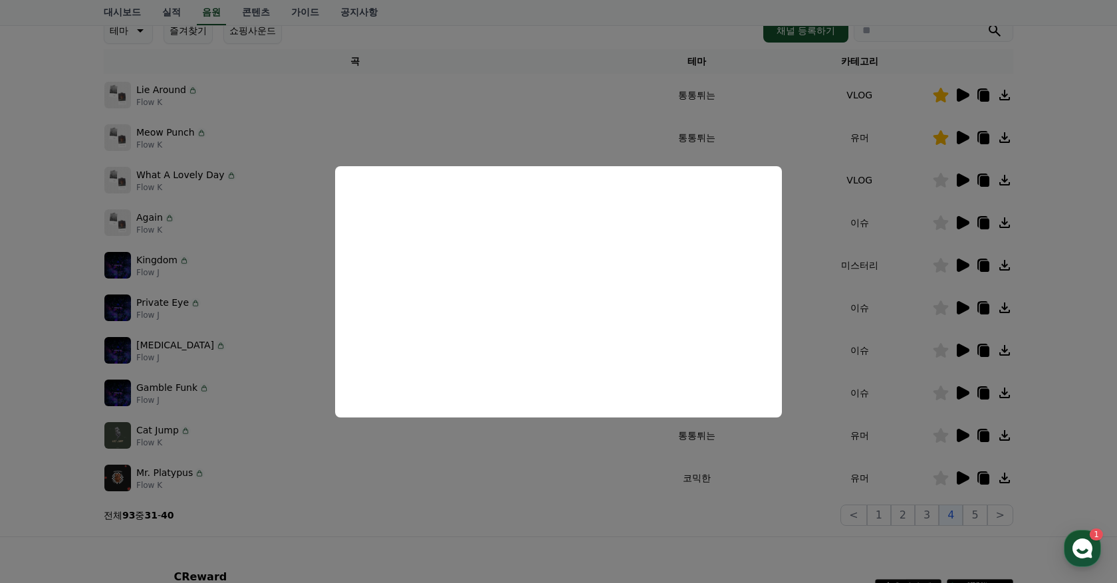
click at [917, 443] on button "close modal" at bounding box center [558, 291] width 1117 height 583
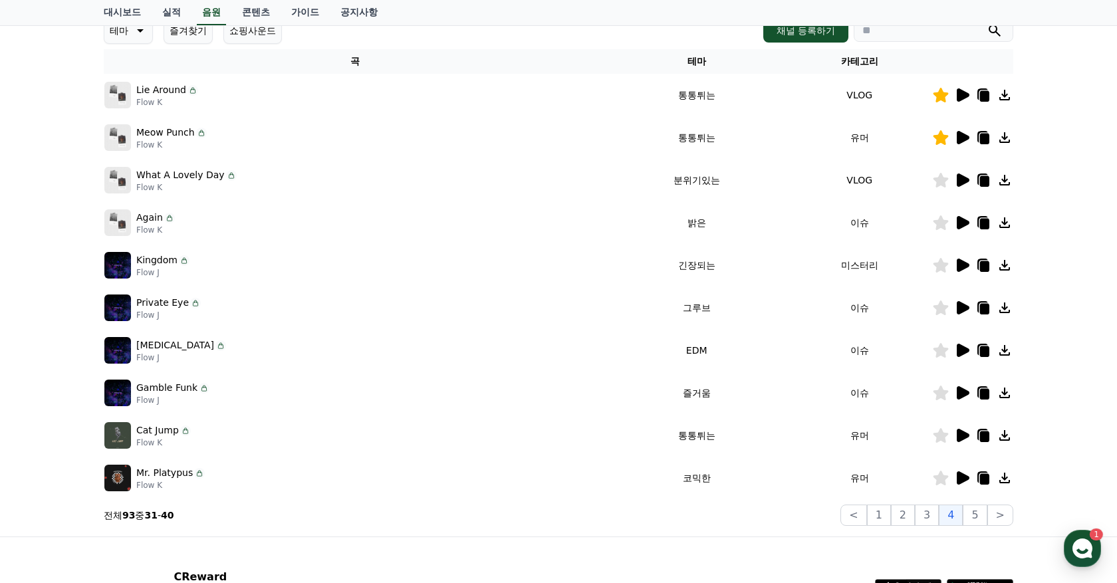
click at [942, 476] on icon at bounding box center [941, 478] width 15 height 15
click at [929, 509] on button "3" at bounding box center [927, 515] width 24 height 21
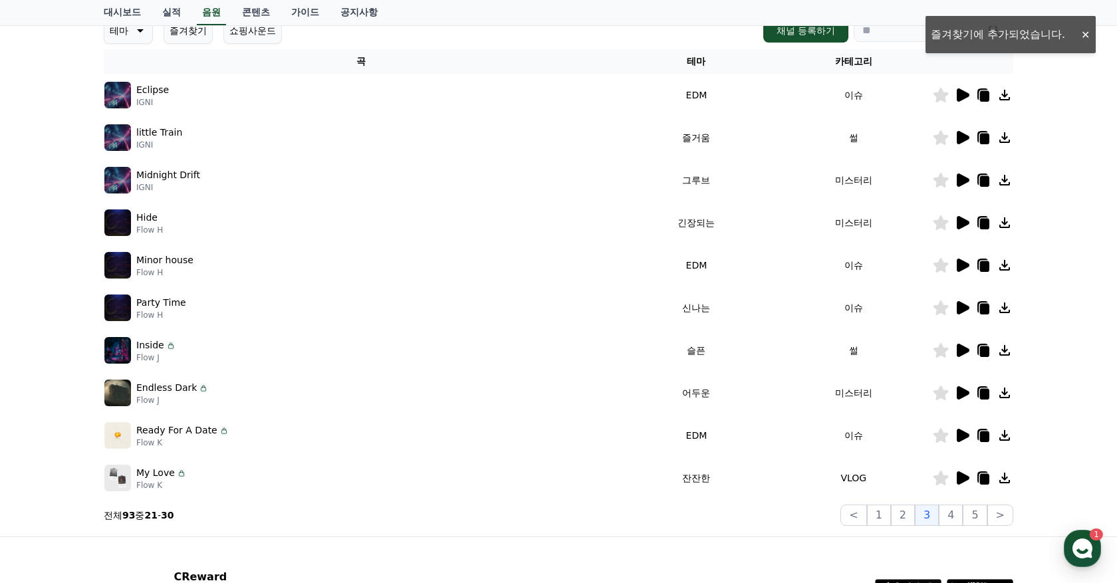
click at [959, 93] on icon at bounding box center [963, 94] width 13 height 13
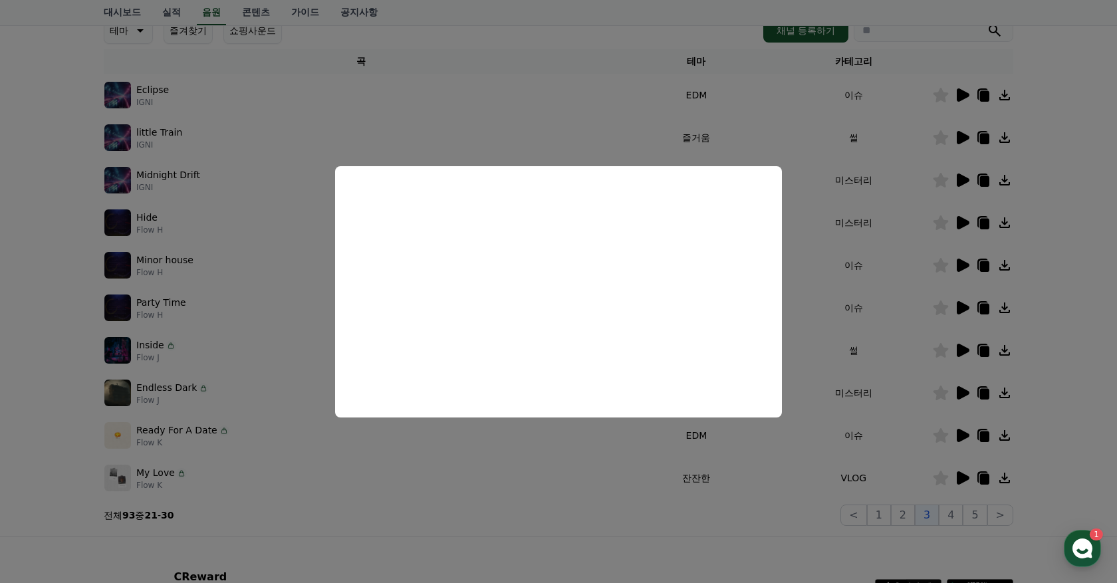
click at [430, 528] on button "close modal" at bounding box center [558, 291] width 1117 height 583
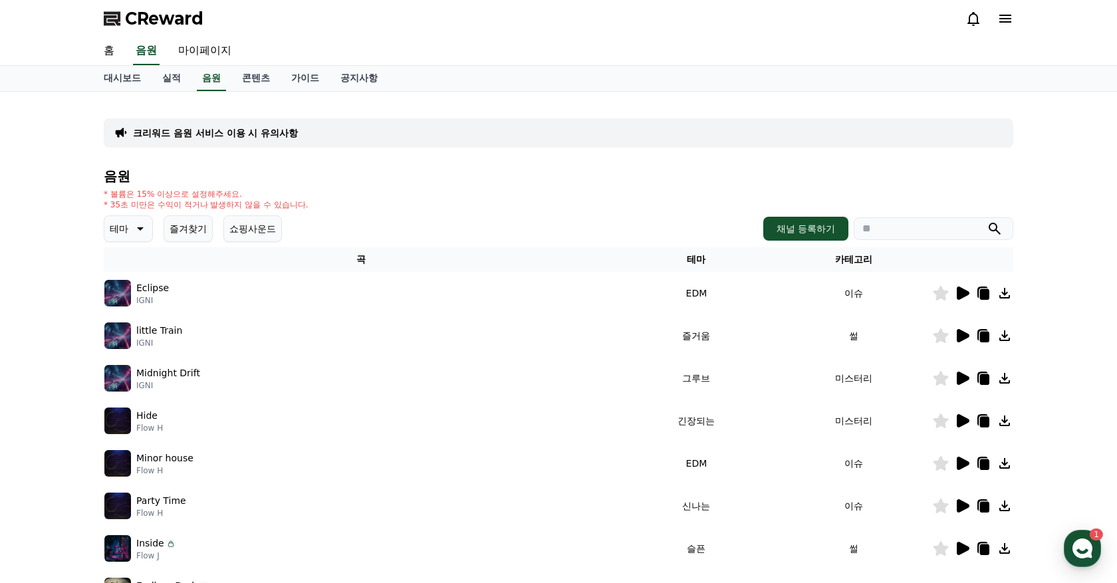
click at [186, 225] on button "즐겨찾기" at bounding box center [188, 229] width 49 height 27
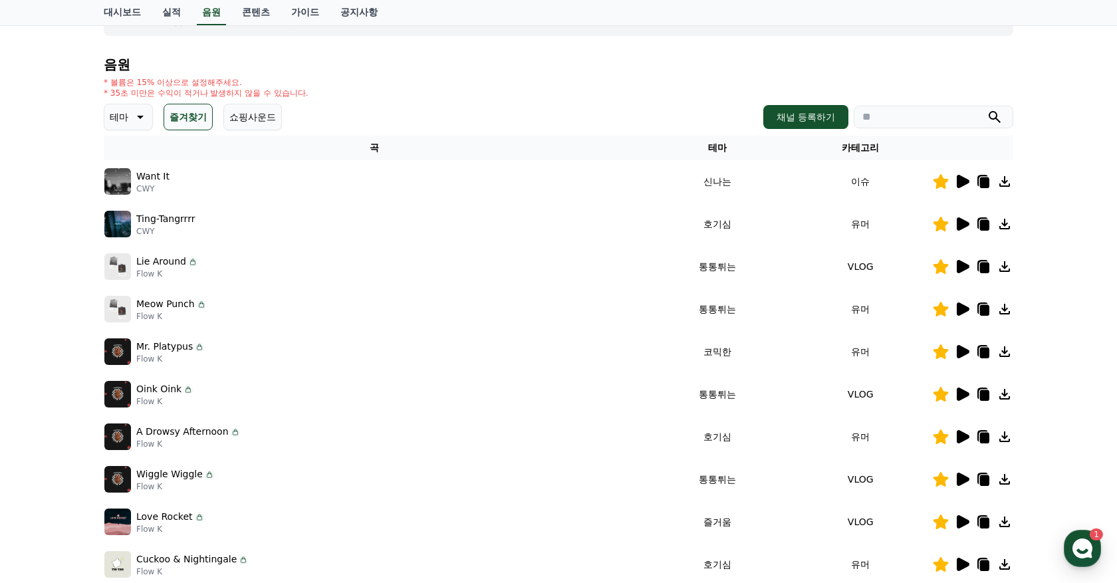
scroll to position [297, 0]
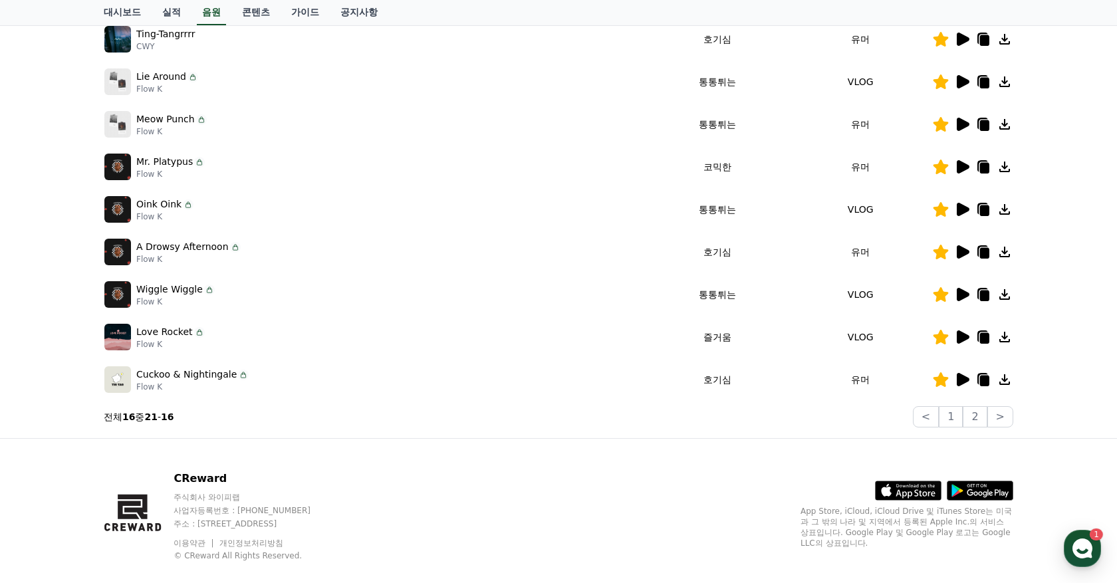
click at [960, 297] on icon at bounding box center [963, 294] width 13 height 13
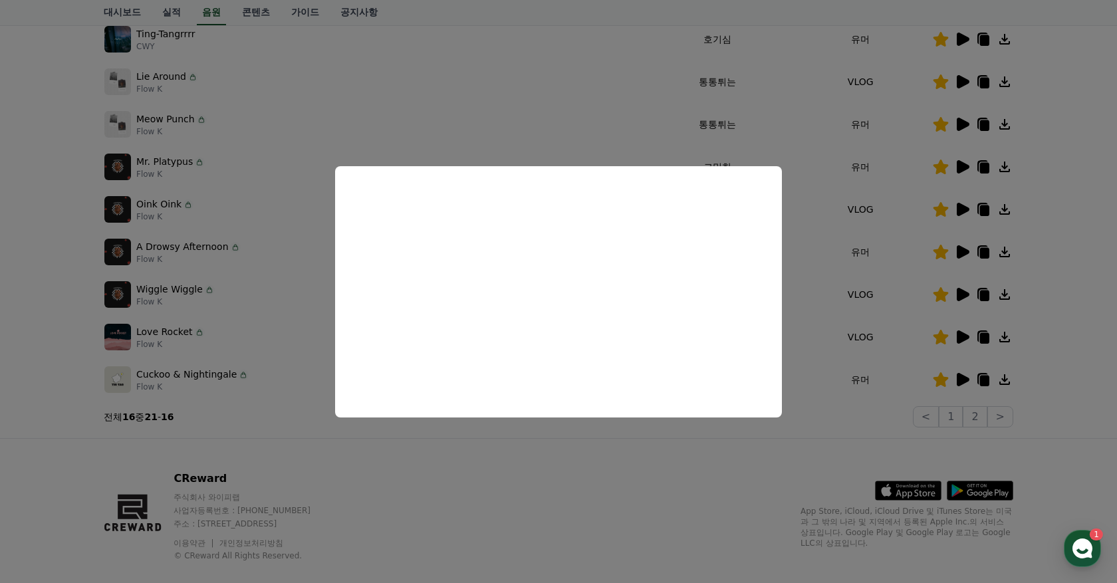
click at [1084, 369] on button "close modal" at bounding box center [558, 291] width 1117 height 583
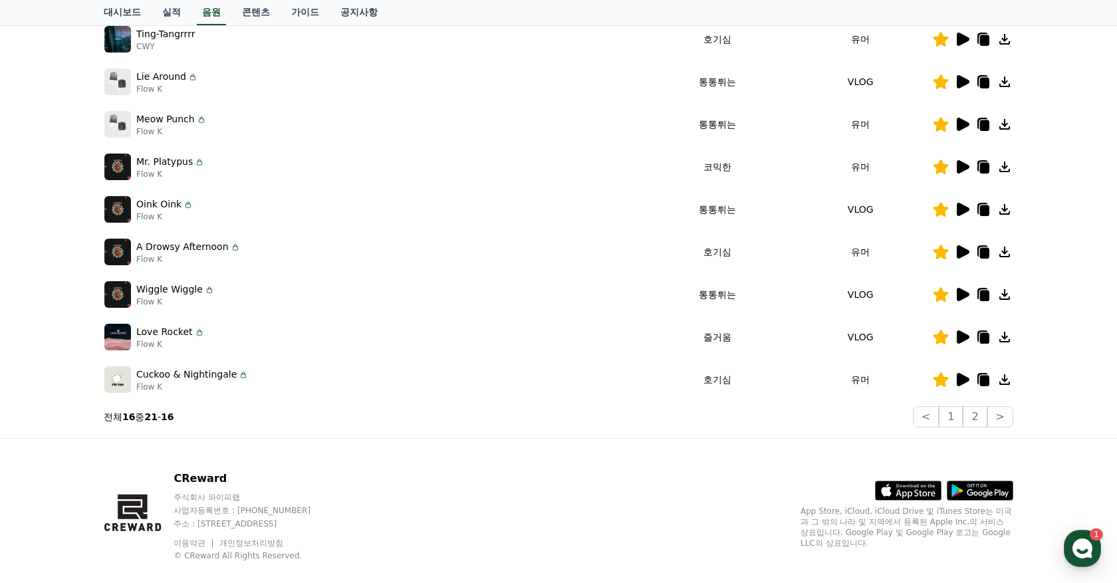
click at [982, 294] on icon at bounding box center [984, 296] width 9 height 11
